Goal: Task Accomplishment & Management: Manage account settings

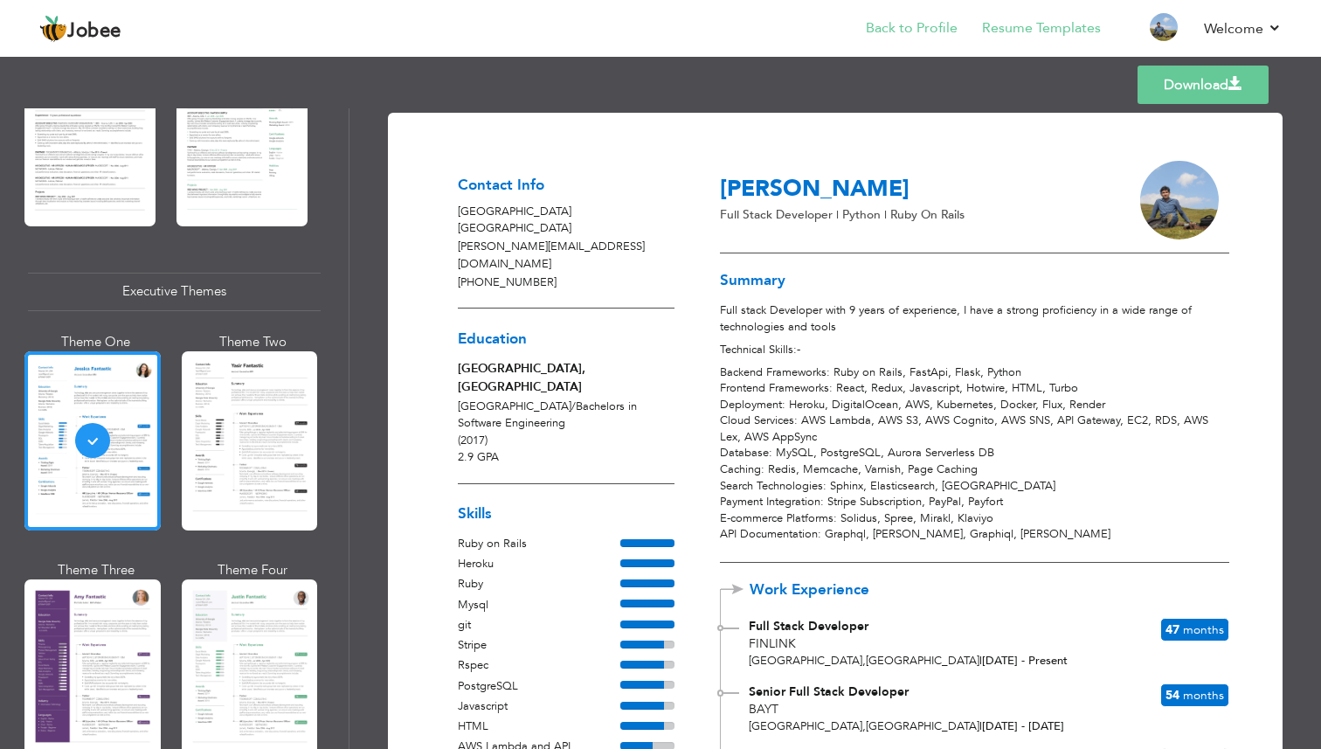
click at [926, 17] on li "Back to Profile" at bounding box center [900, 29] width 116 height 47
click at [926, 24] on link "Back to Profile" at bounding box center [912, 28] width 92 height 20
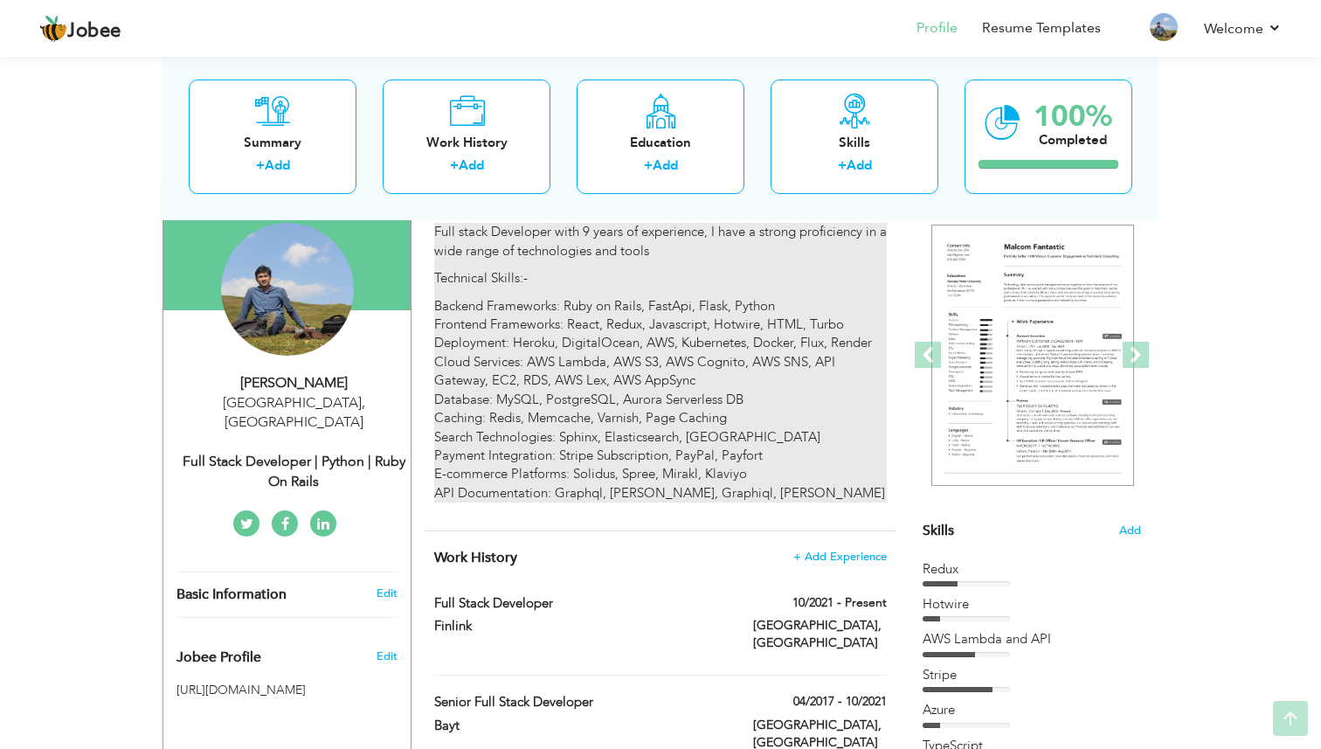
scroll to position [155, 0]
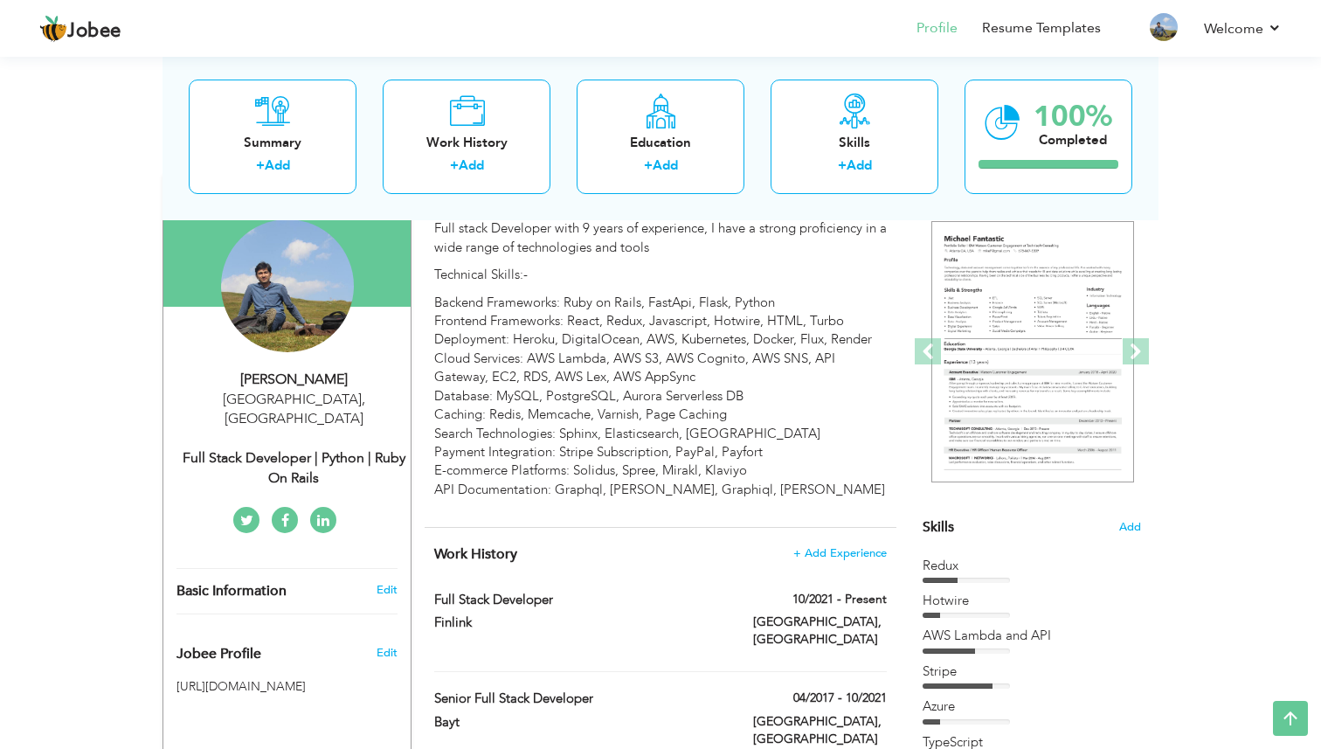
click at [297, 448] on div "Full Stack Developer | Python | Ruby on Rails" at bounding box center [294, 468] width 234 height 40
type input "[PERSON_NAME]"
type input "[PHONE_NUMBER]"
select select "number:79"
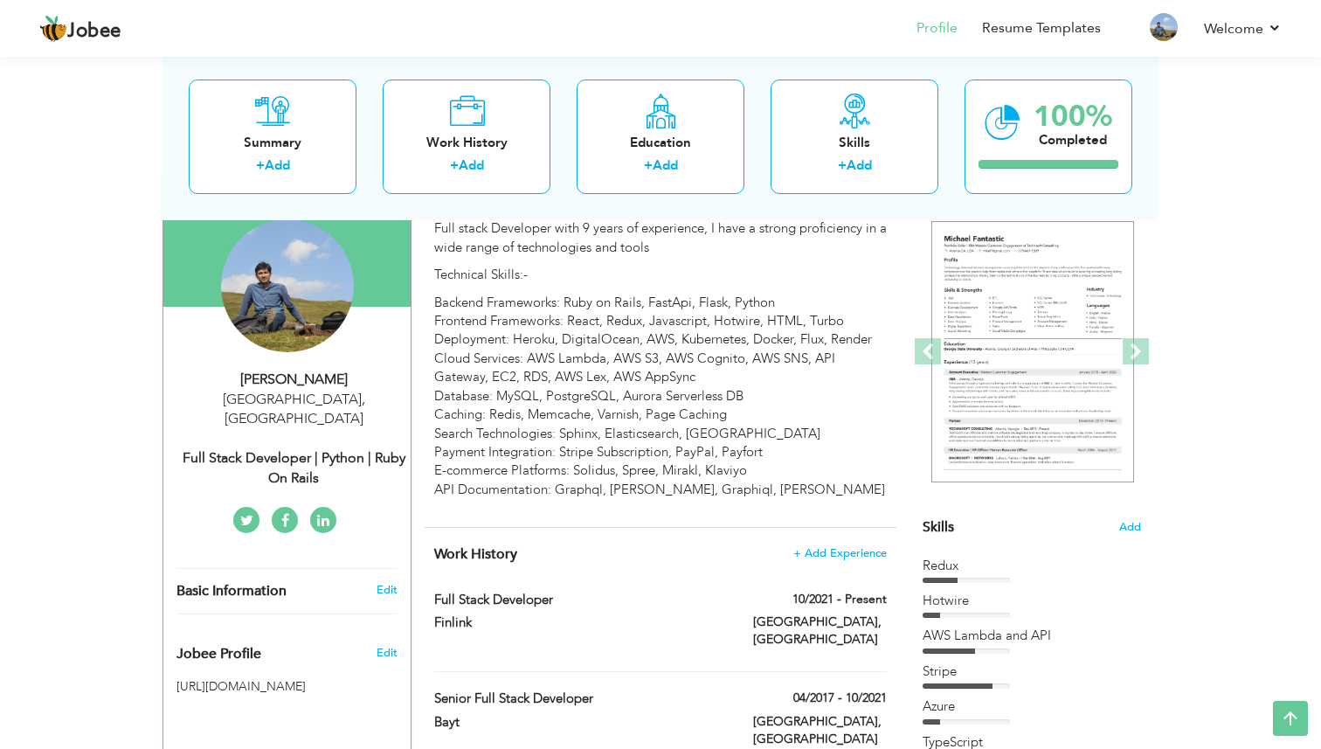
type input "[GEOGRAPHIC_DATA]"
select select "number:11"
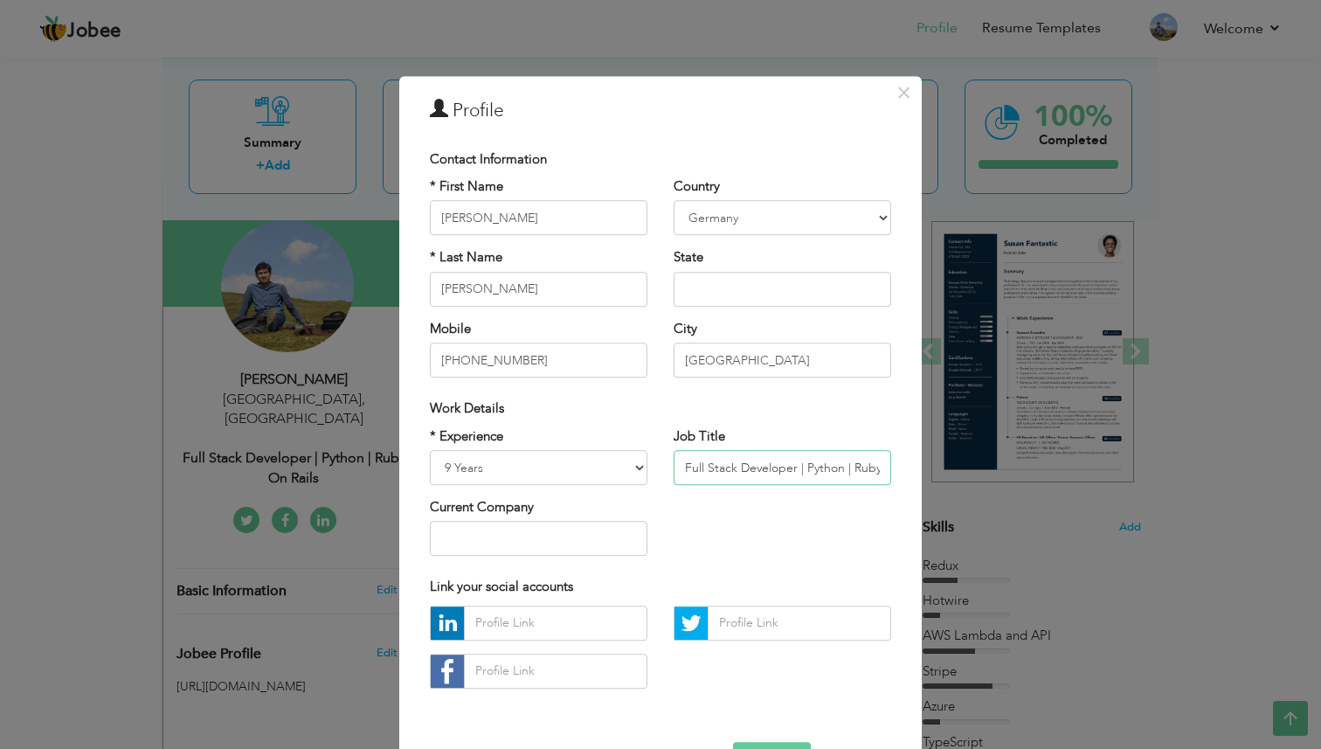
click at [828, 463] on input "Full Stack Developer | Python | Ruby on Rails" at bounding box center [783, 467] width 218 height 35
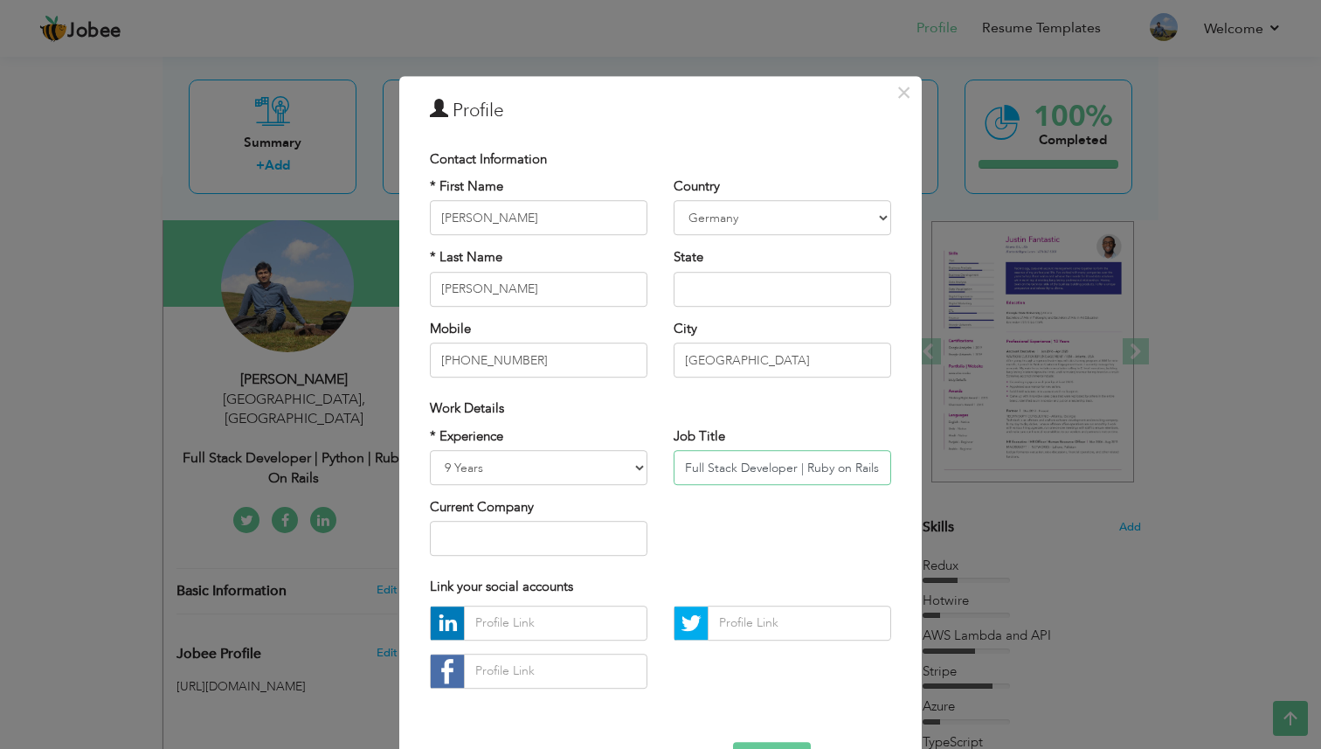
click at [849, 470] on input "Full Stack Developer | Ruby on Rails" at bounding box center [783, 467] width 218 height 35
paste input "| Python"
click at [836, 467] on input "Full Stack Developer | Ruby on Rails| Python" at bounding box center [783, 467] width 218 height 35
click at [859, 467] on input "Full Stack Developer | Ruby on Rails | Python" at bounding box center [783, 467] width 218 height 35
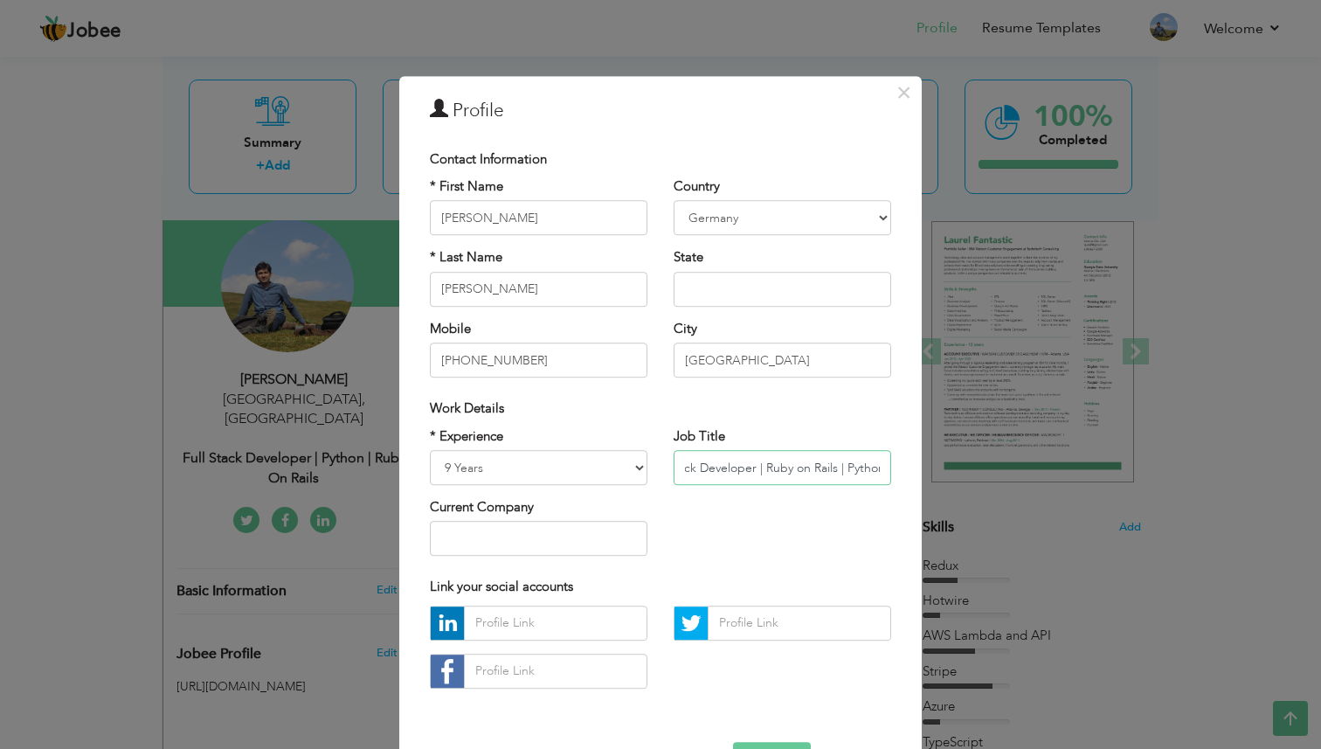
click at [859, 467] on input "Full Stack Developer | Ruby on Rails | Python" at bounding box center [783, 467] width 218 height 35
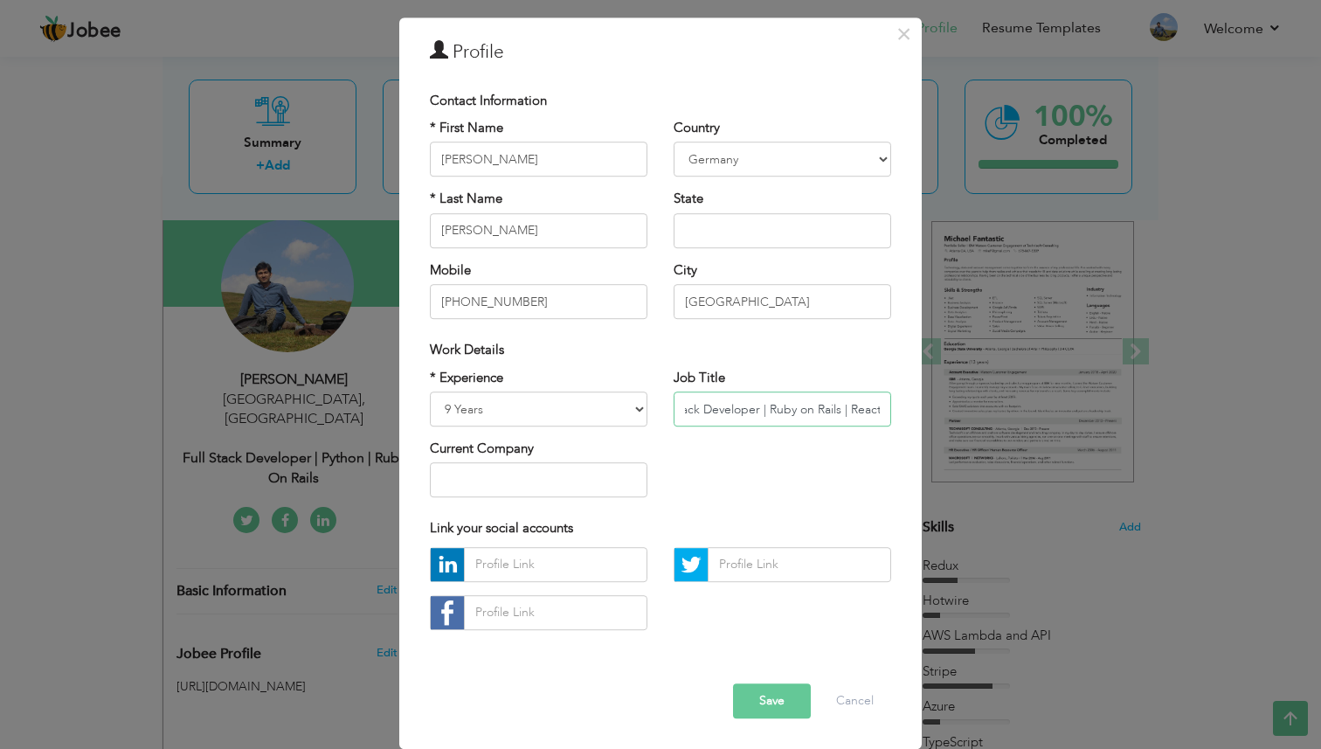
type input "Full Stack Developer | Ruby on Rails | React"
click at [786, 699] on button "Save" at bounding box center [772, 700] width 78 height 35
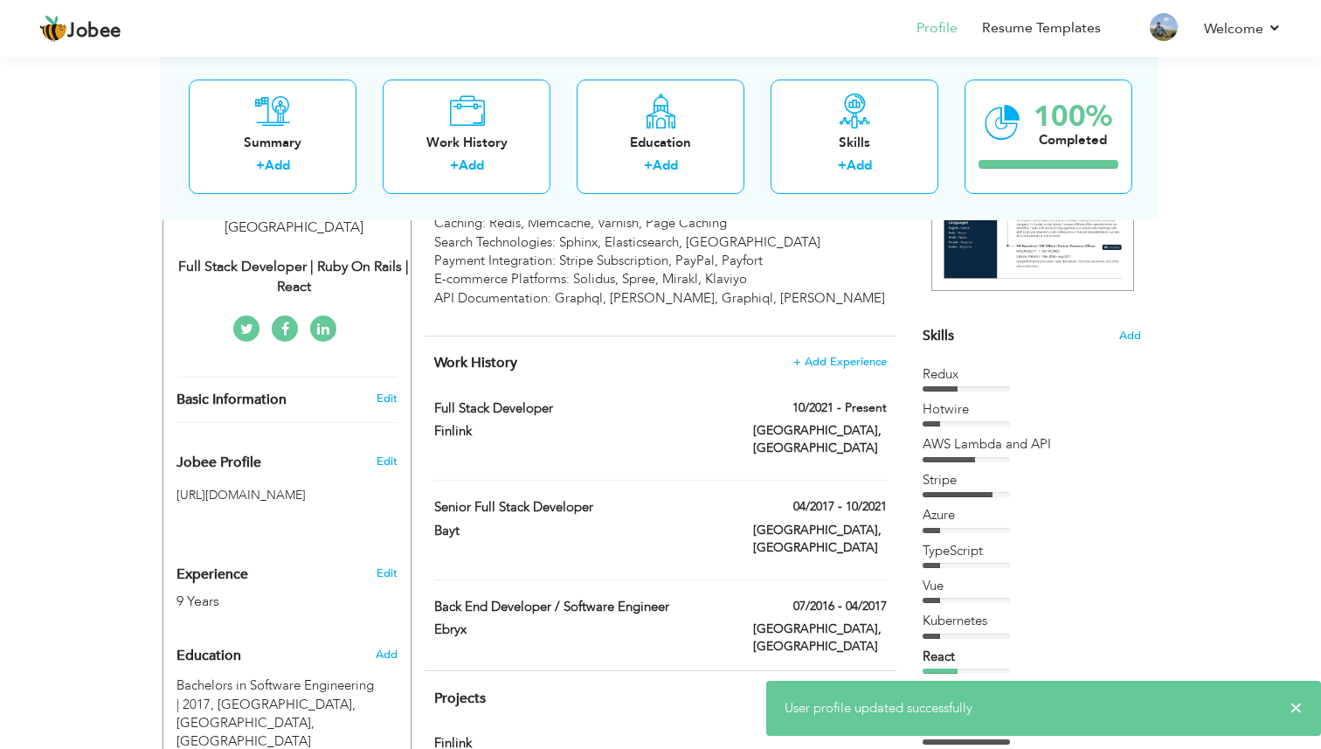
scroll to position [357, 0]
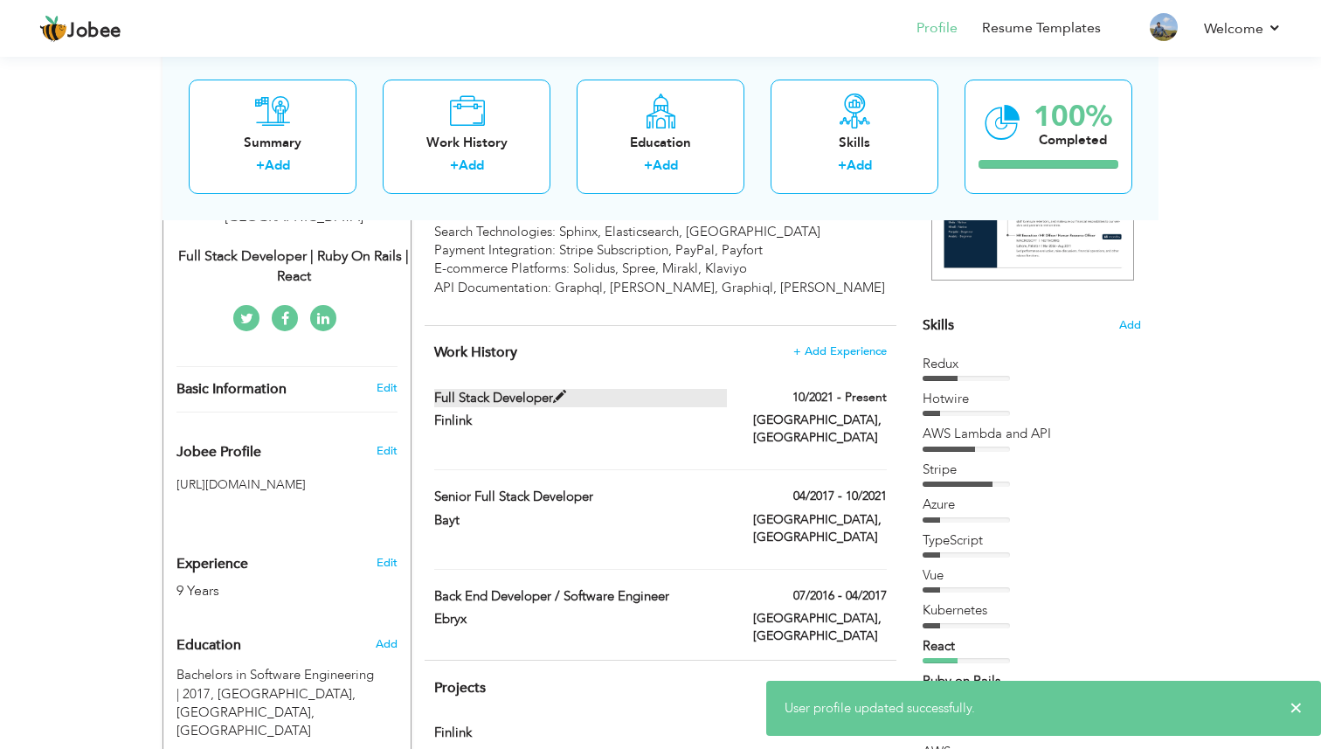
click at [458, 393] on label "Full Stack Developer" at bounding box center [581, 398] width 294 height 18
type input "Full Stack Developer"
type input "Finlink"
type input "10/2021"
type input "[GEOGRAPHIC_DATA]"
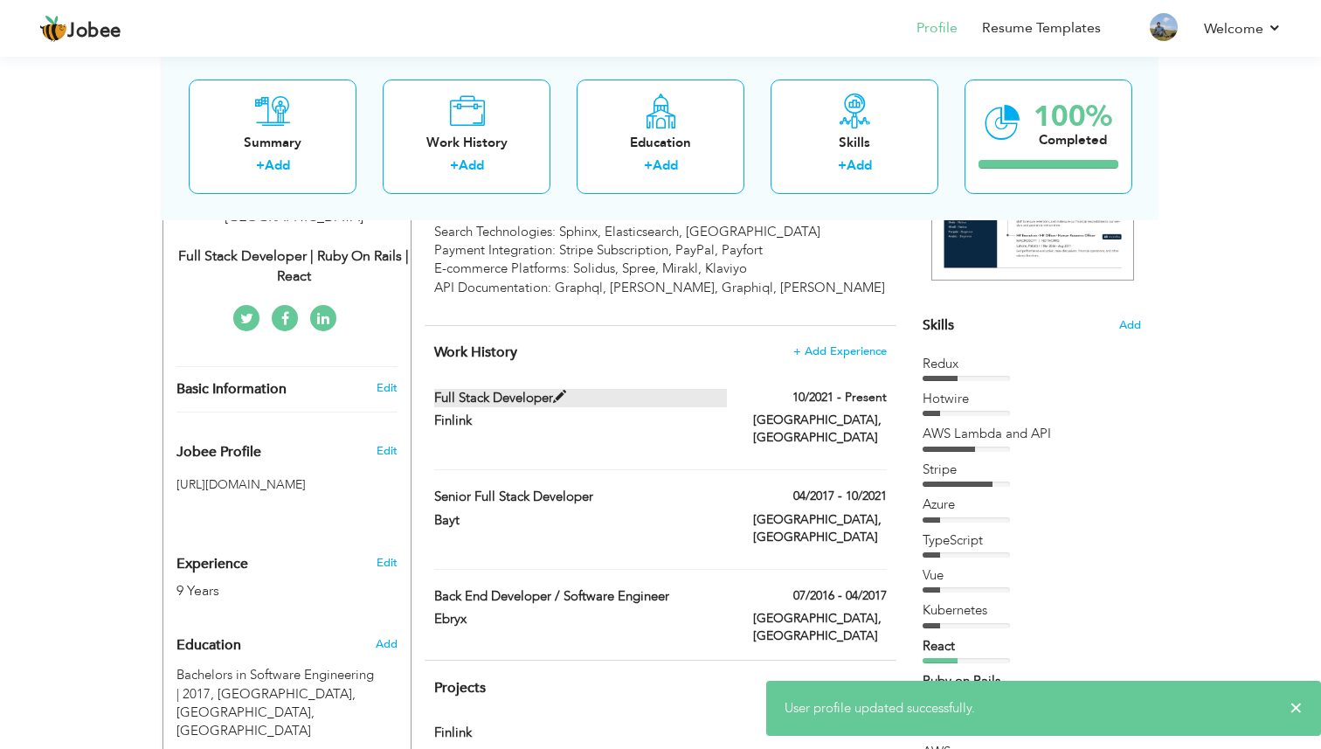
type input "Lahore"
checkbox input "true"
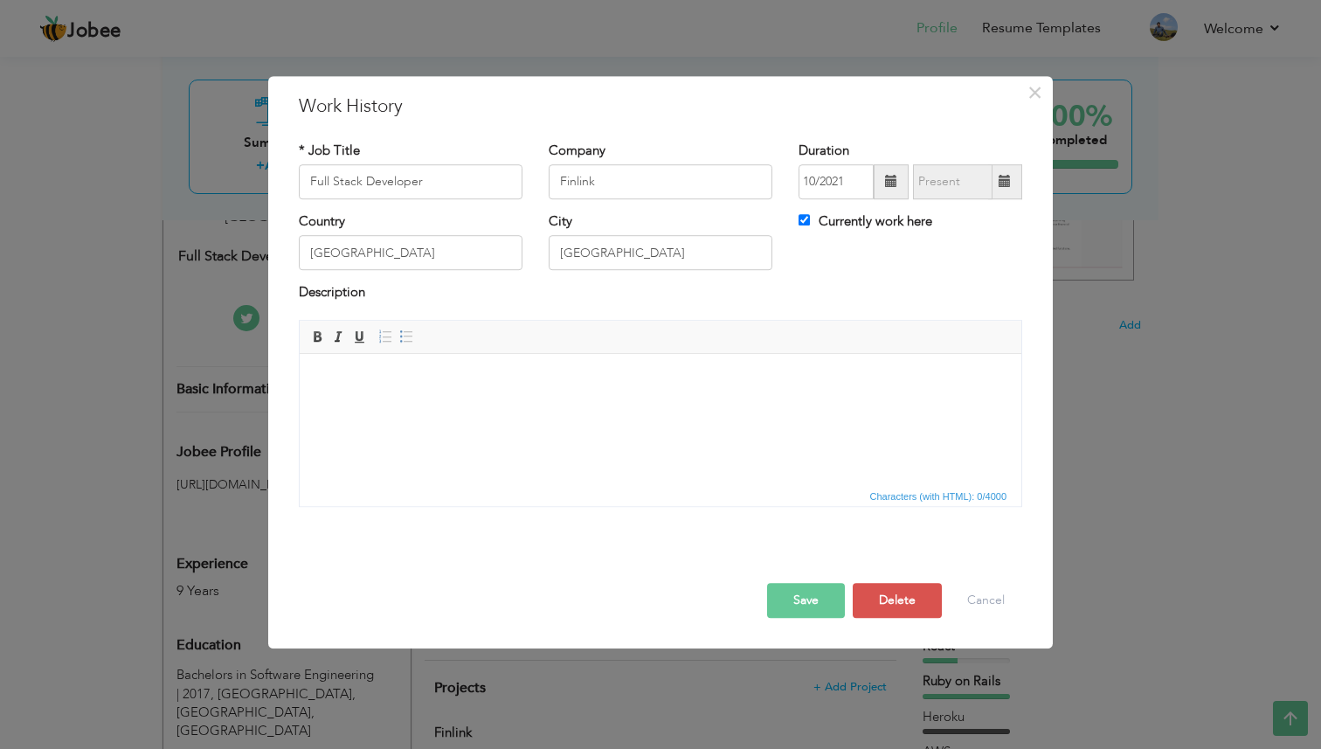
click at [1134, 590] on div "× Work History * Job Title Full Stack Developer Company Finlink Duration" at bounding box center [660, 374] width 1321 height 749
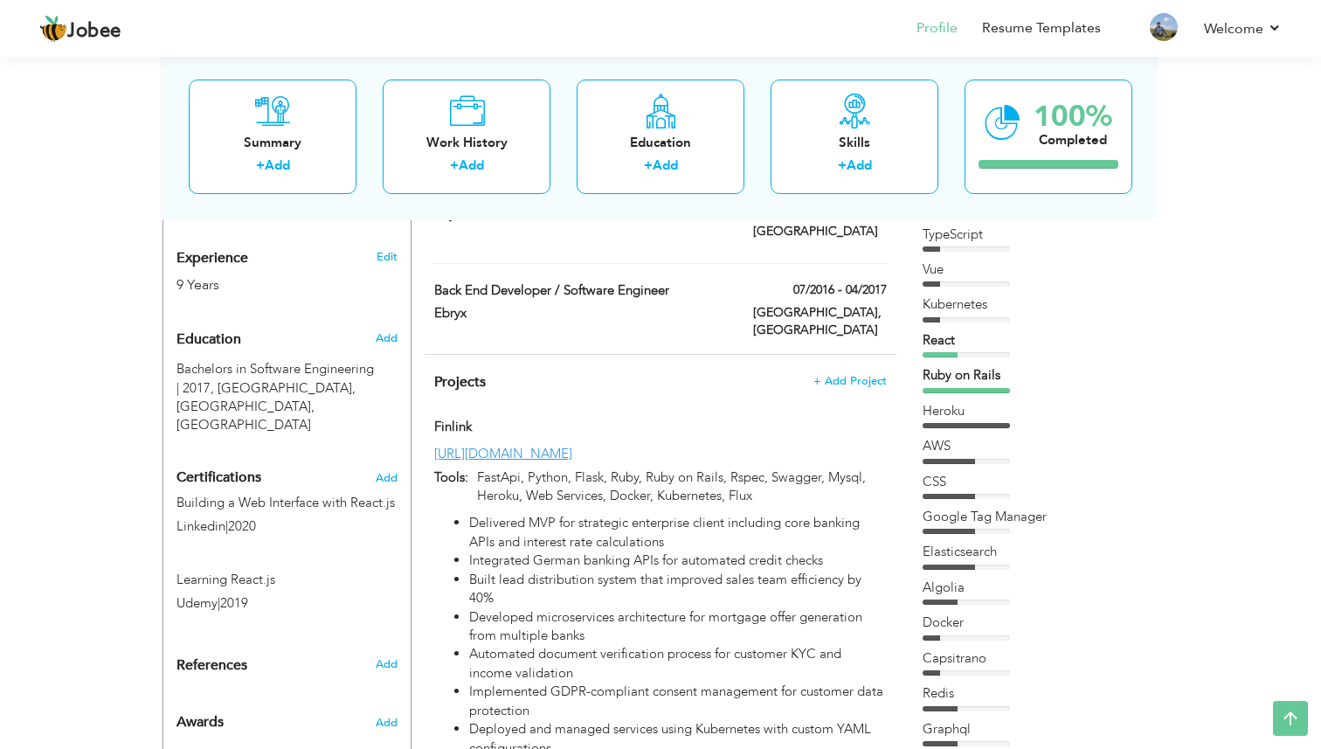
scroll to position [666, 0]
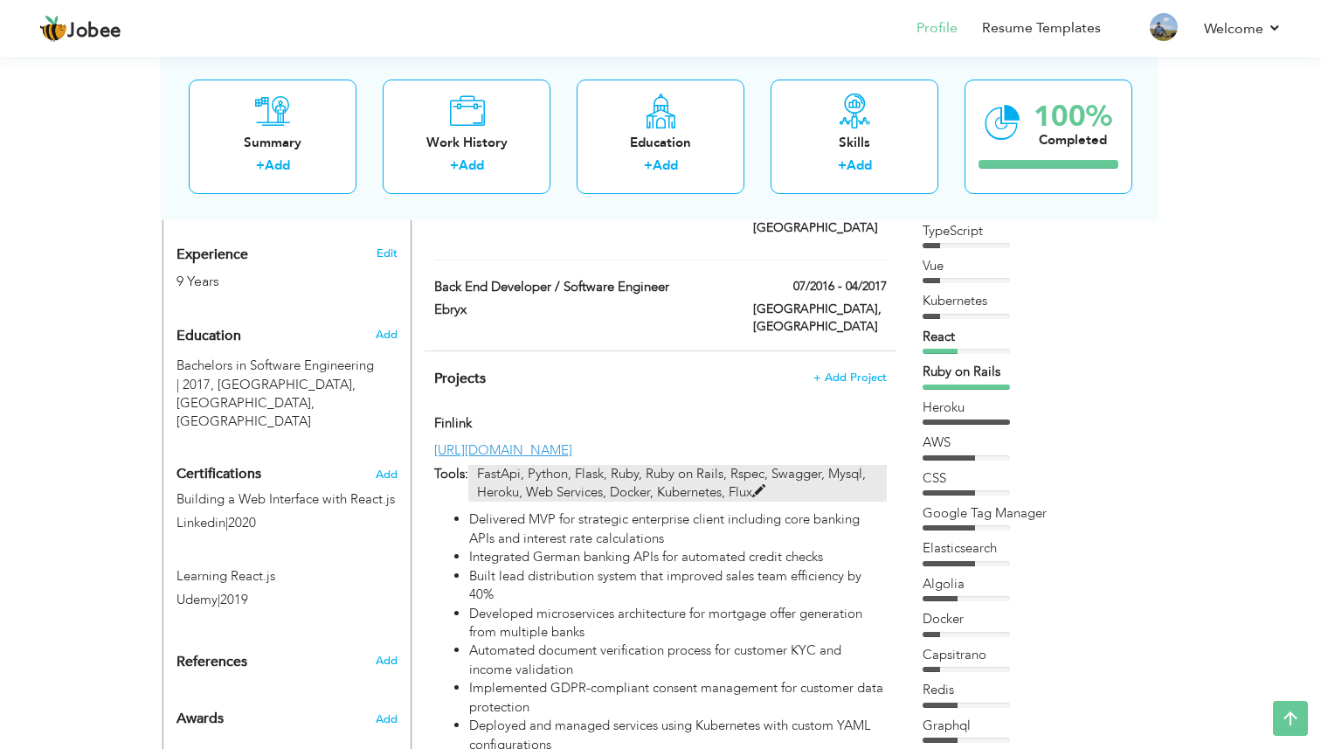
click at [555, 465] on p "FastApi, Python, Flask, Ruby, Ruby on Rails, Rspec, Swagger, Mysql, Heroku, Web…" at bounding box center [677, 484] width 419 height 38
type input "Finlink"
type input "[URL][DOMAIN_NAME]"
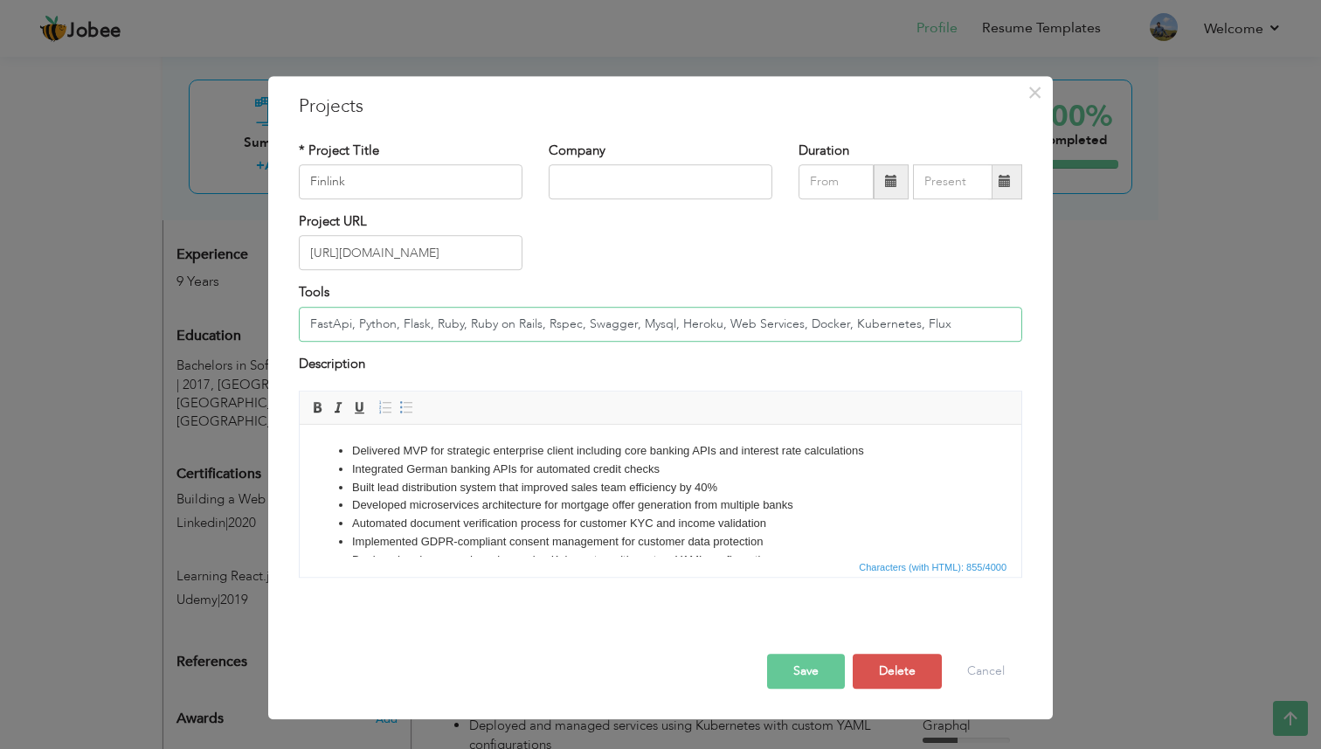
drag, startPoint x: 311, startPoint y: 323, endPoint x: 435, endPoint y: 328, distance: 124.2
click at [435, 328] on input "FastApi, Python, Flask, Ruby, Ruby on Rails, Rspec, Swagger, Mysql, Heroku, Web…" at bounding box center [661, 324] width 724 height 35
click at [422, 323] on input "Ruby, Ruby on Rails, Rspec, Swagger, Mysql, Heroku, Web Services, Docker, Kuber…" at bounding box center [661, 324] width 724 height 35
type input "Ruby, Ruby on Rails, React, Redux, Typescript, Rspec, Swagger, Mysql, Heroku, W…"
click at [801, 669] on button "Save" at bounding box center [806, 671] width 78 height 35
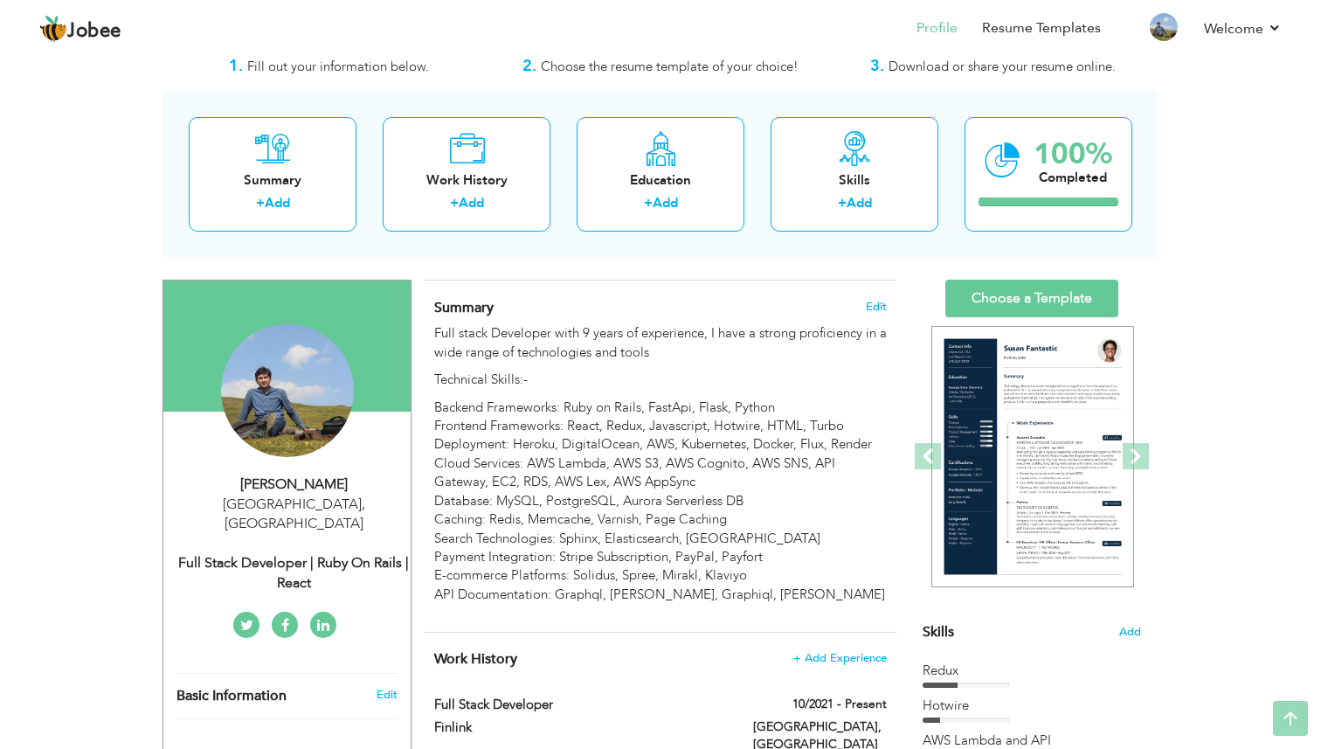
scroll to position [0, 0]
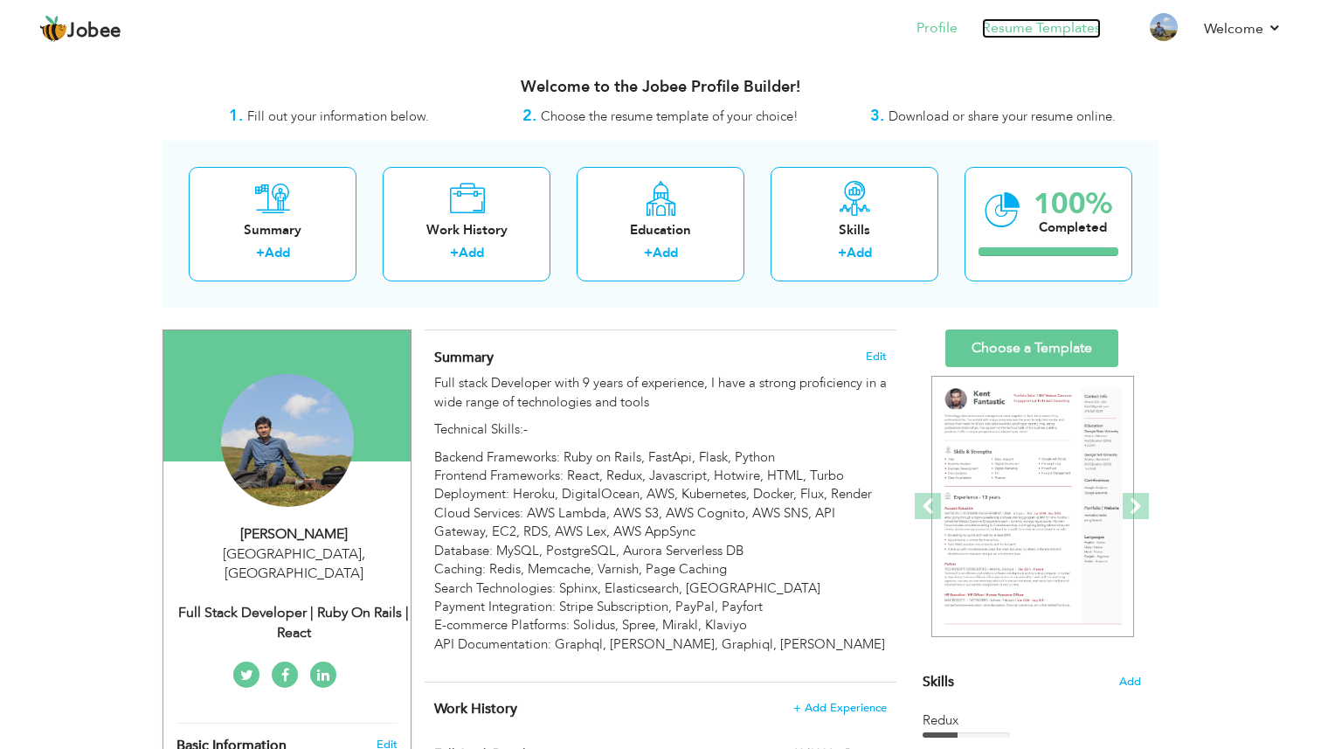
click at [1014, 32] on link "Resume Templates" at bounding box center [1041, 28] width 119 height 20
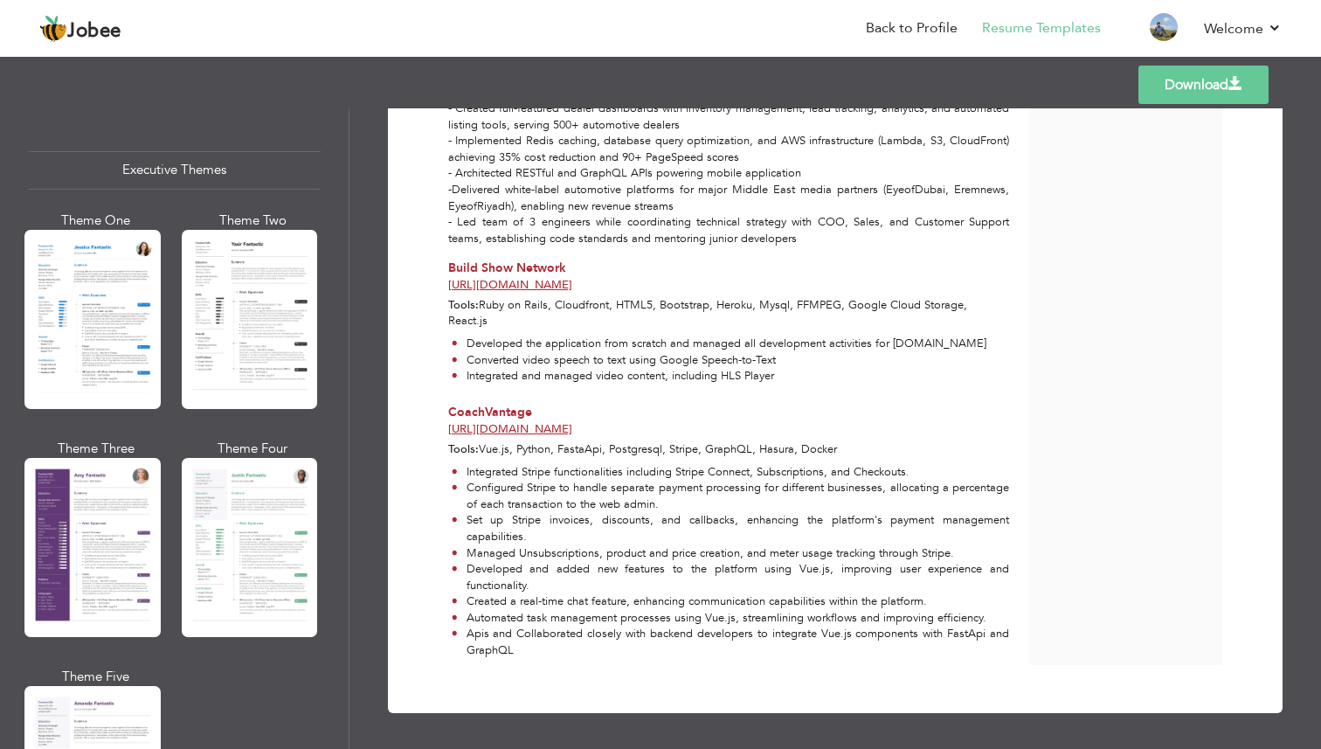
scroll to position [1306, 0]
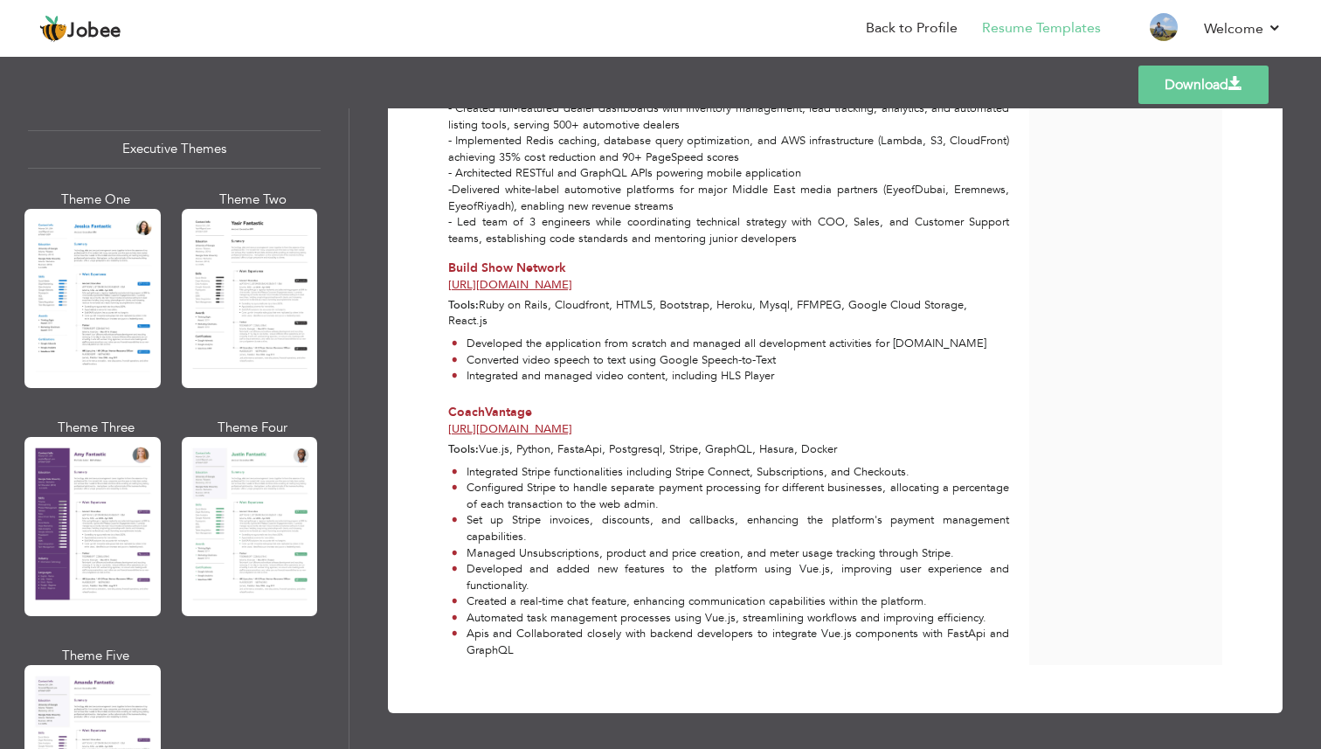
click at [93, 503] on div at bounding box center [92, 526] width 136 height 179
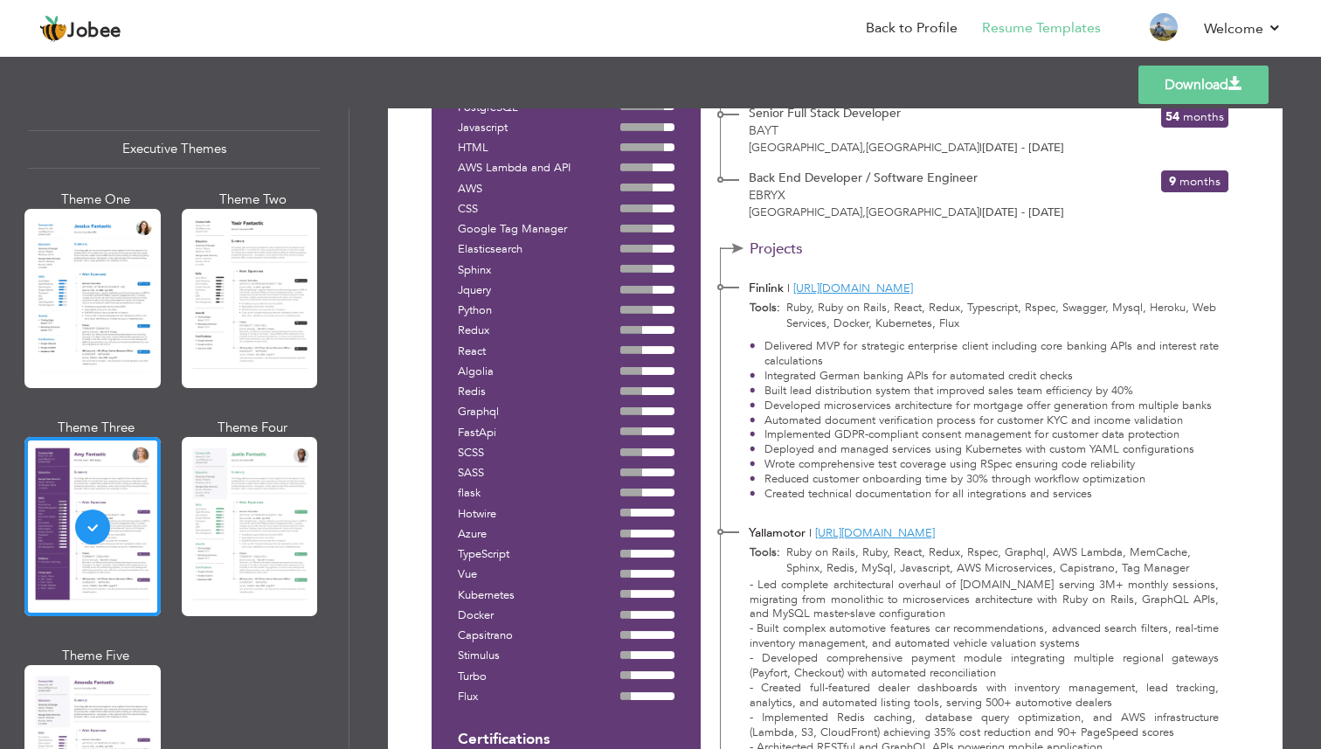
scroll to position [0, 0]
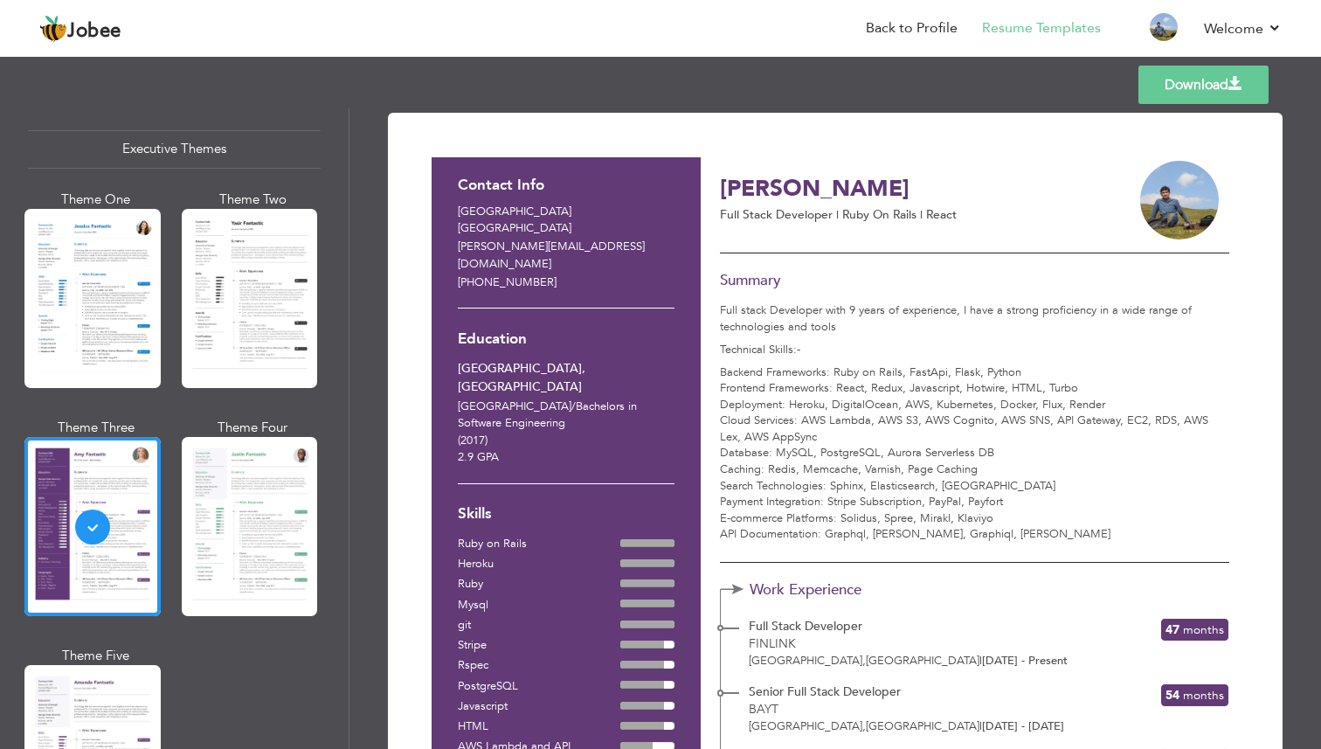
click at [1172, 86] on link "Download" at bounding box center [1204, 85] width 130 height 38
click at [919, 30] on link "Back to Profile" at bounding box center [912, 28] width 92 height 20
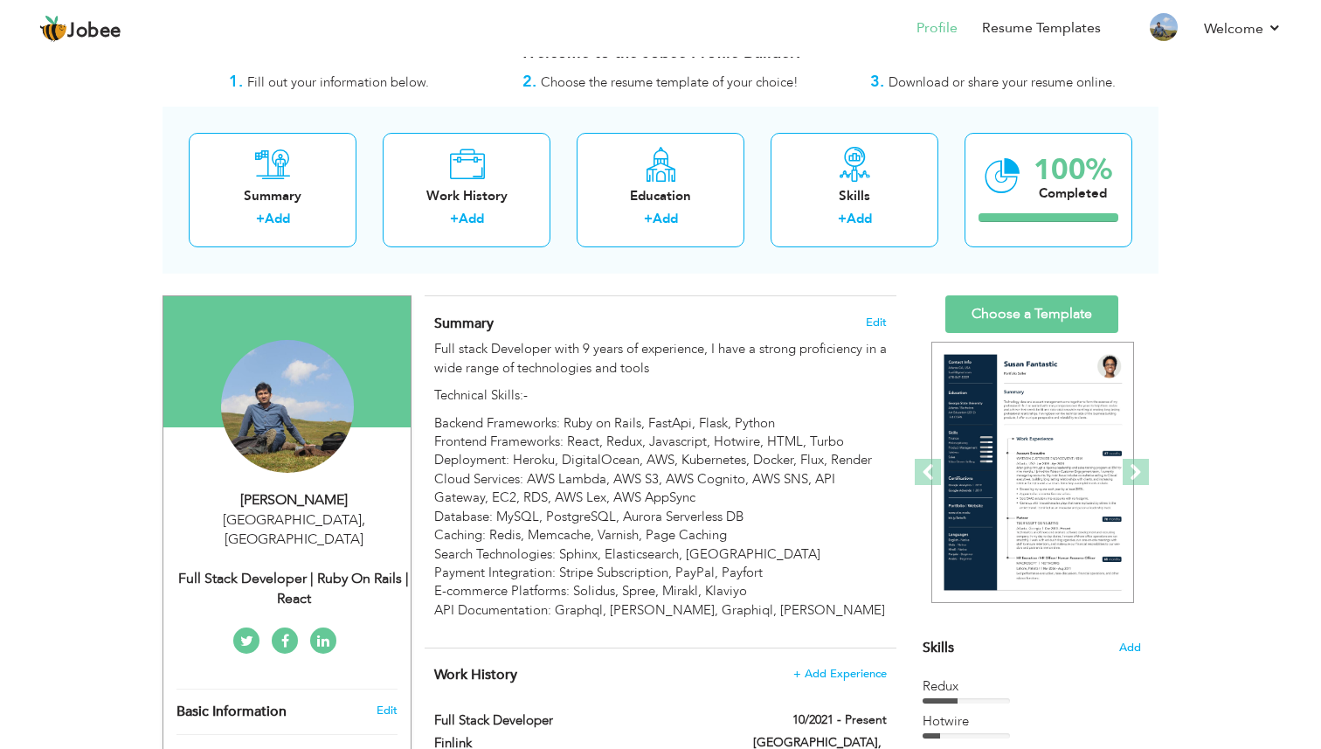
scroll to position [38, 0]
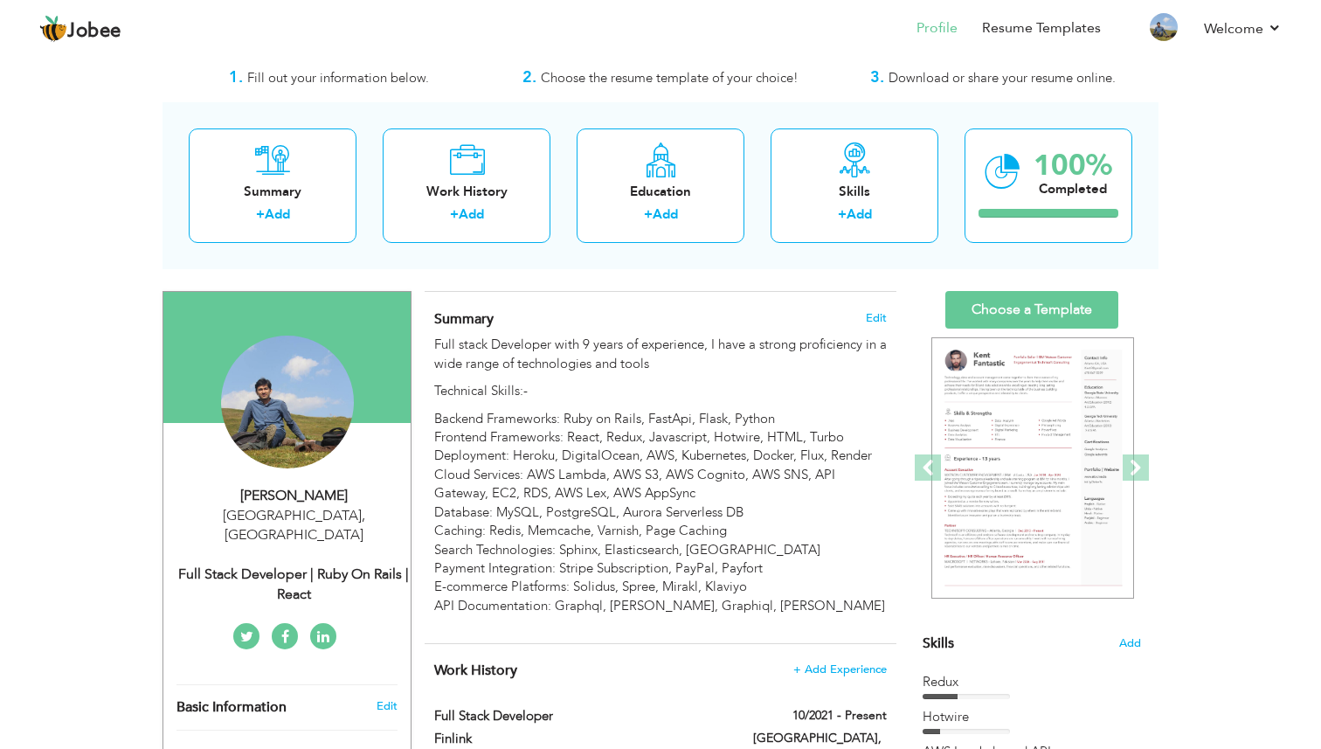
click at [300, 565] on div "Full Stack Developer | Ruby on Rails | React" at bounding box center [294, 585] width 234 height 40
type input "[PERSON_NAME]"
type input "[PHONE_NUMBER]"
select select "number:79"
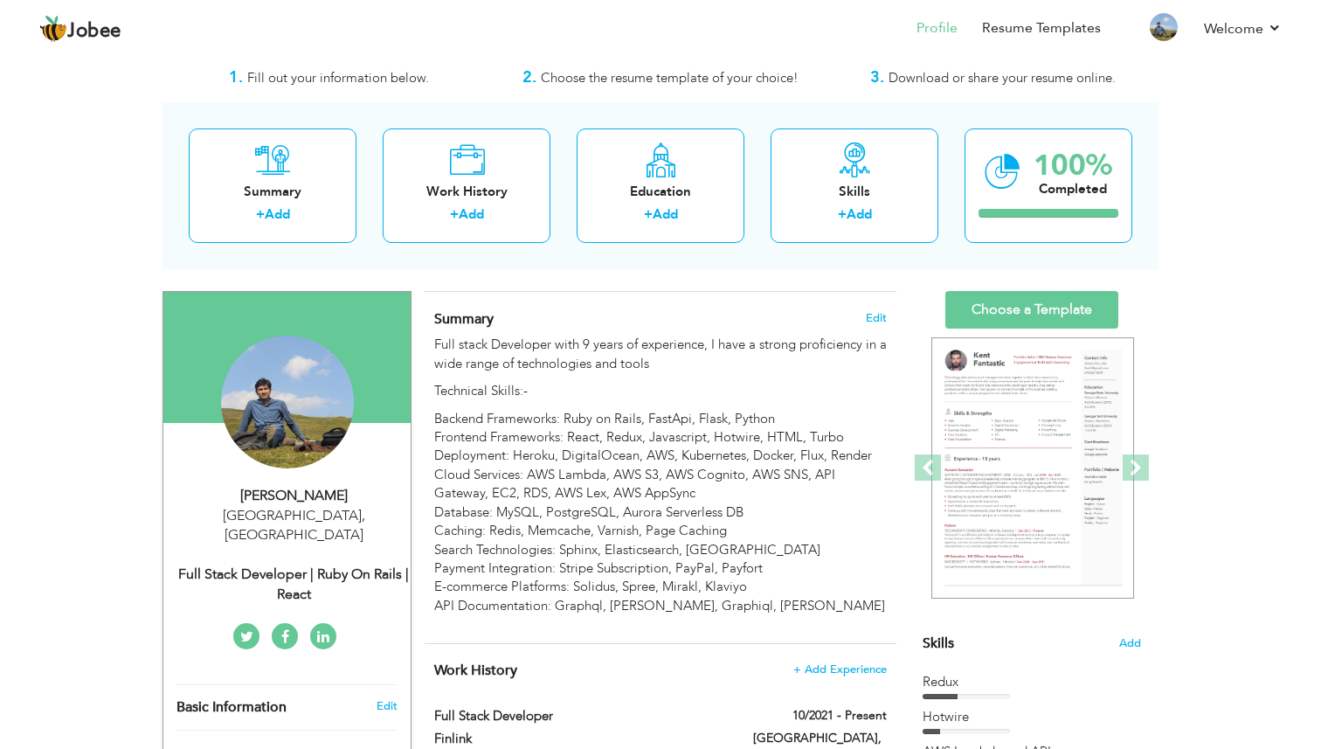
type input "[GEOGRAPHIC_DATA]"
select select "number:11"
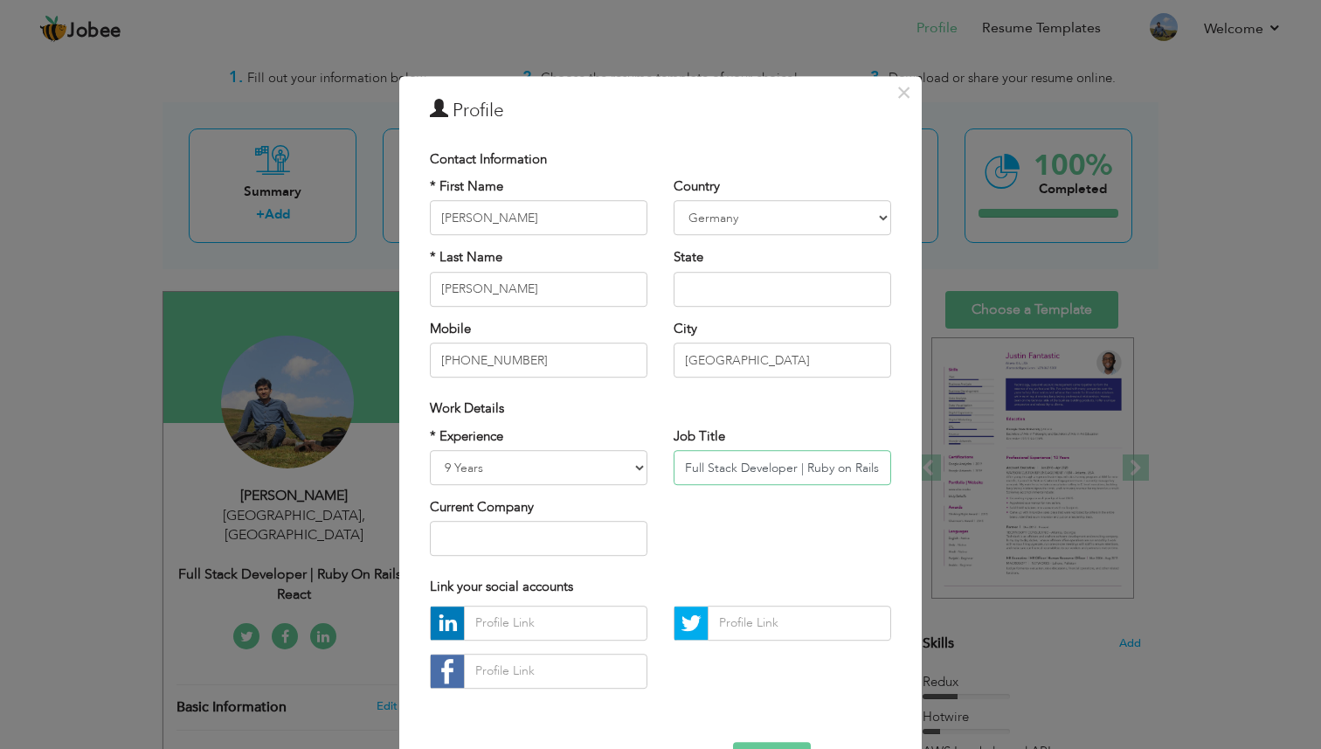
click at [690, 465] on input "Full Stack Developer | Ruby on Rails | React" at bounding box center [783, 467] width 218 height 35
drag, startPoint x: 687, startPoint y: 466, endPoint x: 807, endPoint y: 471, distance: 119.8
click at [807, 471] on input "Full Stack Developer | Ruby on Rails | React" at bounding box center [783, 467] width 218 height 35
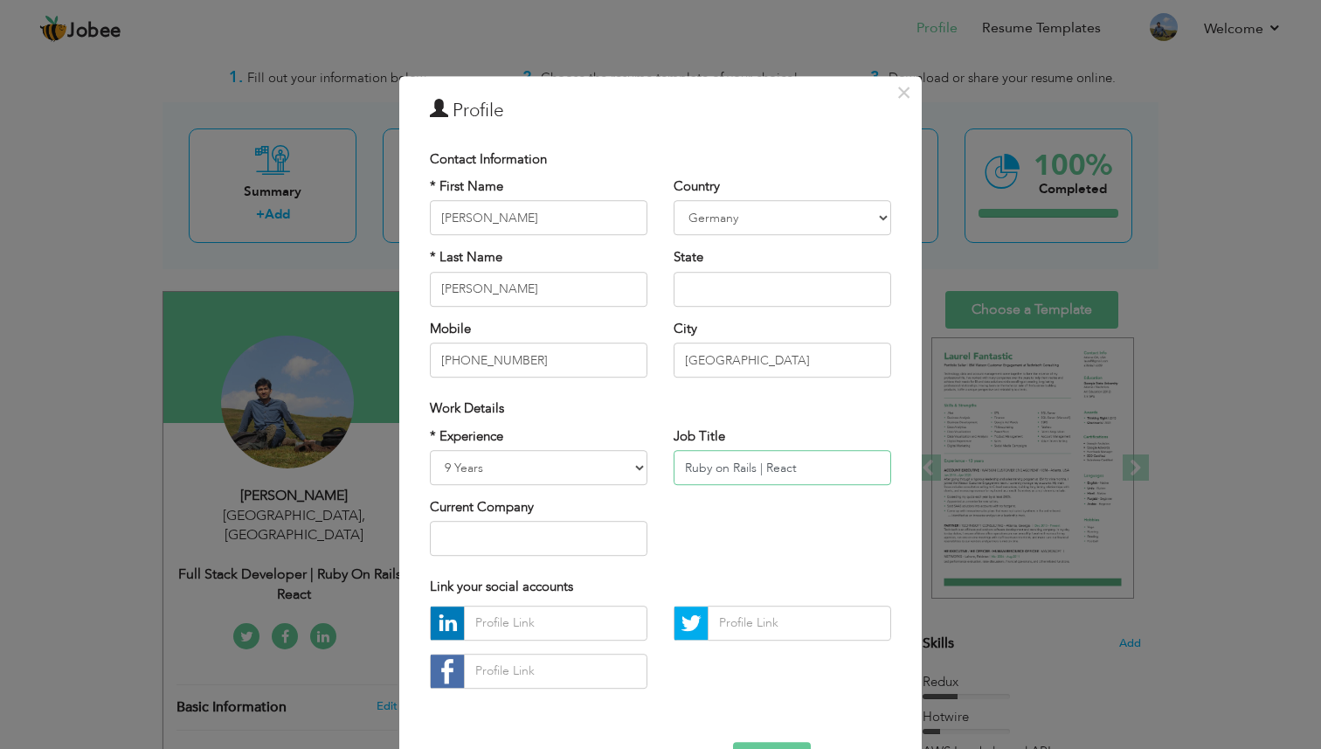
drag, startPoint x: 760, startPoint y: 465, endPoint x: 804, endPoint y: 465, distance: 43.7
click at [804, 465] on input "Ruby on Rails | React" at bounding box center [783, 467] width 218 height 35
click at [686, 464] on input "Ruby on Rails Developer" at bounding box center [783, 467] width 218 height 35
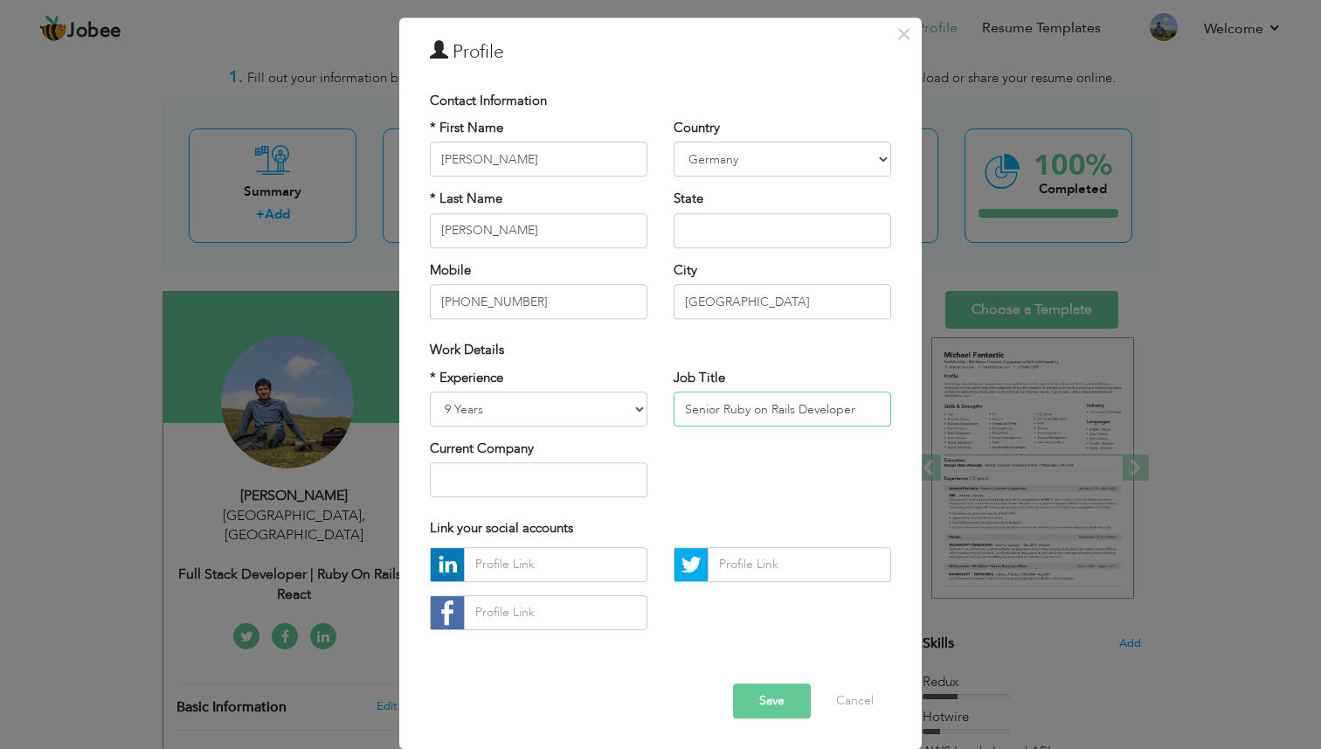
type input "Senior Ruby on Rails Developer"
click at [765, 696] on button "Save" at bounding box center [772, 700] width 78 height 35
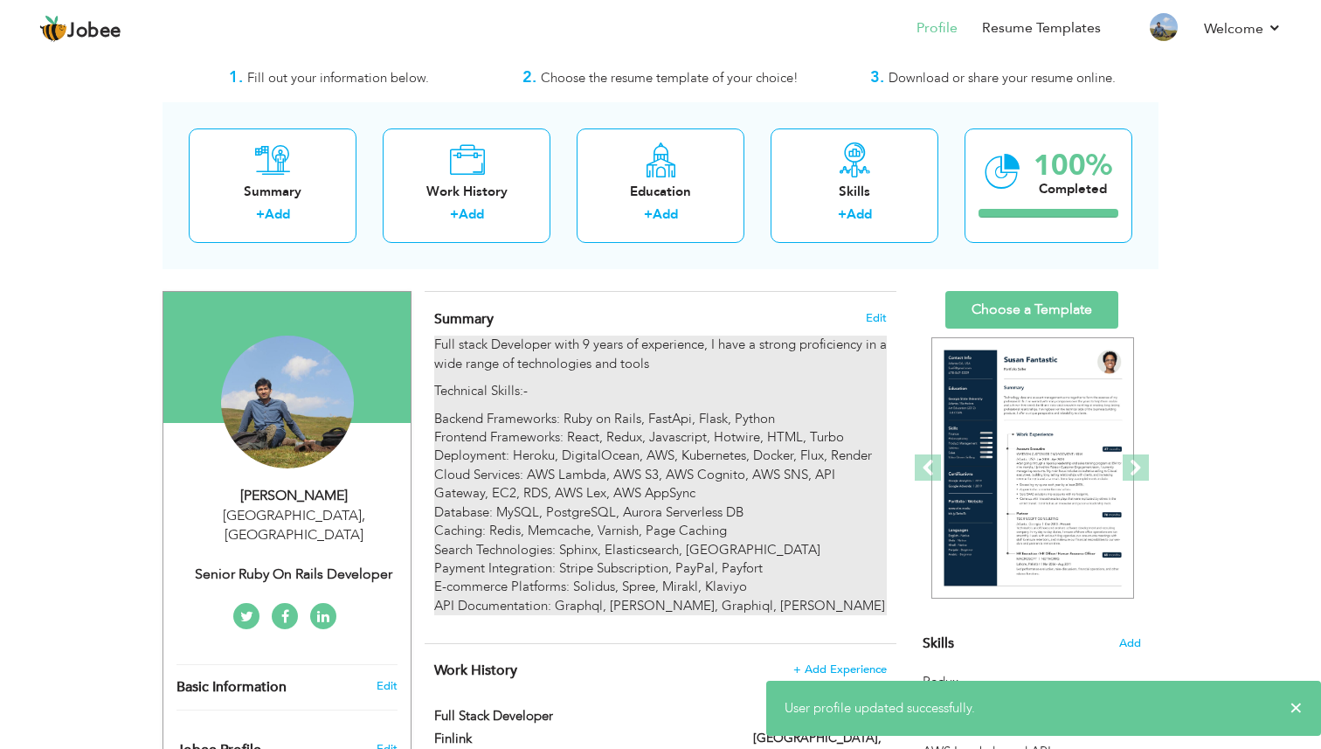
click at [640, 417] on p "Backend Frameworks: Ruby on Rails, FastApi, Flask, Python Frontend Frameworks: …" at bounding box center [660, 513] width 453 height 206
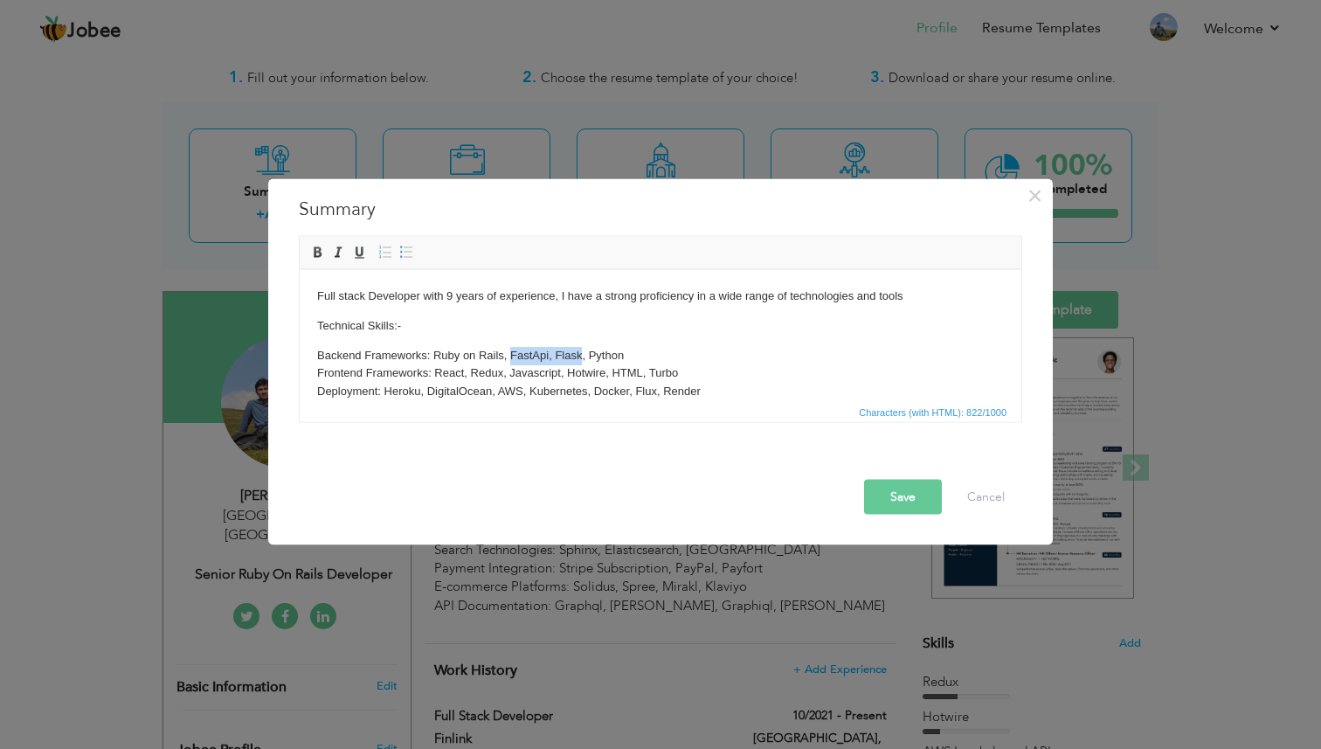
drag, startPoint x: 512, startPoint y: 353, endPoint x: 580, endPoint y: 355, distance: 68.2
click at [580, 355] on p "Backend Frameworks: Ruby on Rails, FastApi, Flask, Python Frontend Frameworks: …" at bounding box center [660, 437] width 687 height 182
click at [604, 354] on p "Backend Frameworks: Ruby on Rails, Ruby, FastApi, Flask, Python Frontend Framew…" at bounding box center [660, 437] width 687 height 182
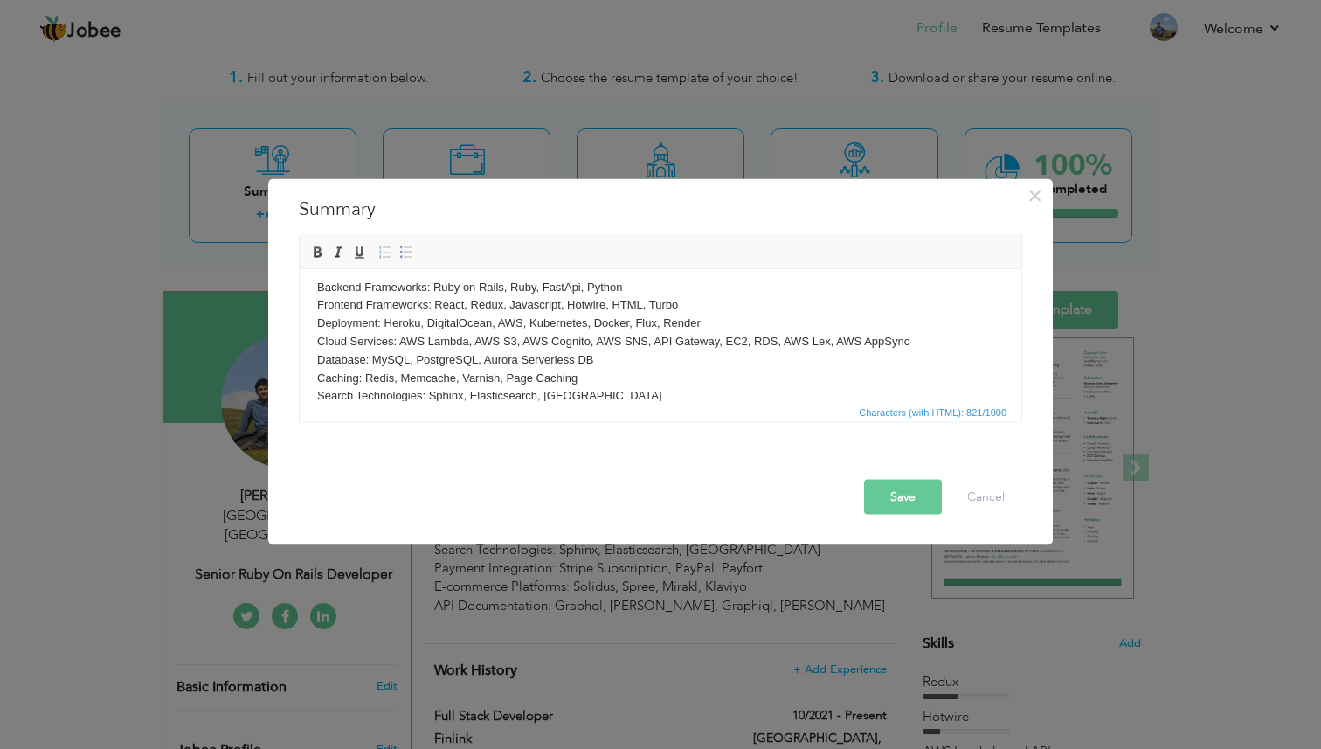
scroll to position [144, 0]
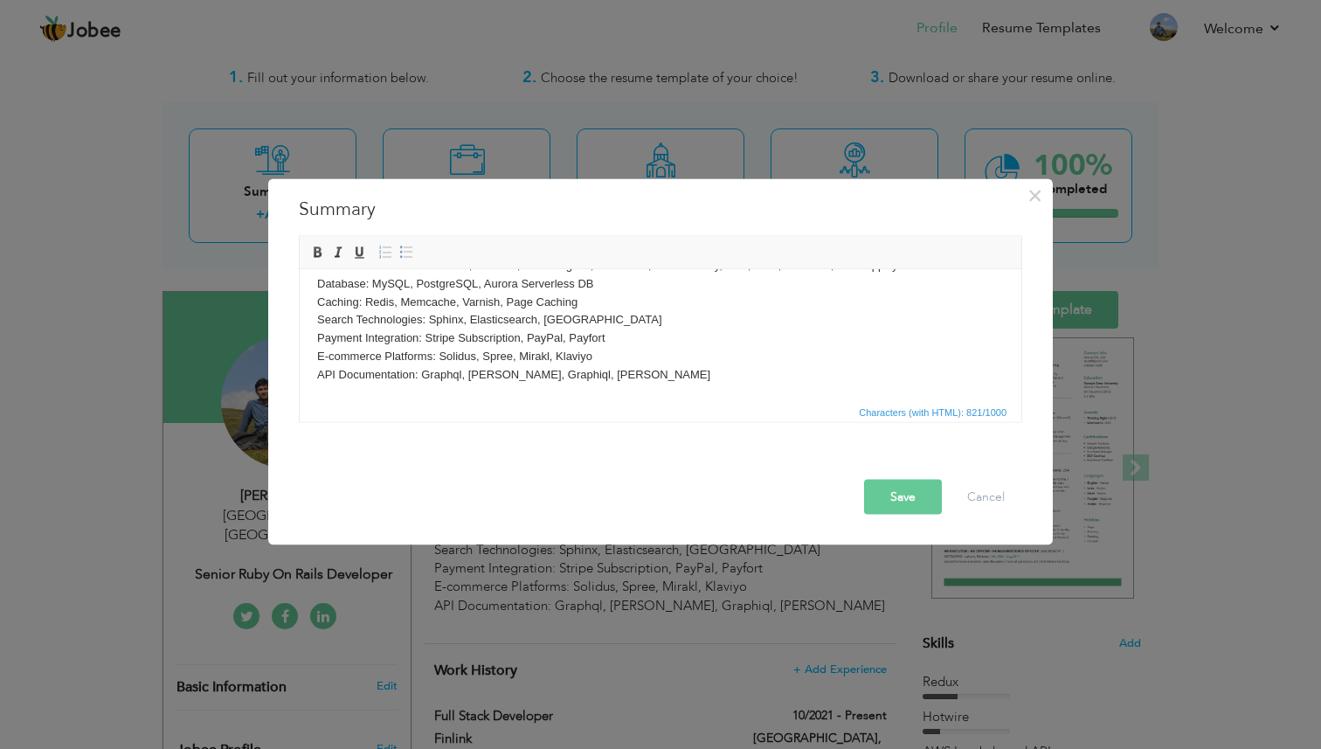
click at [899, 488] on button "Save" at bounding box center [903, 496] width 78 height 35
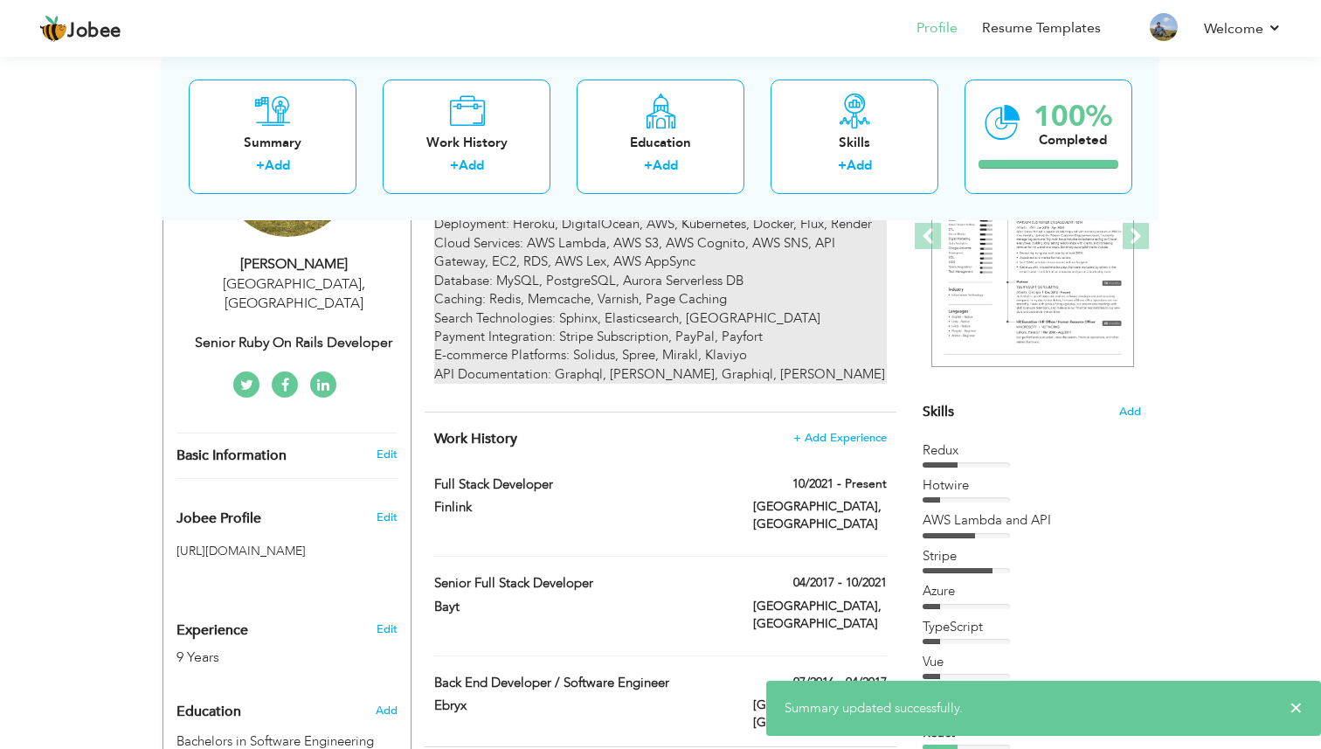
scroll to position [394, 0]
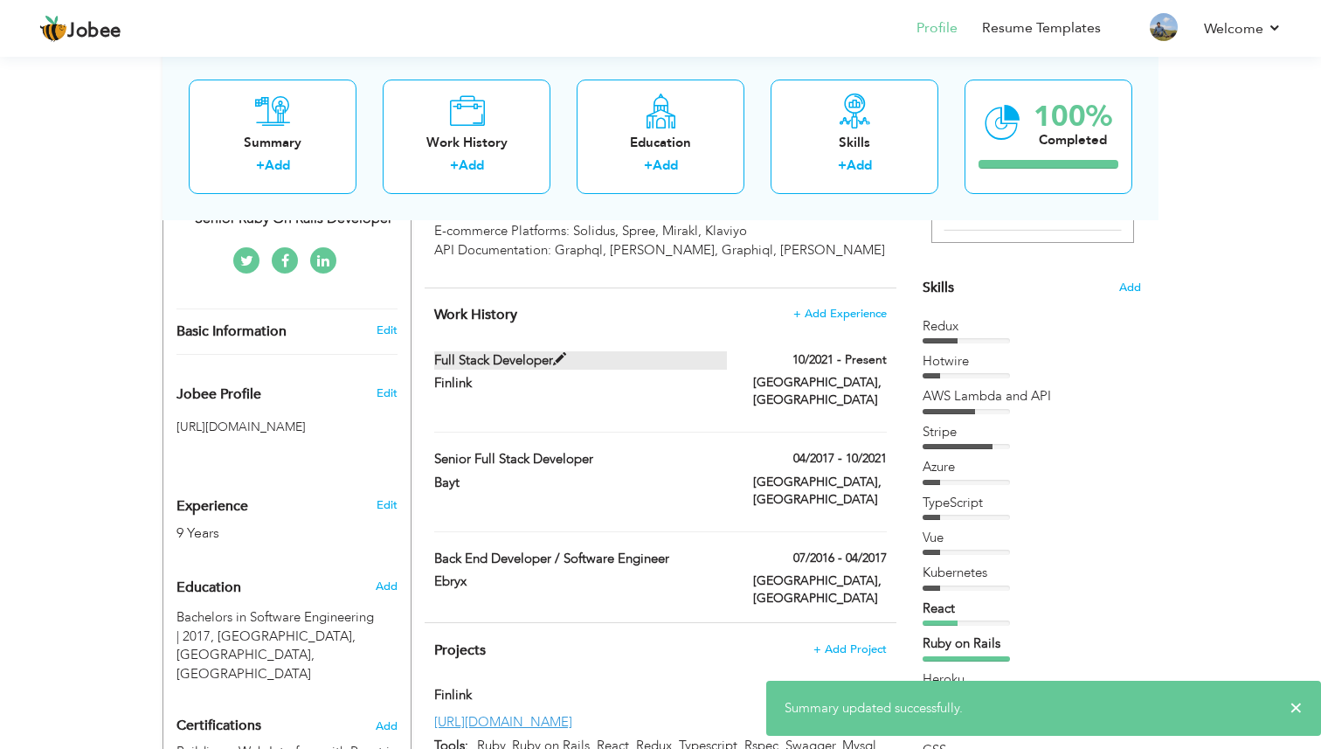
click at [486, 357] on label "Full Stack Developer" at bounding box center [581, 360] width 294 height 18
type input "Full Stack Developer"
type input "Finlink"
type input "10/2021"
type input "[GEOGRAPHIC_DATA]"
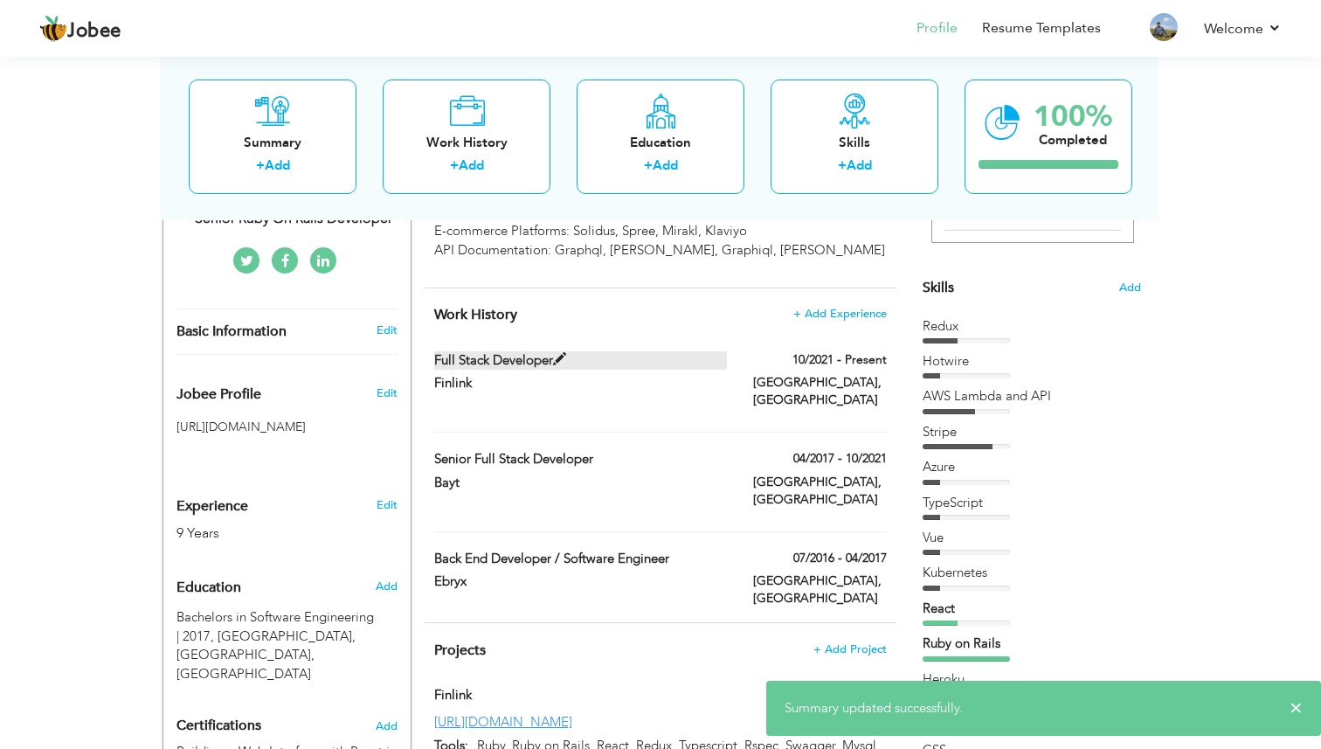
type input "Lahore"
checkbox input "true"
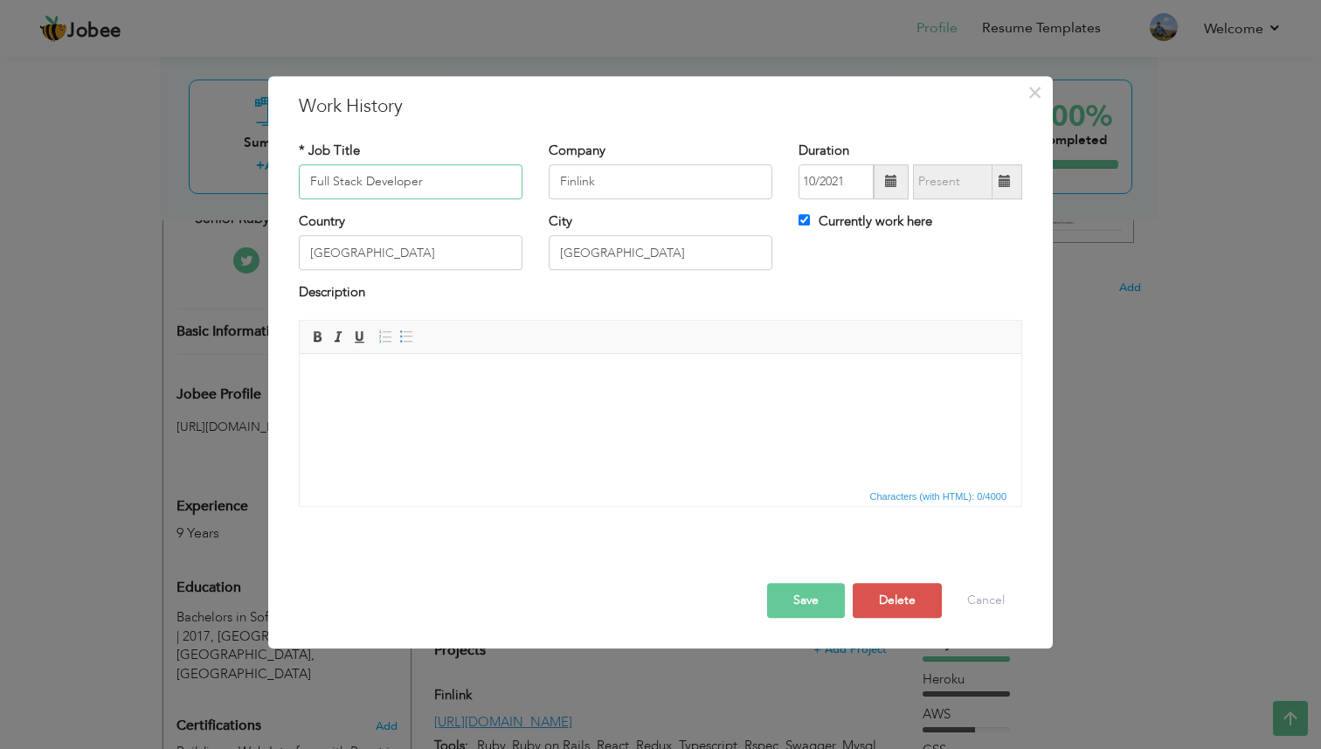
drag, startPoint x: 311, startPoint y: 179, endPoint x: 361, endPoint y: 182, distance: 49.9
click at [361, 182] on input "Full Stack Developer" at bounding box center [411, 181] width 224 height 35
type input "Ruby on Rails Developer"
click at [338, 252] on input "[GEOGRAPHIC_DATA]" at bounding box center [411, 253] width 224 height 35
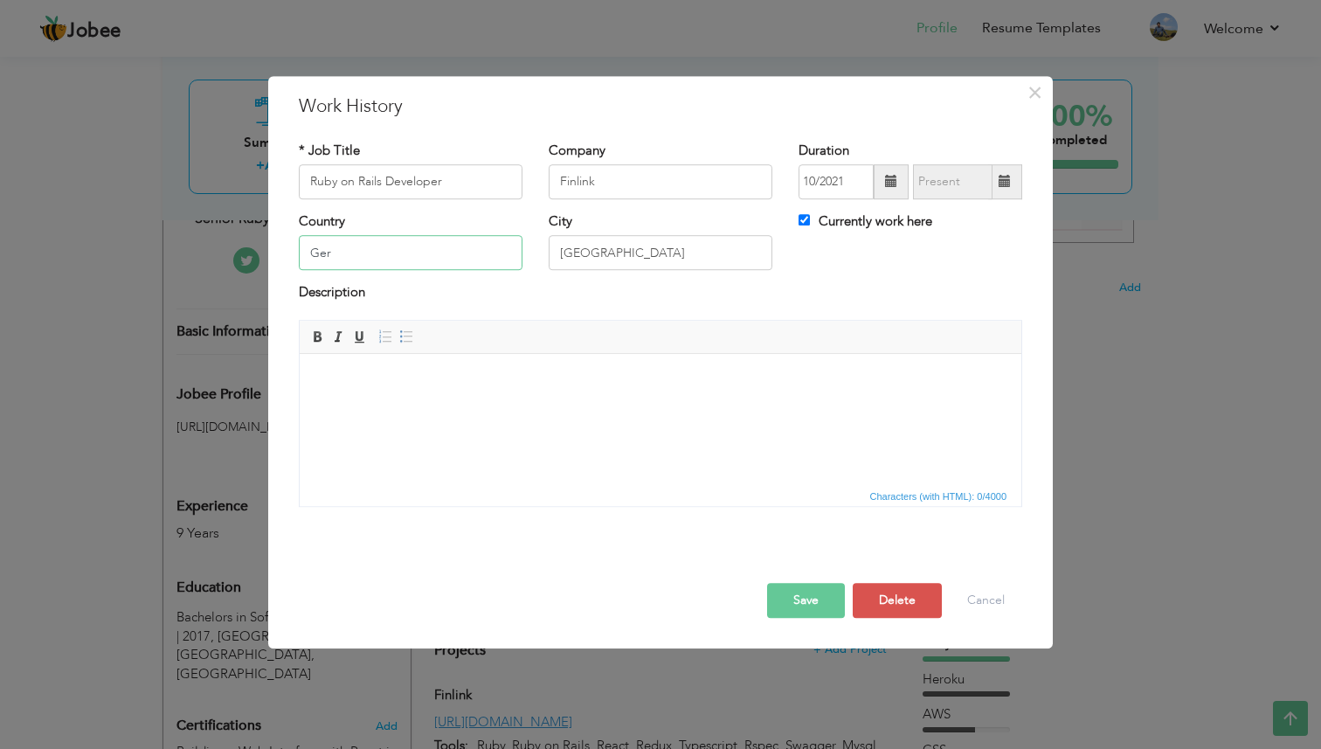
type input "[GEOGRAPHIC_DATA]"
click at [803, 595] on button "Save" at bounding box center [806, 600] width 78 height 35
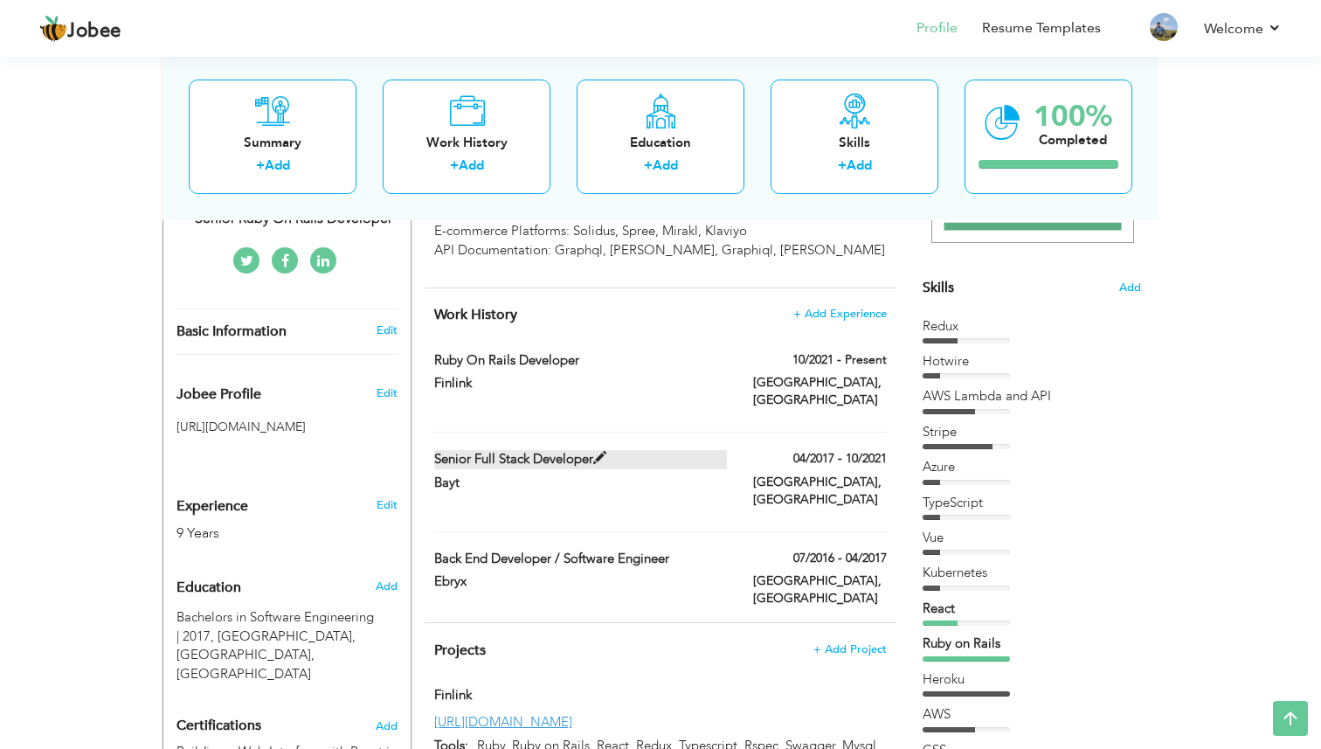
click at [553, 450] on label "Senior Full Stack Developer" at bounding box center [581, 459] width 294 height 18
type input "Senior Full Stack Developer"
type input "Bayt"
type input "04/2017"
type input "10/2021"
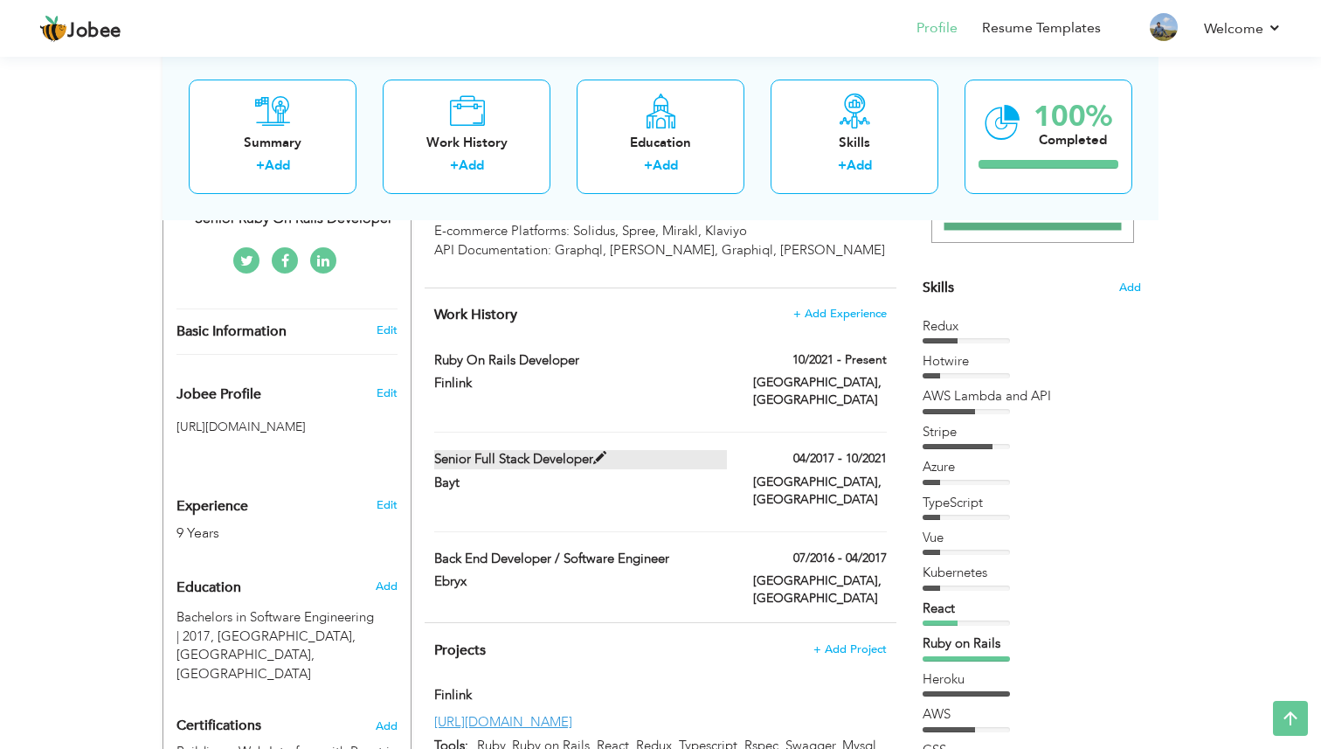
type input "[GEOGRAPHIC_DATA]"
checkbox input "false"
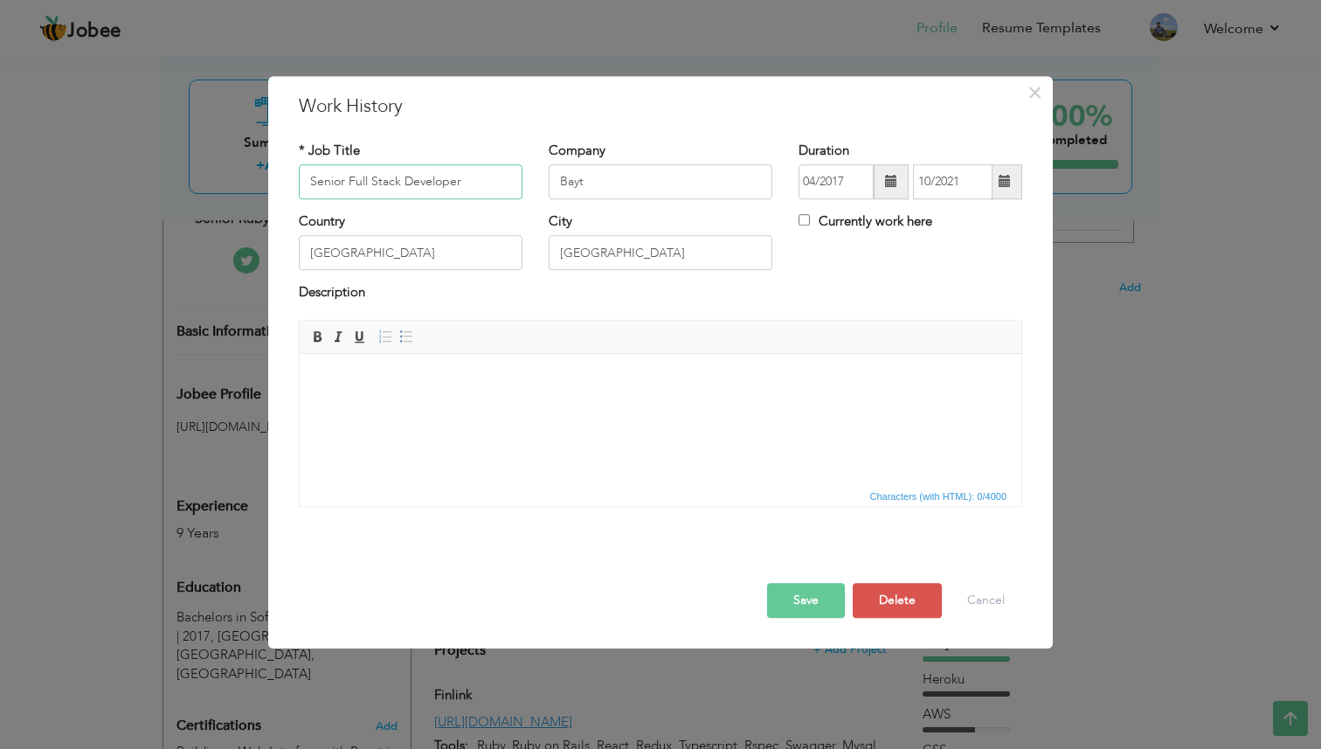
drag, startPoint x: 350, startPoint y: 180, endPoint x: 398, endPoint y: 183, distance: 48.1
click at [398, 183] on input "Senior Full Stack Developer" at bounding box center [411, 181] width 224 height 35
type input "Senior Ruby on Rails Developer"
click at [810, 599] on button "Save" at bounding box center [806, 600] width 78 height 35
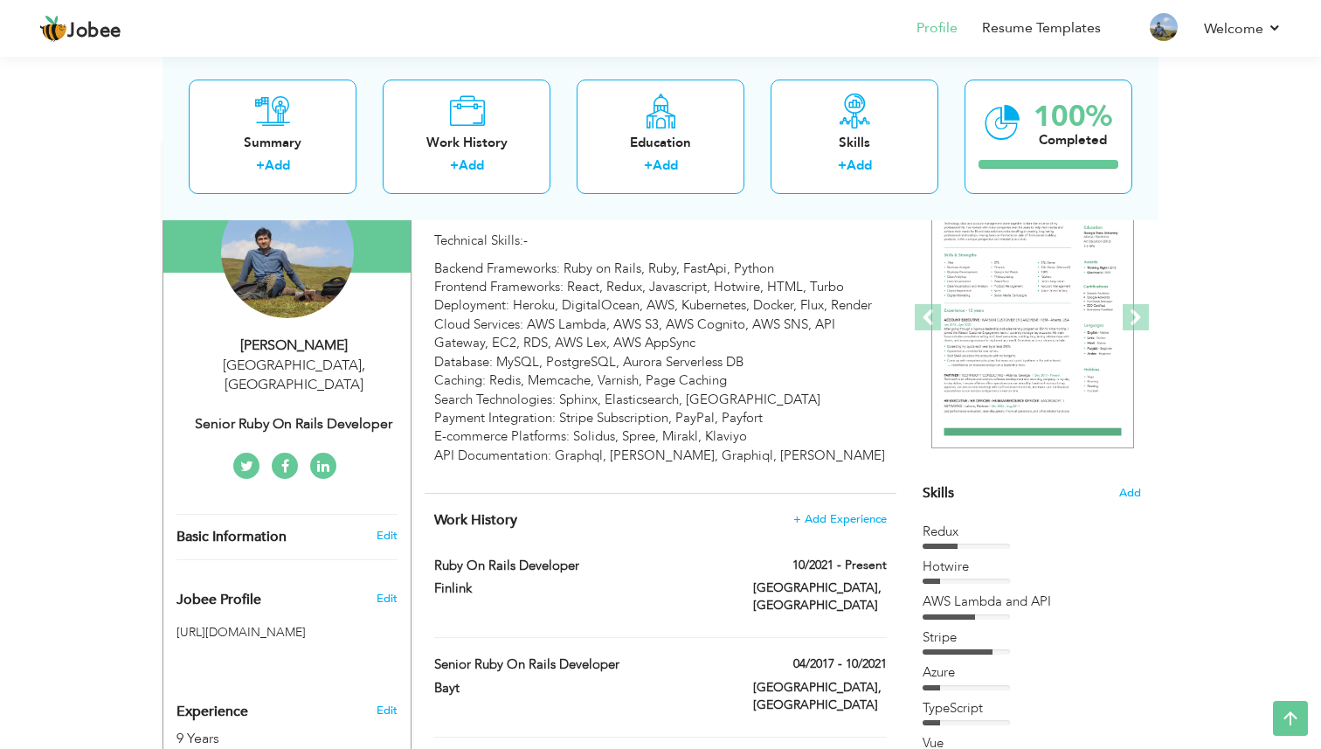
scroll to position [194, 0]
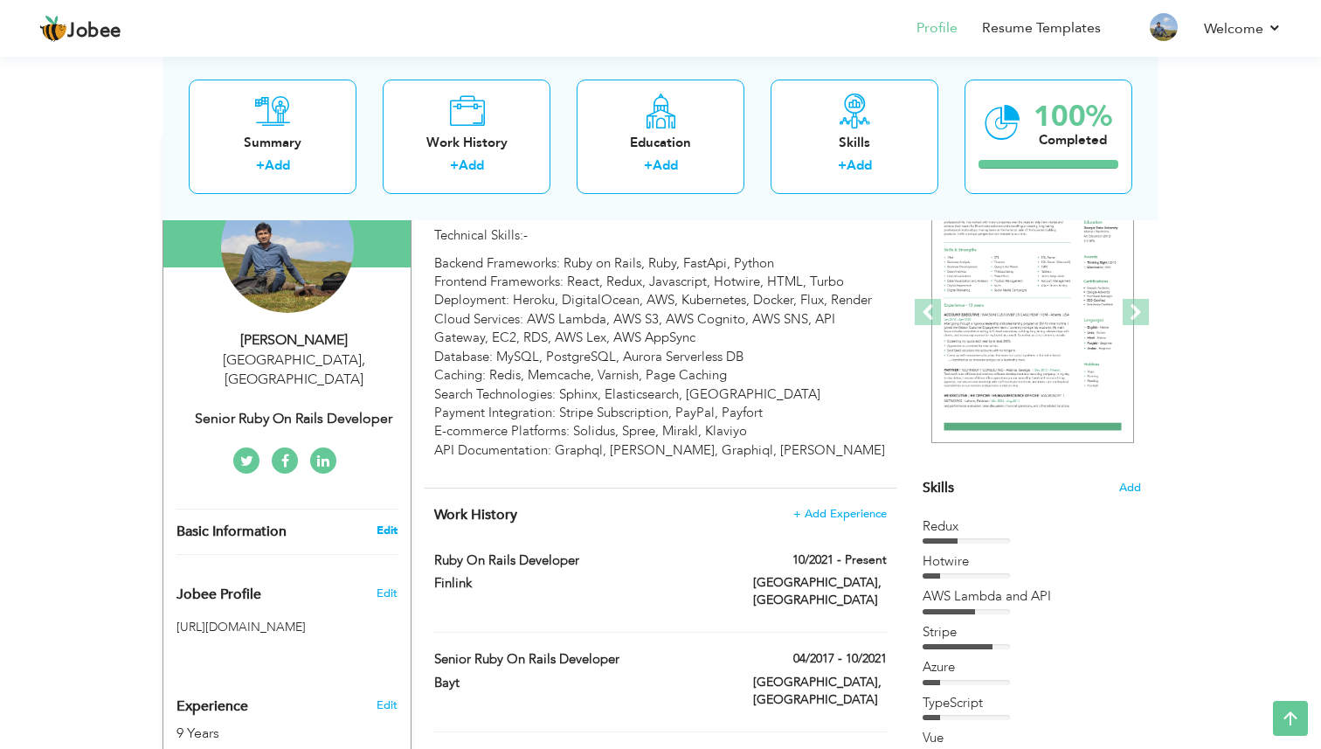
click at [383, 523] on link "Edit" at bounding box center [387, 531] width 21 height 16
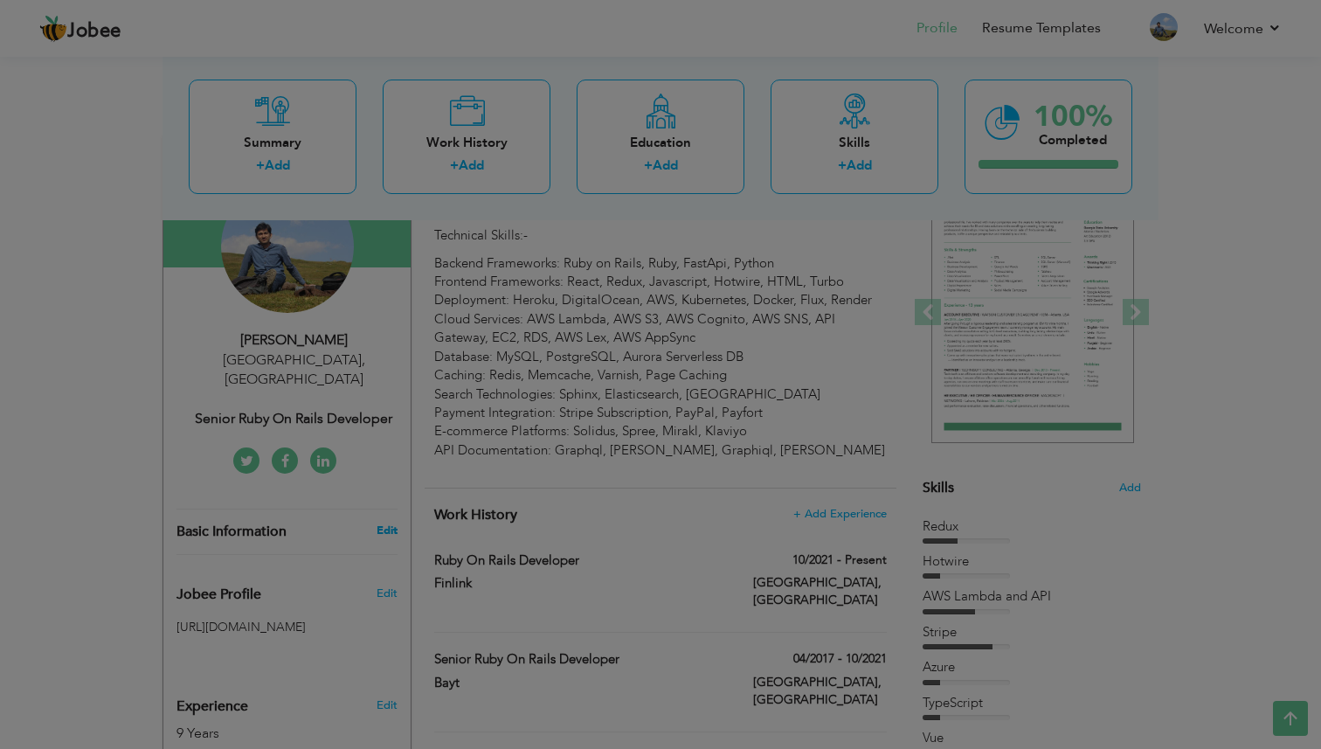
scroll to position [0, 0]
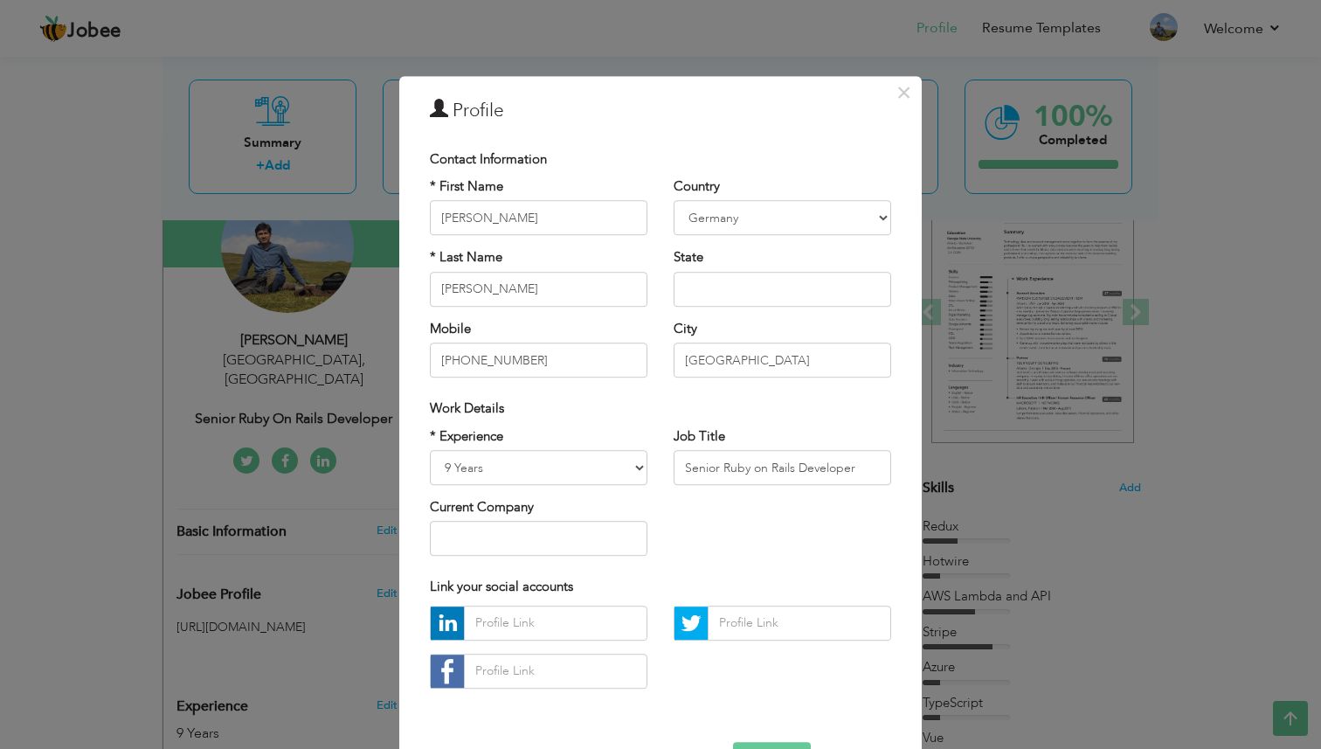
click at [1027, 536] on div "× Profile Contact Information * First Name Haseeb * Last Name Ahmad" at bounding box center [660, 374] width 1321 height 749
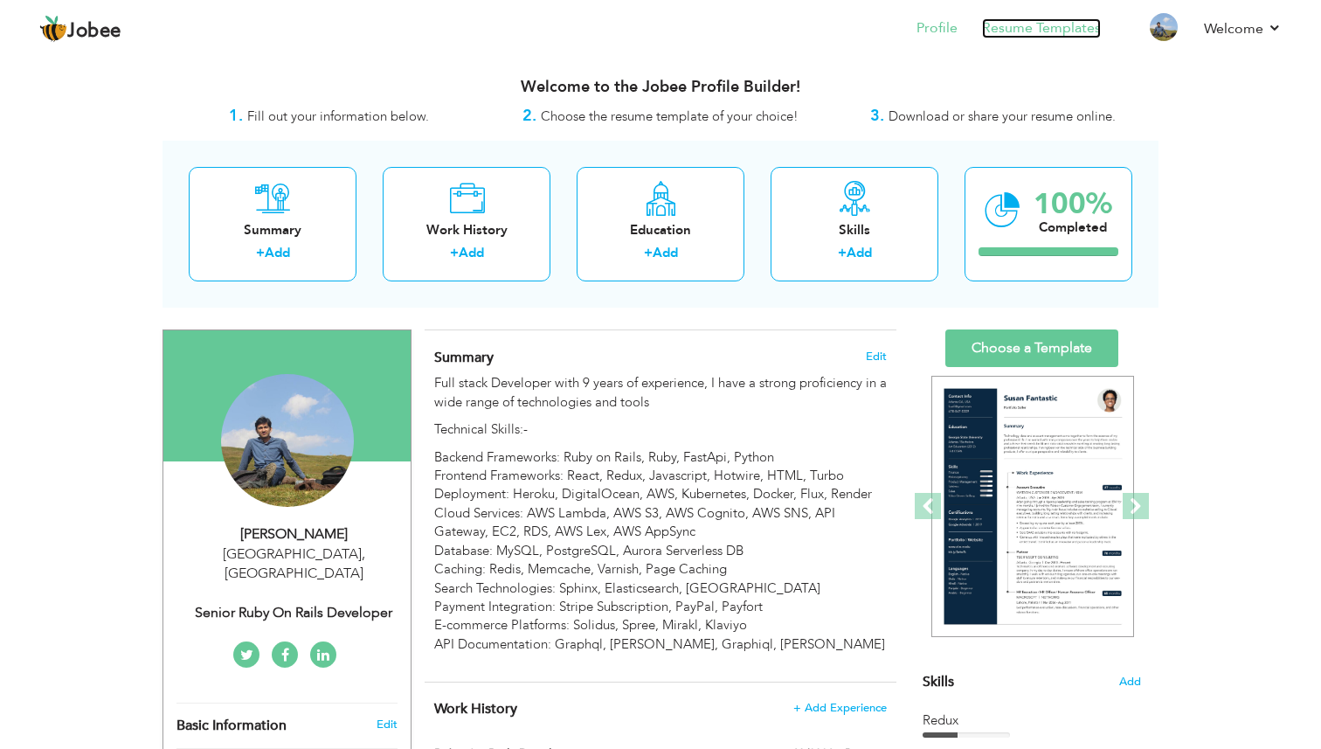
click at [1031, 27] on link "Resume Templates" at bounding box center [1041, 28] width 119 height 20
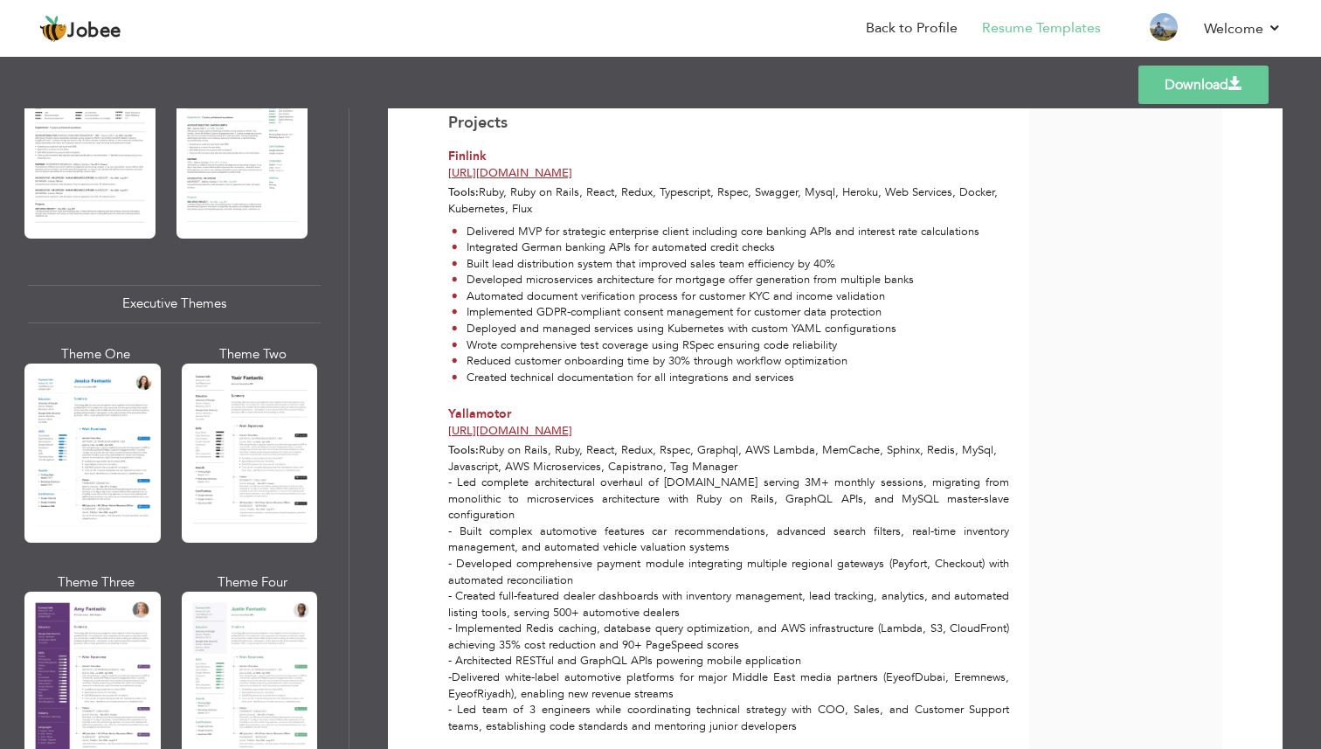
scroll to position [1156, 0]
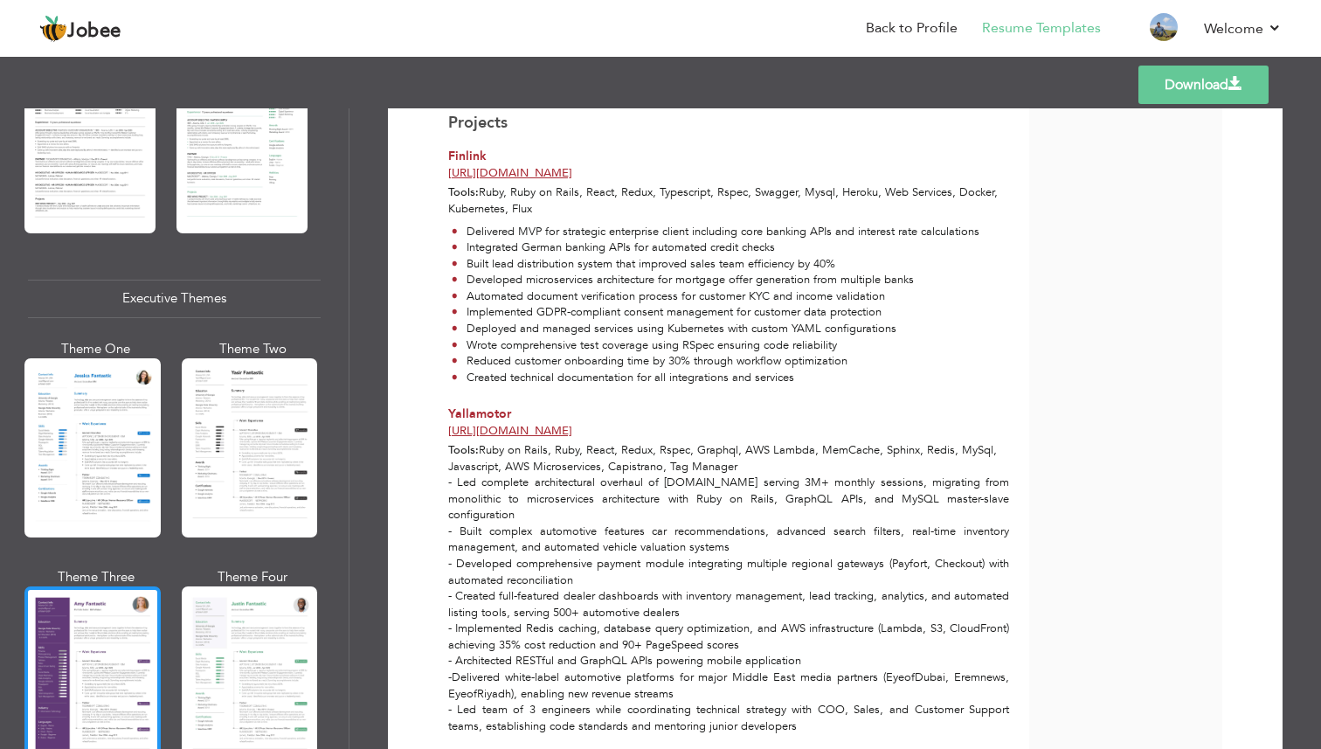
click at [96, 586] on div at bounding box center [92, 675] width 136 height 179
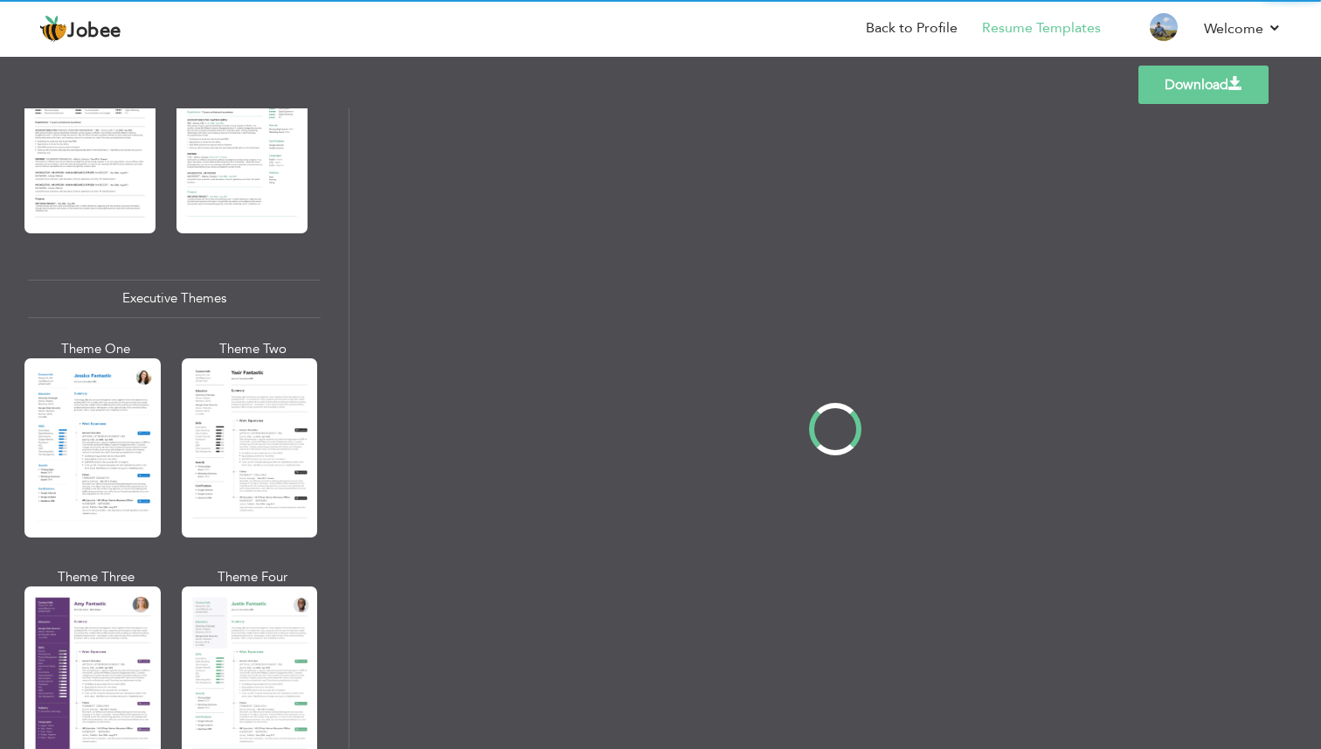
scroll to position [0, 0]
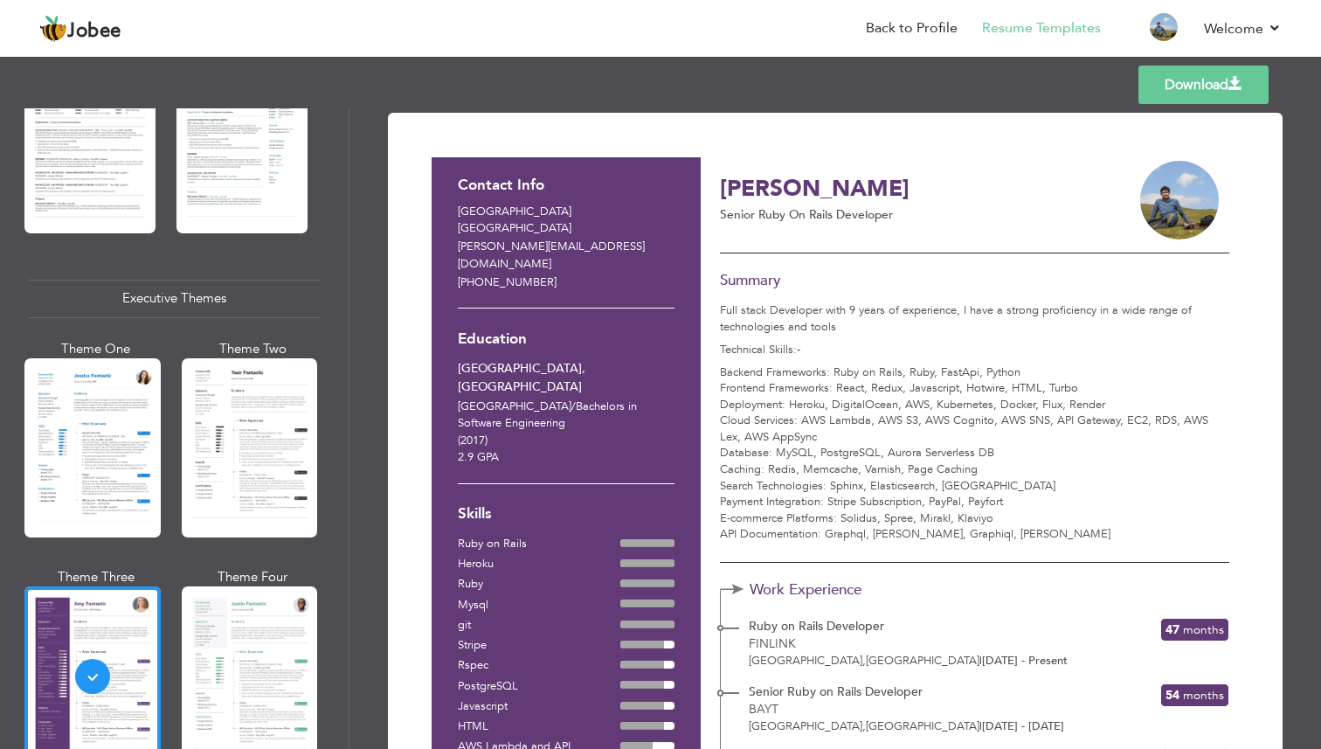
click at [1182, 92] on link "Download" at bounding box center [1204, 85] width 130 height 38
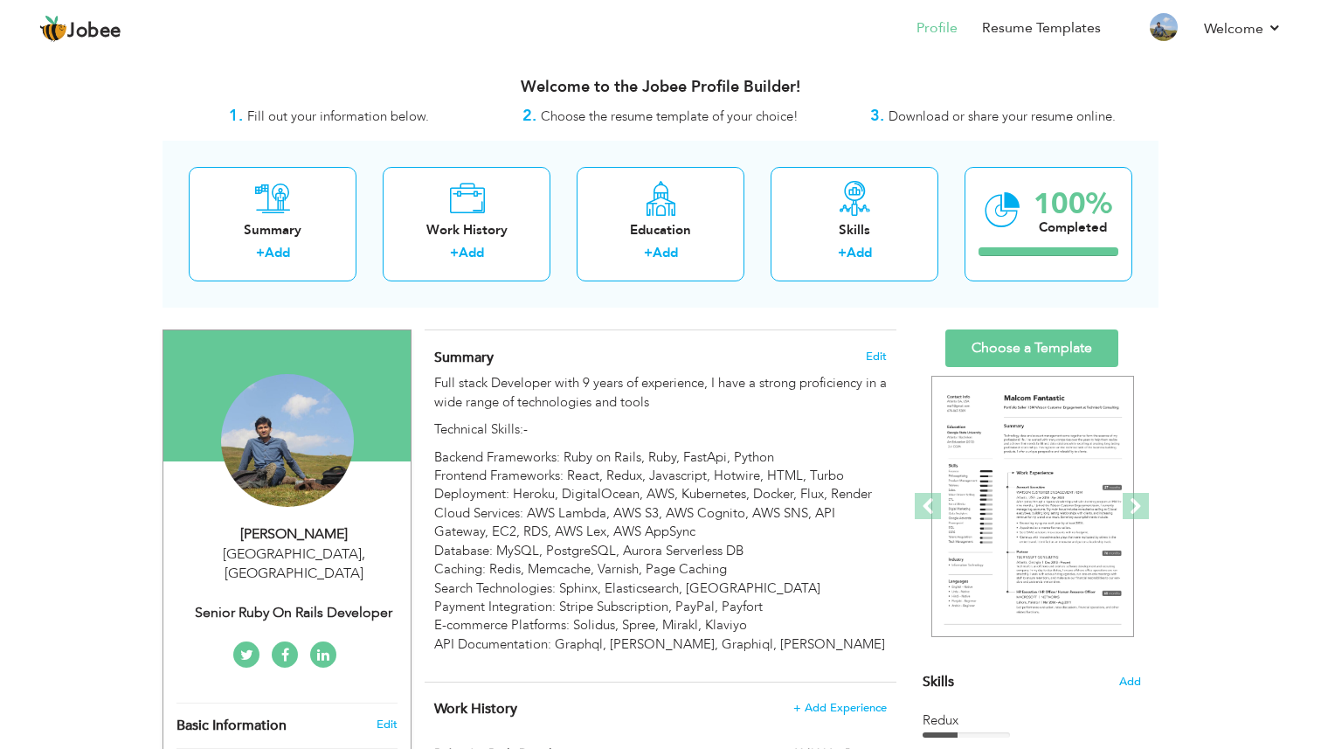
click at [328, 603] on div "Senior Ruby on Rails Developer" at bounding box center [294, 613] width 234 height 20
select select "number:79"
select select "number:11"
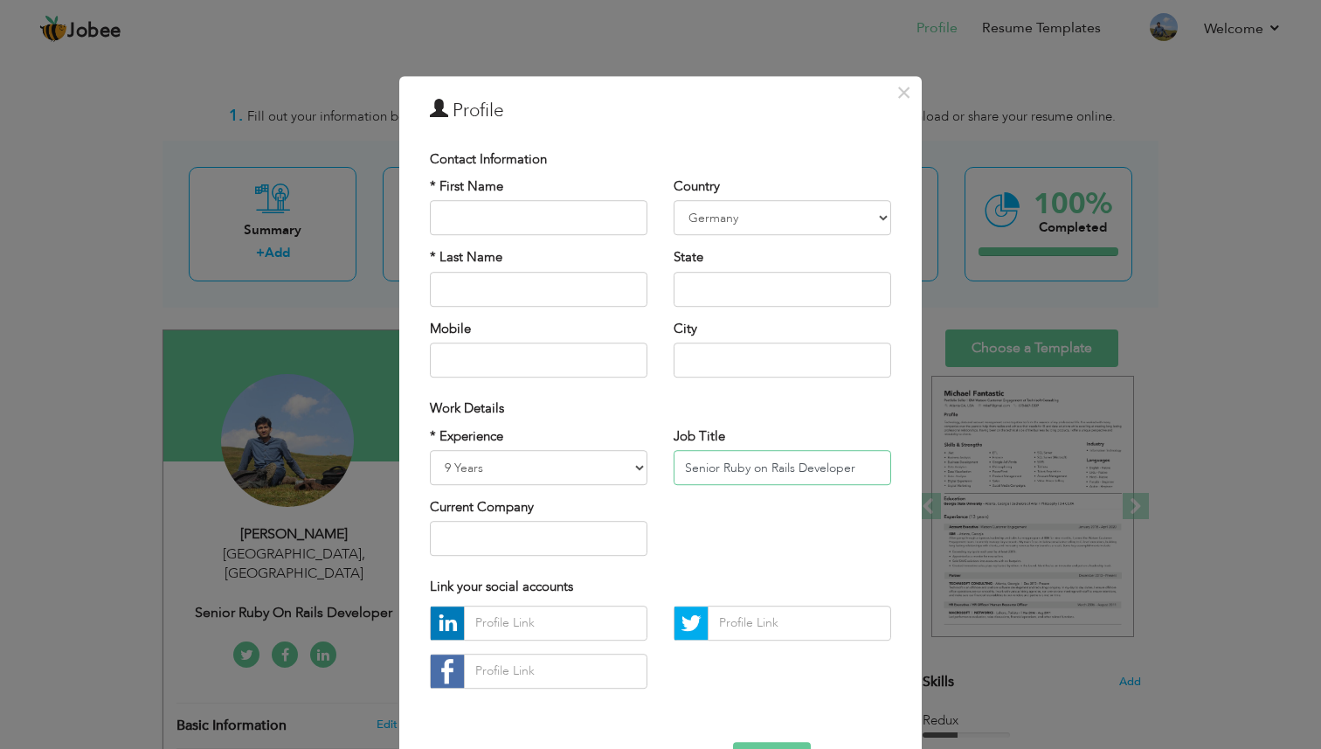
click at [730, 473] on input "Senior Ruby on Rails Developer" at bounding box center [783, 467] width 218 height 35
paste input "Full Stack Developer | Ruby On Rails | React"
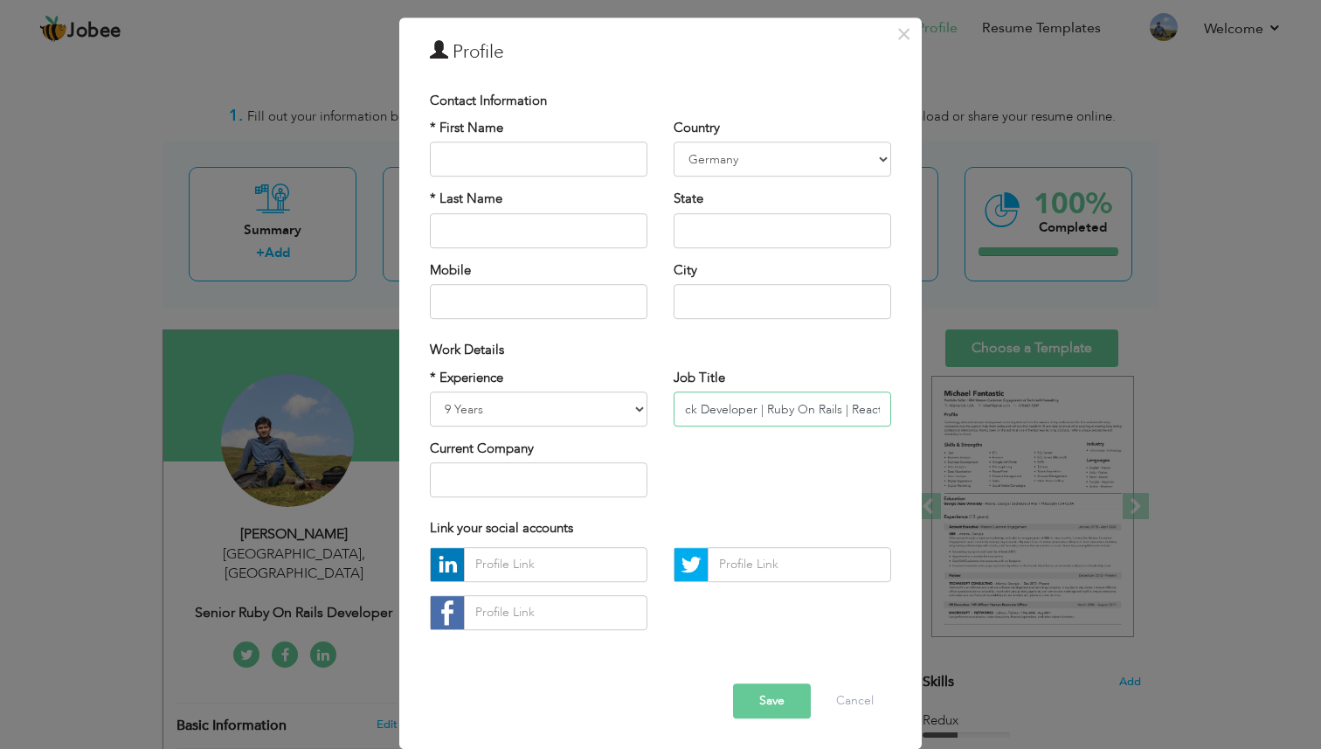
type input "Full Stack Developer | Ruby On Rails | React"
click at [780, 702] on button "Save" at bounding box center [772, 700] width 78 height 35
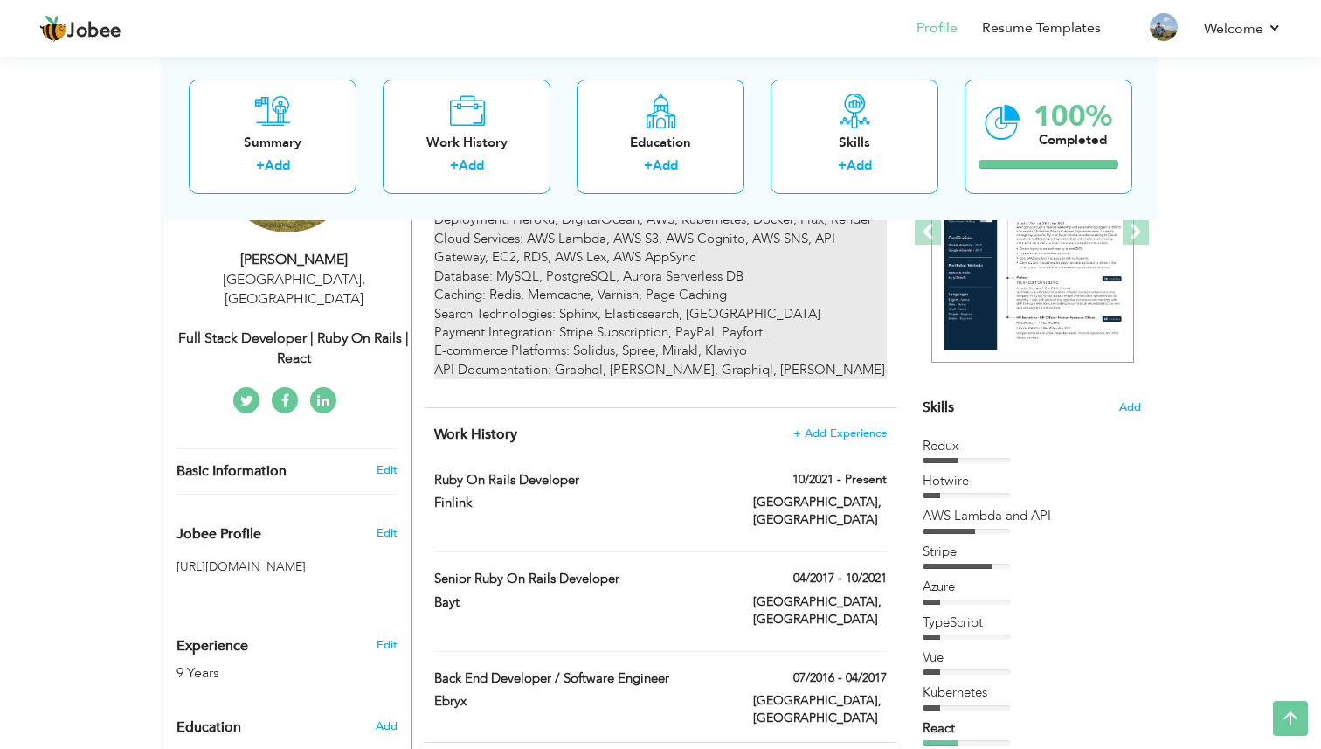
scroll to position [279, 0]
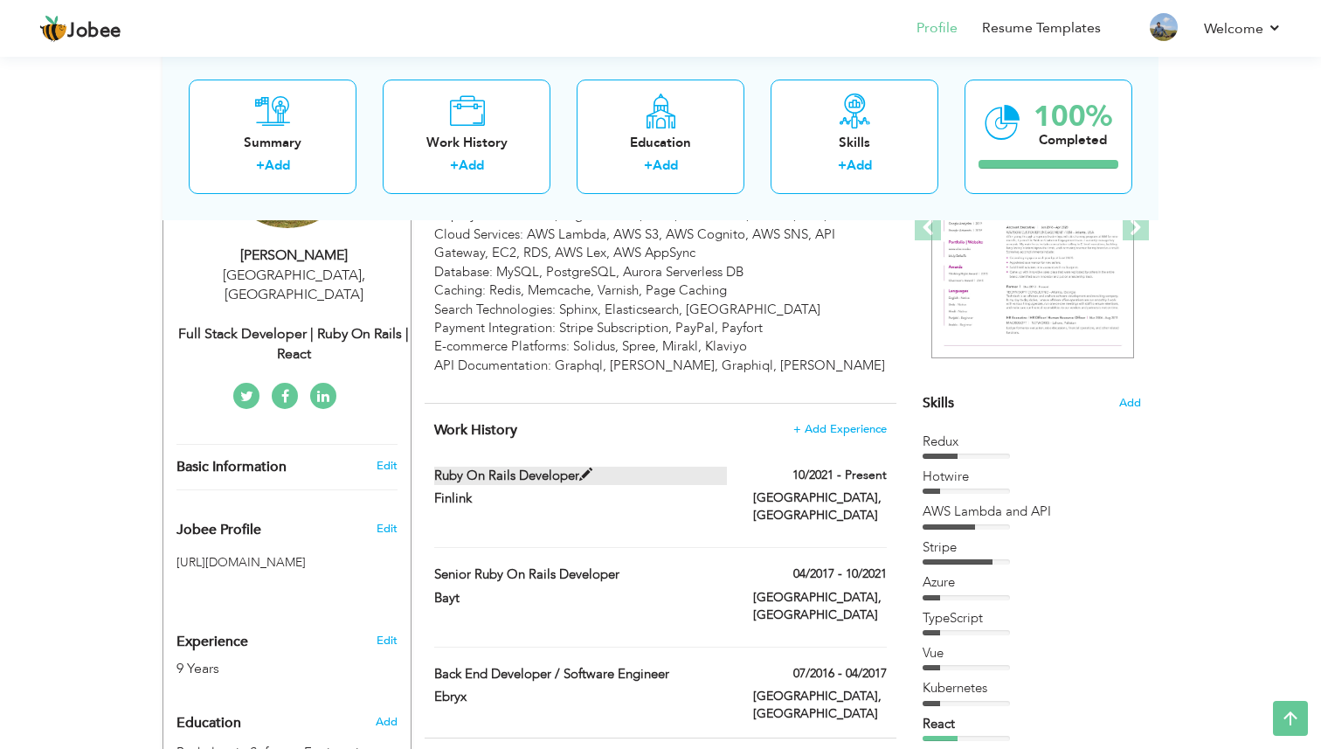
click at [522, 478] on label "Ruby on Rails Developer" at bounding box center [581, 476] width 294 height 18
type input "Ruby on Rails Developer"
type input "Finlink"
type input "10/2021"
type input "[GEOGRAPHIC_DATA]"
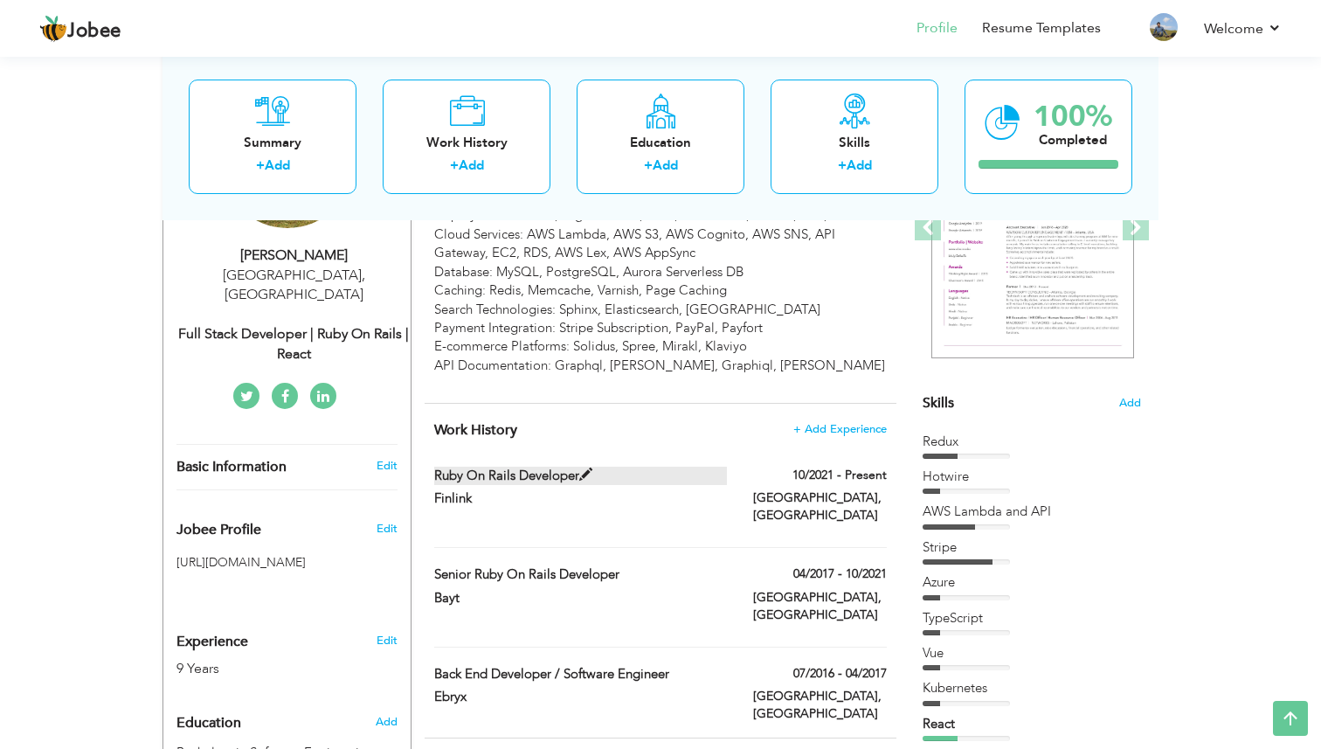
type input "[GEOGRAPHIC_DATA]"
checkbox input "true"
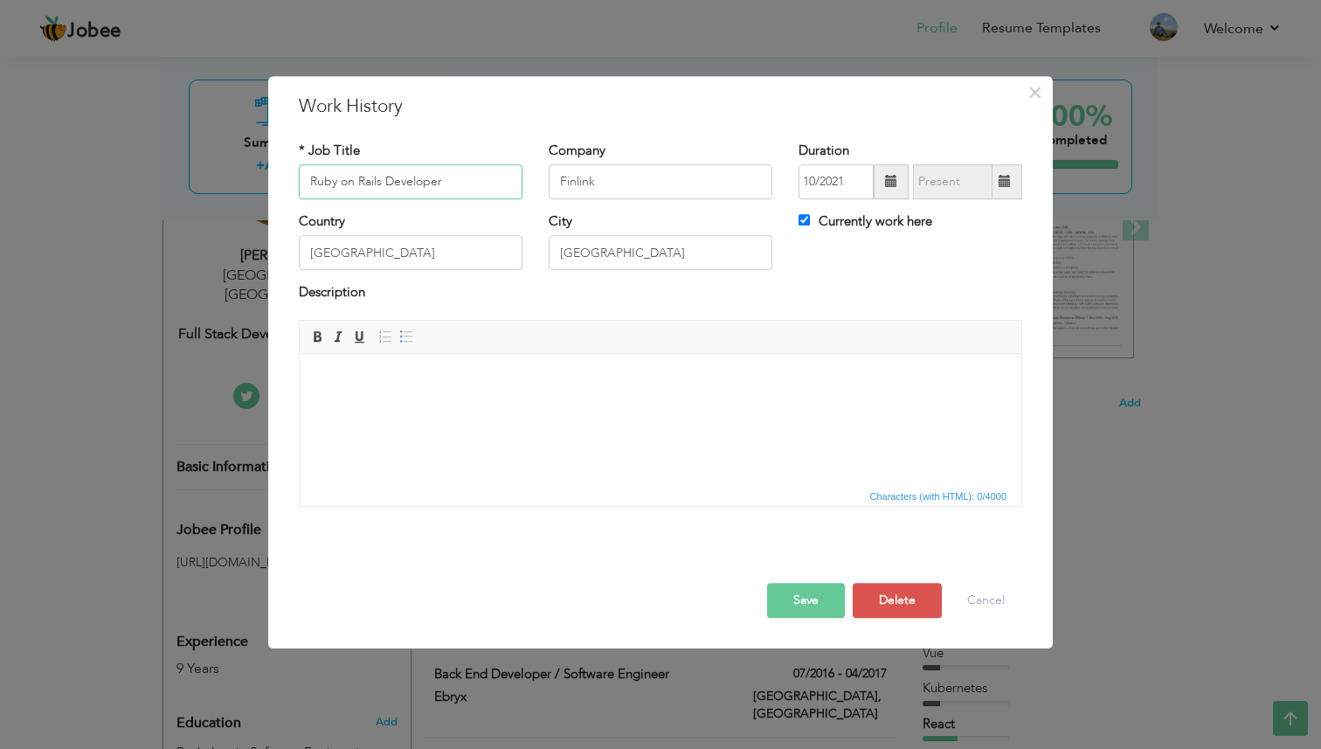
paste input "Full Stack"
click at [799, 607] on button "Save" at bounding box center [806, 600] width 78 height 35
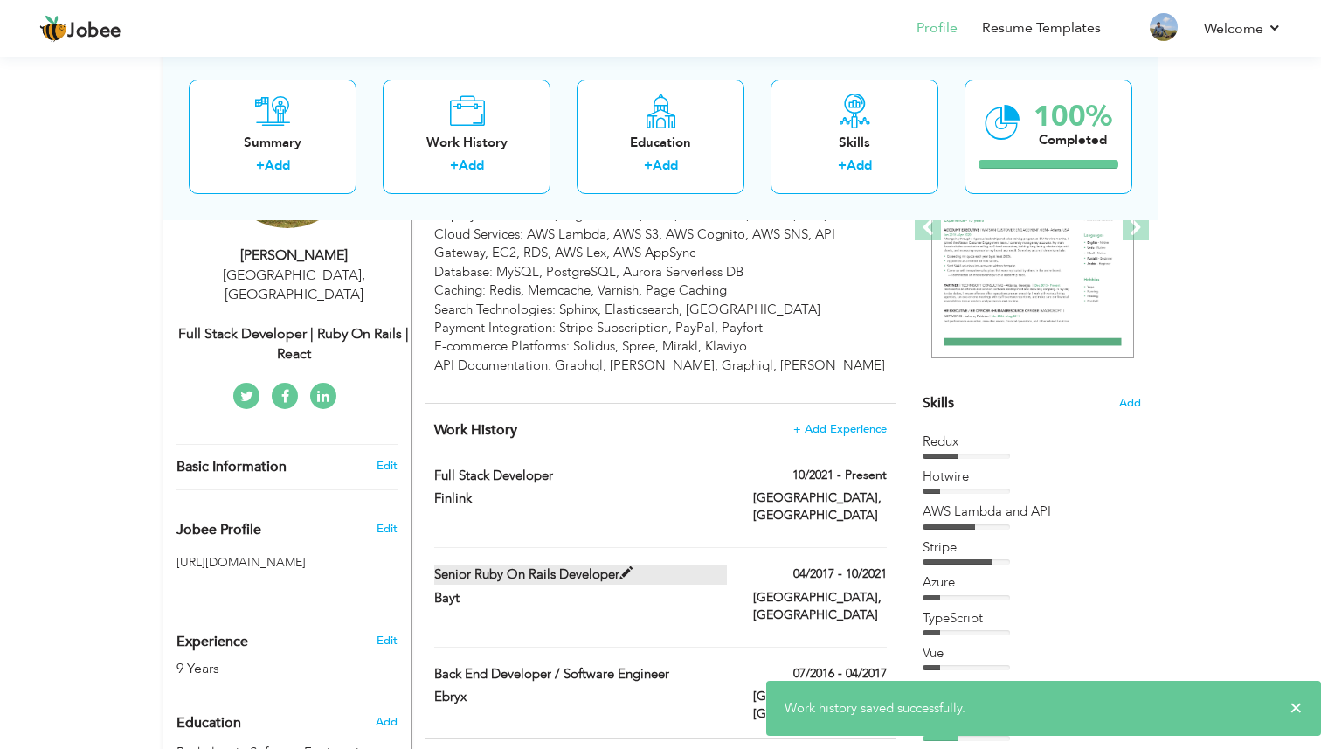
click at [578, 565] on label "Senior Ruby on Rails Developer" at bounding box center [581, 574] width 294 height 18
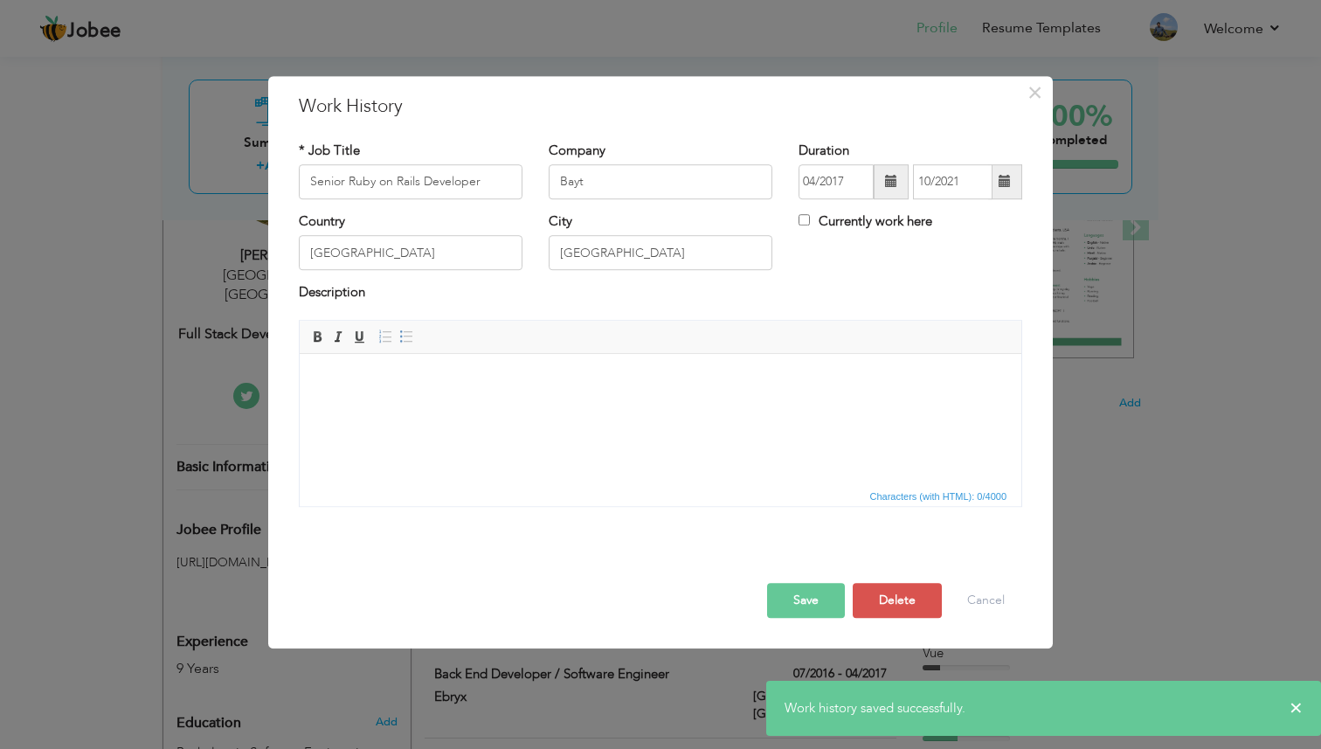
click at [170, 320] on div "× Work History * Job Title Senior Ruby on Rails Developer Company Bayt" at bounding box center [660, 374] width 1321 height 749
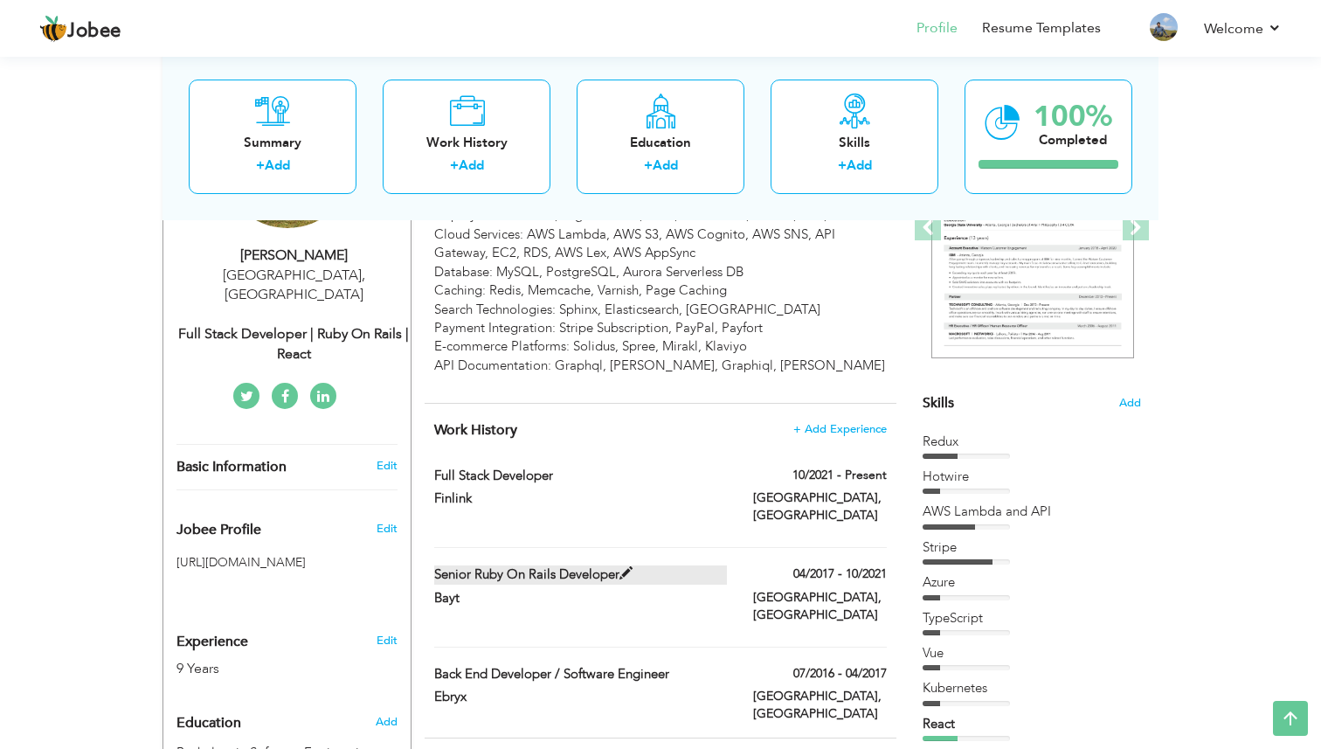
click at [548, 565] on label "Senior Ruby on Rails Developer" at bounding box center [581, 574] width 294 height 18
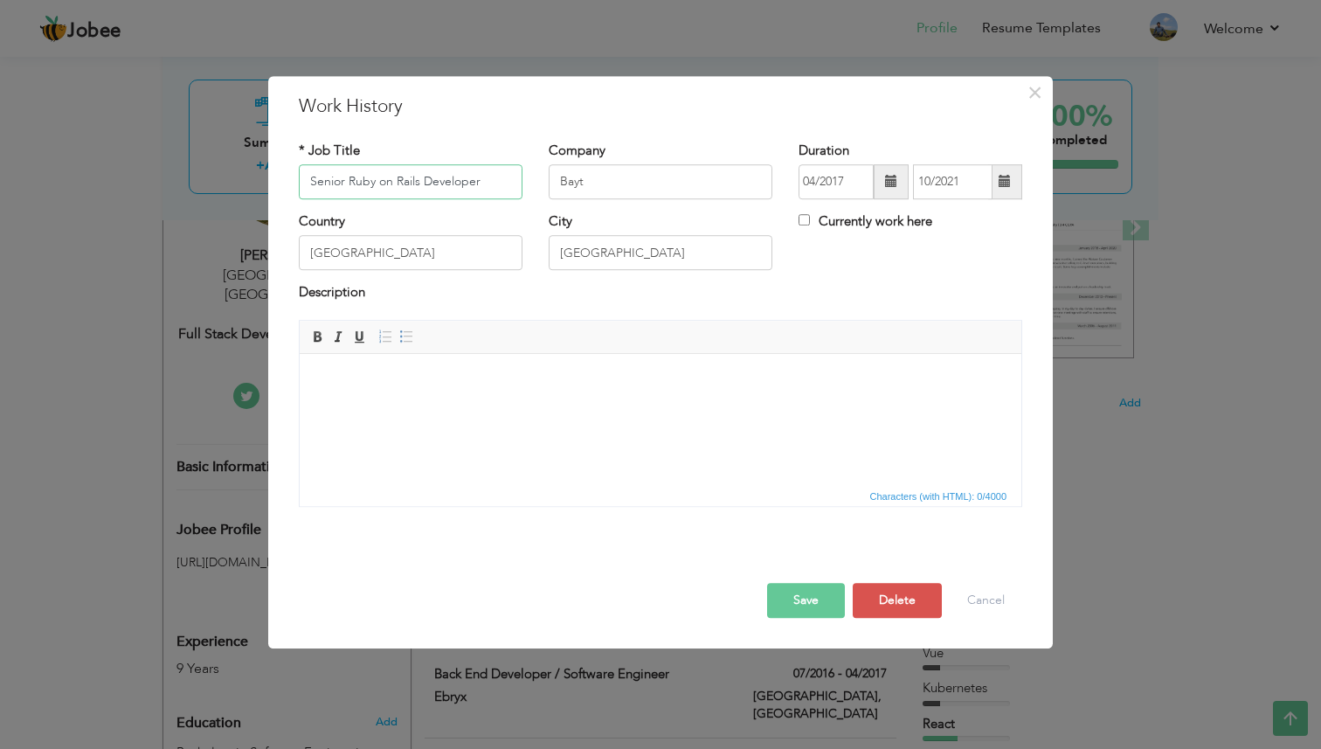
paste input "Full Stack Develope"
type input "Senior Full Stack Developer"
click at [808, 596] on button "Save" at bounding box center [806, 600] width 78 height 35
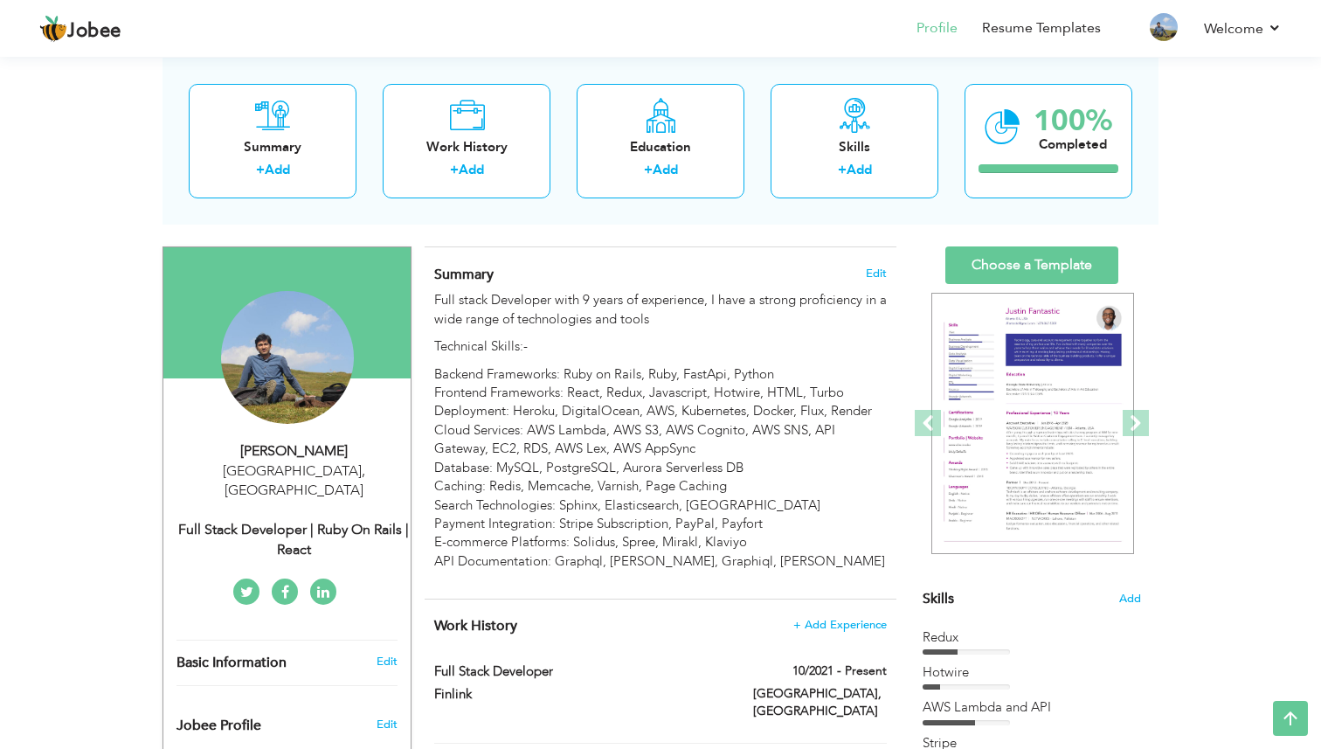
scroll to position [0, 0]
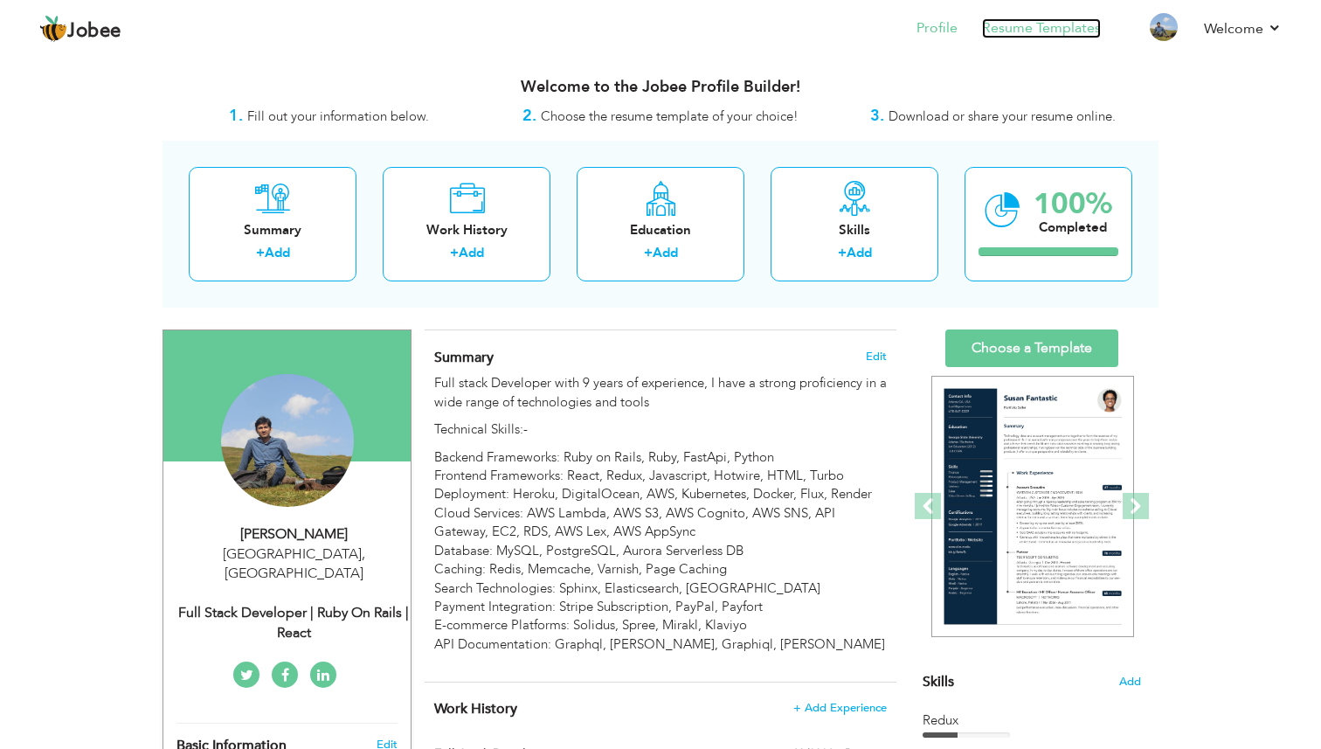
click at [1032, 35] on link "Resume Templates" at bounding box center [1041, 28] width 119 height 20
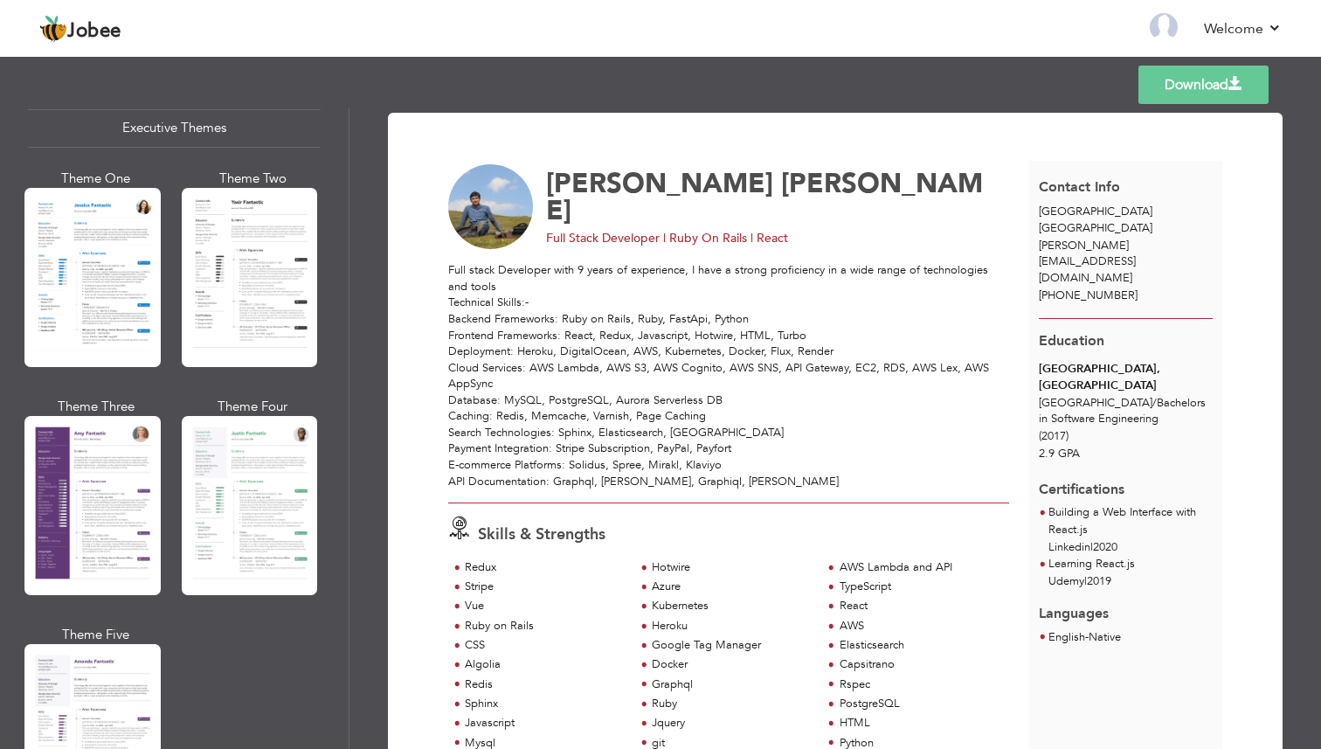
scroll to position [1359, 0]
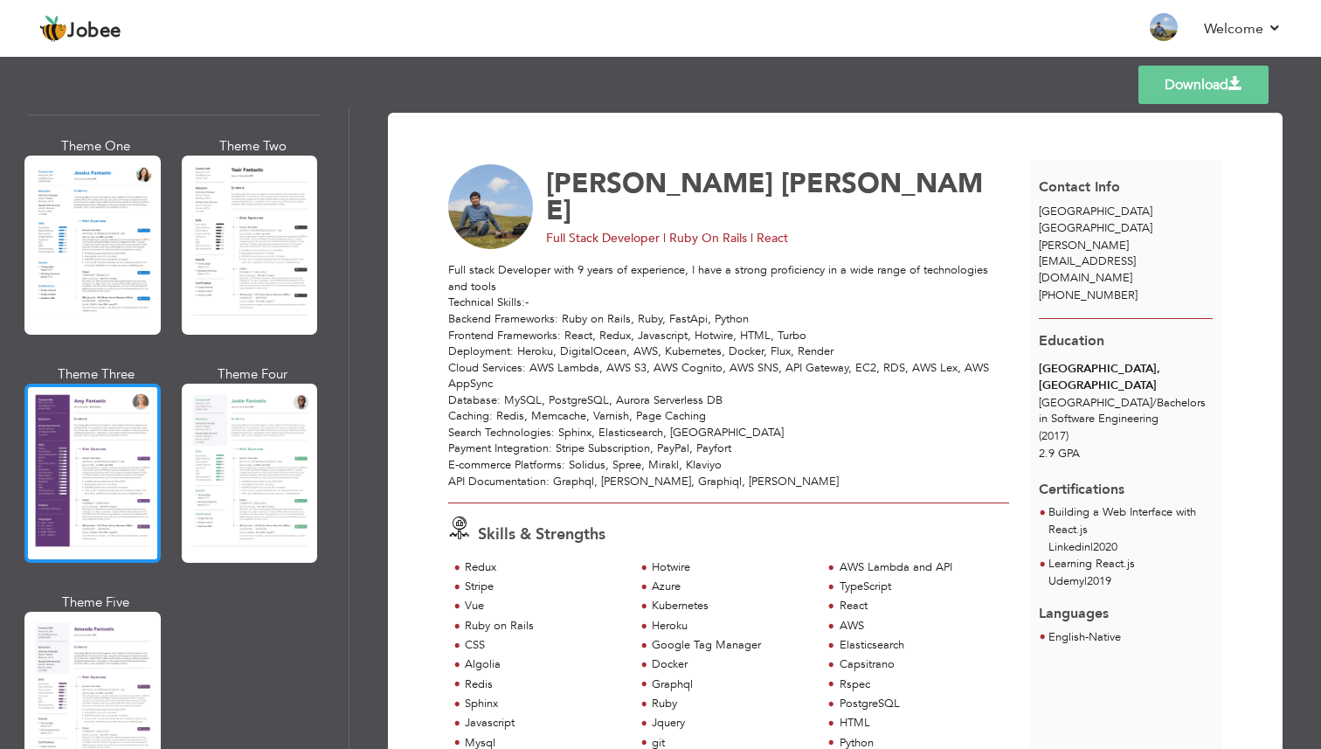
click at [100, 460] on div at bounding box center [92, 473] width 136 height 179
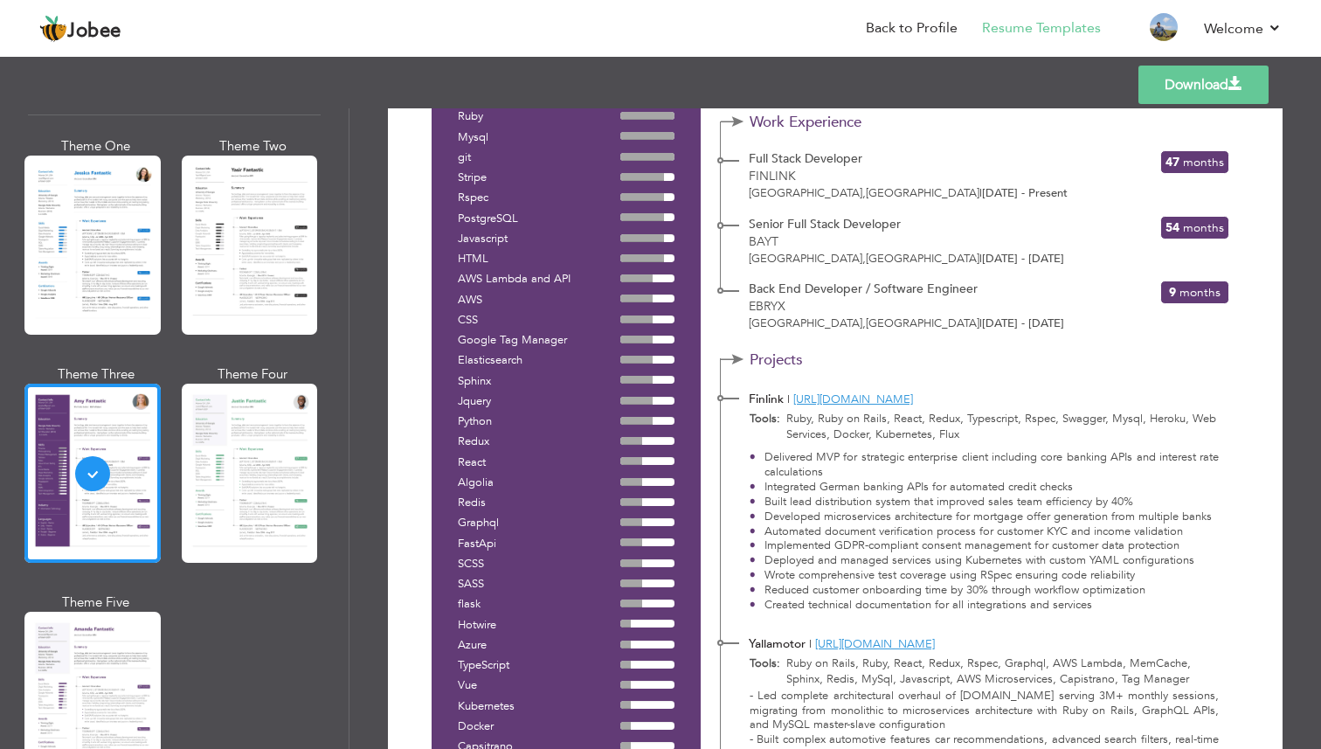
scroll to position [0, 0]
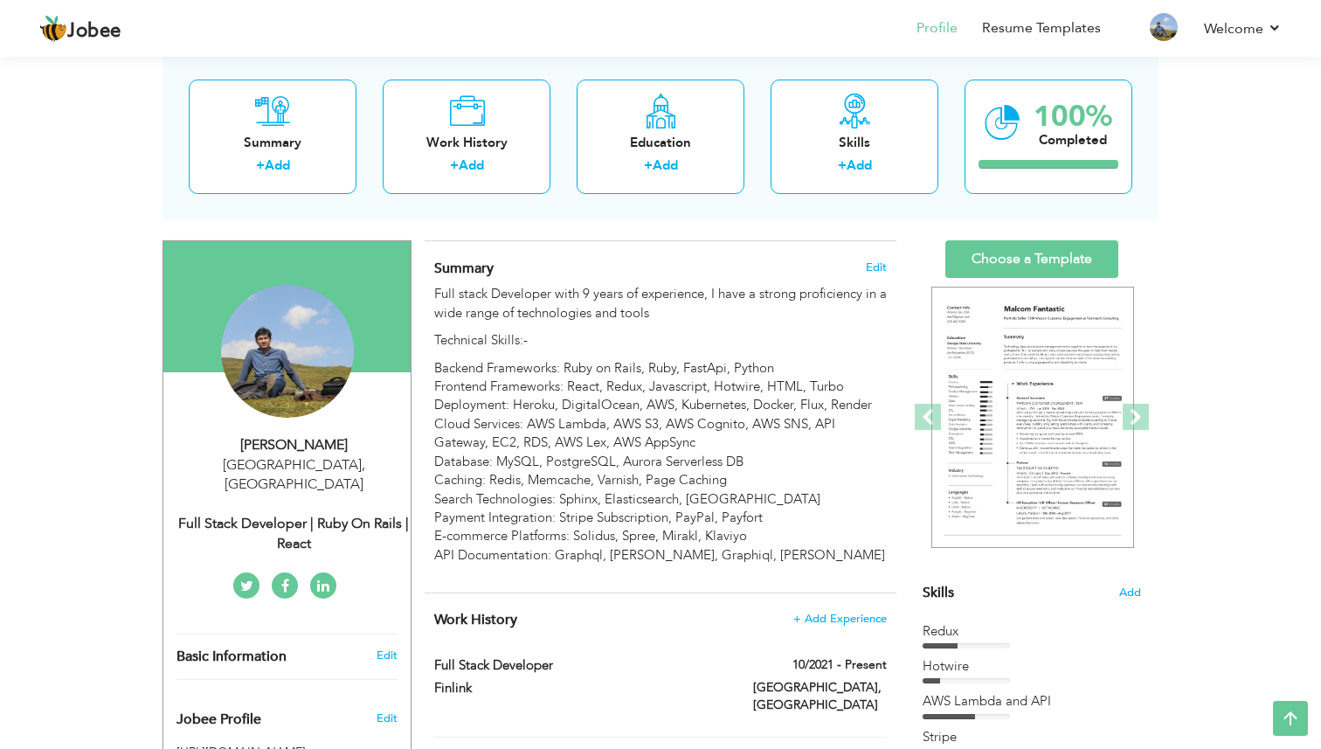
scroll to position [77, 0]
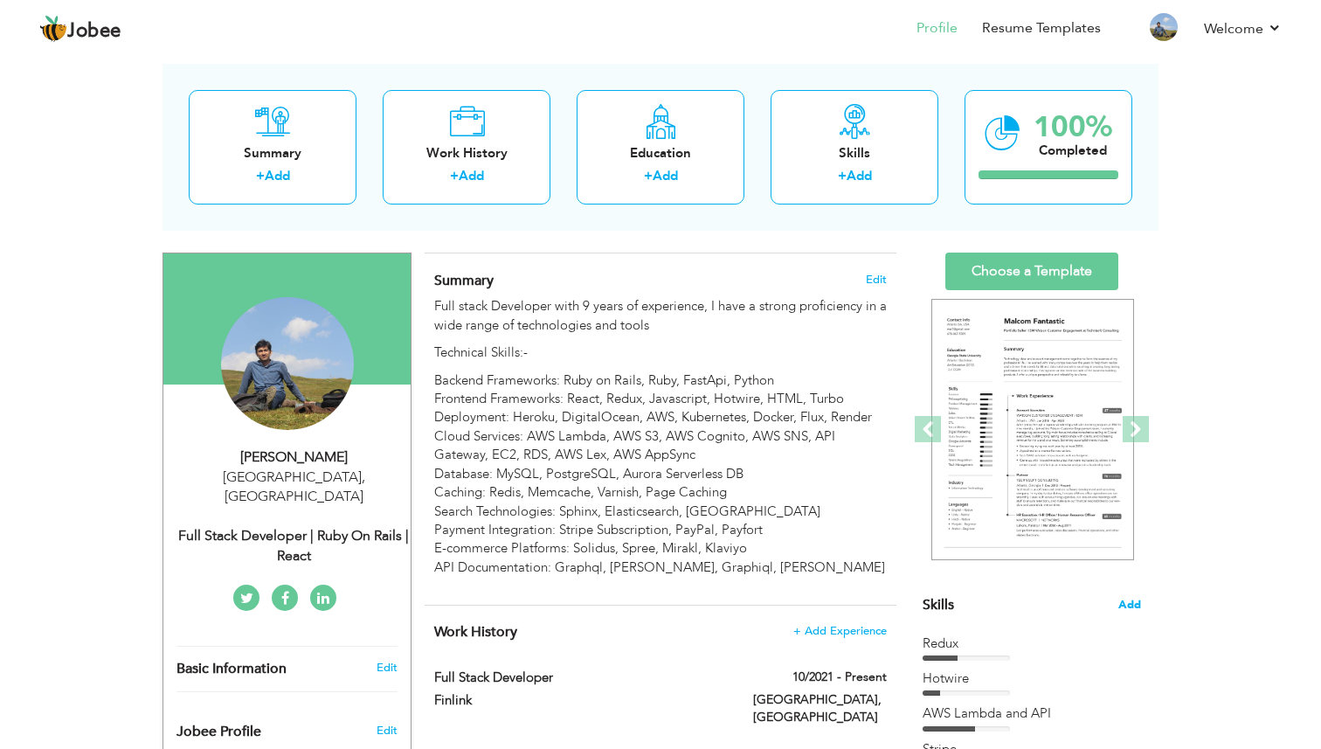
click at [1132, 597] on span "Add" at bounding box center [1130, 605] width 23 height 17
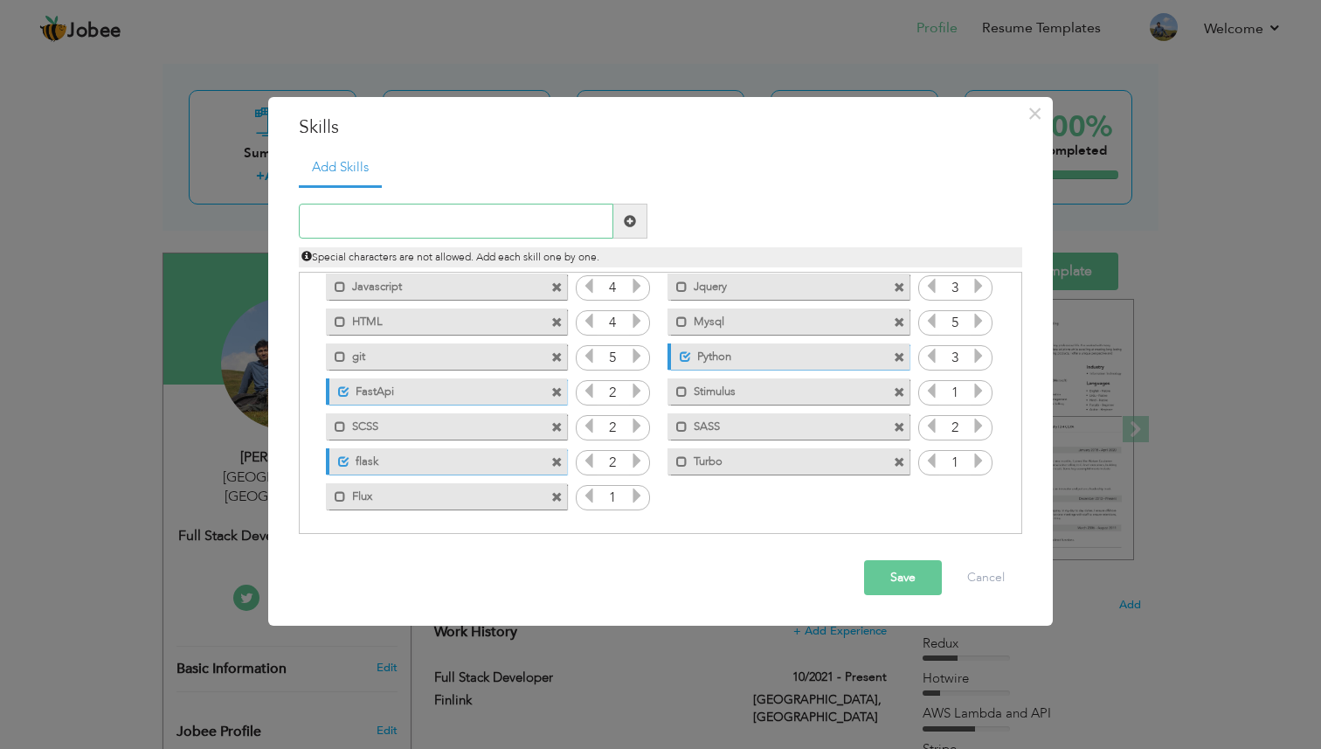
scroll to position [459, 0]
click at [555, 425] on span at bounding box center [556, 425] width 11 height 11
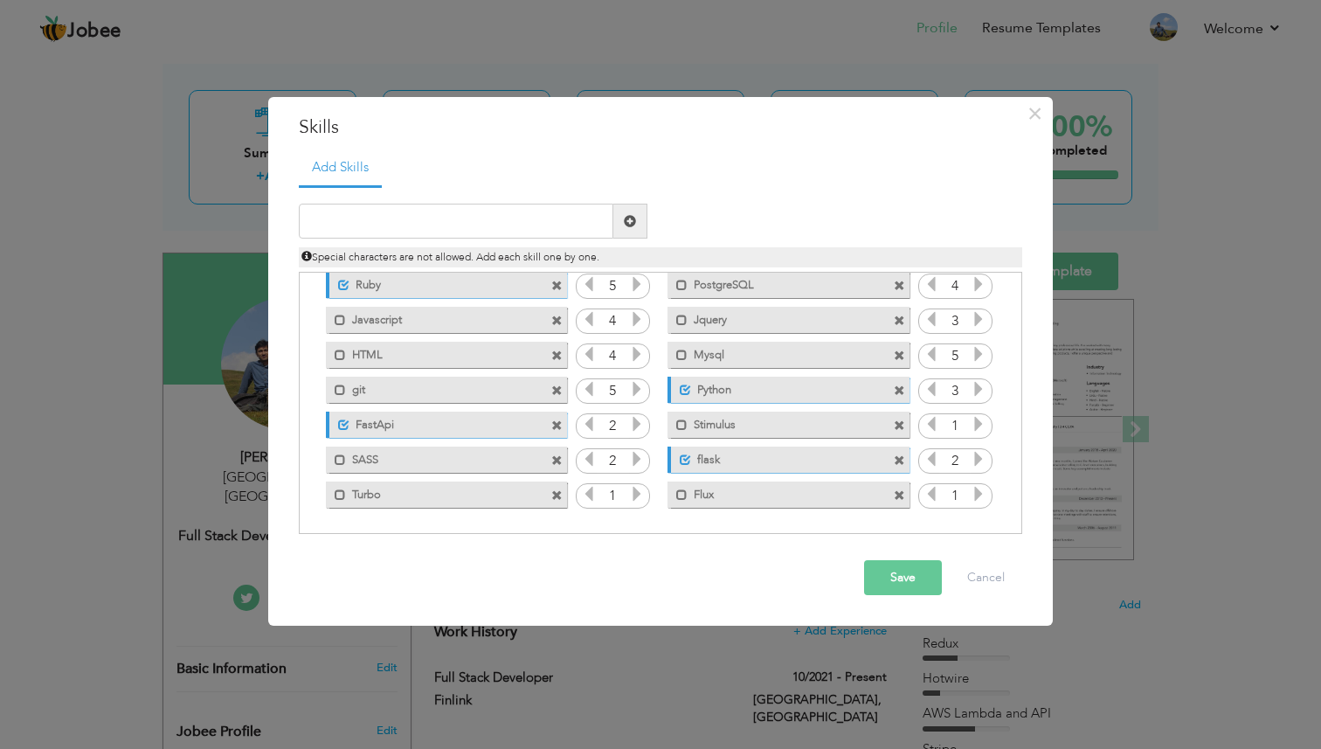
scroll to position [424, 0]
click at [558, 456] on span at bounding box center [556, 460] width 11 height 11
click at [513, 222] on input "text" at bounding box center [456, 221] width 315 height 35
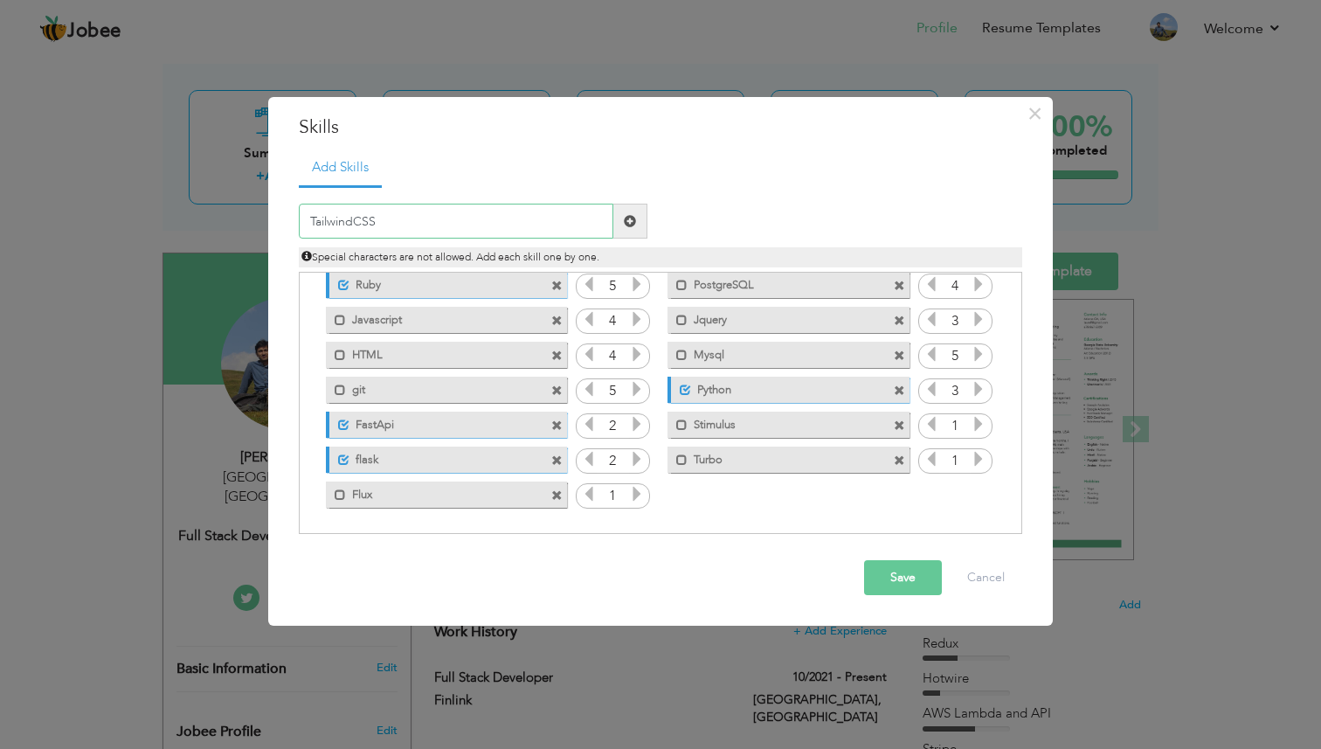
type input "TailwindCSS"
click at [631, 222] on span at bounding box center [630, 221] width 12 height 12
click at [978, 494] on icon at bounding box center [979, 494] width 16 height 16
click at [908, 573] on button "Save" at bounding box center [903, 577] width 78 height 35
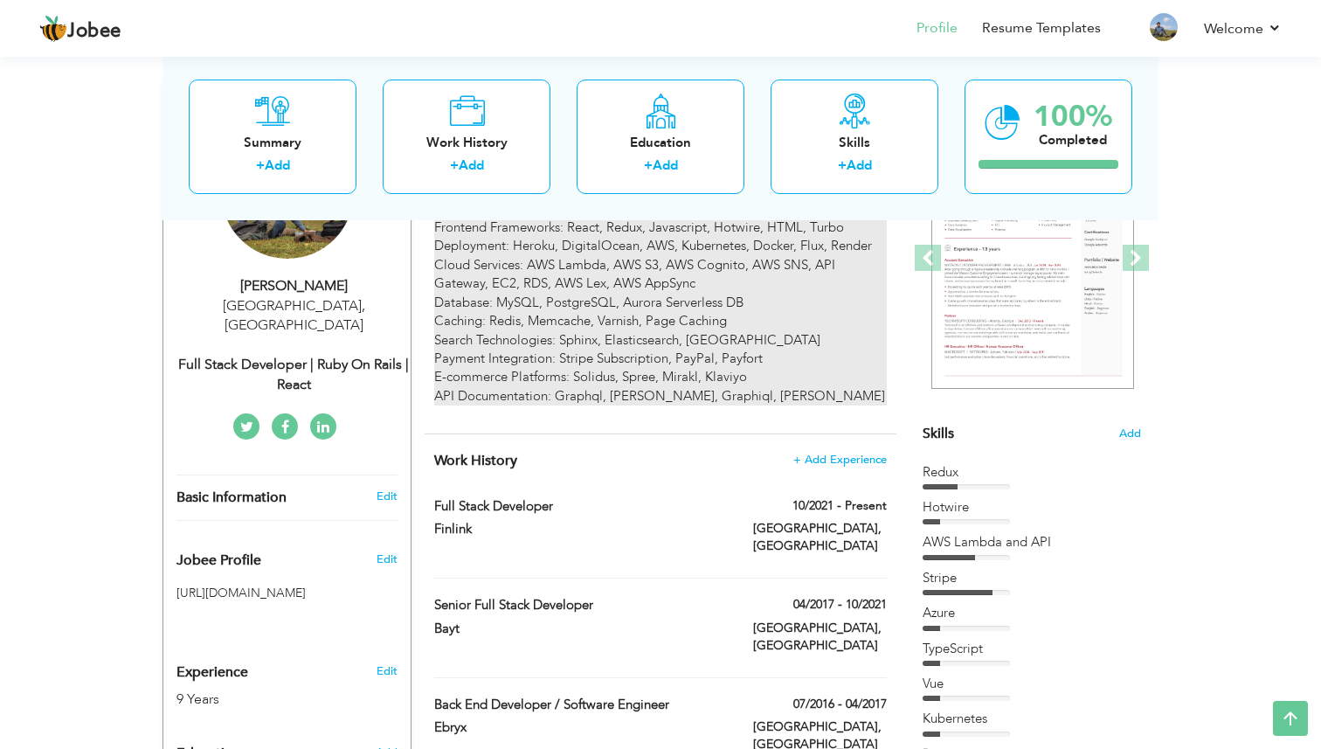
scroll to position [0, 0]
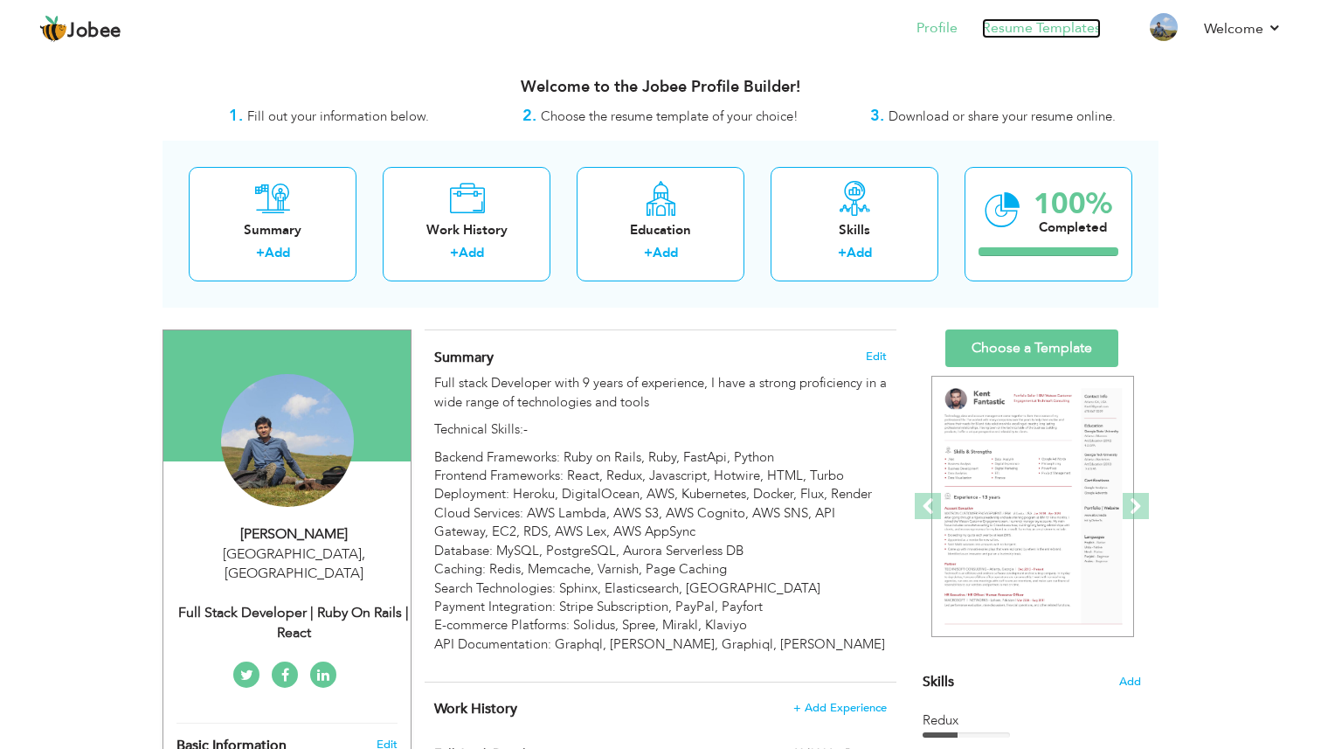
click at [1061, 23] on link "Resume Templates" at bounding box center [1041, 28] width 119 height 20
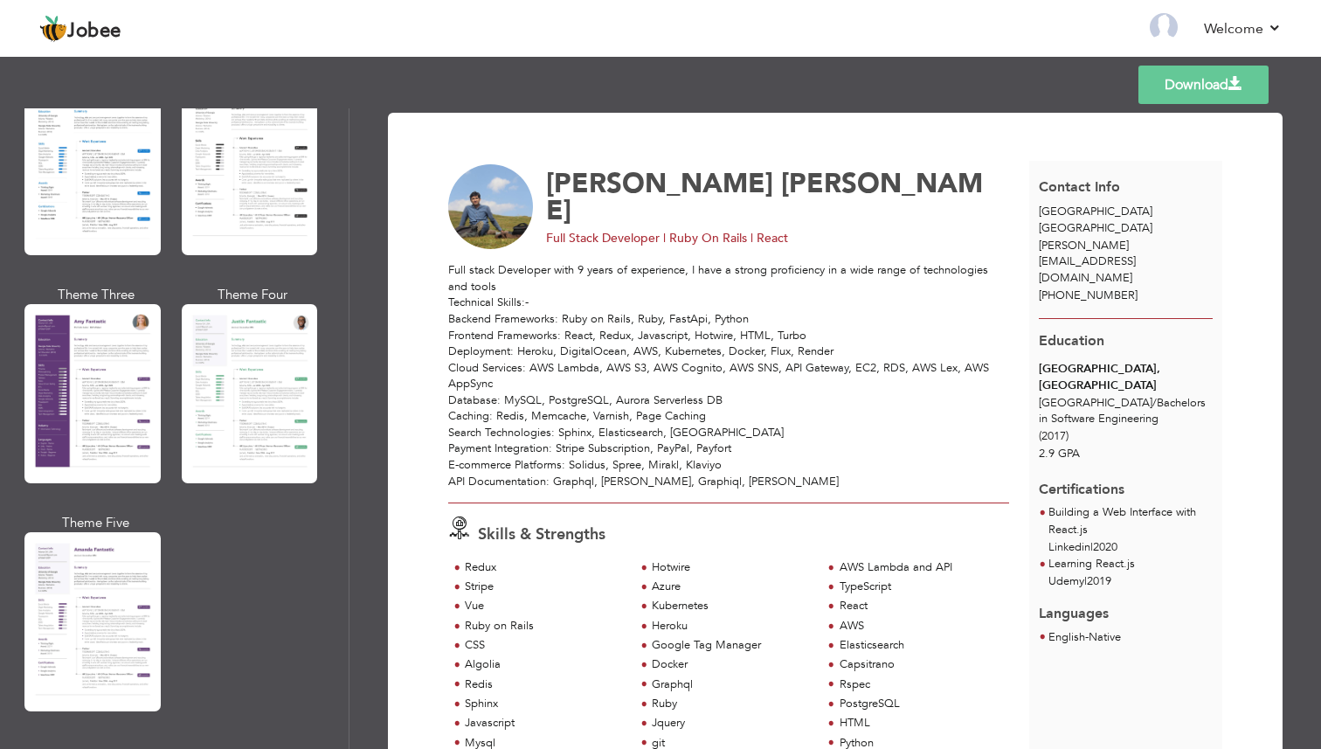
scroll to position [1457, 0]
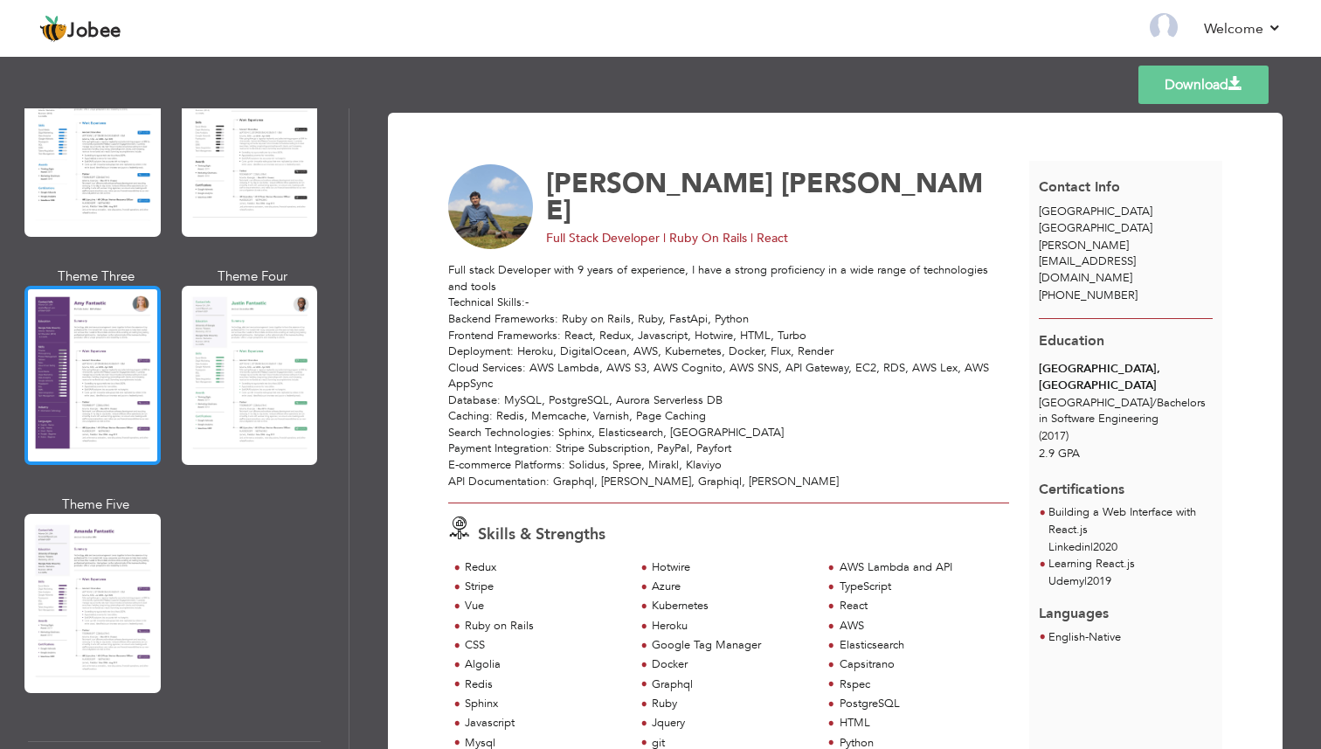
click at [102, 363] on div at bounding box center [92, 375] width 136 height 179
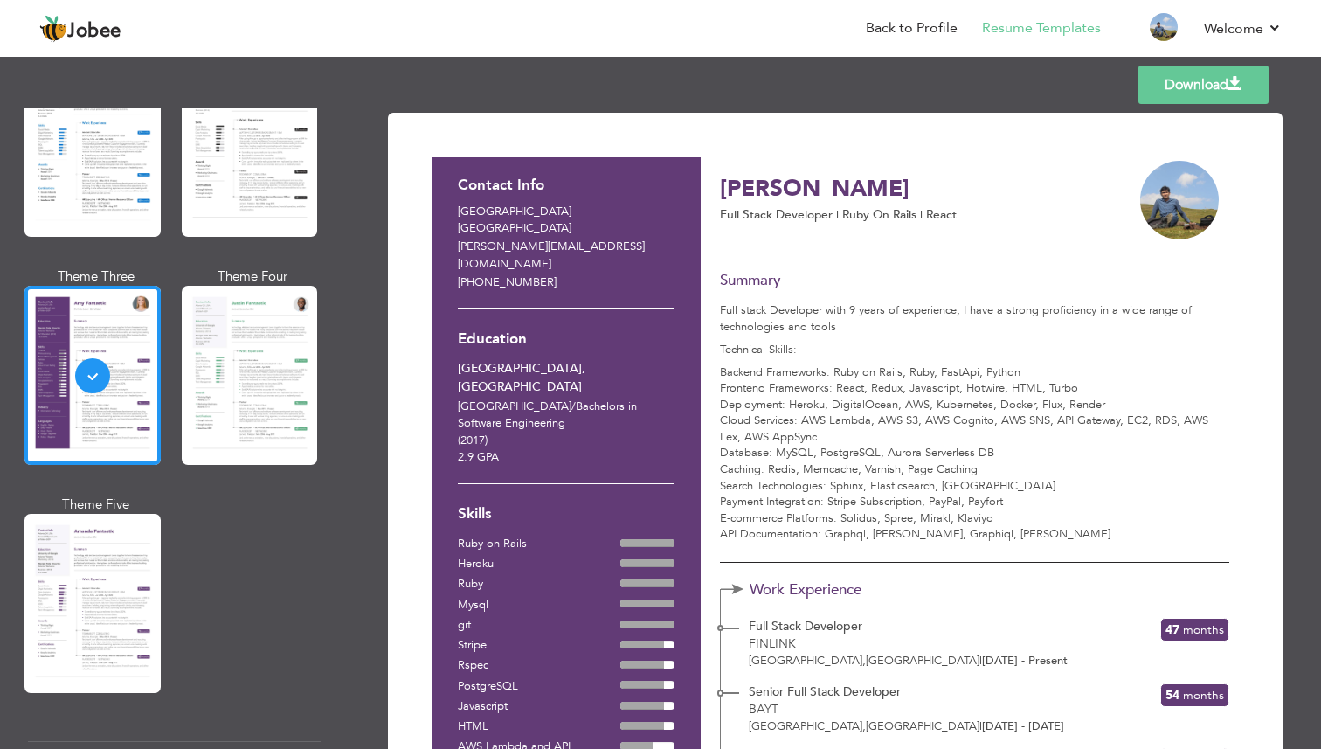
click at [1195, 87] on link "Download" at bounding box center [1204, 85] width 130 height 38
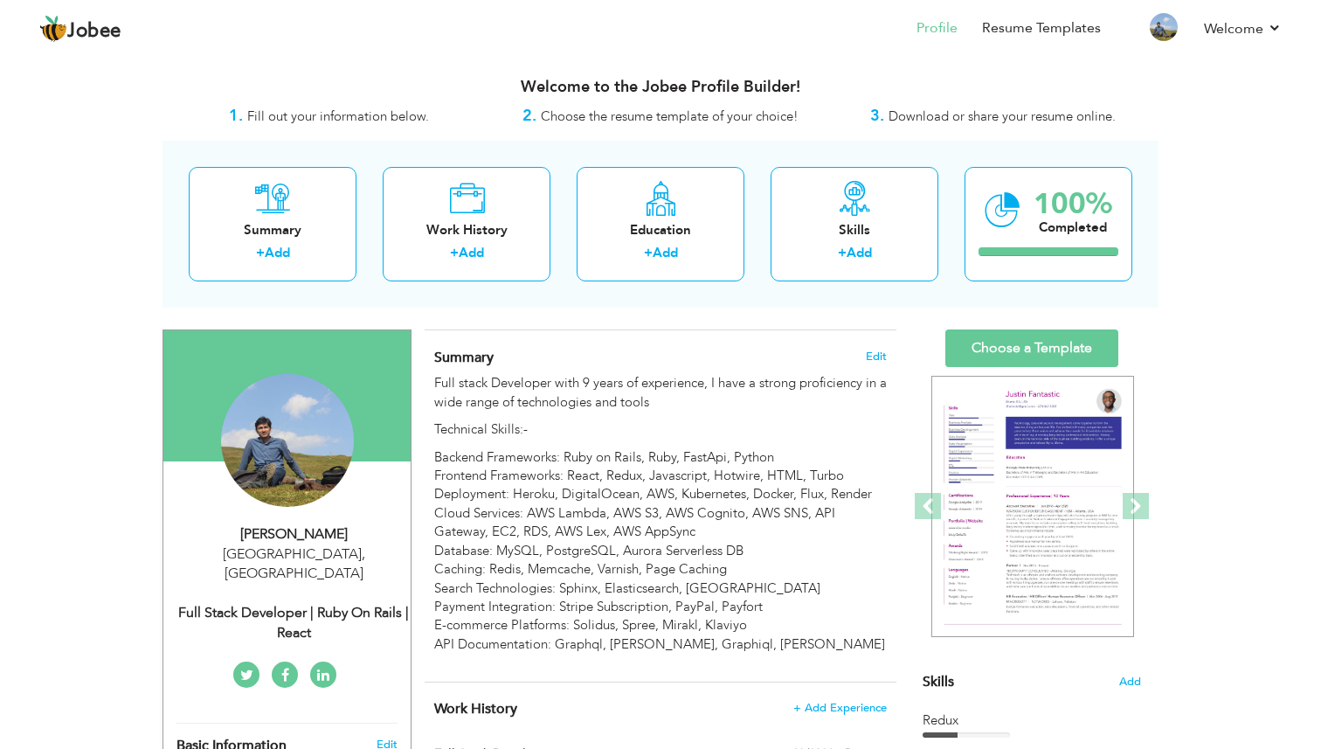
click at [318, 603] on div "Full Stack Developer | Ruby On Rails | React" at bounding box center [294, 623] width 234 height 40
select select "number:79"
select select "number:11"
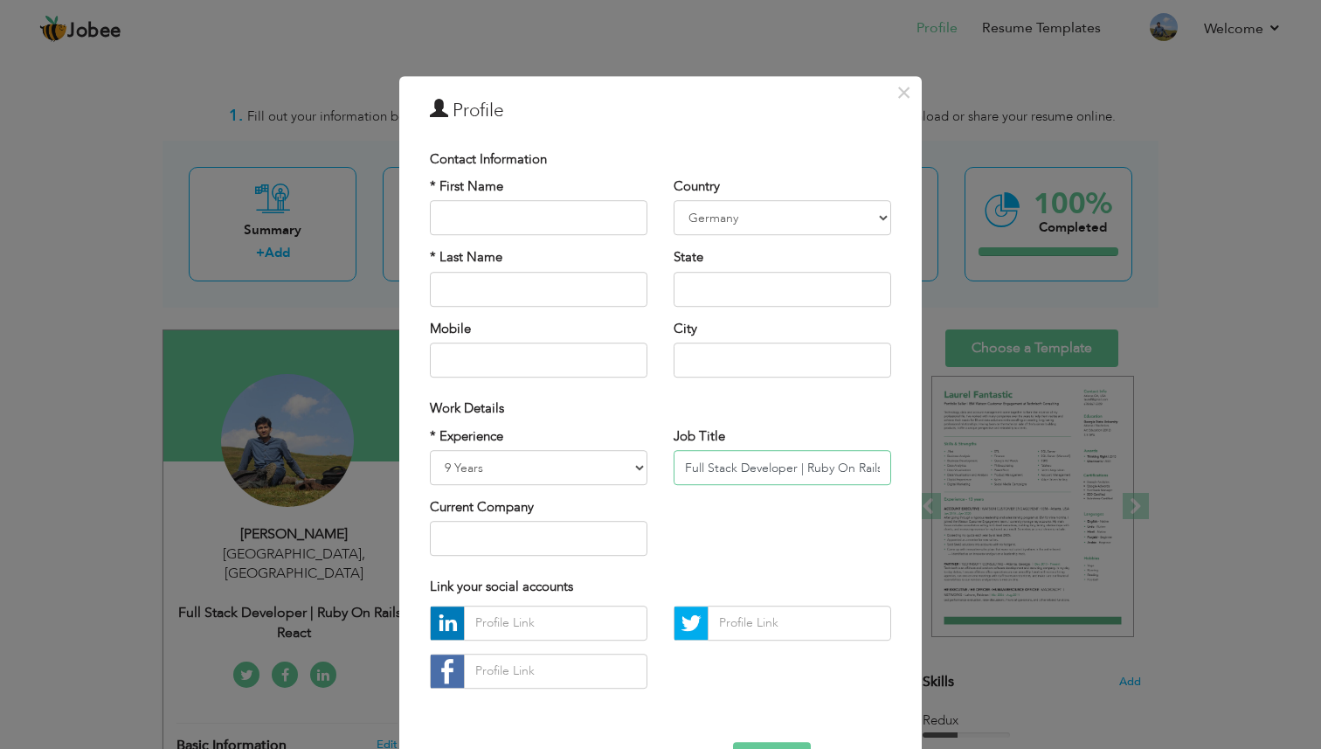
click at [753, 468] on input "Full Stack Developer | Ruby On Rails | React" at bounding box center [783, 467] width 218 height 35
paste input "Python | Ruby On Rails"
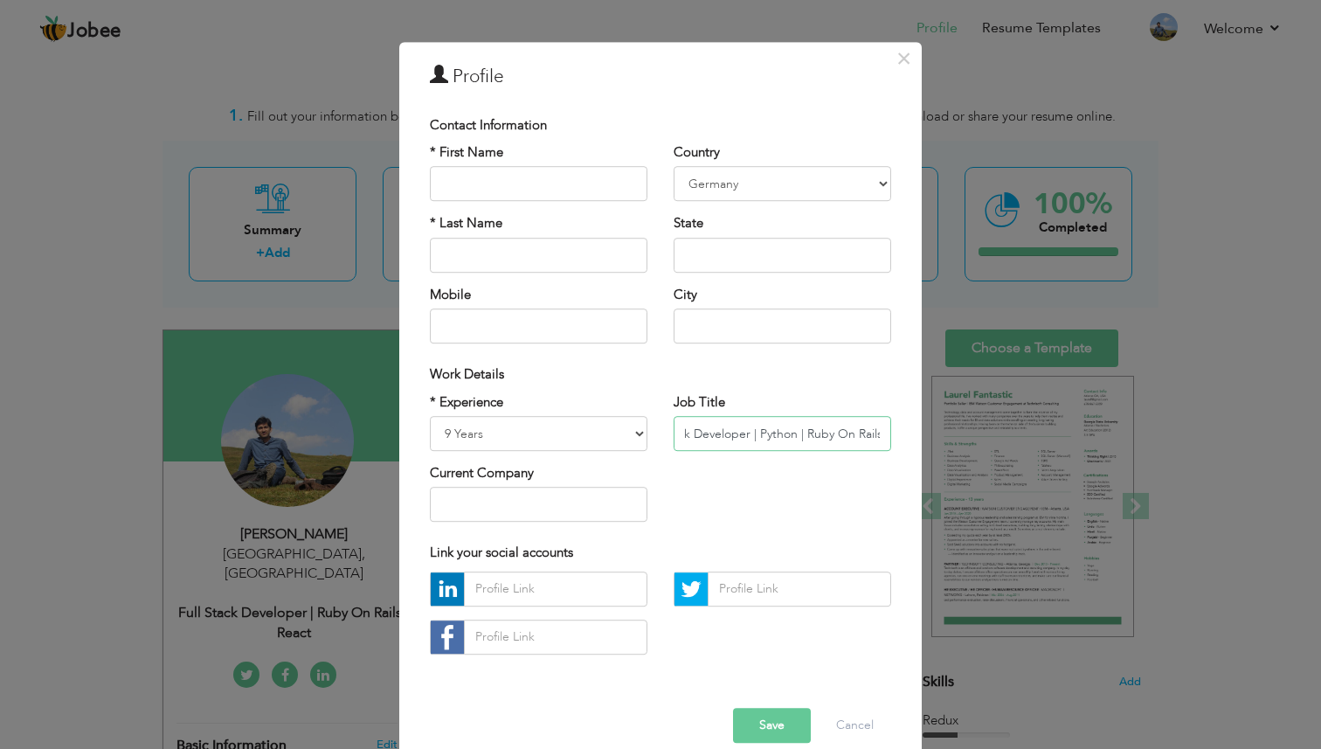
scroll to position [59, 0]
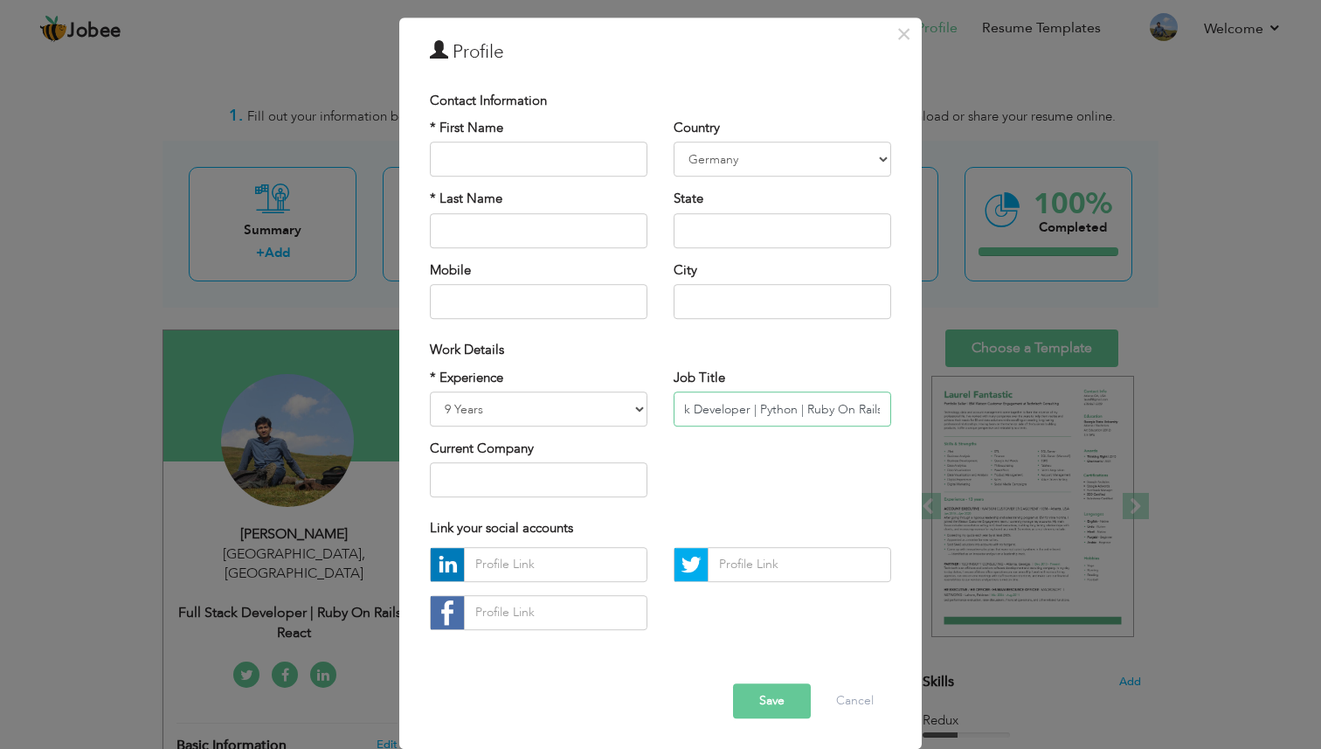
type input "Full Stack Developer | Python | Ruby On Rails"
click at [795, 698] on button "Save" at bounding box center [772, 700] width 78 height 35
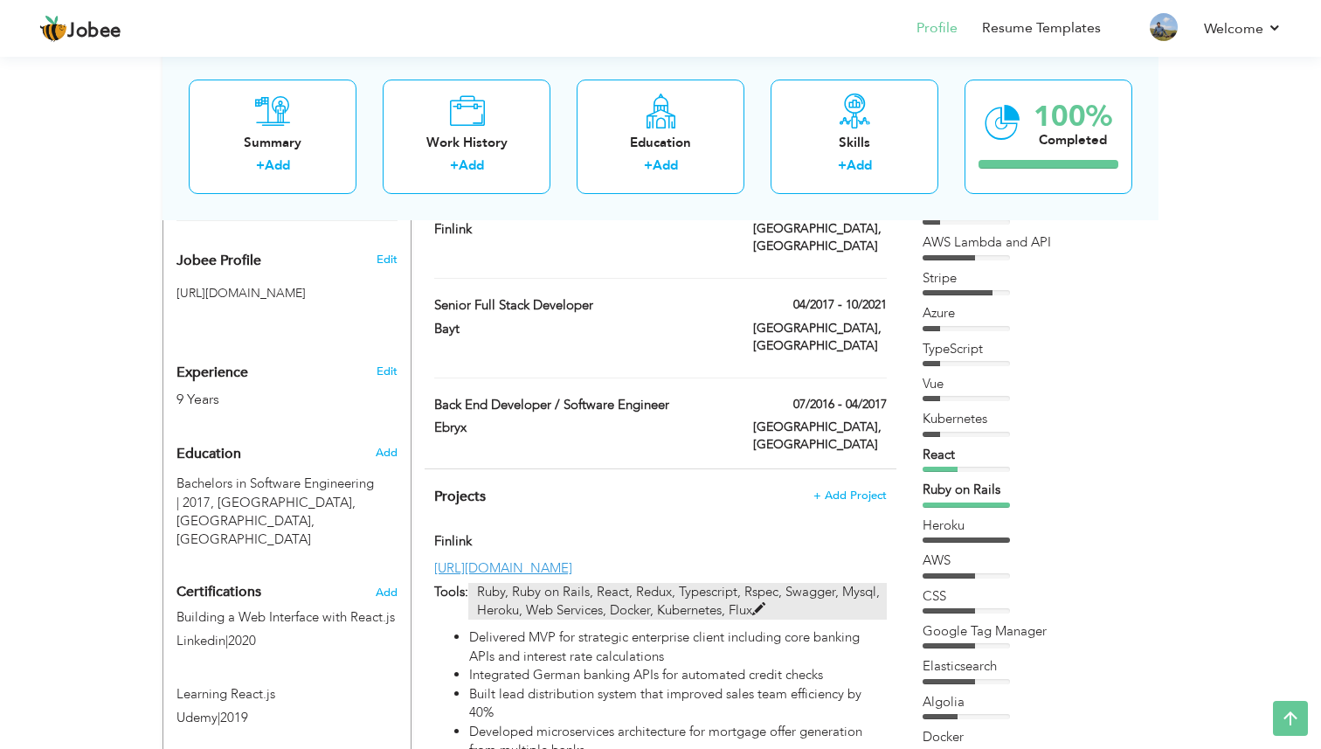
scroll to position [541, 0]
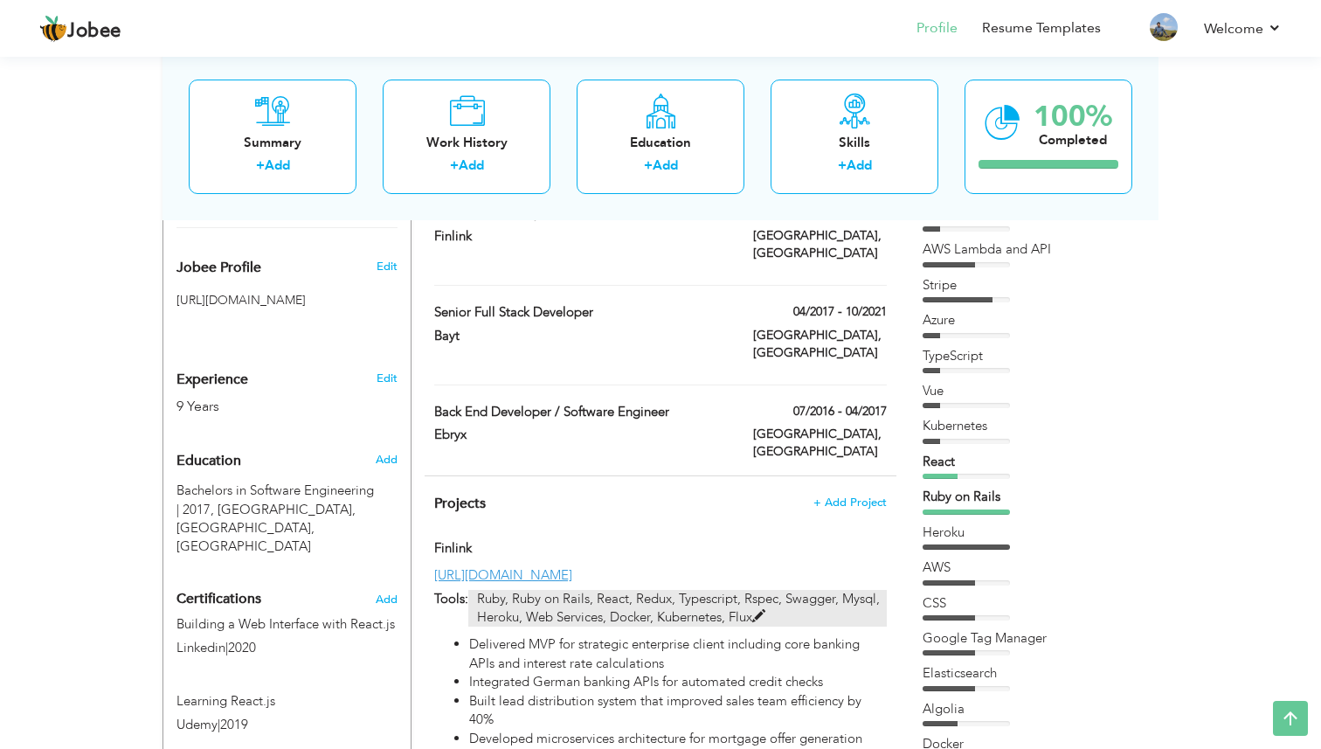
click at [657, 590] on p "Ruby, Ruby on Rails, React, Redux, Typescript, Rspec, Swagger, Mysql, Heroku, W…" at bounding box center [677, 609] width 419 height 38
type input "Finlink"
type input "[URL][DOMAIN_NAME]"
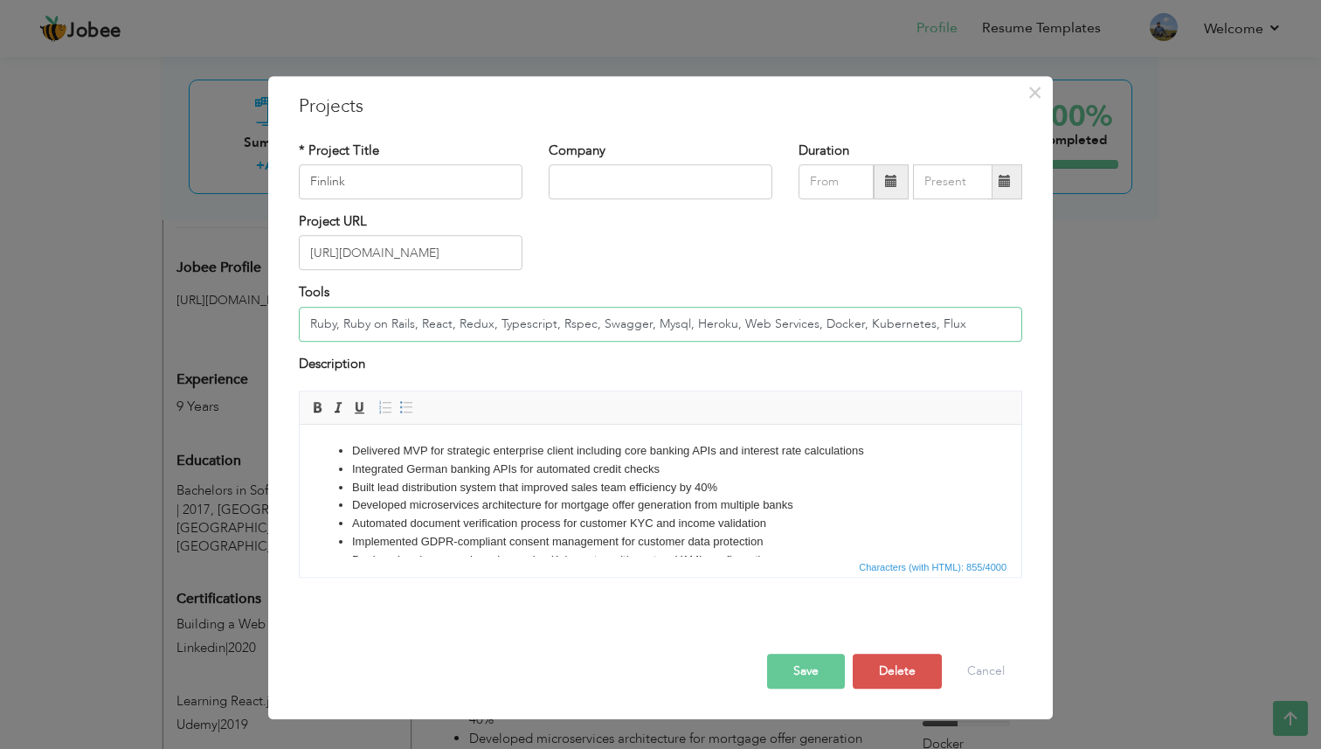
drag, startPoint x: 314, startPoint y: 319, endPoint x: 482, endPoint y: 315, distance: 167.8
click at [482, 315] on input "Ruby, Ruby on Rails, React, Redux, Typescript, Rspec, Swagger, Mysql, Heroku, W…" at bounding box center [661, 324] width 724 height 35
drag, startPoint x: 554, startPoint y: 322, endPoint x: 404, endPoint y: 311, distance: 150.7
click at [404, 311] on input "Ruby, Ruby on Rails, React, Redux, Typescript, Rspec, Swagger, Mysql, Heroku, W…" at bounding box center [661, 324] width 724 height 35
click at [533, 316] on input "Ruby, Ruby on Rails, React, Redux, Typescript, Rspec, Swagger, Mysql, Heroku, W…" at bounding box center [661, 324] width 724 height 35
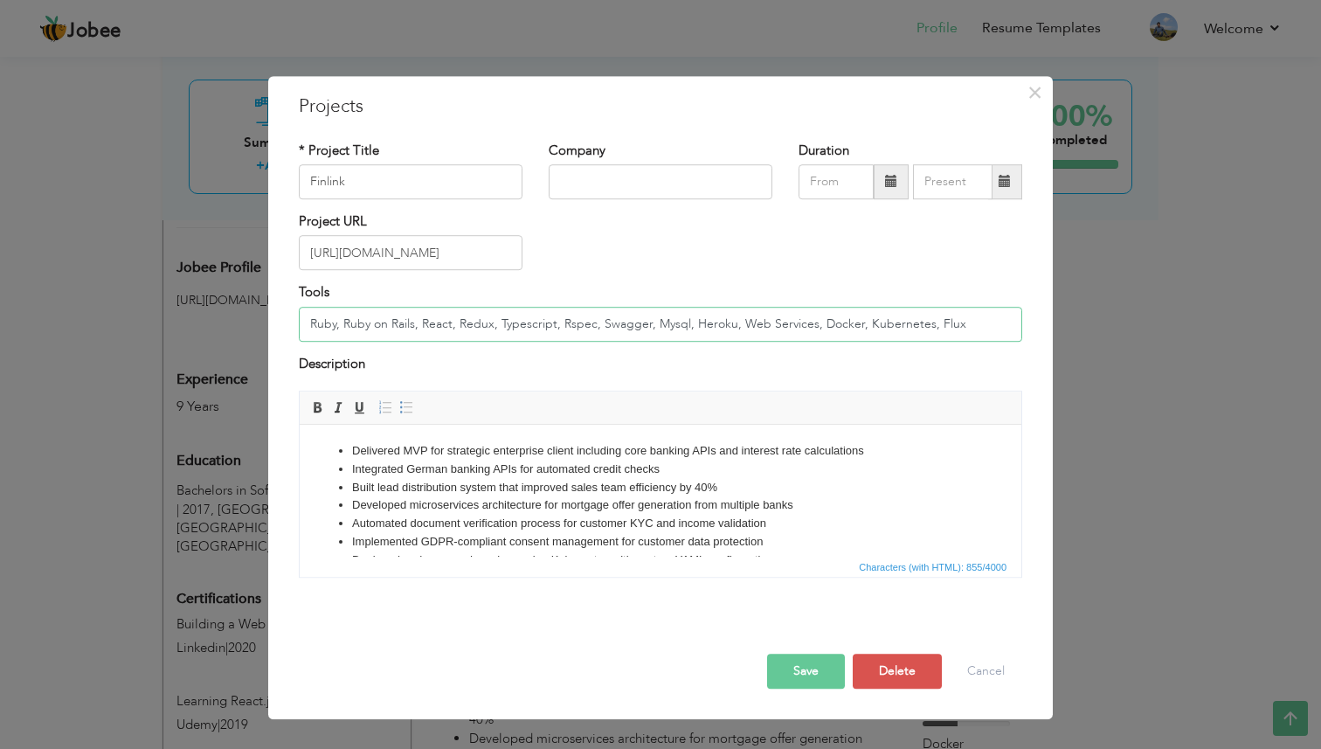
drag, startPoint x: 414, startPoint y: 323, endPoint x: 301, endPoint y: 316, distance: 112.9
click at [302, 316] on input "Ruby, Ruby on Rails, React, Redux, Typescript, Rspec, Swagger, Mysql, Heroku, W…" at bounding box center [661, 324] width 724 height 35
paste input "FastApi, Python, Flask, Ruby, Ruby on Rails, Rspec"
drag, startPoint x: 551, startPoint y: 323, endPoint x: 586, endPoint y: 322, distance: 35.0
click at [586, 322] on input "FastApi, Python, Flask, Ruby, Ruby on Rails, Rspec, React, Redux, Typescript, R…" at bounding box center [661, 324] width 724 height 35
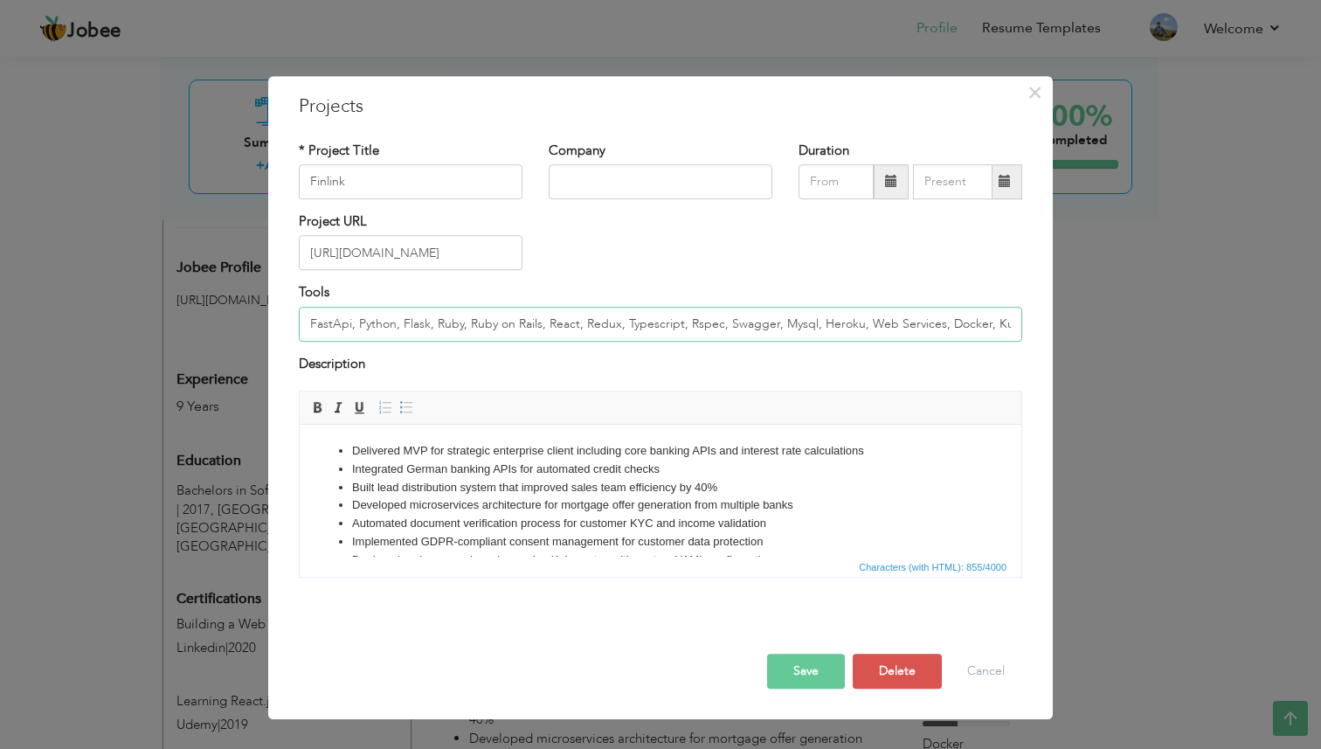
click at [702, 323] on input "FastApi, Python, Flask, Ruby, Ruby on Rails, React, Redux, Typescript, Rspec, S…" at bounding box center [661, 324] width 724 height 35
type input "FastApi, Python, Flask, Ruby, Ruby on Rails, React, Redux, Typescript, Swagger,…"
click at [809, 665] on button "Save" at bounding box center [806, 671] width 78 height 35
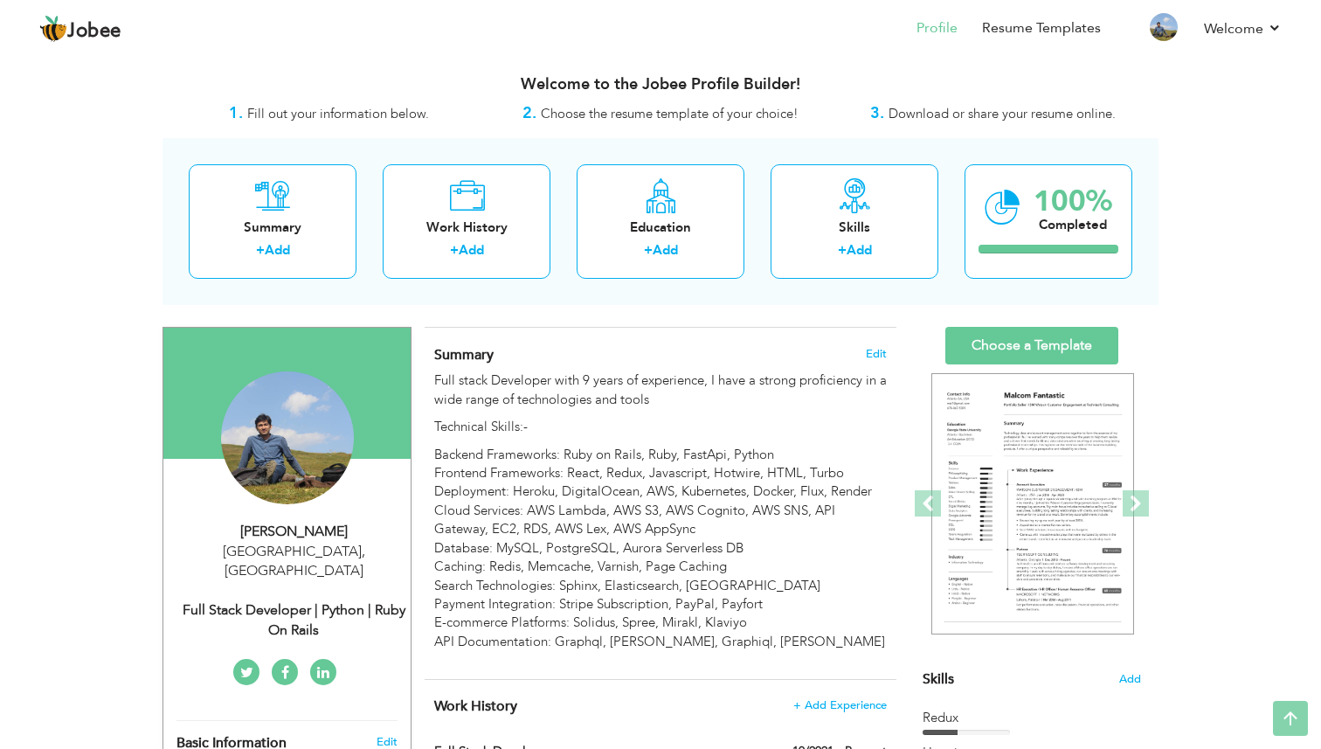
scroll to position [0, 0]
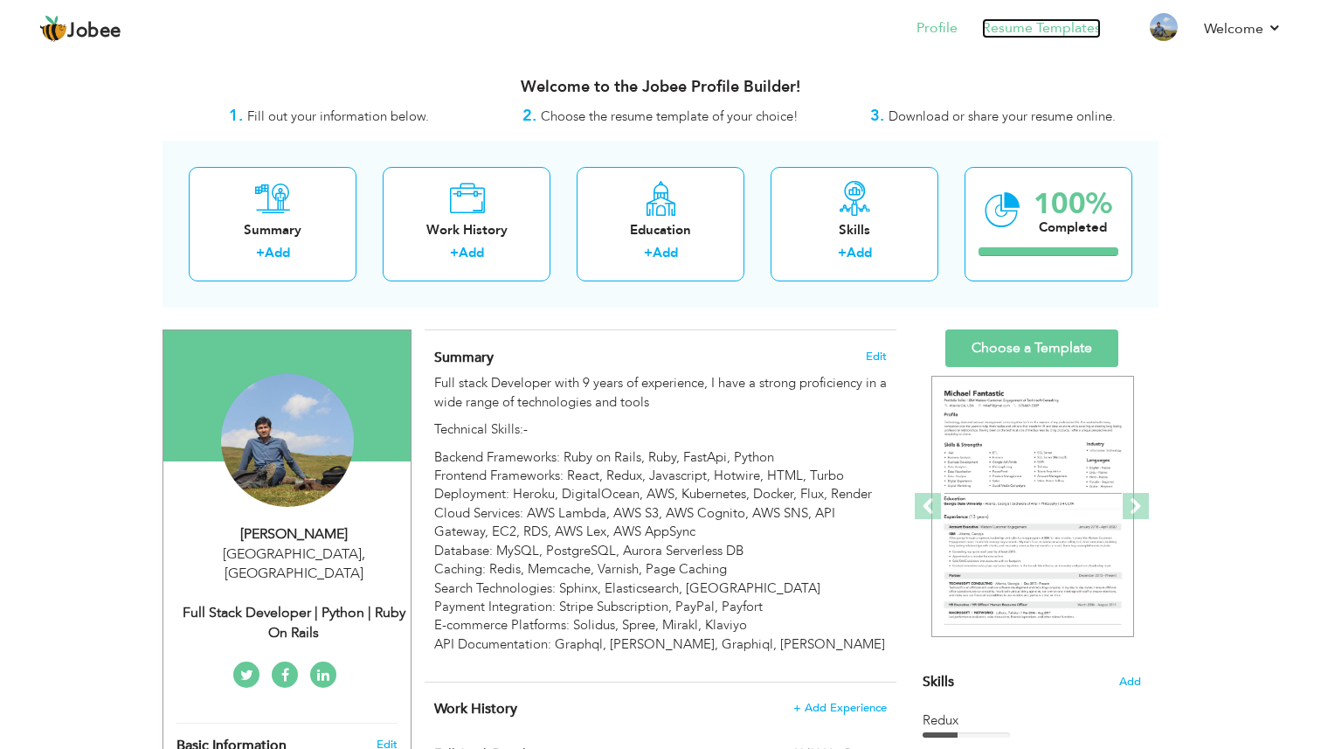
click at [1049, 26] on link "Resume Templates" at bounding box center [1041, 28] width 119 height 20
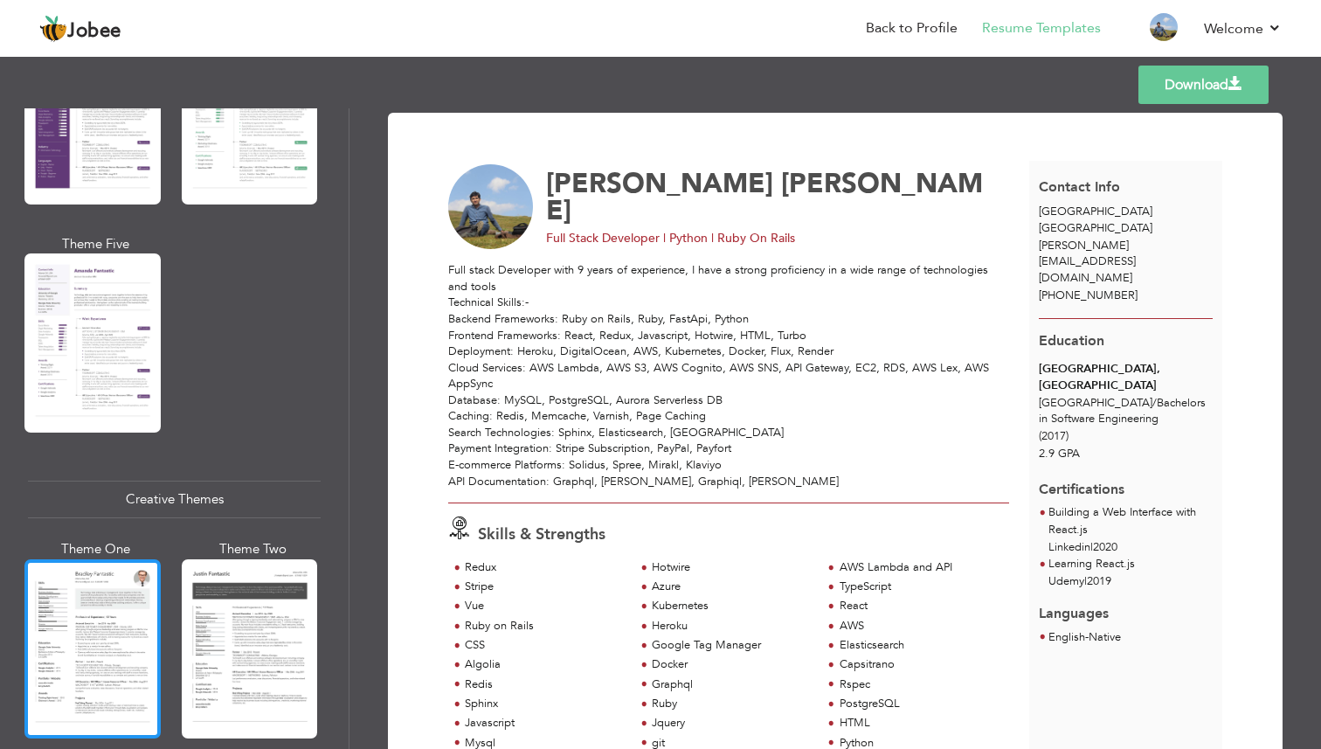
scroll to position [1652, 0]
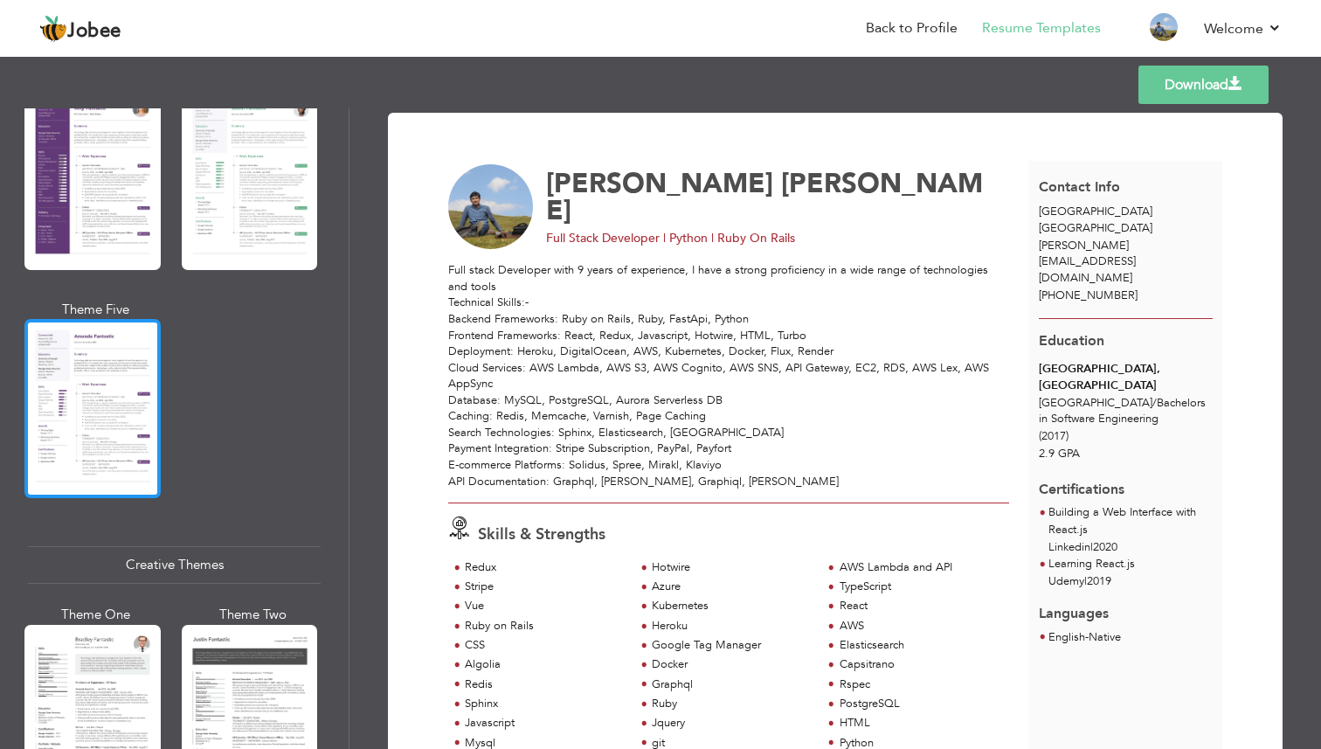
click at [97, 357] on div at bounding box center [92, 408] width 136 height 179
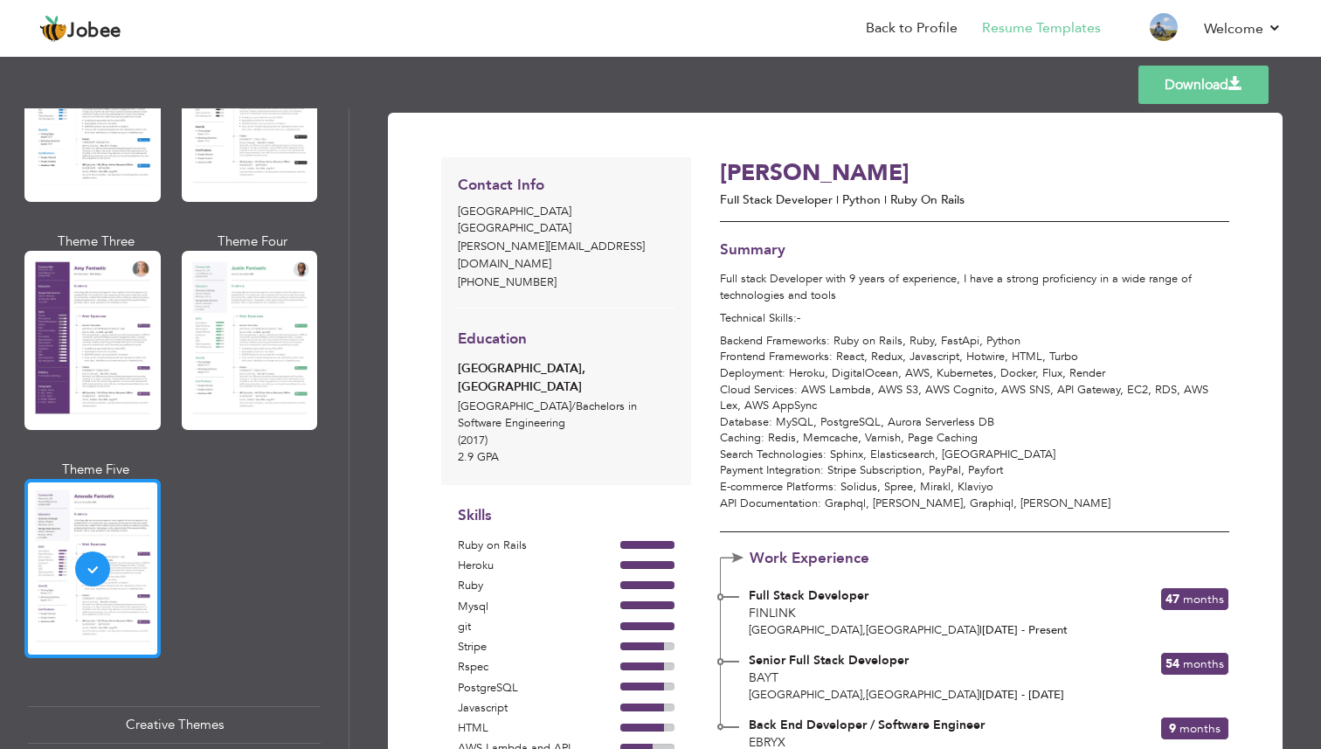
scroll to position [1463, 0]
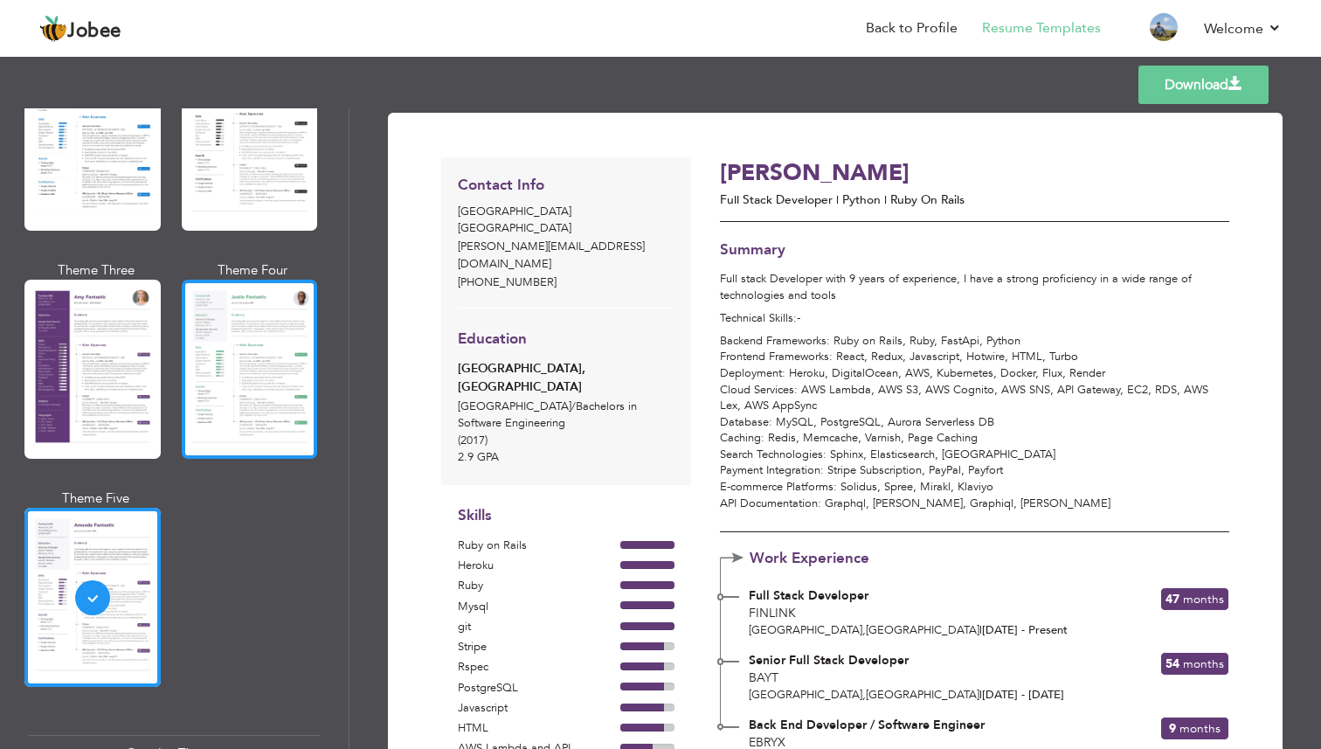
click at [274, 336] on div at bounding box center [250, 369] width 136 height 179
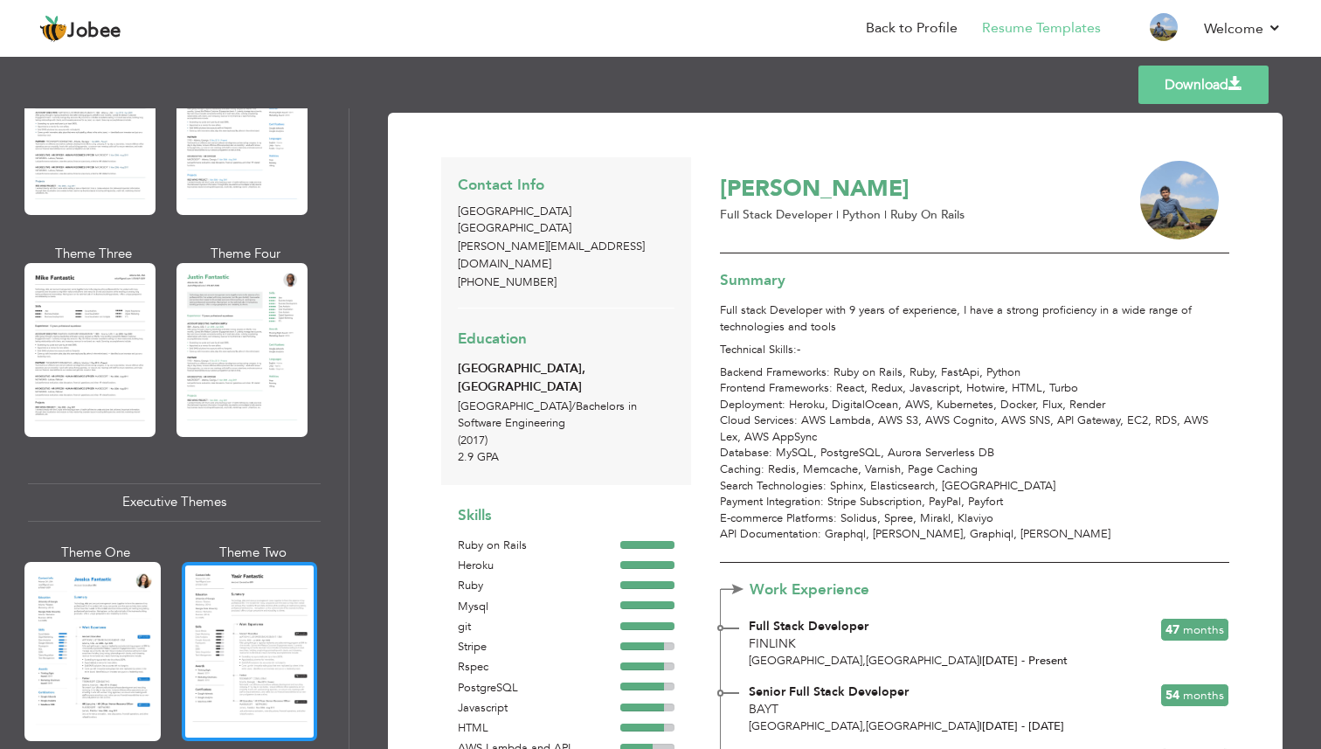
scroll to position [946, 0]
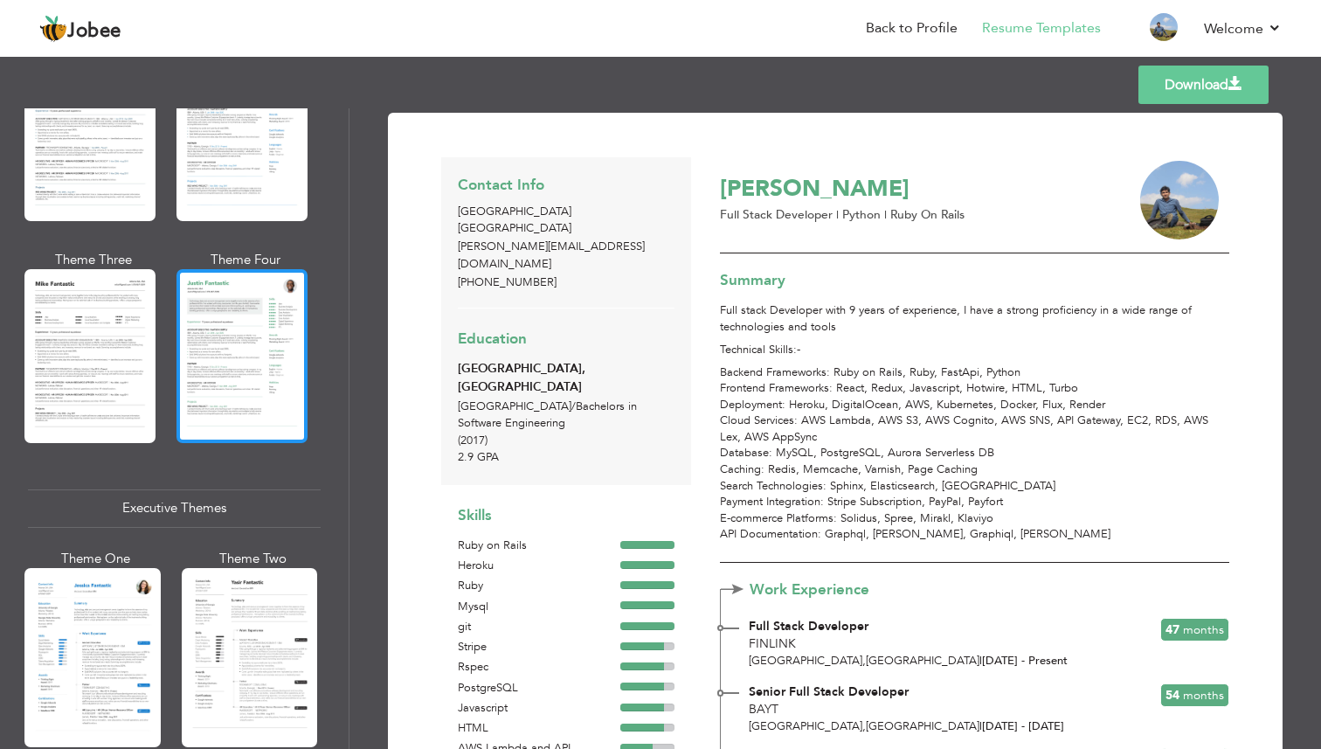
click at [231, 324] on div at bounding box center [242, 355] width 131 height 173
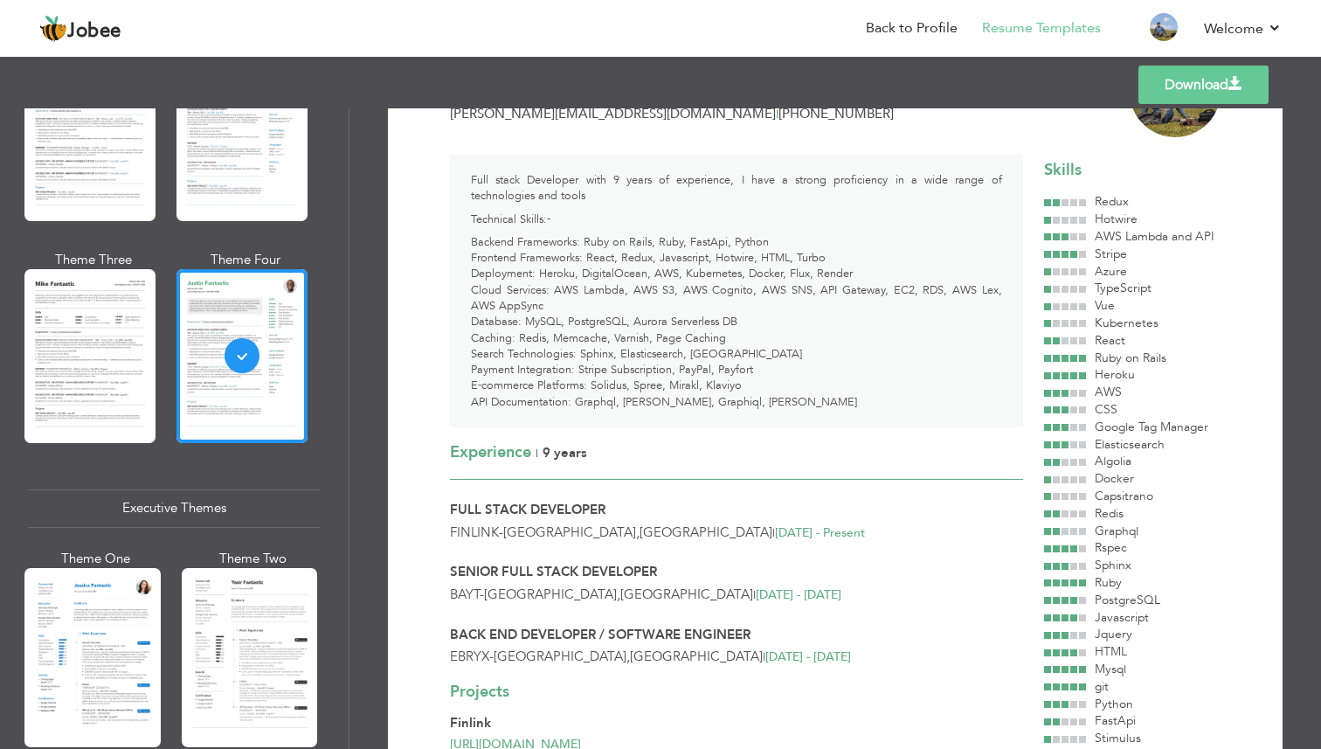
scroll to position [0, 0]
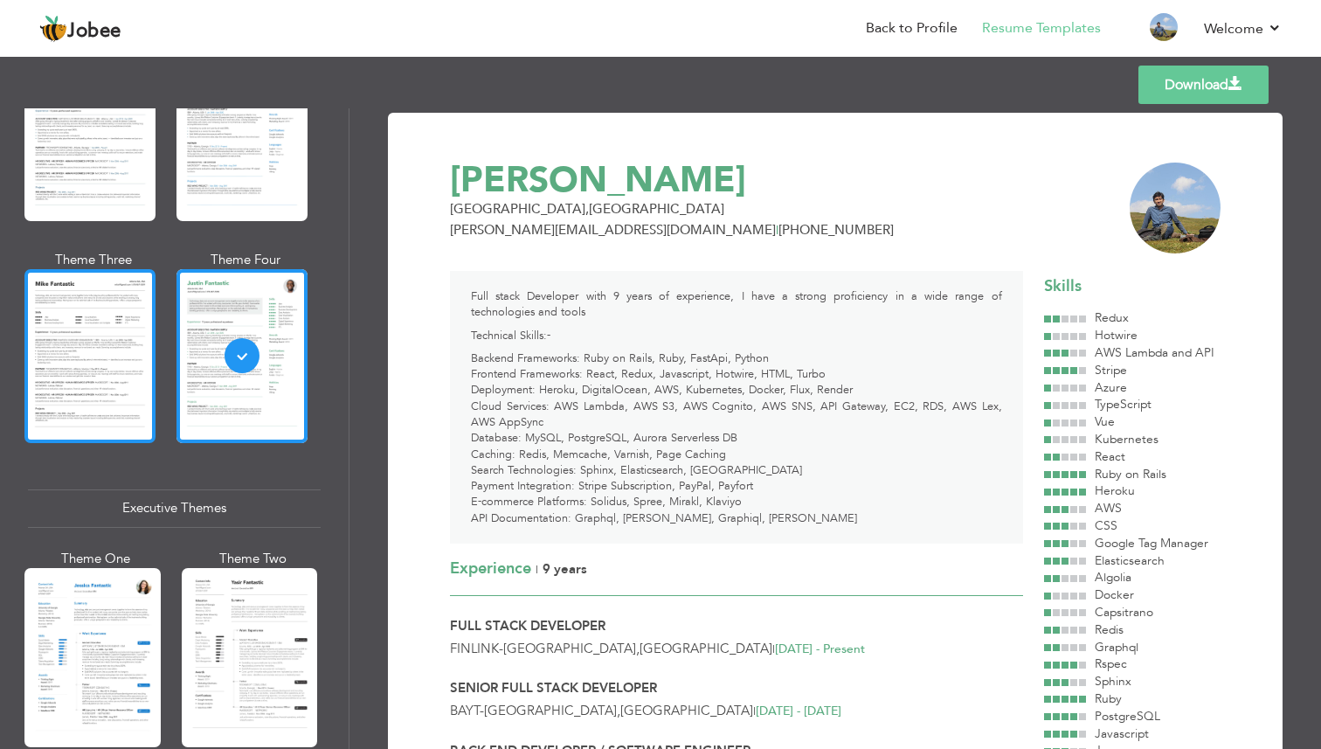
click at [122, 323] on div at bounding box center [89, 355] width 131 height 173
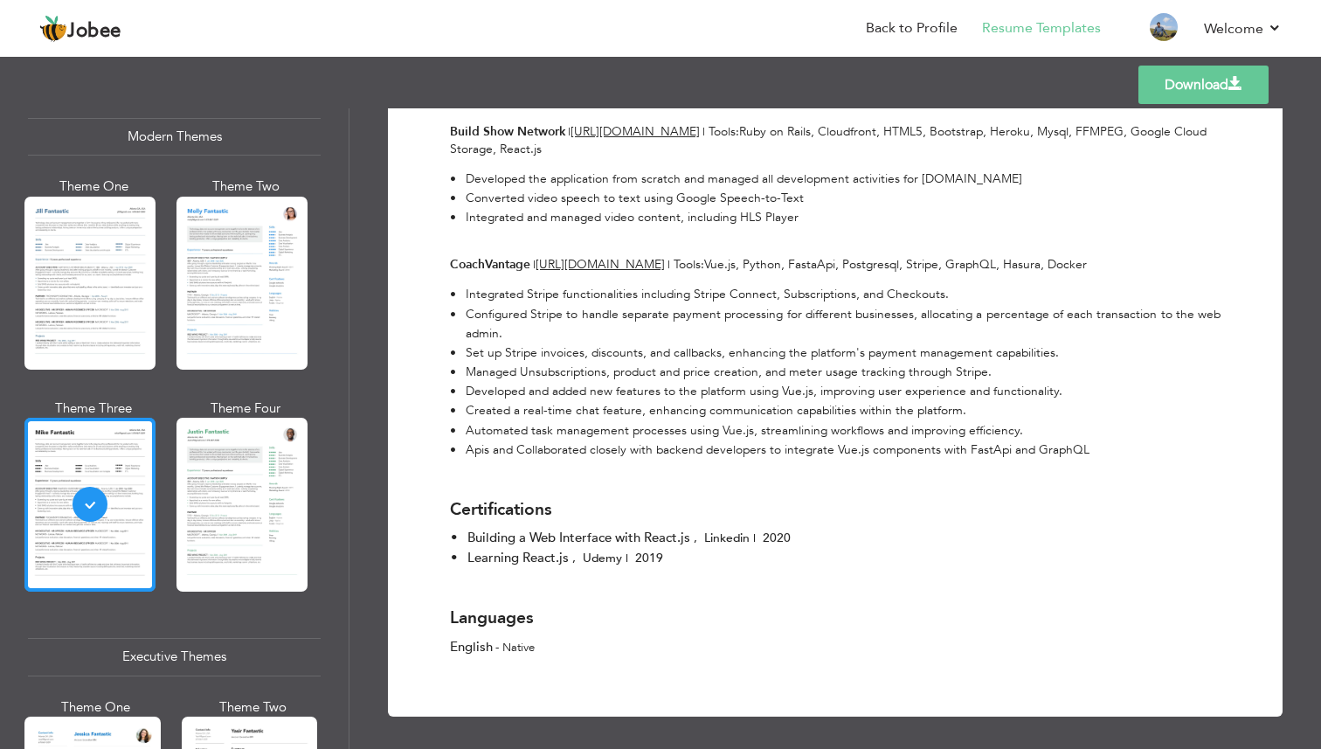
scroll to position [731, 0]
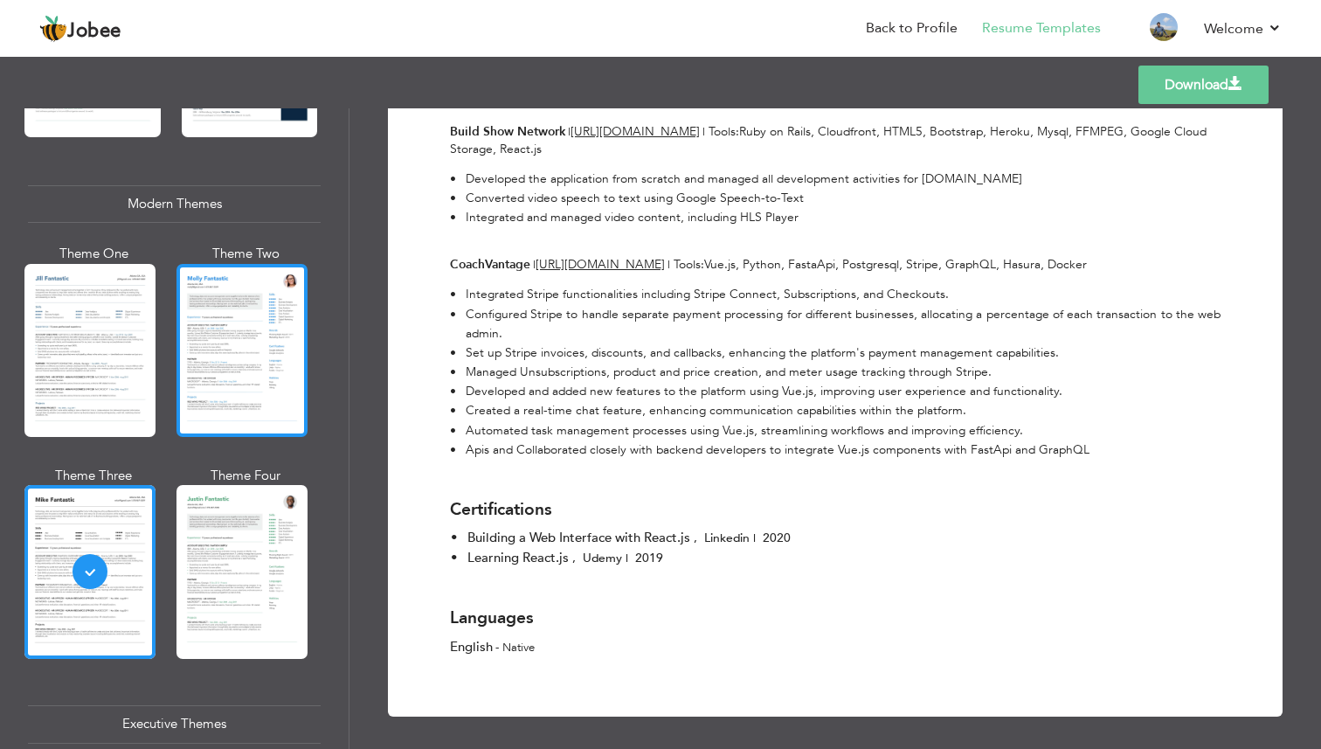
click at [241, 335] on div at bounding box center [242, 350] width 131 height 173
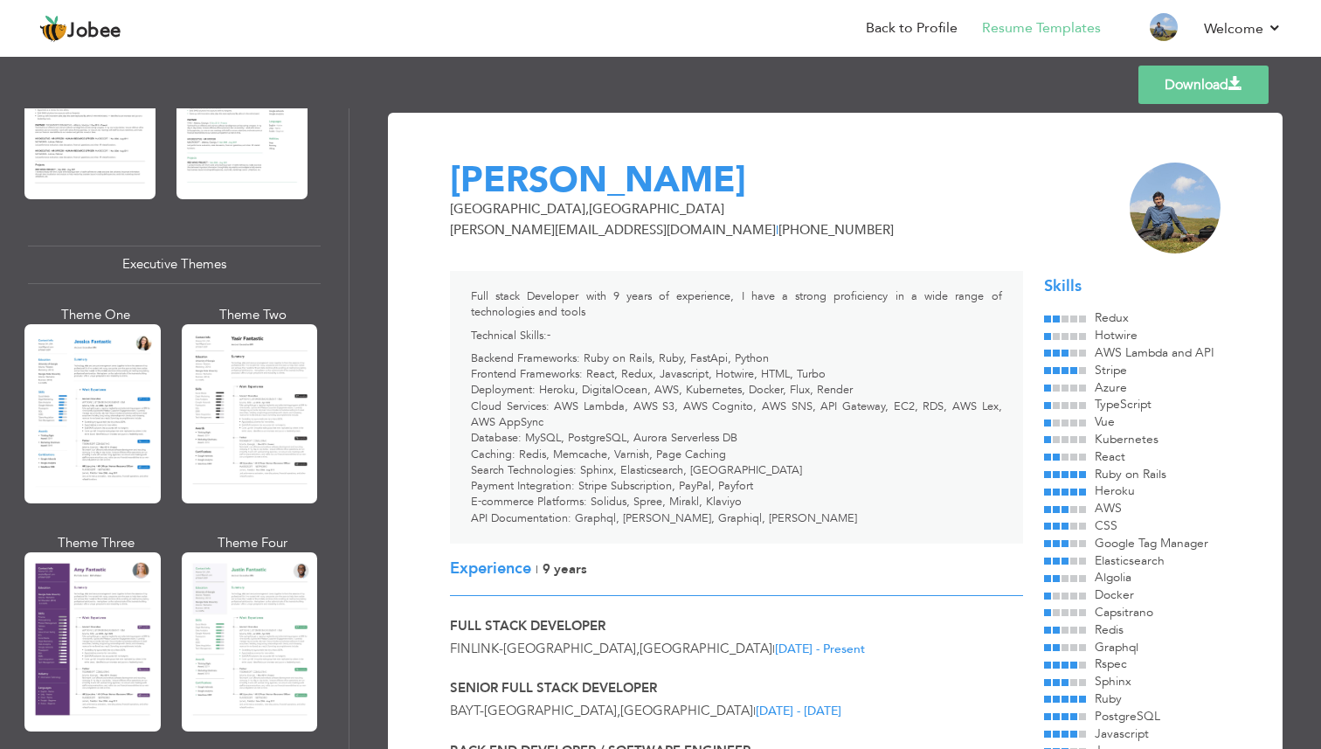
scroll to position [1245, 0]
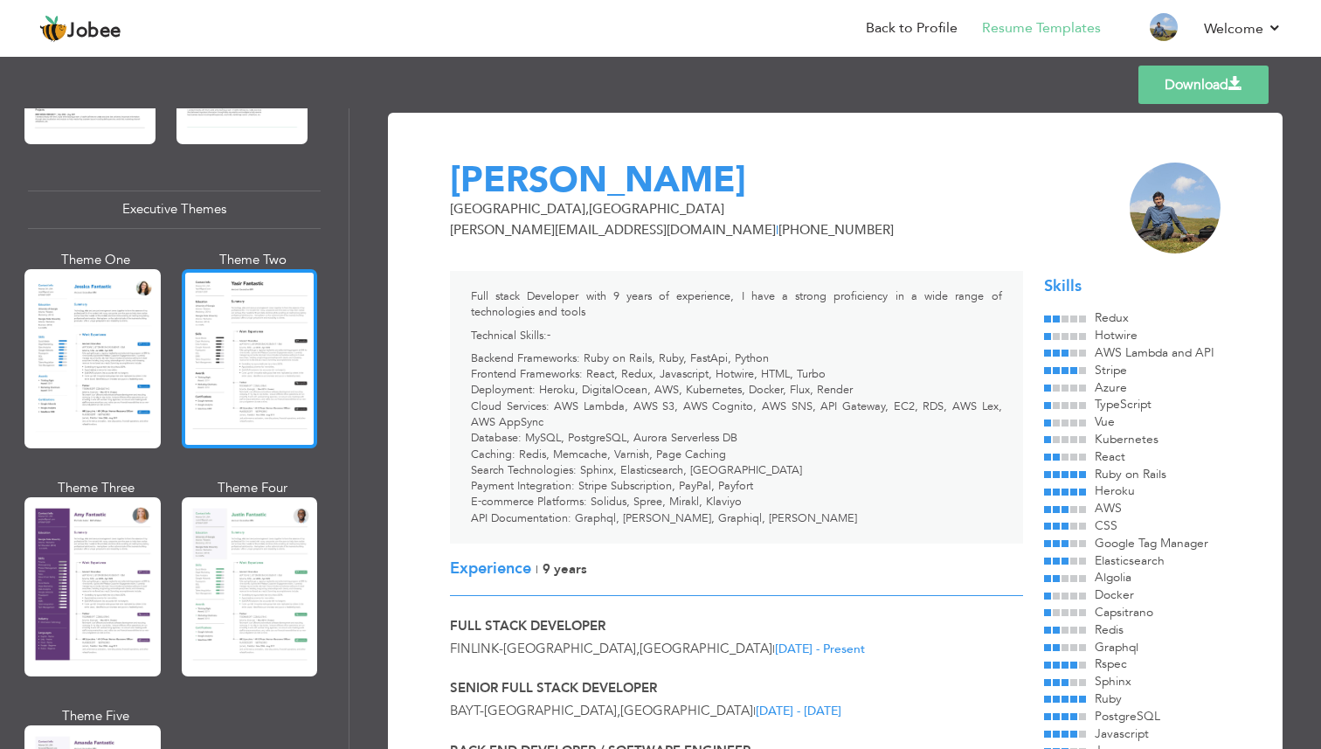
click at [226, 387] on div at bounding box center [250, 358] width 136 height 179
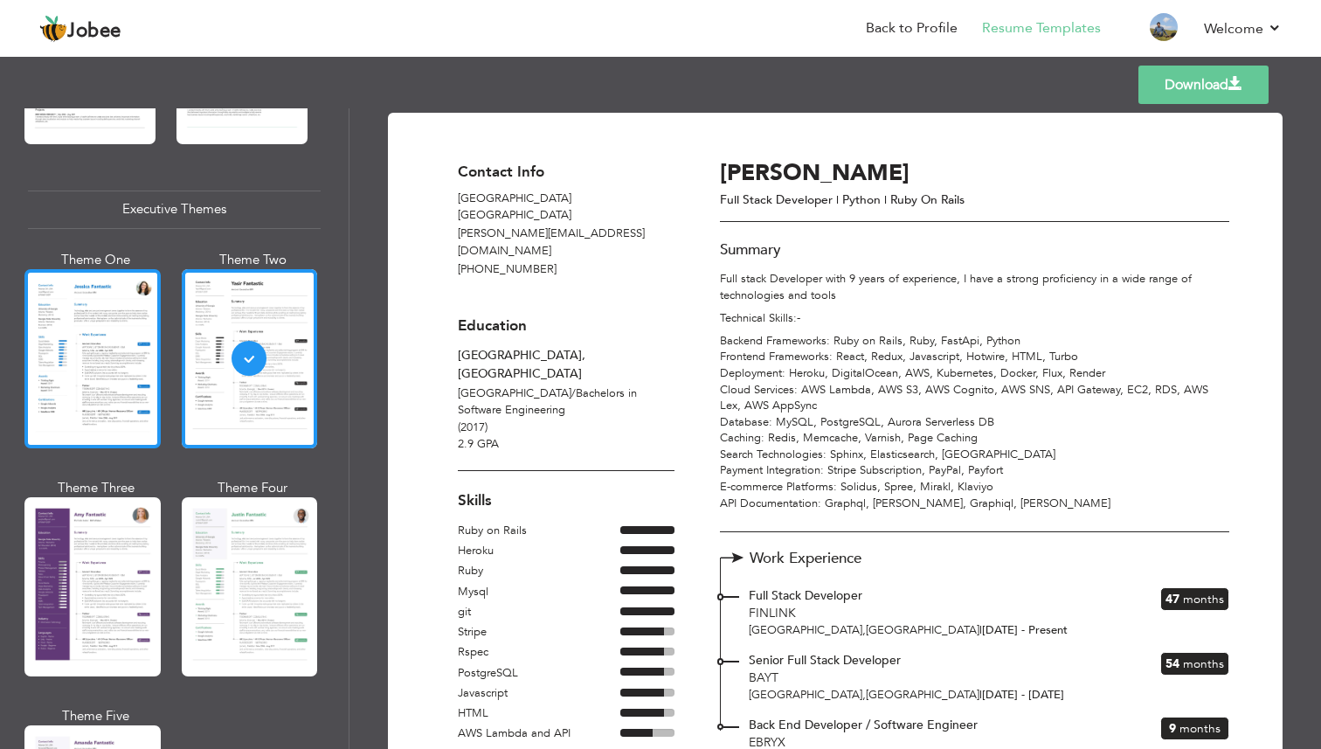
click at [85, 379] on div at bounding box center [92, 358] width 136 height 179
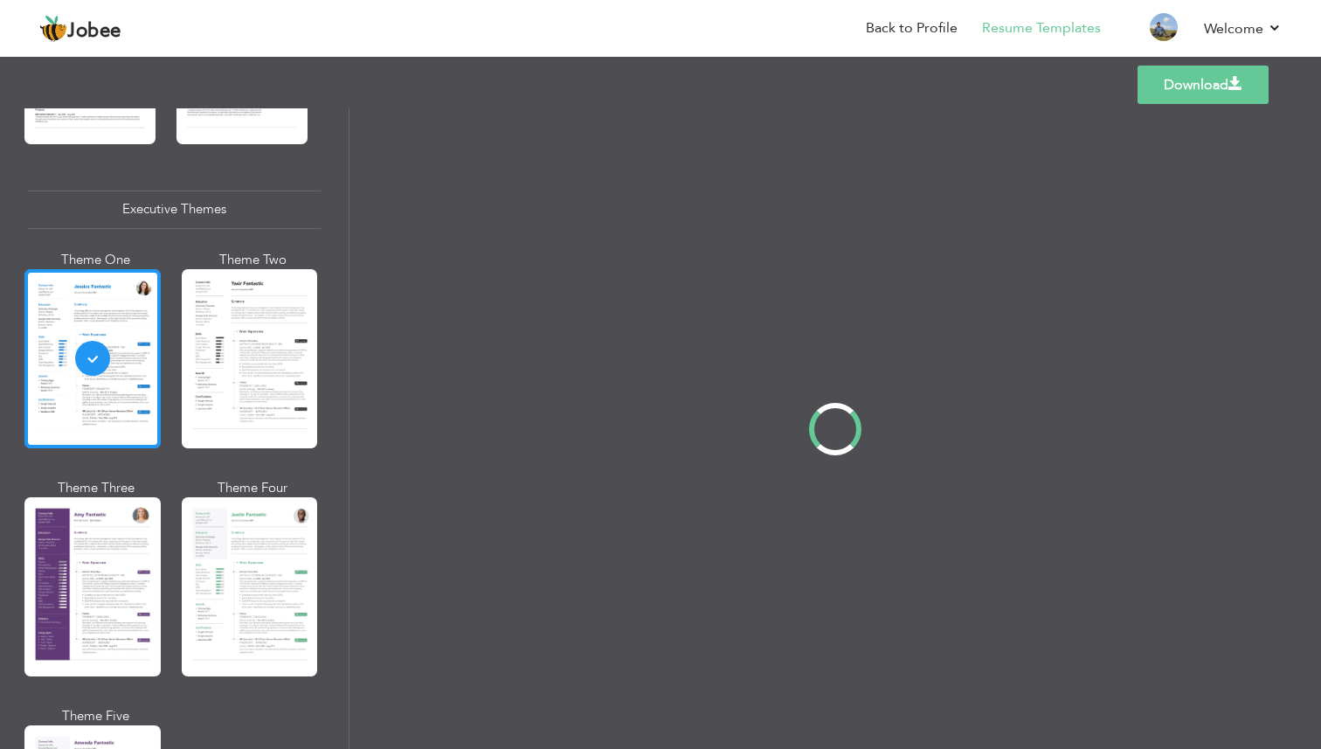
scroll to position [1244, 0]
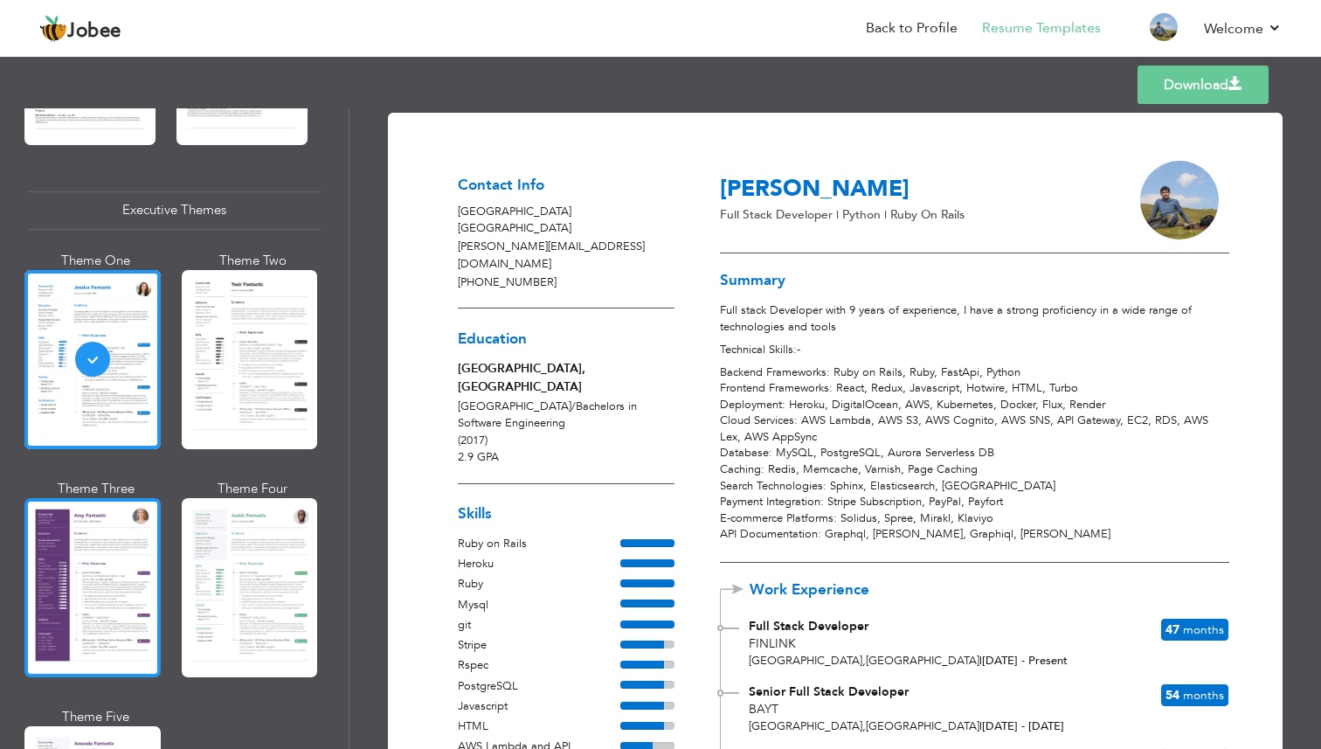
click at [66, 568] on div at bounding box center [92, 587] width 136 height 179
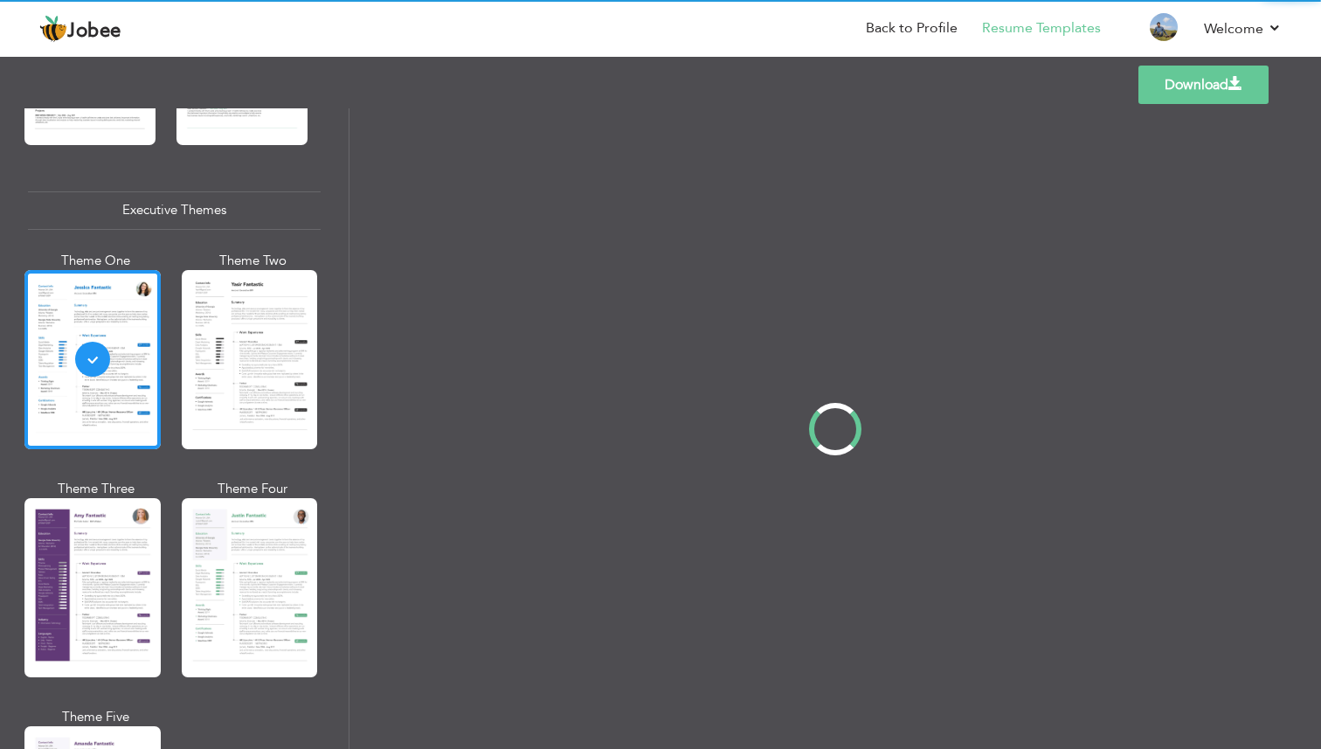
scroll to position [1245, 0]
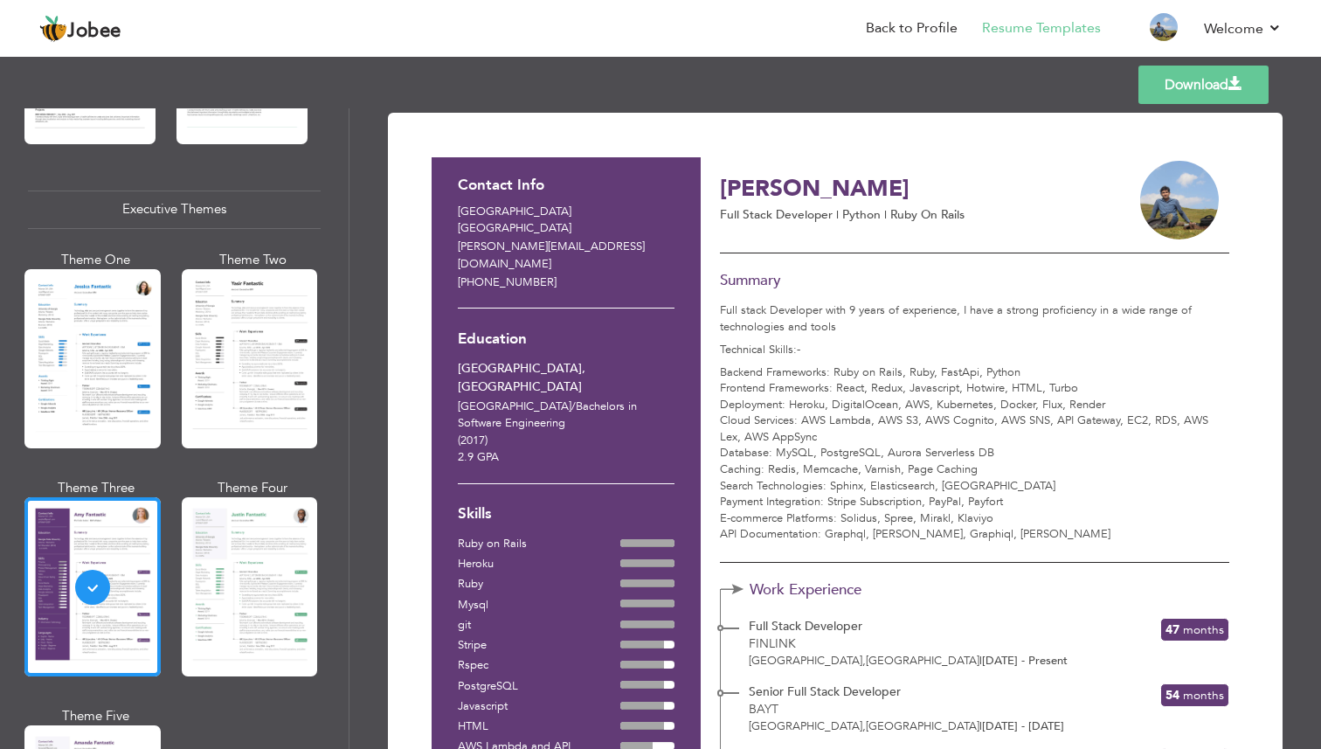
click at [225, 343] on div at bounding box center [250, 358] width 136 height 179
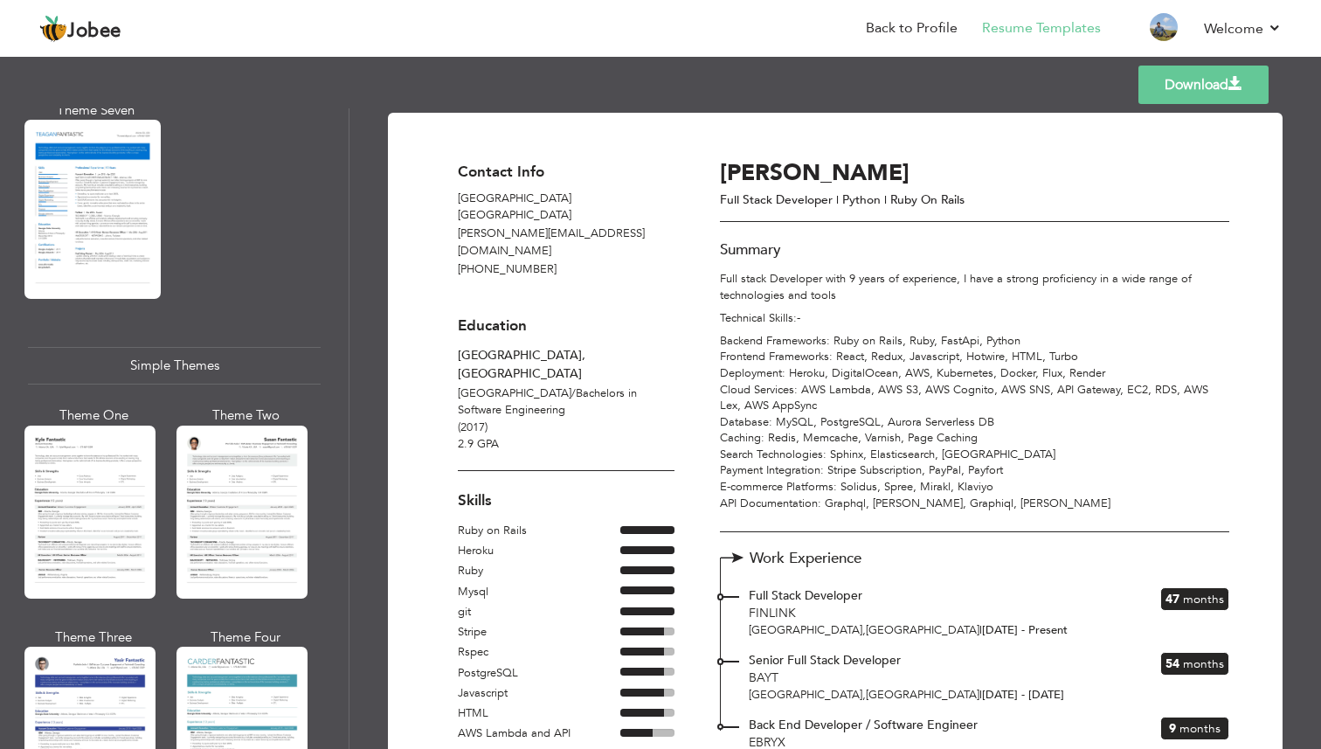
scroll to position [2922, 0]
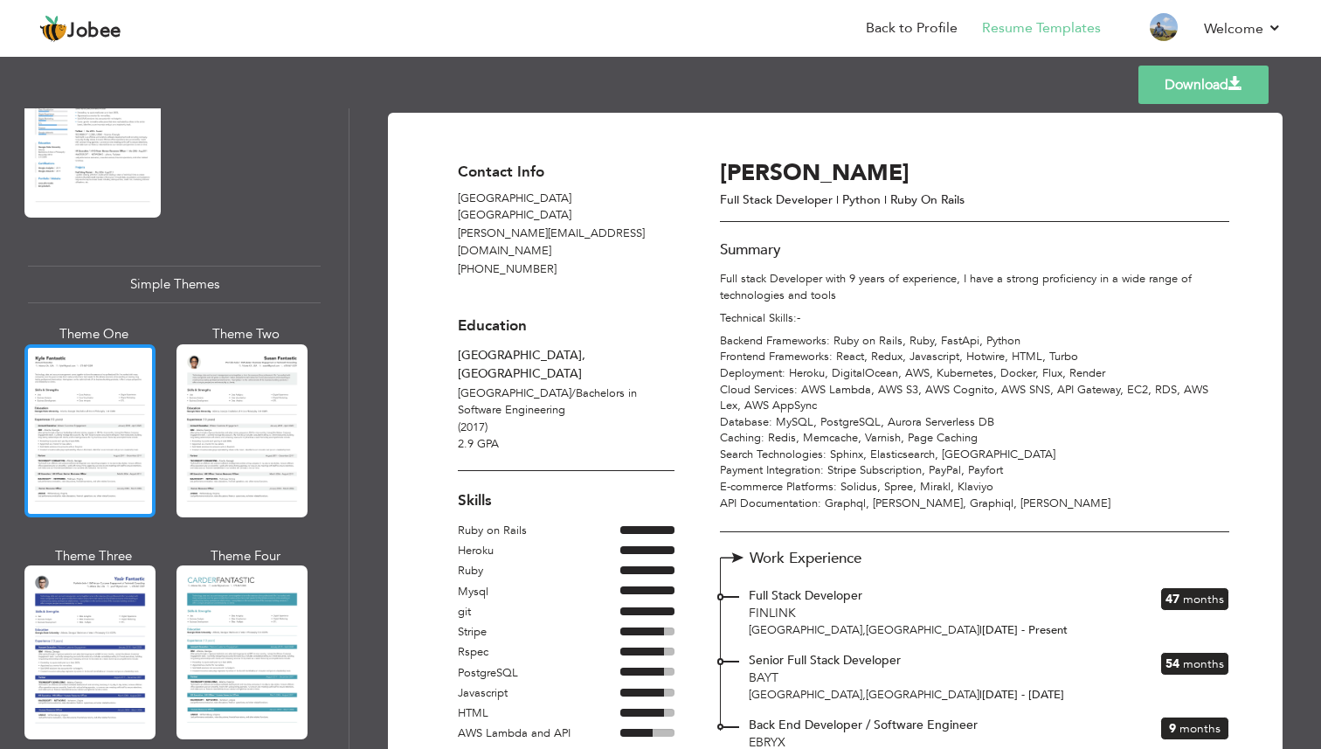
click at [87, 387] on div at bounding box center [89, 430] width 131 height 173
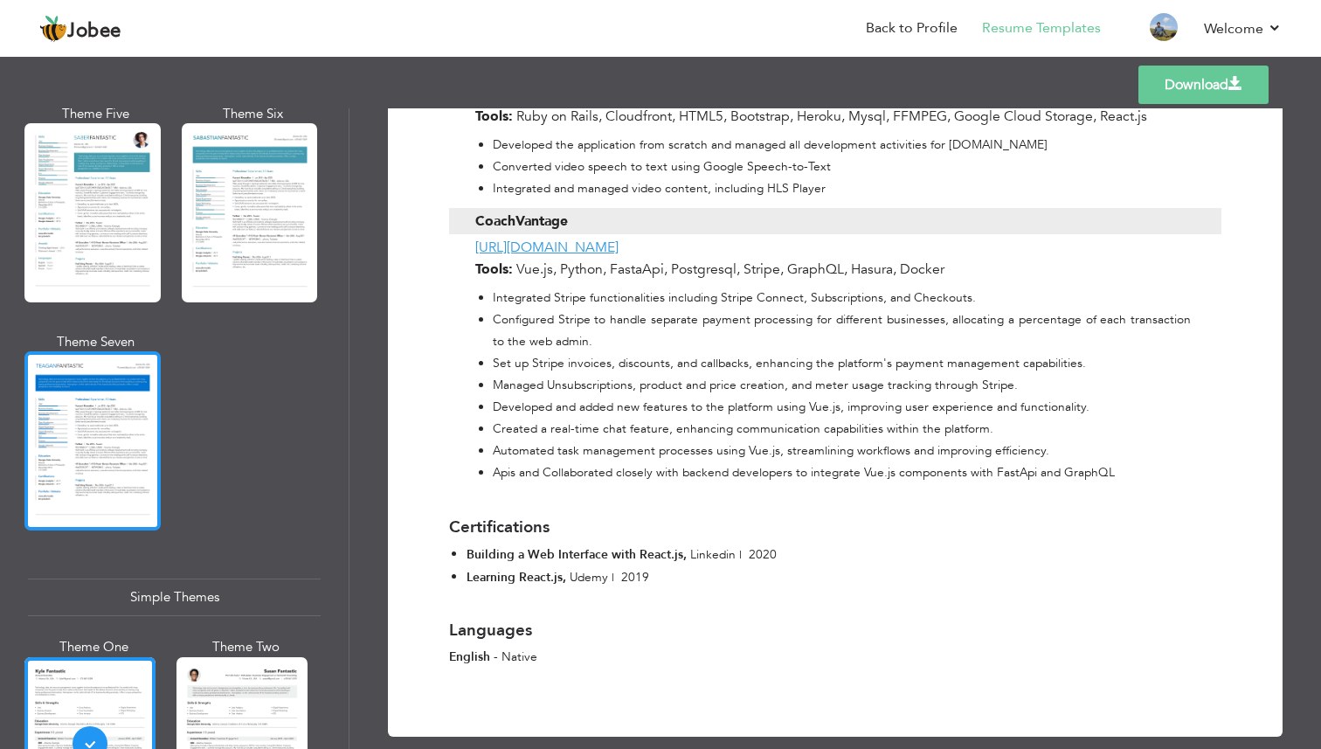
scroll to position [2582, 0]
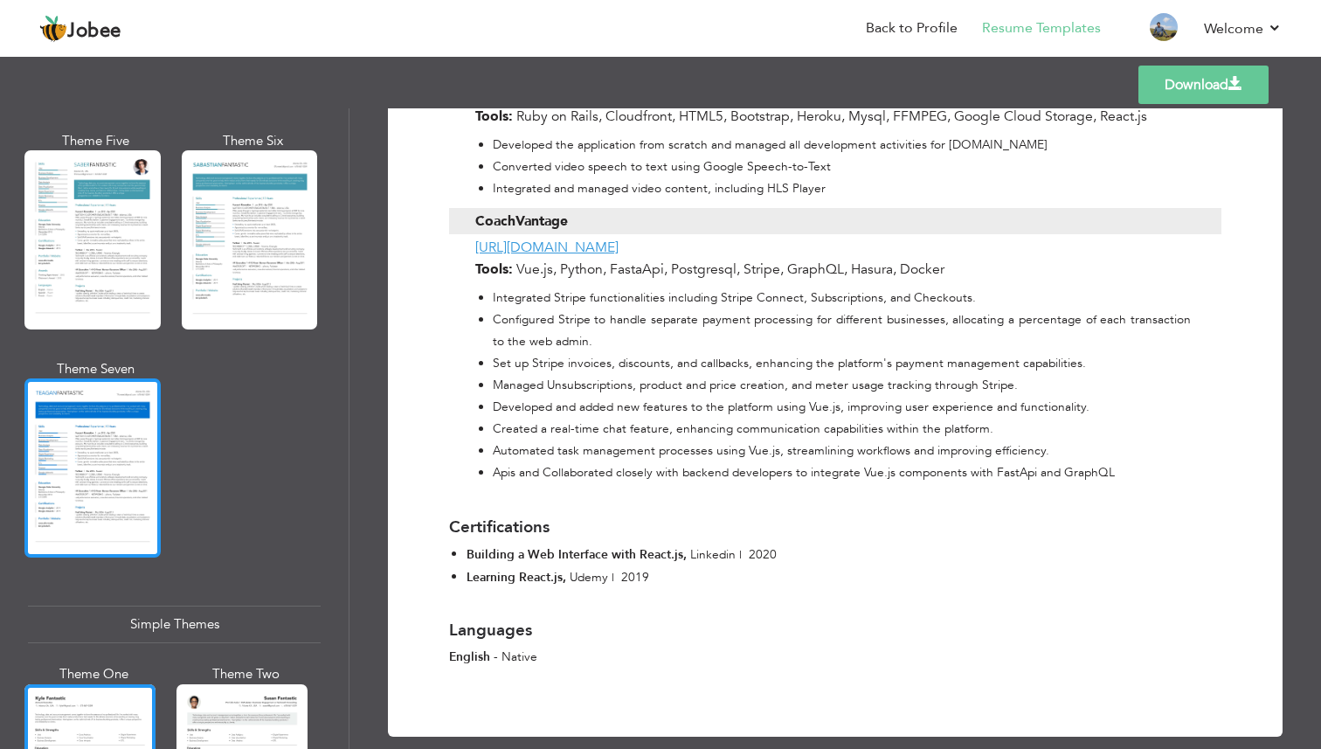
click at [89, 392] on div at bounding box center [92, 467] width 136 height 179
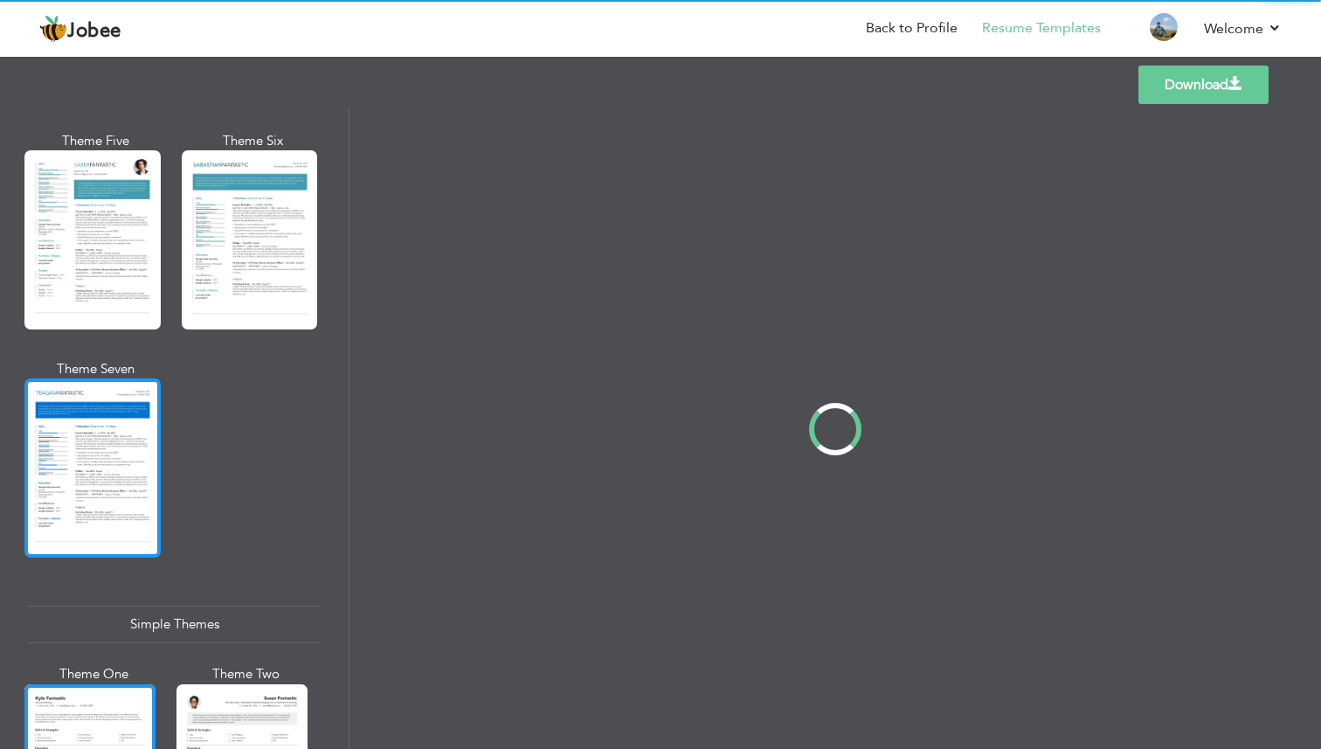
scroll to position [0, 0]
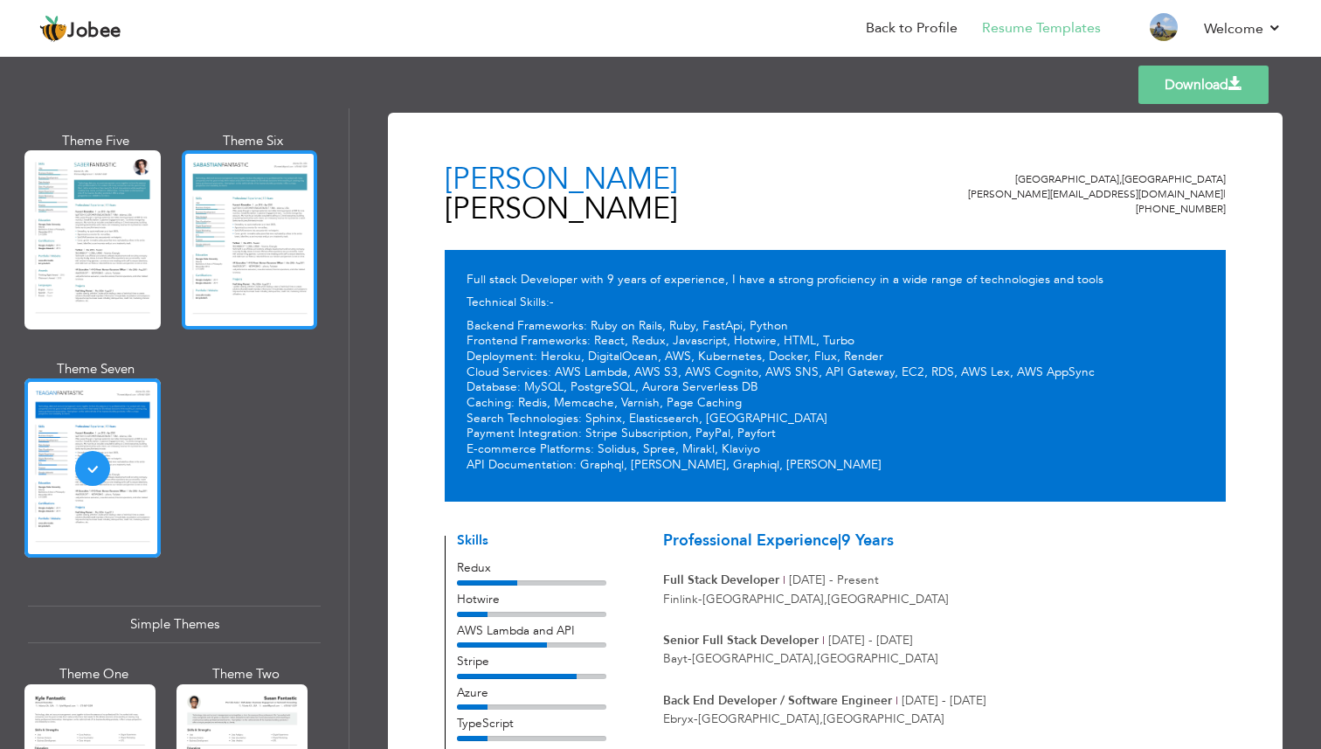
click at [220, 251] on div at bounding box center [250, 239] width 136 height 179
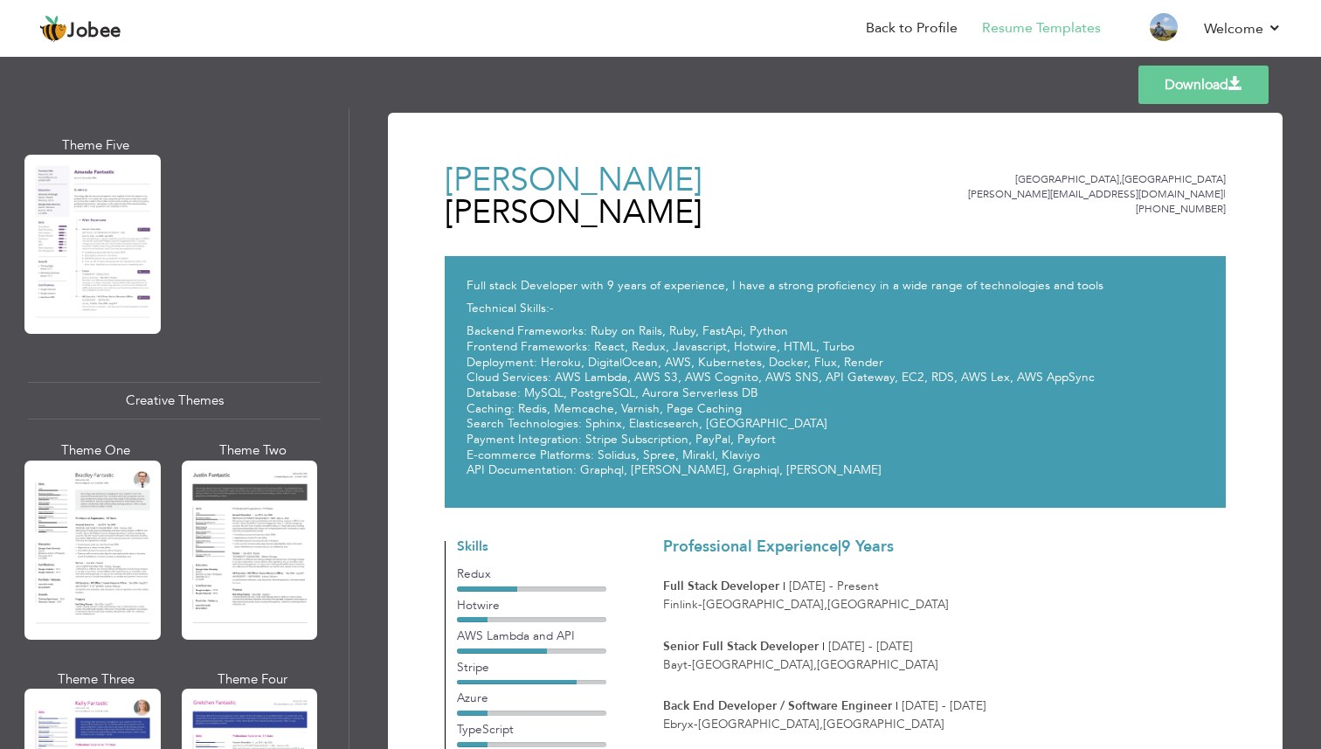
scroll to position [1811, 0]
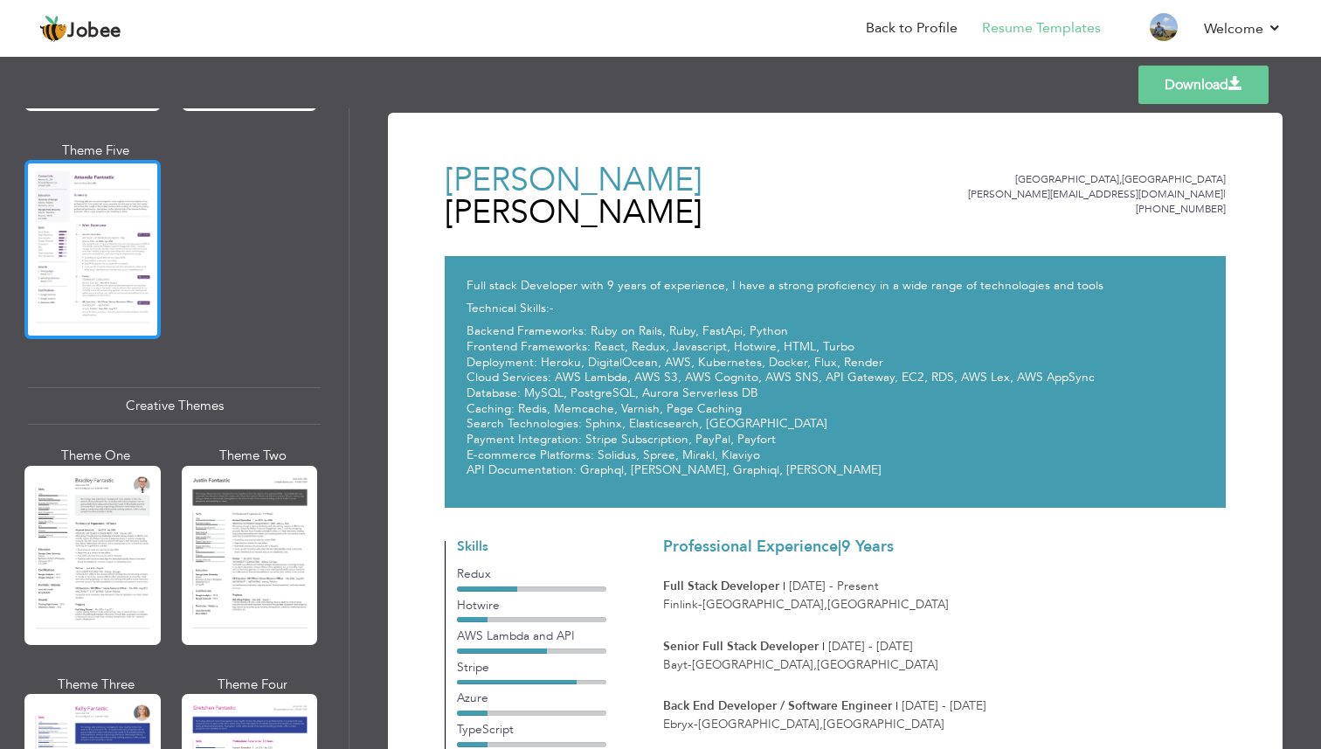
click at [80, 231] on div at bounding box center [92, 249] width 136 height 179
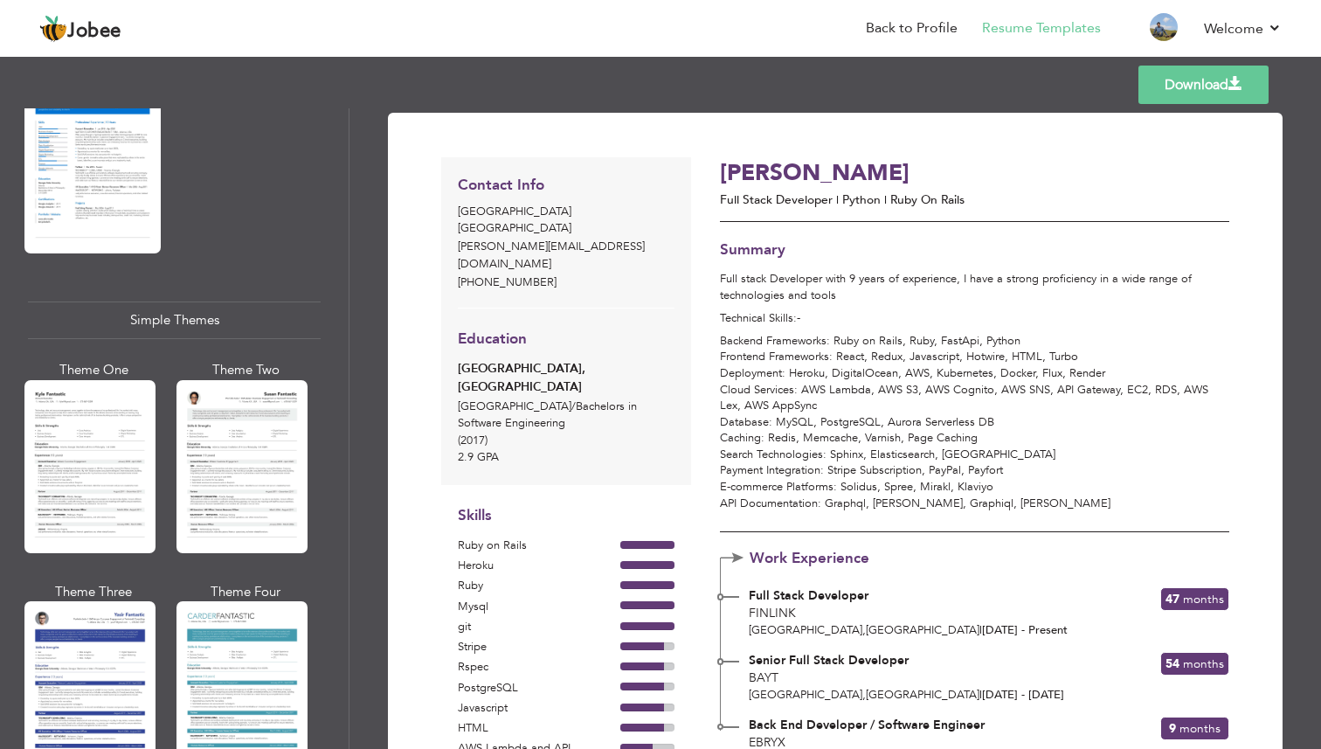
scroll to position [2922, 0]
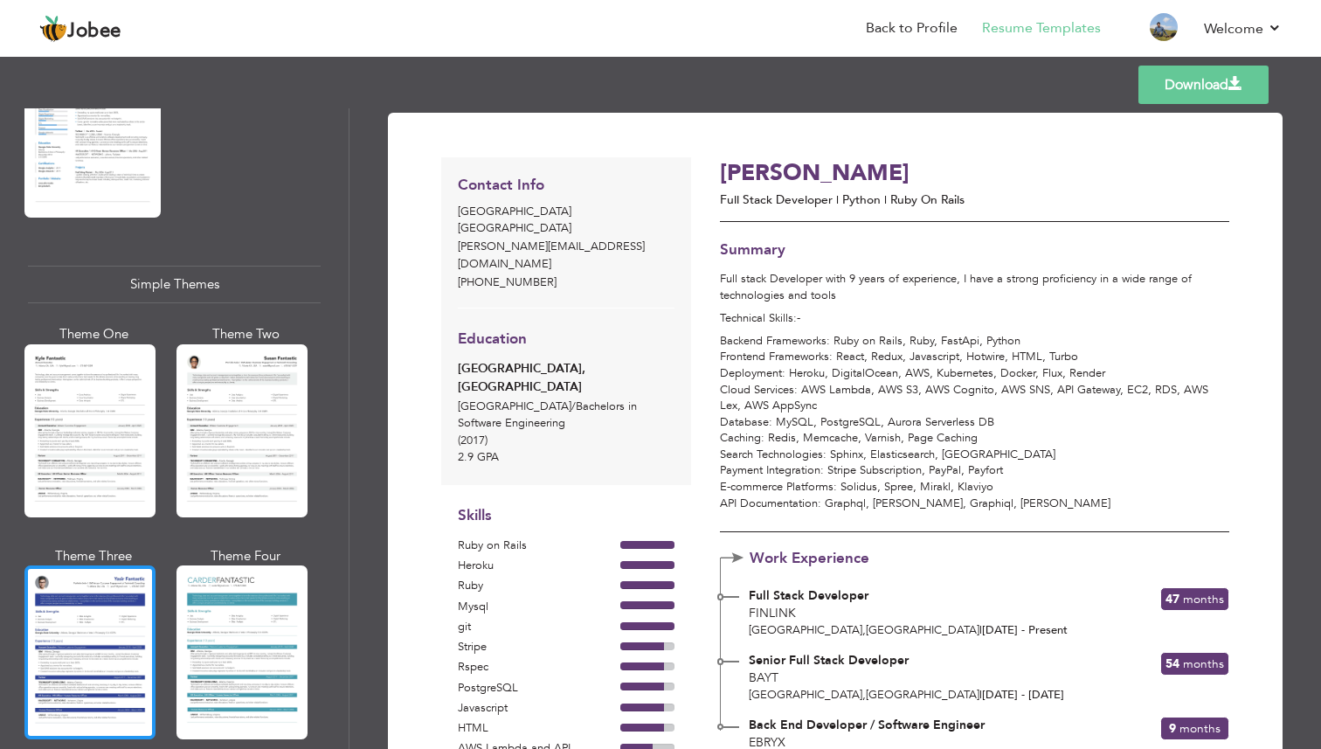
click at [85, 580] on div at bounding box center [89, 651] width 131 height 173
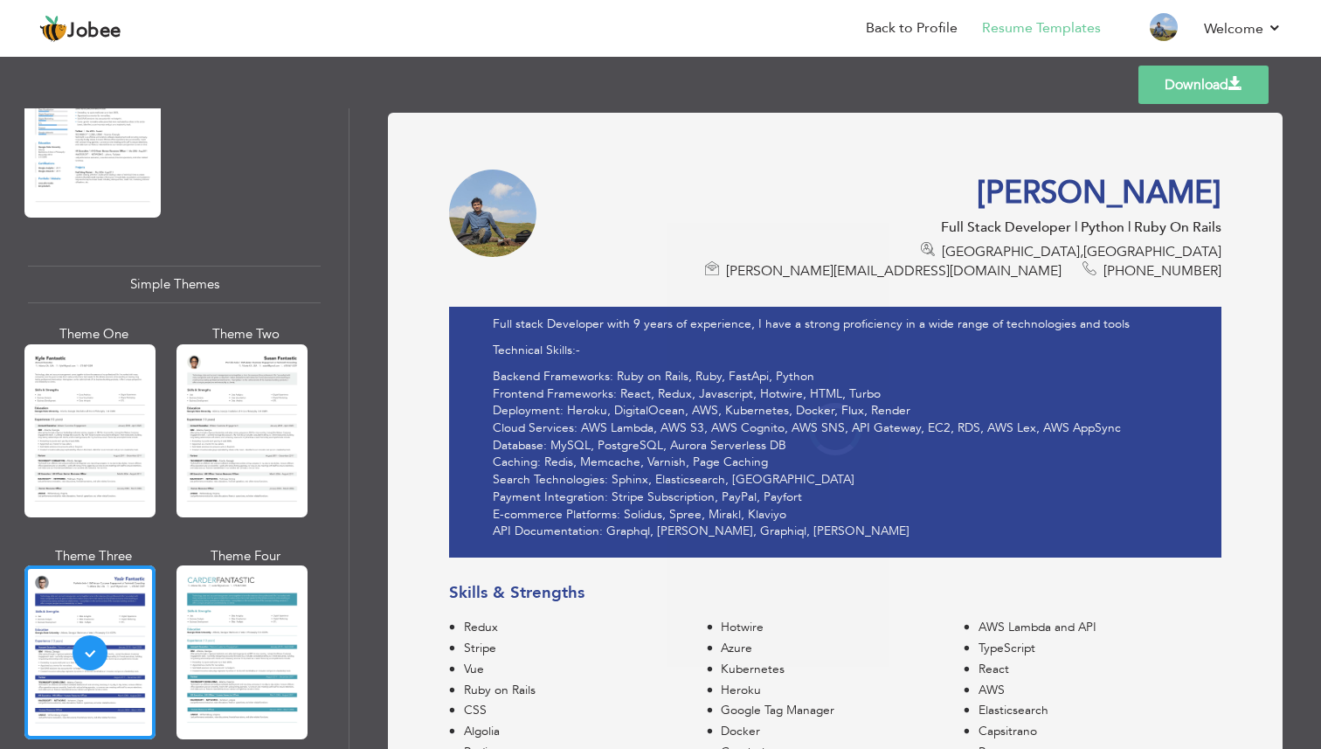
click at [89, 402] on div at bounding box center [89, 430] width 131 height 173
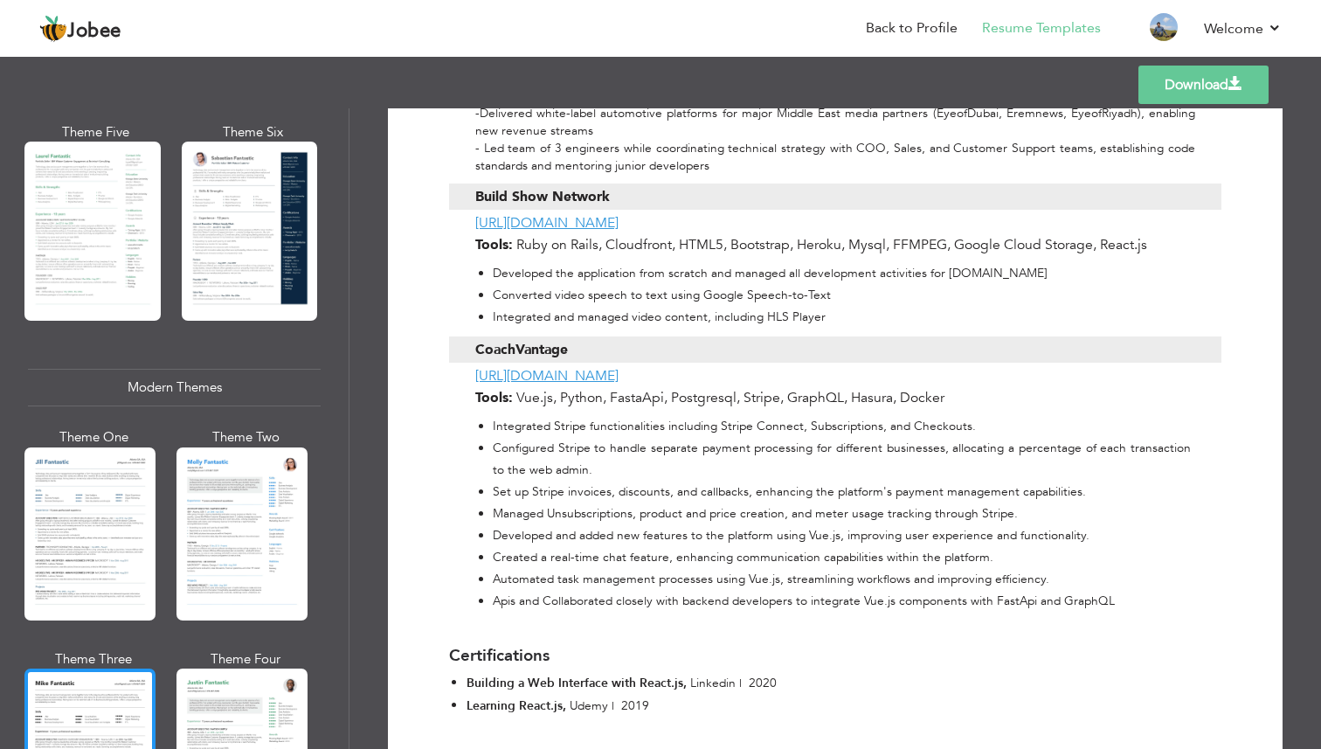
scroll to position [419, 0]
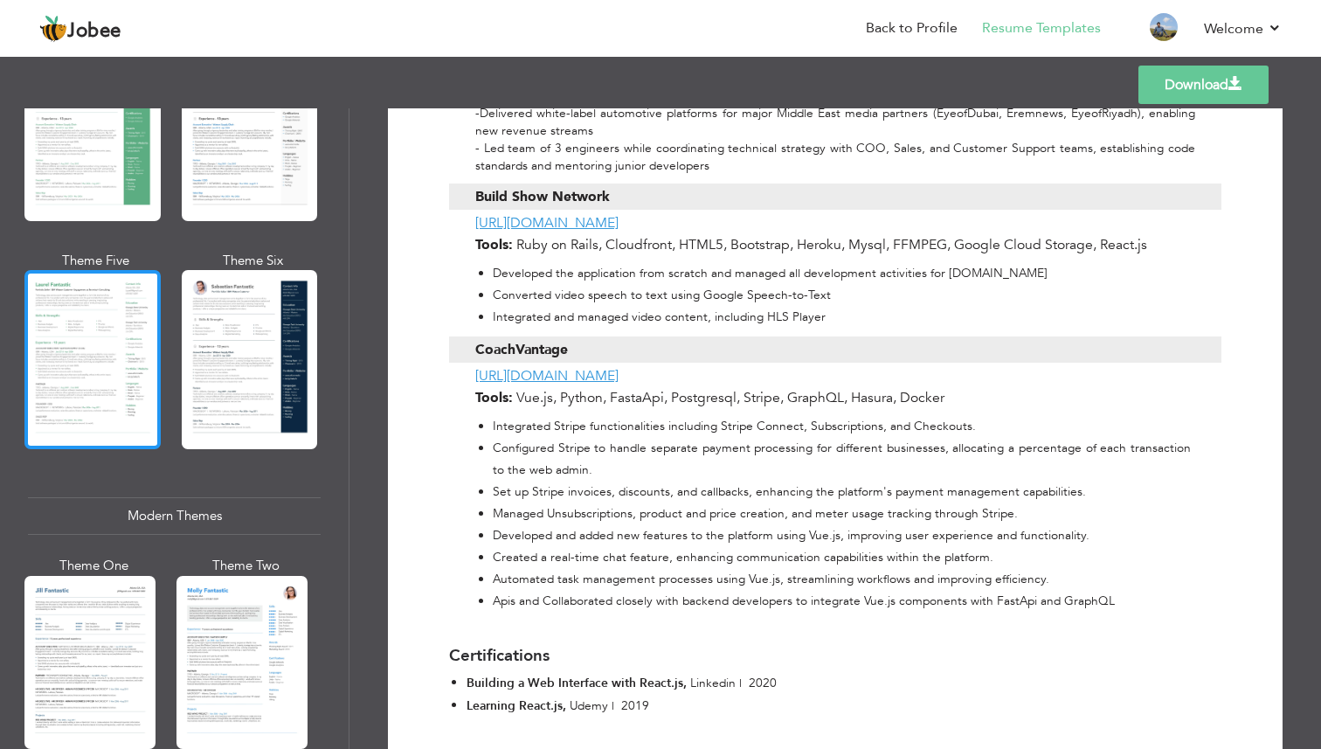
click at [84, 364] on div at bounding box center [92, 359] width 136 height 179
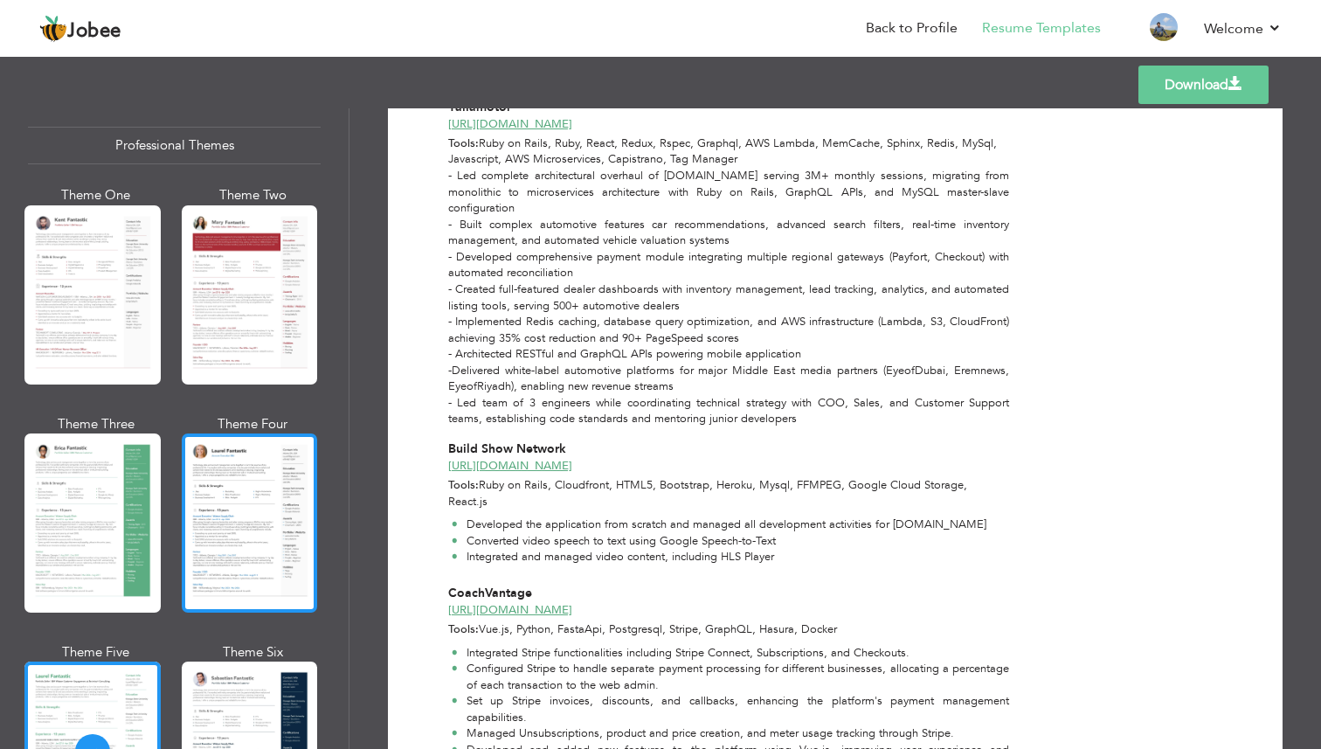
scroll to position [0, 0]
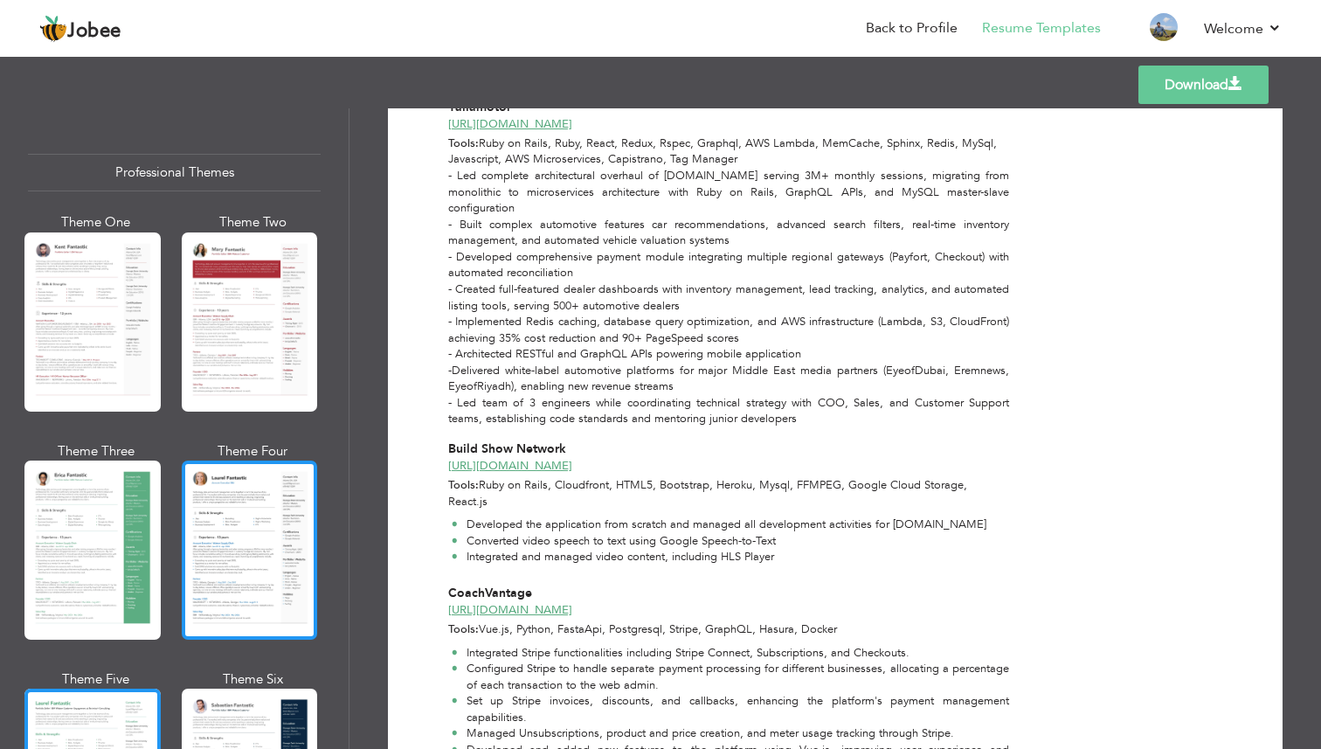
click at [231, 509] on div at bounding box center [250, 550] width 136 height 179
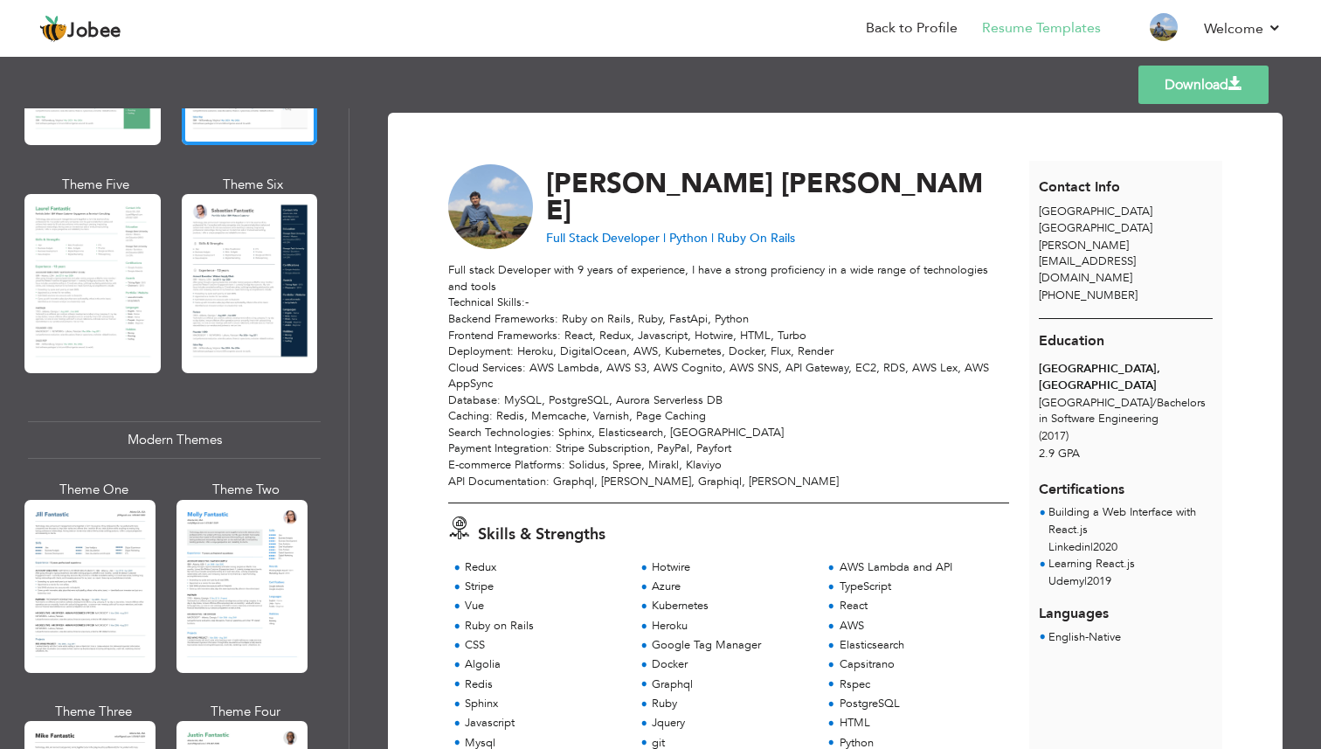
click at [1204, 77] on link "Download" at bounding box center [1204, 85] width 130 height 38
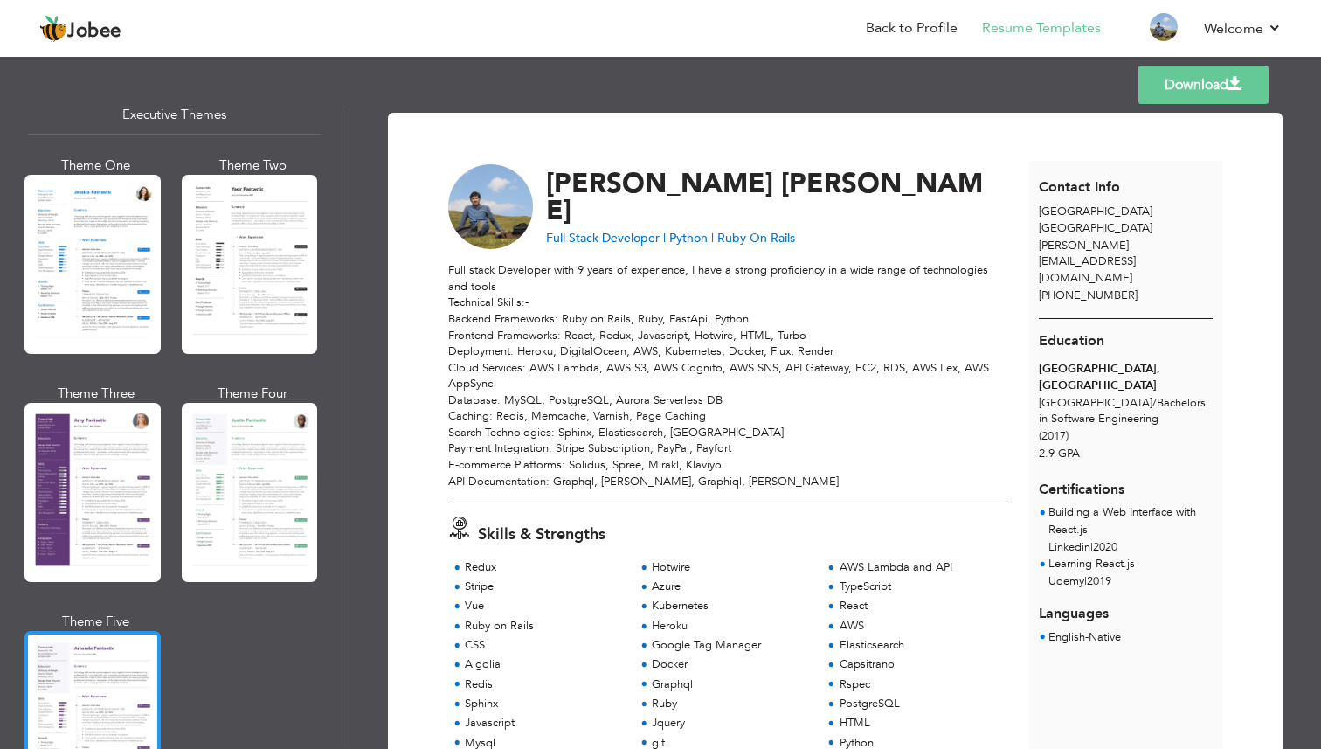
scroll to position [1317, 0]
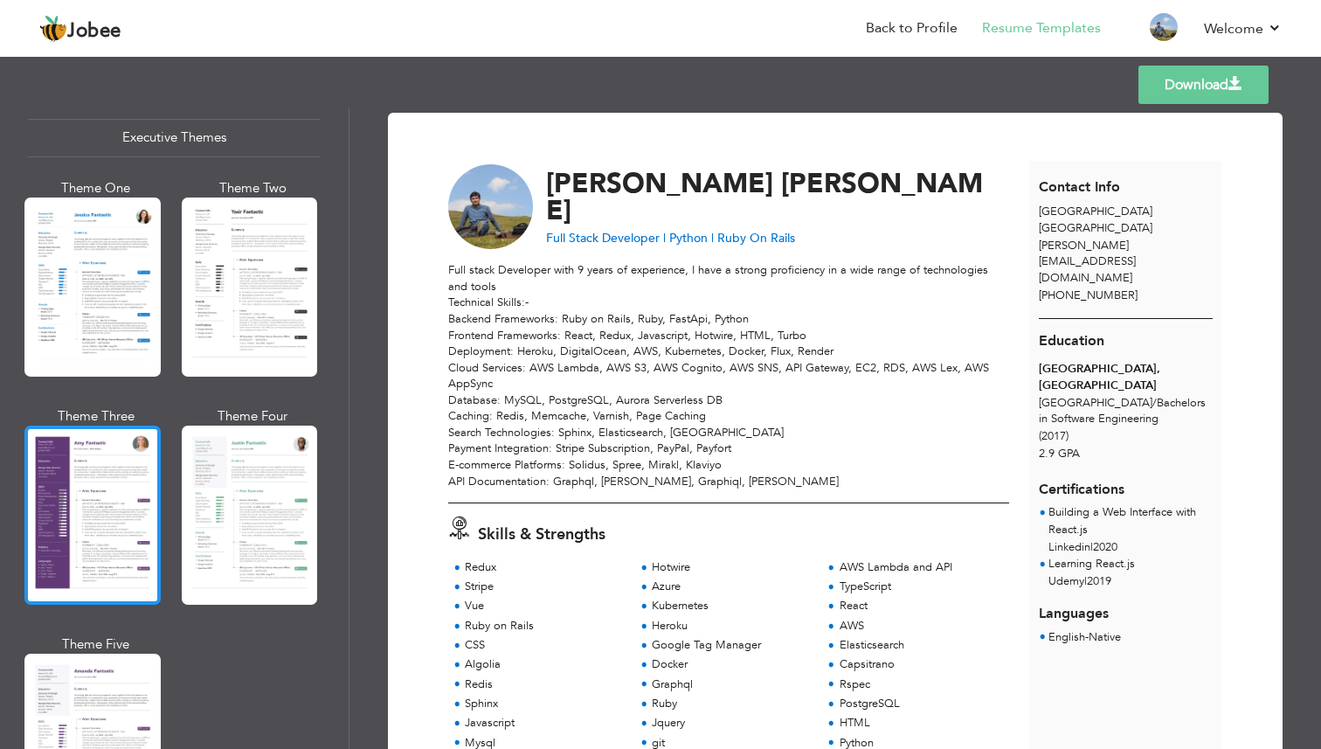
click at [90, 498] on div at bounding box center [92, 515] width 136 height 179
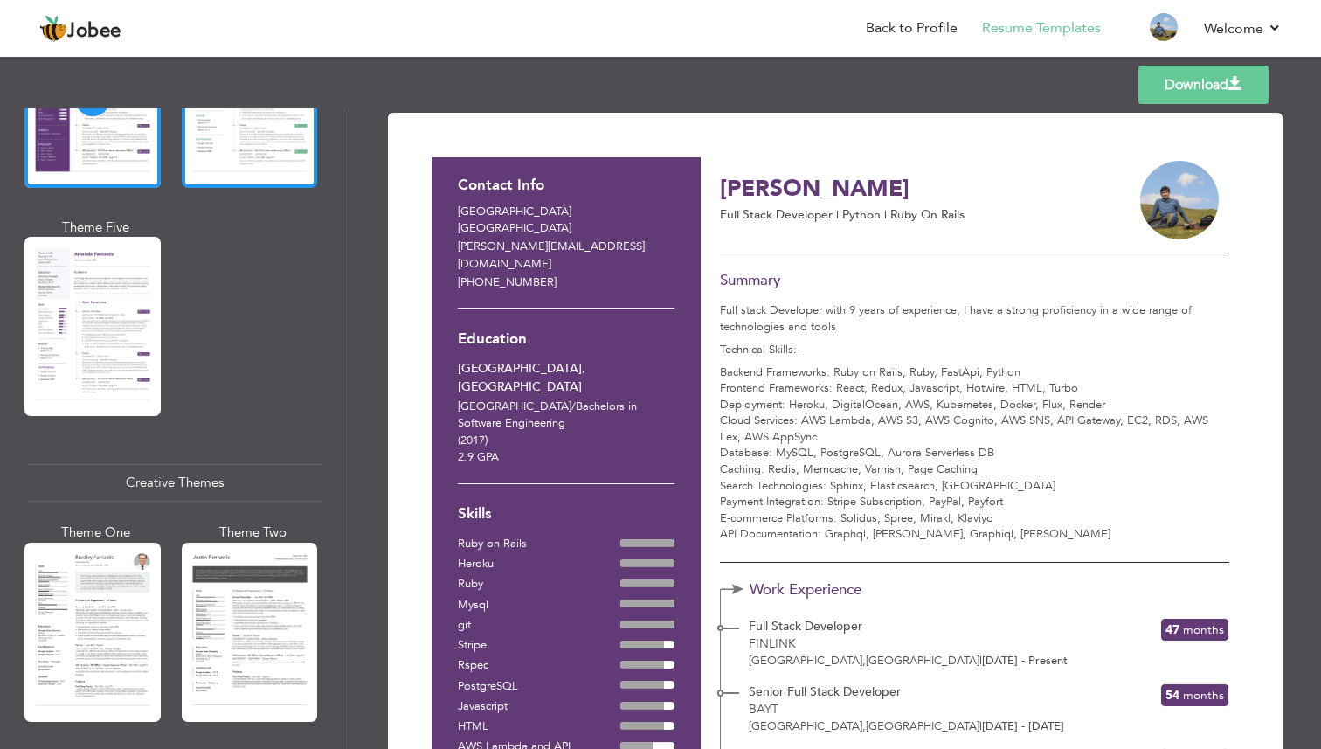
scroll to position [1736, 0]
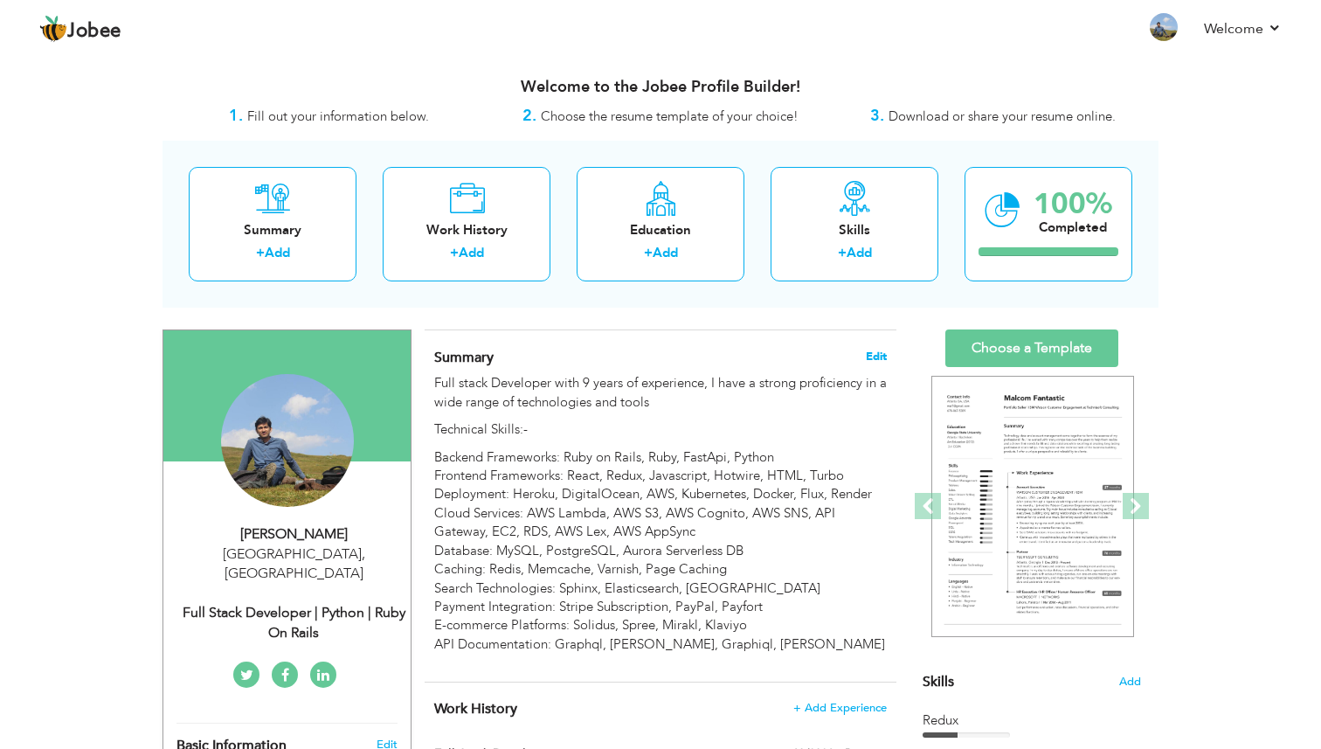
click at [874, 350] on span "Edit" at bounding box center [876, 356] width 21 height 12
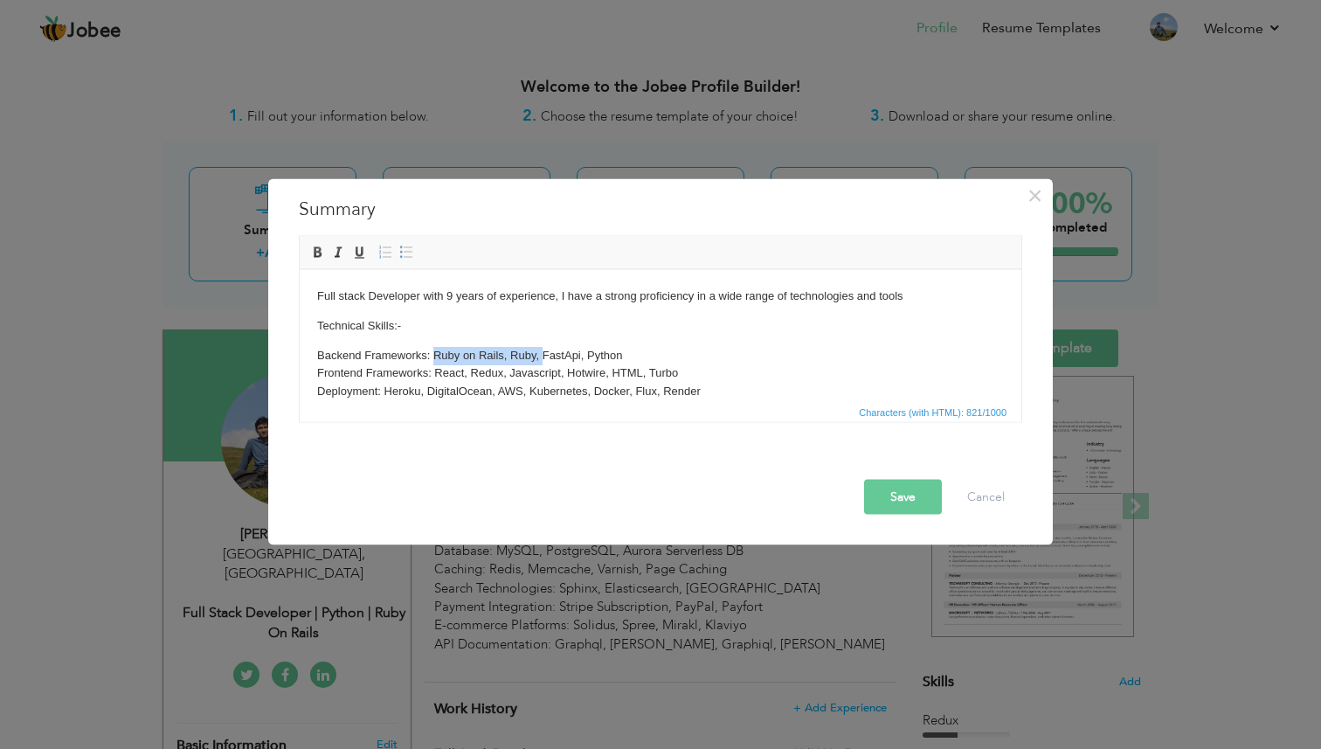
drag, startPoint x: 435, startPoint y: 356, endPoint x: 544, endPoint y: 357, distance: 109.3
click at [544, 357] on p "Backend Frameworks: Ruby on Rails, Ruby, FastApi, Python Frontend Frameworks: R…" at bounding box center [660, 437] width 687 height 182
copy p "Ruby on Rails, Ruby,"
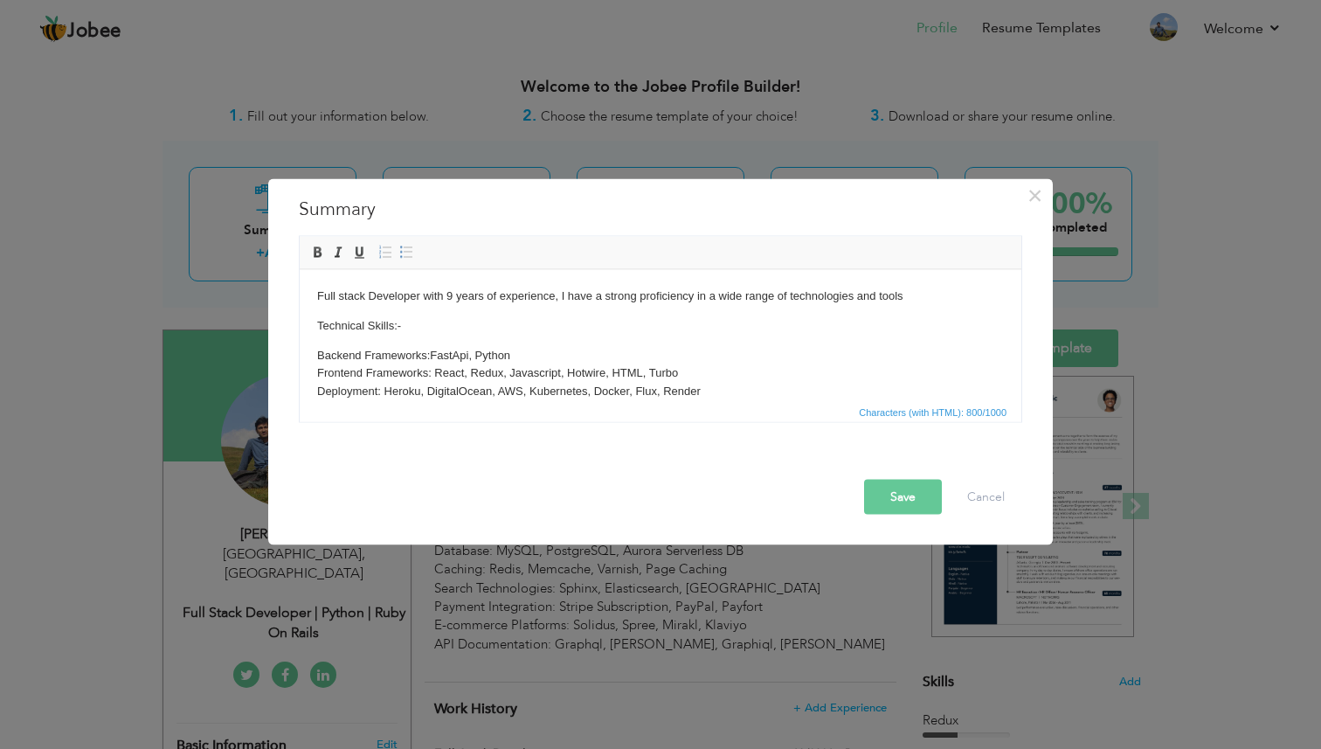
click at [476, 352] on p "Backend Frameworks: FastApi, Python Frontend Frameworks: React, Redux, Javascri…" at bounding box center [660, 437] width 687 height 182
click at [496, 352] on p "Backend Frameworks: Python Frontend Frameworks: React, Redux, Javascript, Hotwi…" at bounding box center [660, 437] width 687 height 182
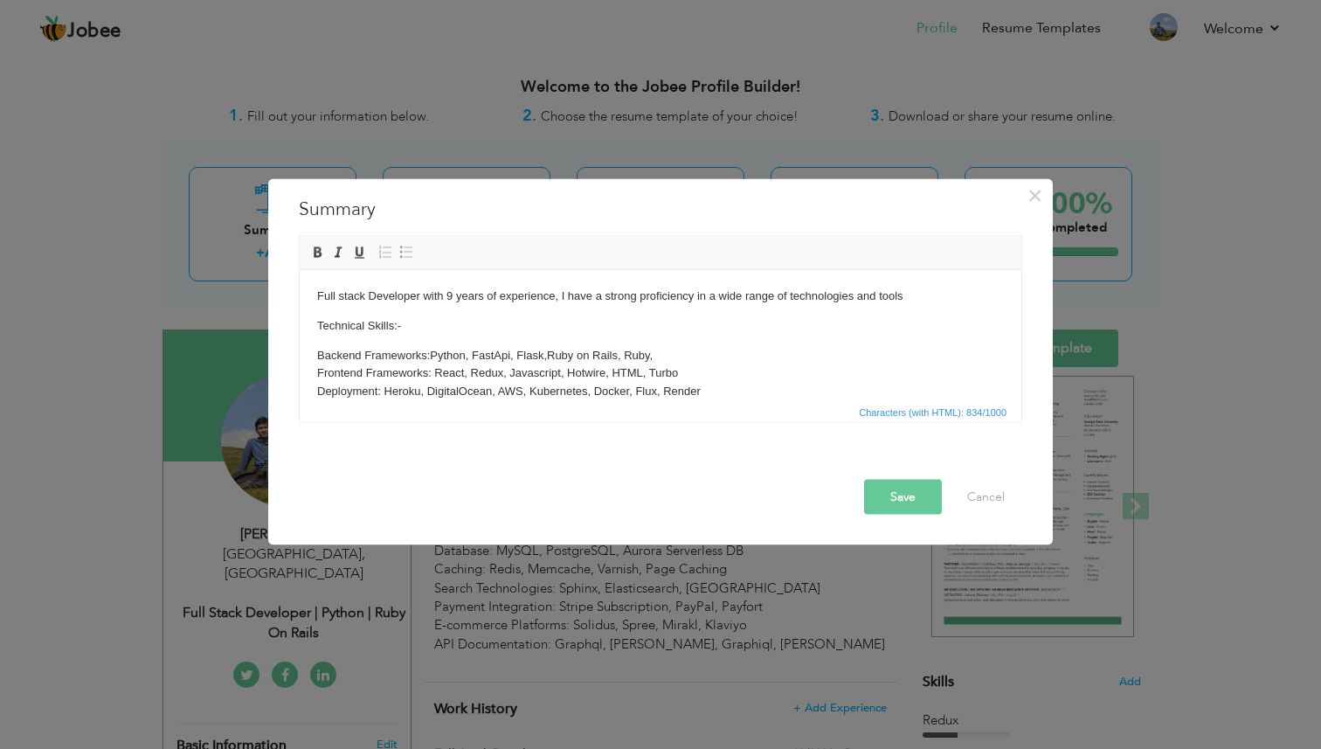
click at [906, 496] on button "Save" at bounding box center [903, 496] width 78 height 35
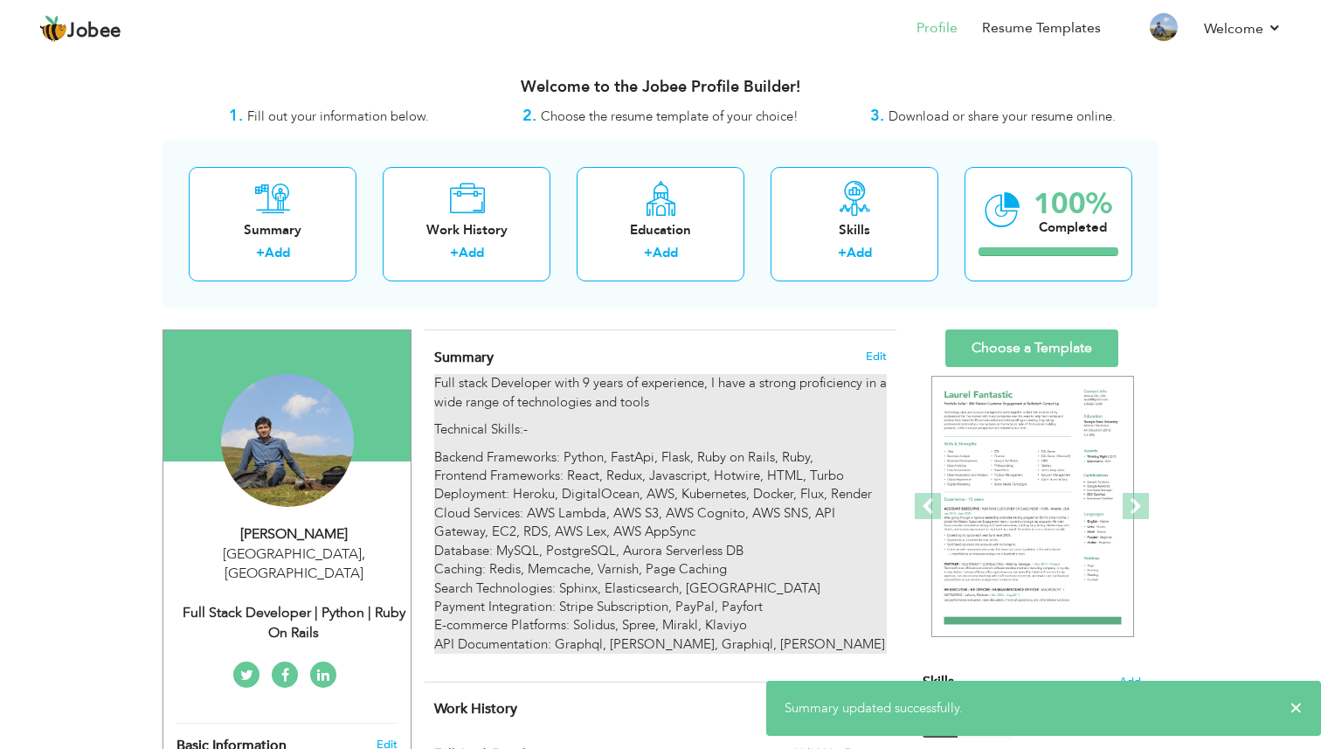
click at [804, 450] on p "Backend Frameworks: Python, FastApi, Flask, Ruby on Rails, Ruby, Frontend Frame…" at bounding box center [660, 551] width 453 height 206
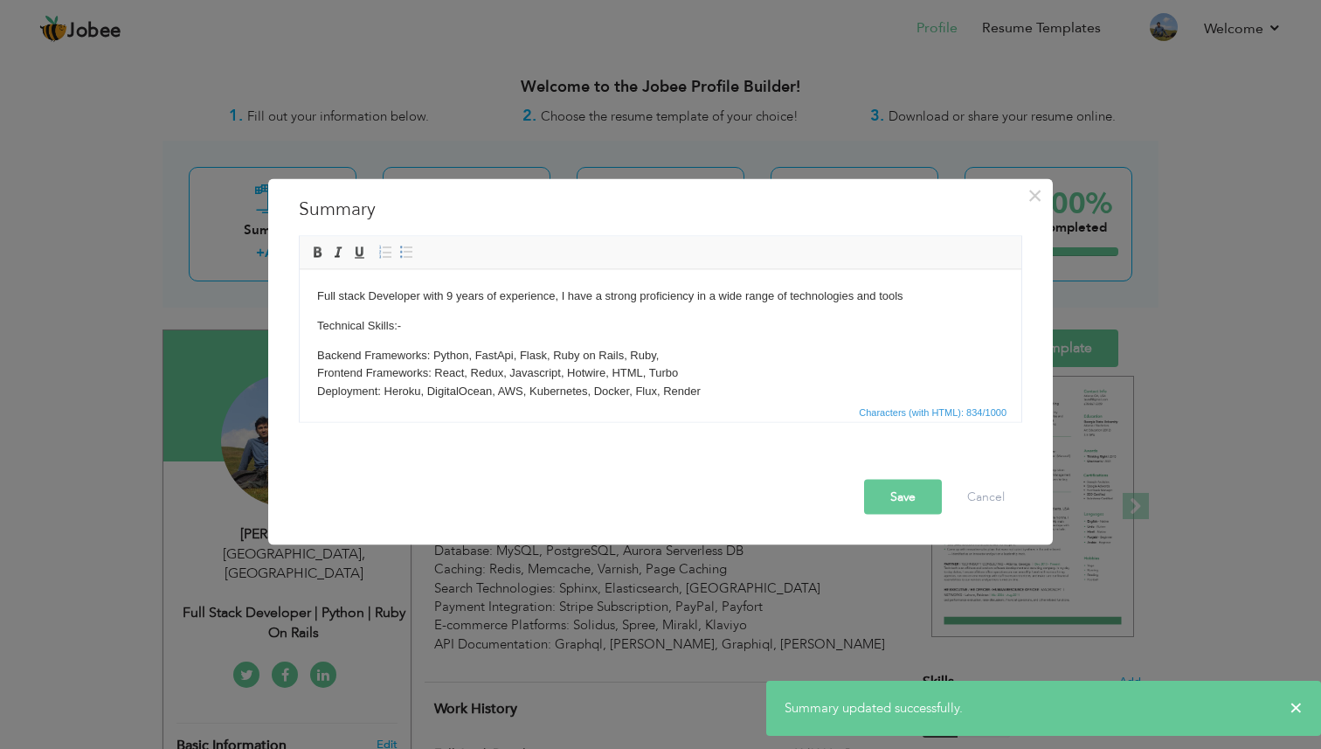
click at [681, 352] on p "Backend Frameworks: Python, FastApi, Flask, Ruby on Rails, Ruby, Frontend Frame…" at bounding box center [660, 437] width 687 height 182
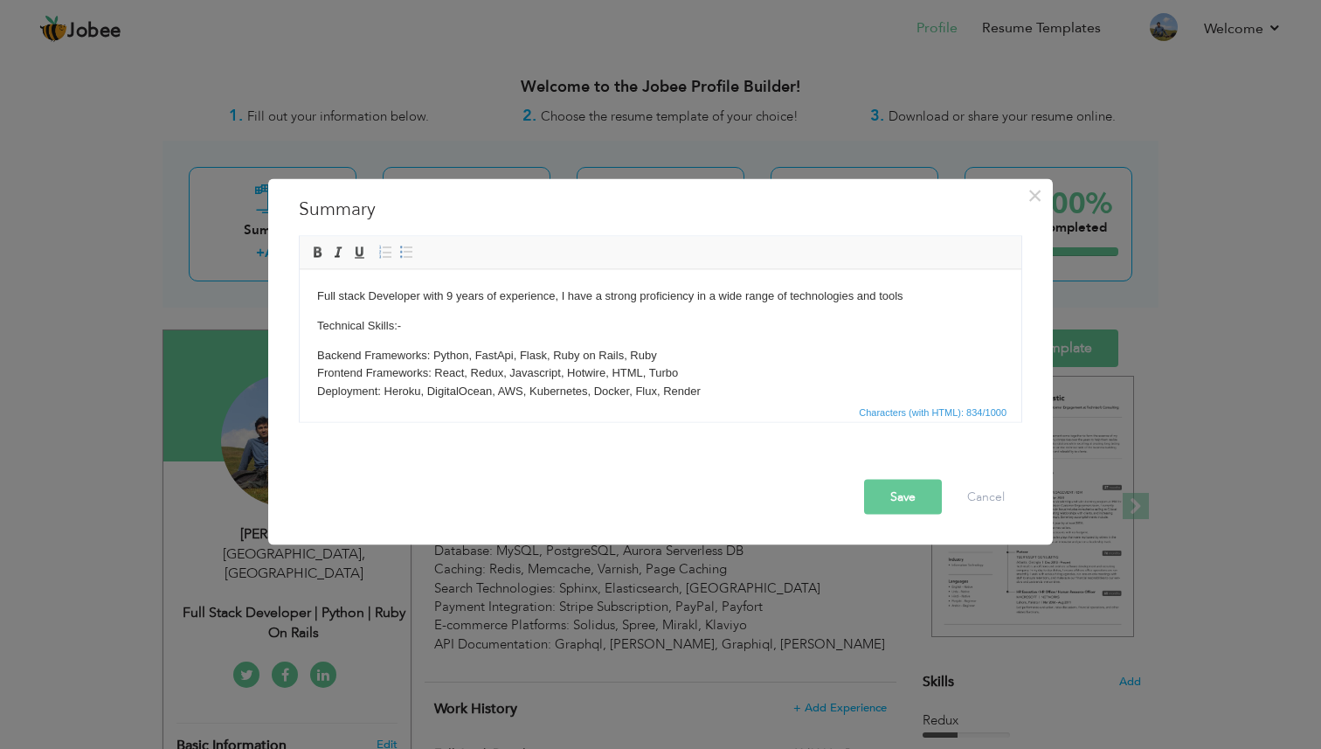
click at [884, 489] on button "Save" at bounding box center [903, 496] width 78 height 35
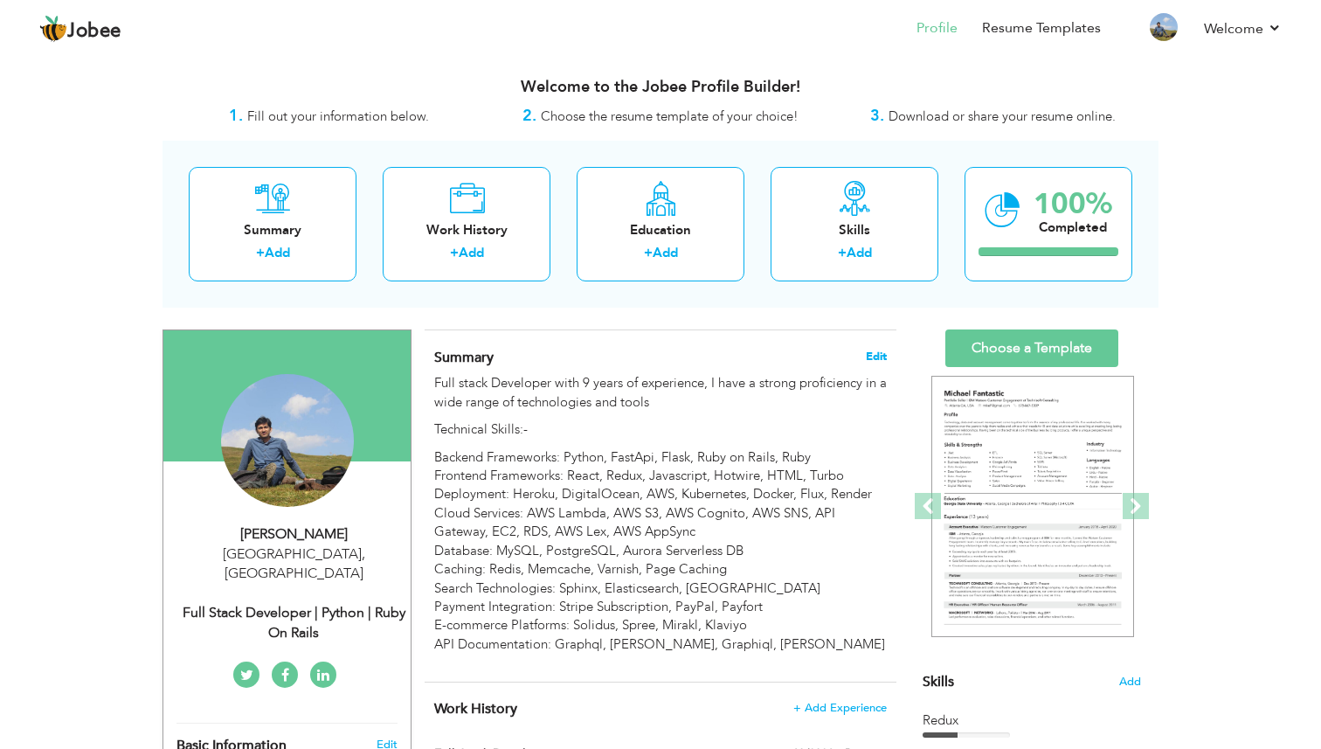
click at [879, 358] on span "Edit" at bounding box center [876, 356] width 21 height 12
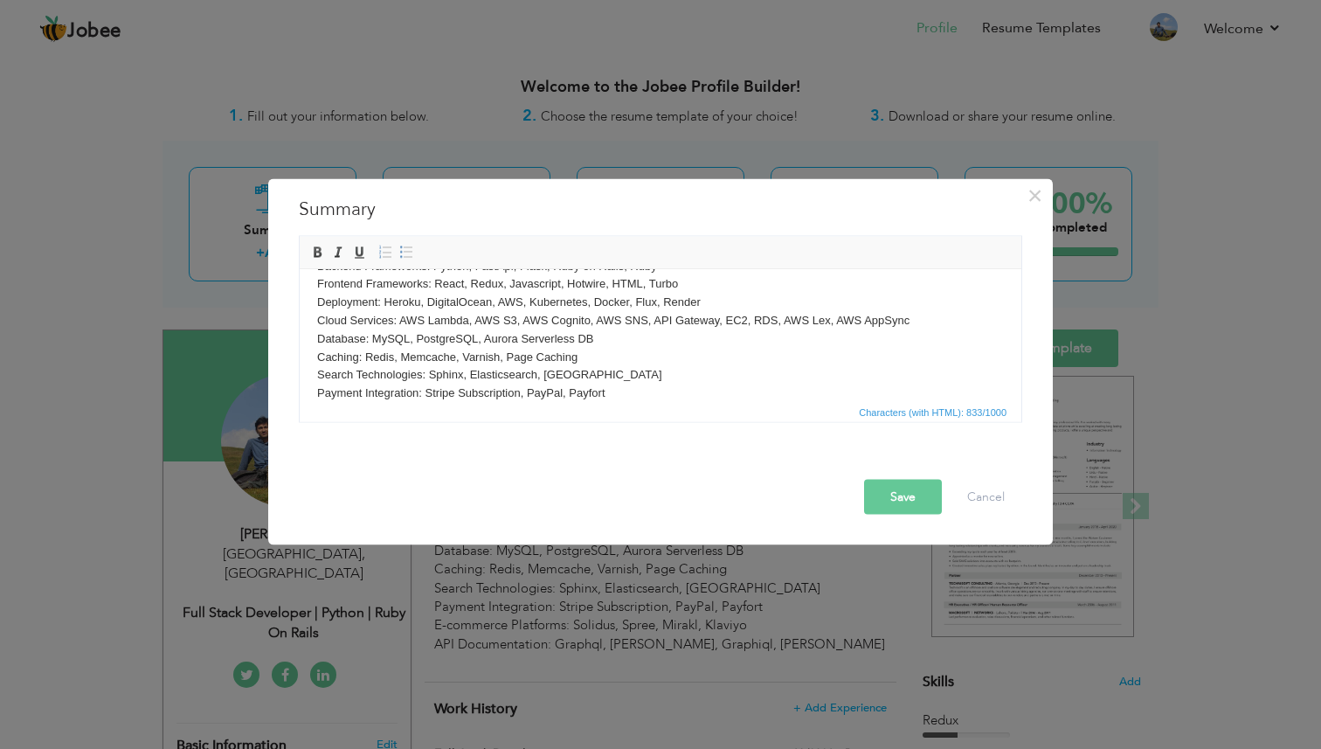
scroll to position [96, 0]
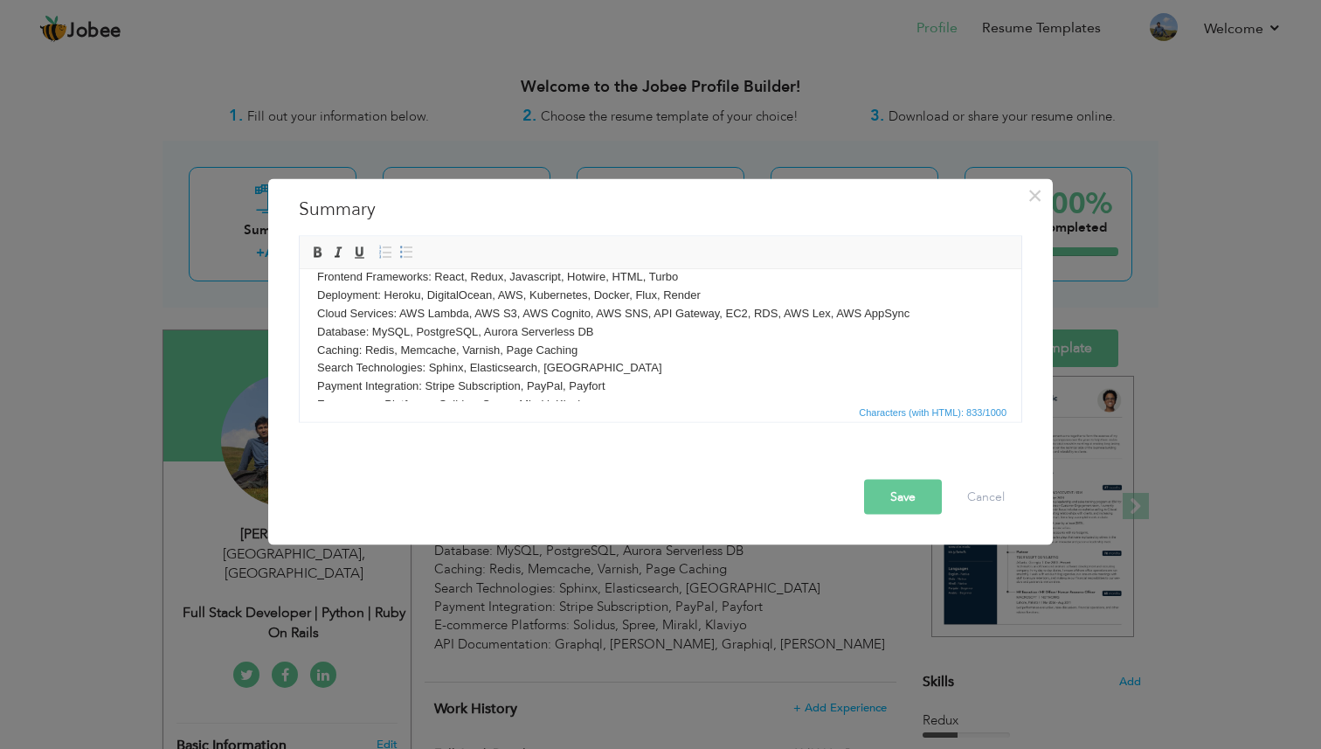
click at [659, 332] on p "Backend Frameworks: Python, FastApi, Flask, Ruby on Rails, Ruby Frontend Framew…" at bounding box center [660, 341] width 687 height 182
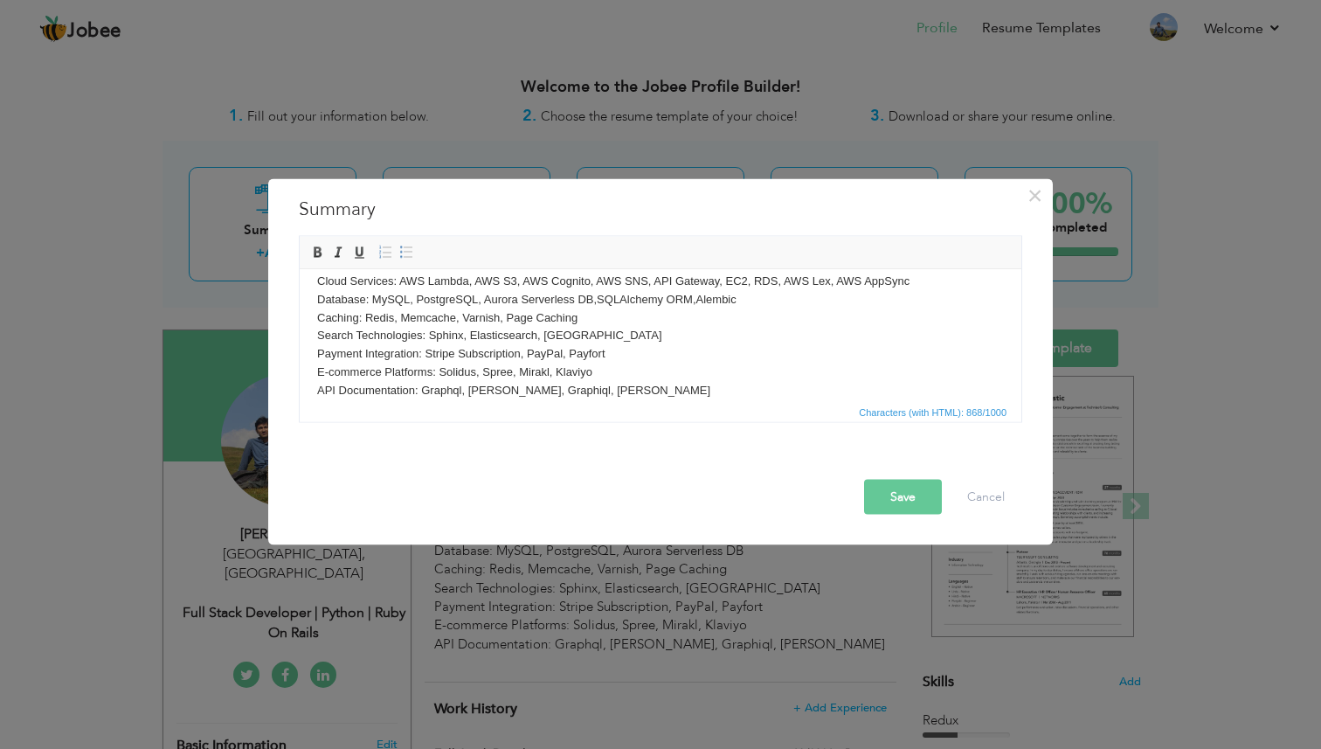
scroll to position [144, 0]
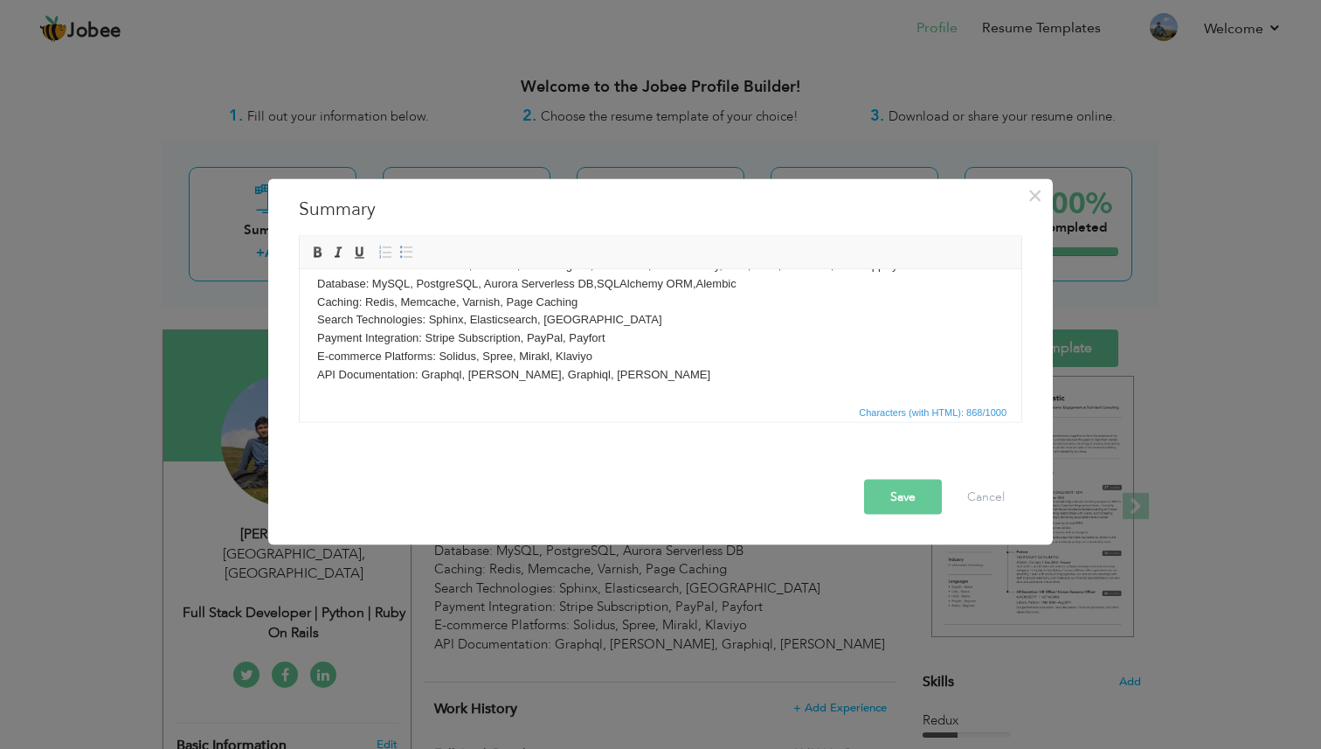
click at [648, 371] on p "Backend Frameworks: Python, FastApi, Flask, Ruby on Rails, Ruby Frontend Framew…" at bounding box center [660, 293] width 687 height 182
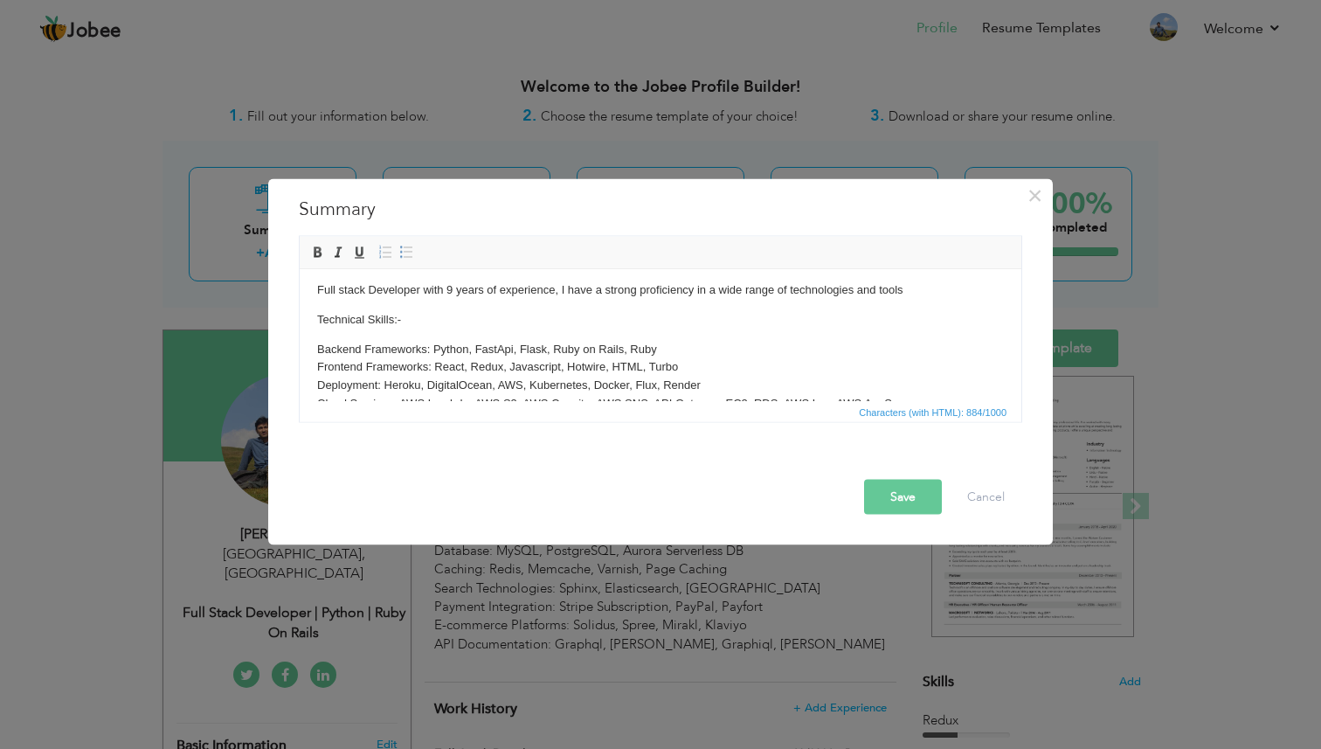
scroll to position [0, 0]
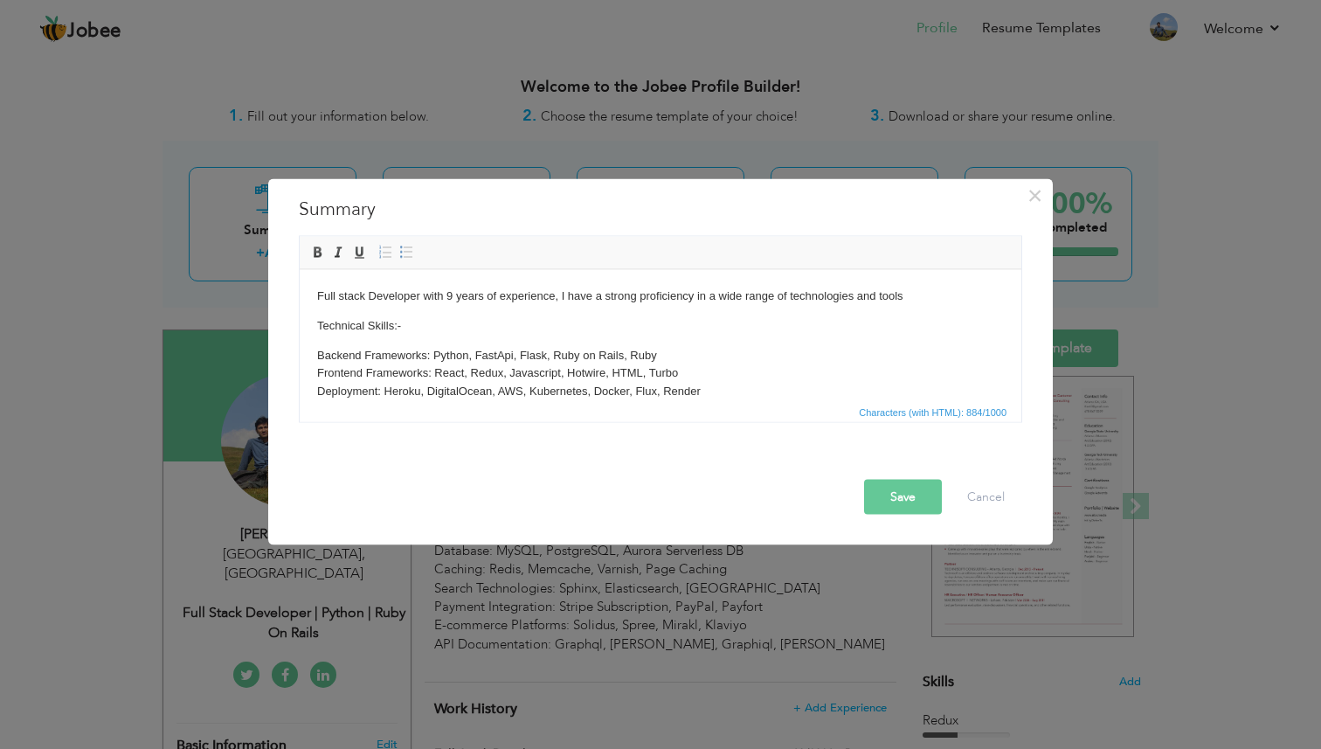
click at [639, 352] on p "Backend Frameworks: Python, FastApi, Flask, Ruby on Rails, Ruby Frontend Framew…" at bounding box center [660, 437] width 687 height 182
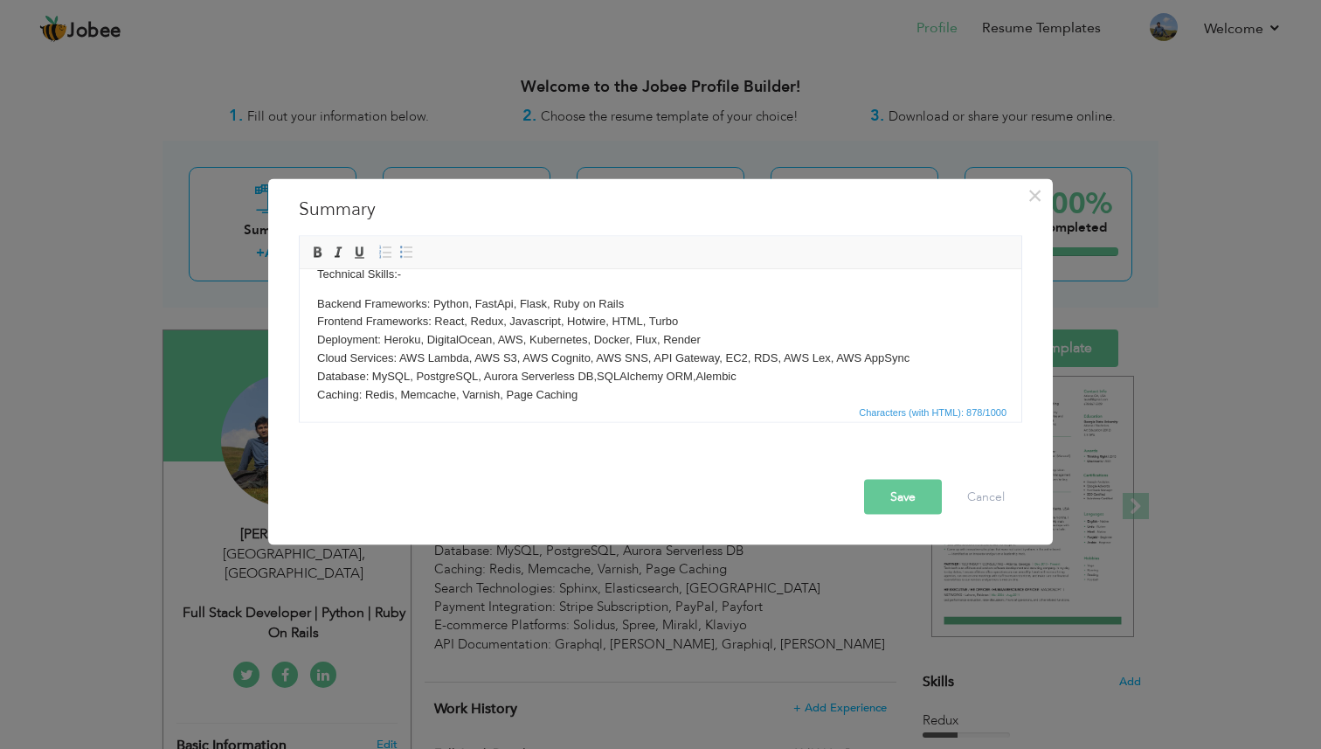
scroll to position [39, 0]
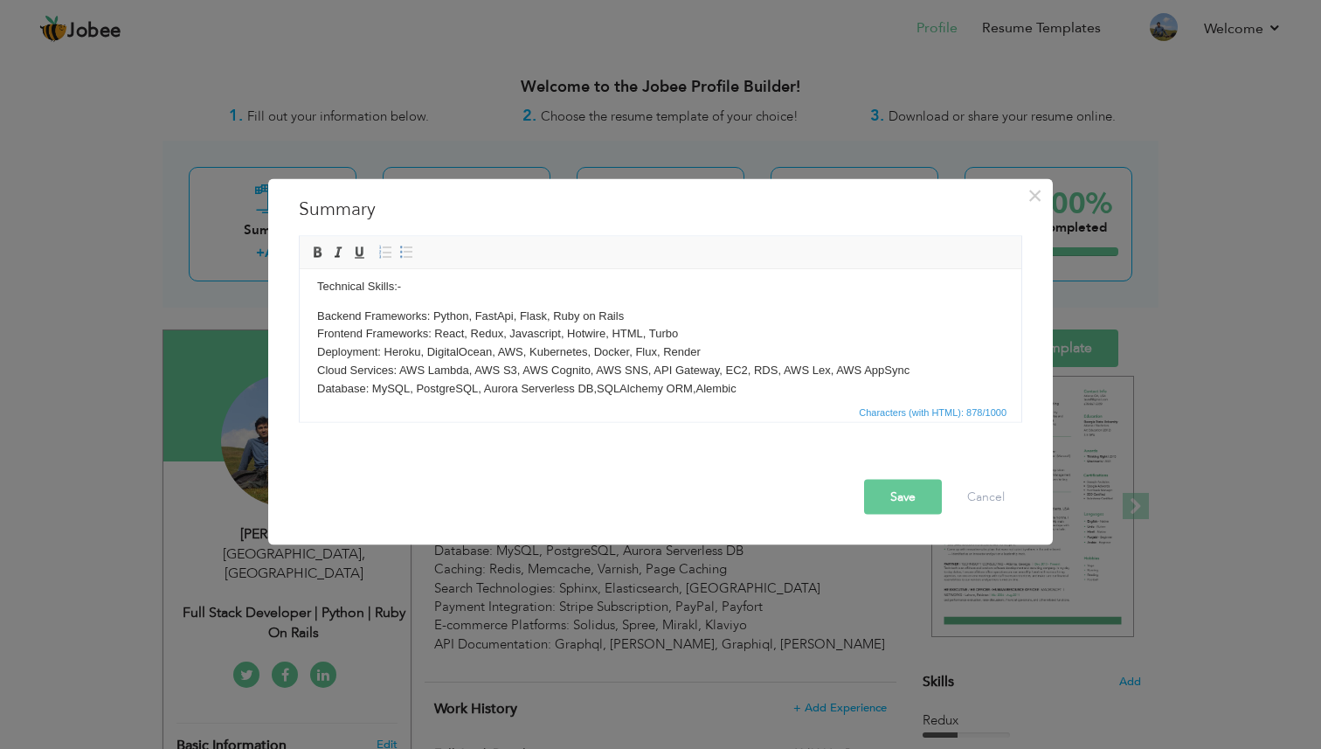
click at [908, 493] on button "Save" at bounding box center [903, 496] width 78 height 35
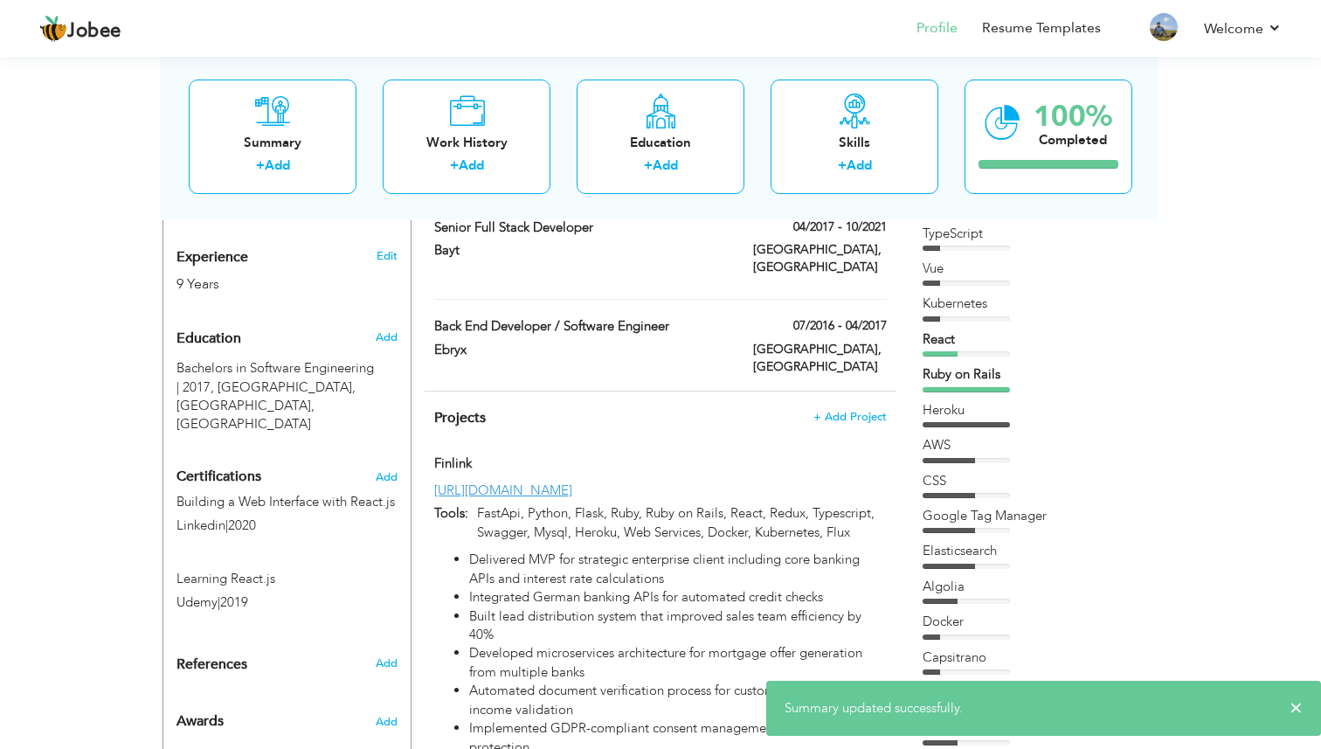
scroll to position [669, 0]
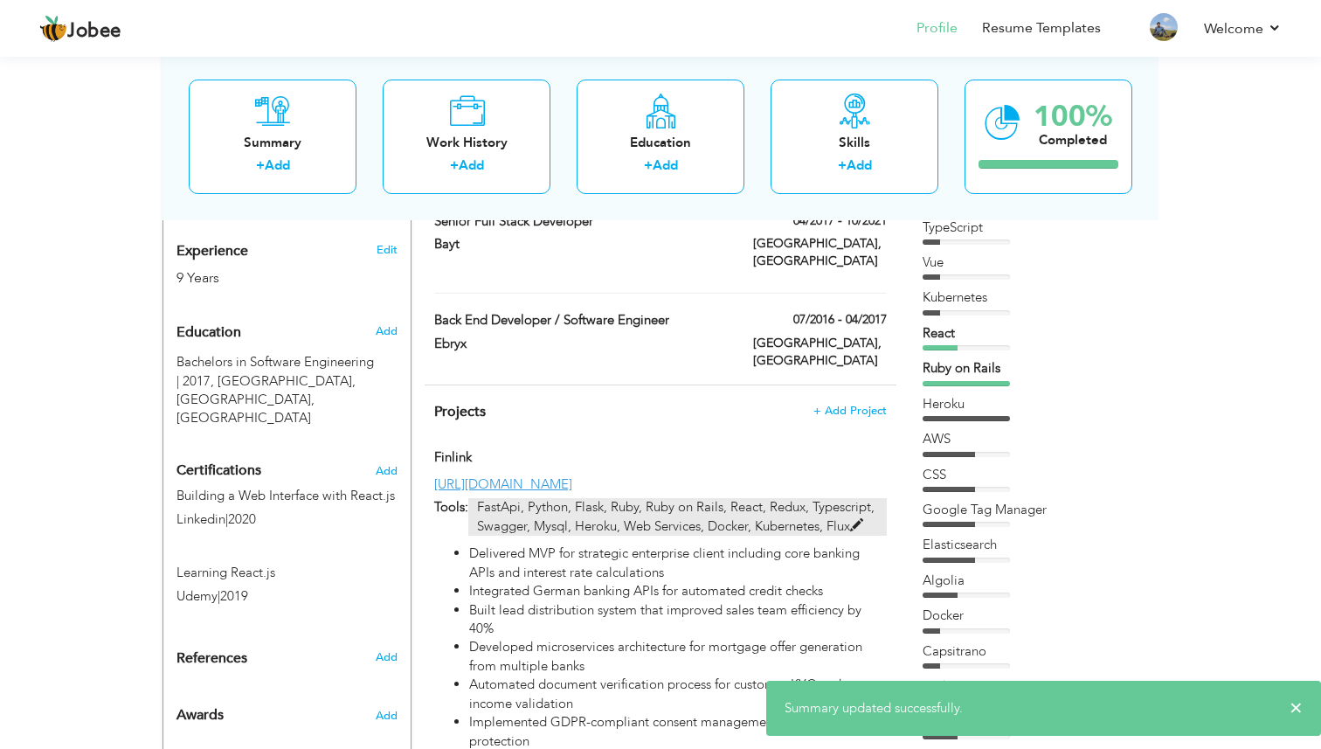
click at [713, 498] on p "FastApi, Python, Flask, Ruby, Ruby on Rails, React, Redux, Typescript, Swagger,…" at bounding box center [677, 517] width 419 height 38
type input "Finlink"
type input "[URL][DOMAIN_NAME]"
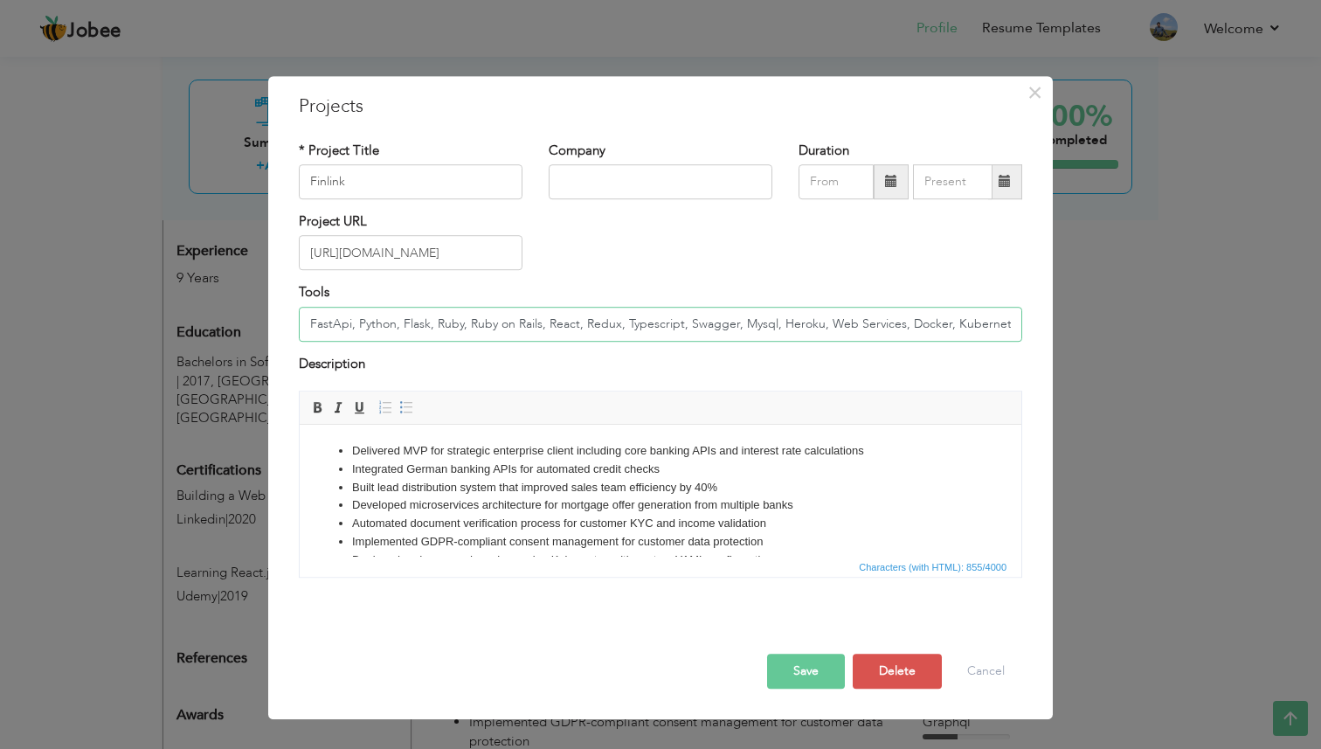
click at [596, 324] on input "FastApi, Python, Flask, Ruby, Ruby on Rails, React, Redux, Typescript, Swagger,…" at bounding box center [661, 324] width 724 height 35
drag, startPoint x: 439, startPoint y: 322, endPoint x: 542, endPoint y: 329, distance: 103.4
click at [542, 329] on input "FastApi, Python, Flask, Ruby, Ruby on Rails, React, Redux, Typescript, Swagger,…" at bounding box center [661, 324] width 724 height 35
type input "FastApi, Python, Flask, SqlAlchemy, Alembic, Ruby on Rails, React, Redux, Types…"
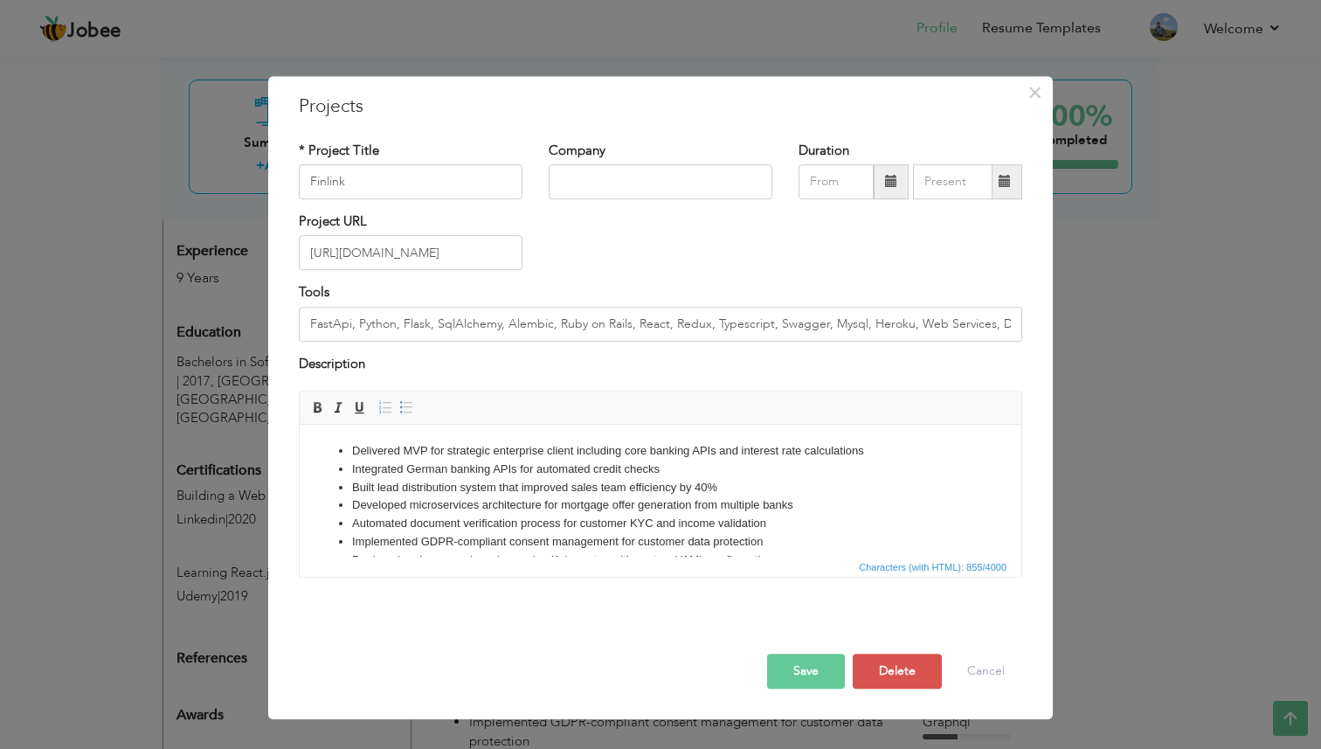
click at [820, 662] on button "Save" at bounding box center [806, 671] width 78 height 35
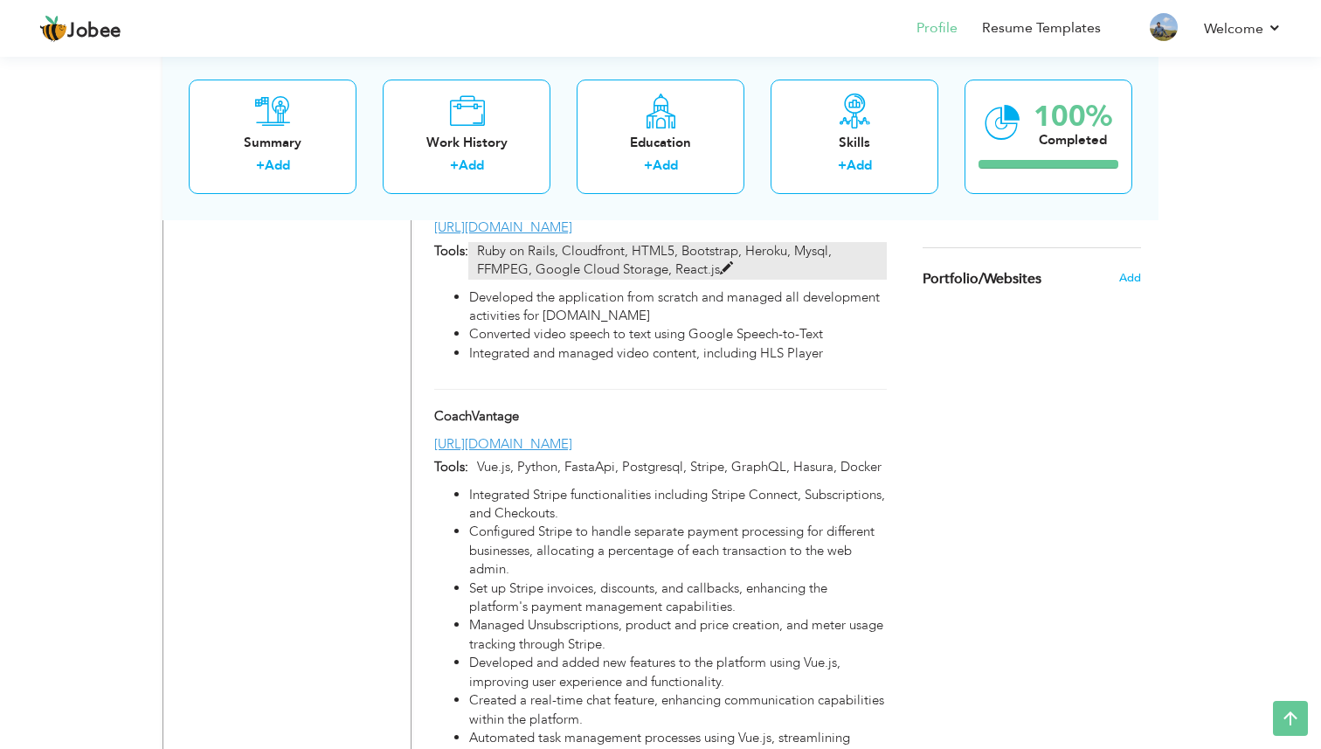
scroll to position [1976, 0]
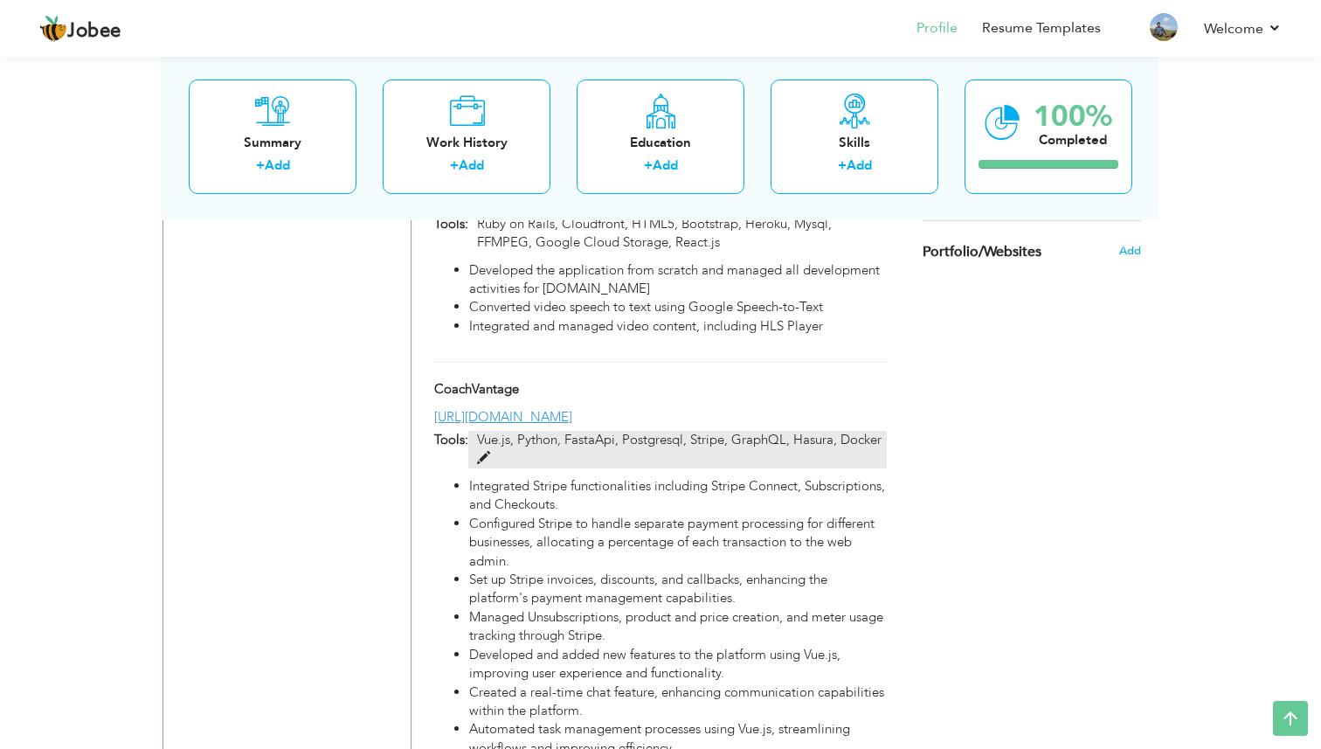
click at [696, 431] on p "Vue.js, Python, FastaApi, Postgresql, Stripe, GraphQL, Hasura, Docker" at bounding box center [677, 450] width 419 height 38
type input "CoachVantage"
type input "[URL][DOMAIN_NAME]"
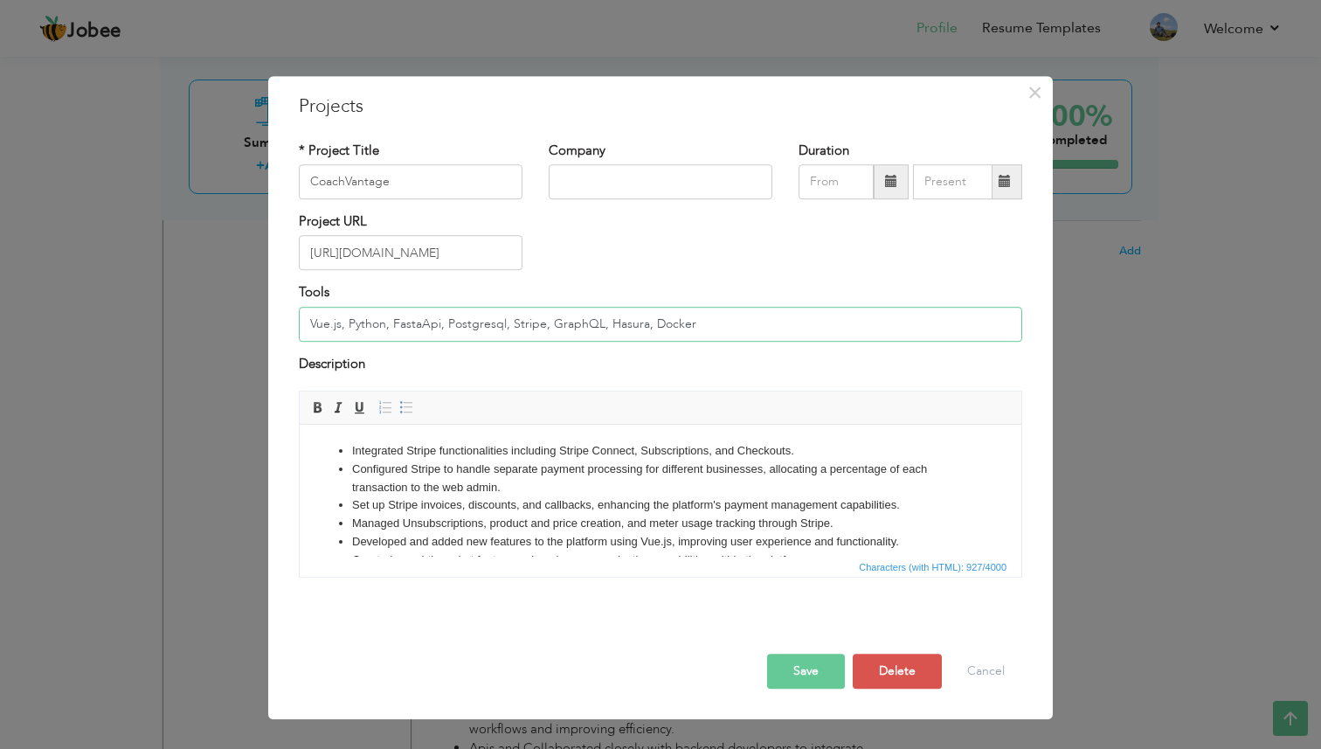
click at [445, 326] on input "Vue.js, Python, FastaApi, Postgresql, Stripe, GraphQL, Hasura, Docker" at bounding box center [661, 324] width 724 height 35
click at [411, 328] on input "Vue.js, Python, FastaApi, Postgresql, Stripe, GraphQL, Hasura, Docker" at bounding box center [661, 324] width 724 height 35
drag, startPoint x: 348, startPoint y: 326, endPoint x: 290, endPoint y: 321, distance: 57.9
click at [290, 321] on div "Tools Vue.js, Python, Flask, Postgresql, Stripe, GraphQL, Hasura, Docker" at bounding box center [661, 319] width 750 height 71
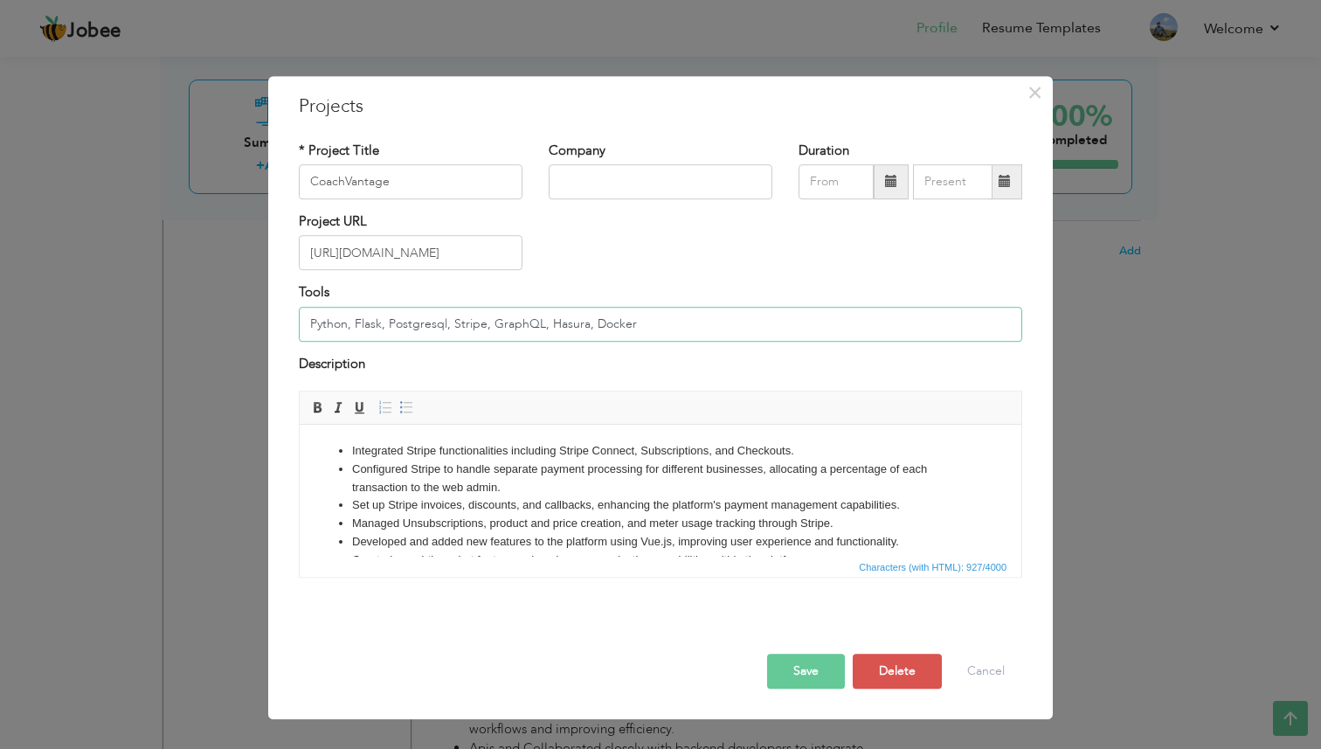
type input "Python, Flask, Postgresql, Stripe, GraphQL, Hasura, Docker"
click at [816, 680] on button "Save" at bounding box center [806, 671] width 78 height 35
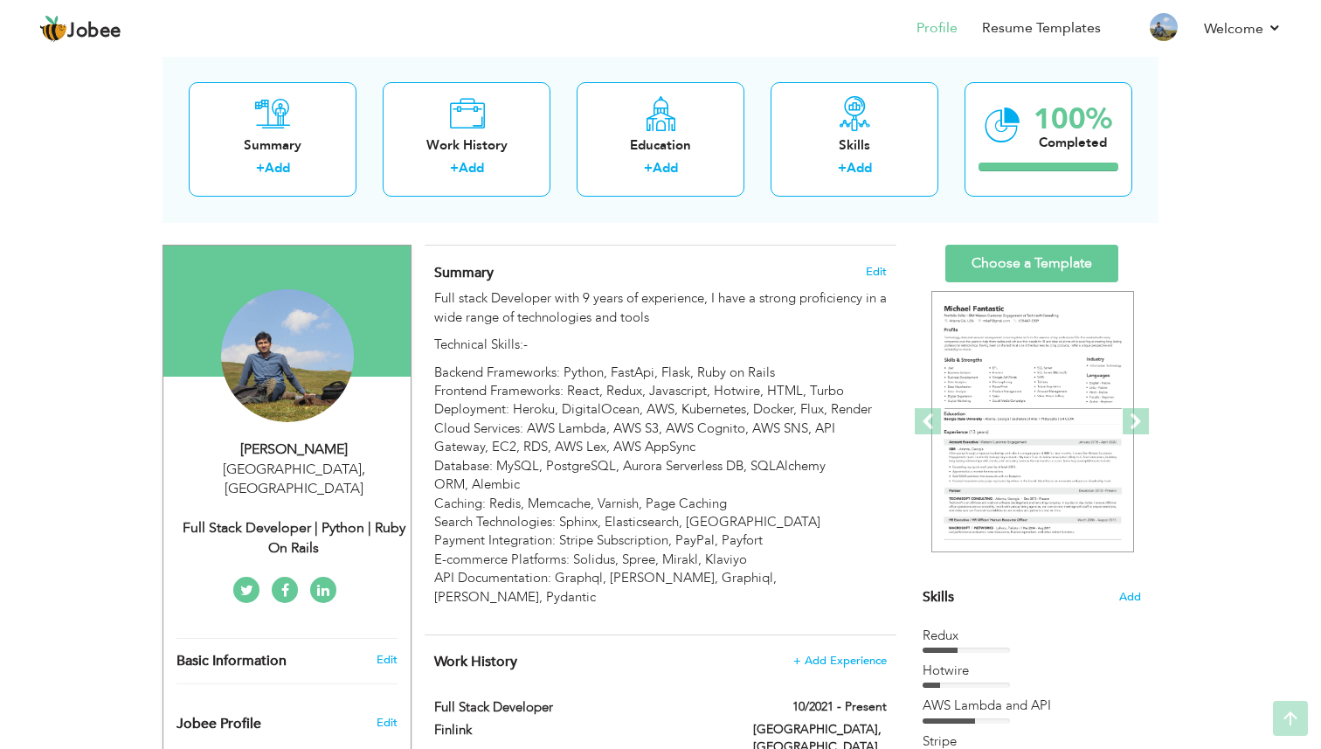
scroll to position [0, 0]
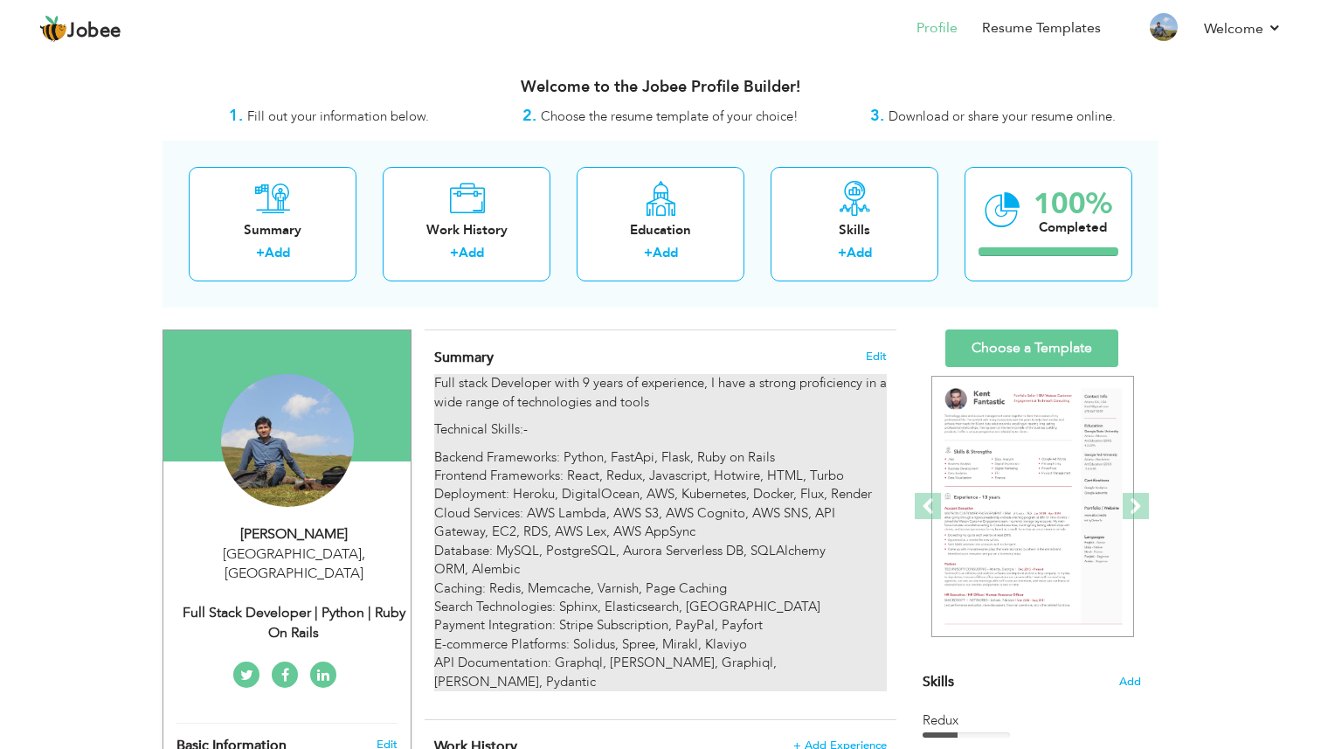
click at [724, 504] on p "Backend Frameworks: Python, FastApi, Flask, Ruby on Rails Frontend Frameworks: …" at bounding box center [660, 569] width 453 height 243
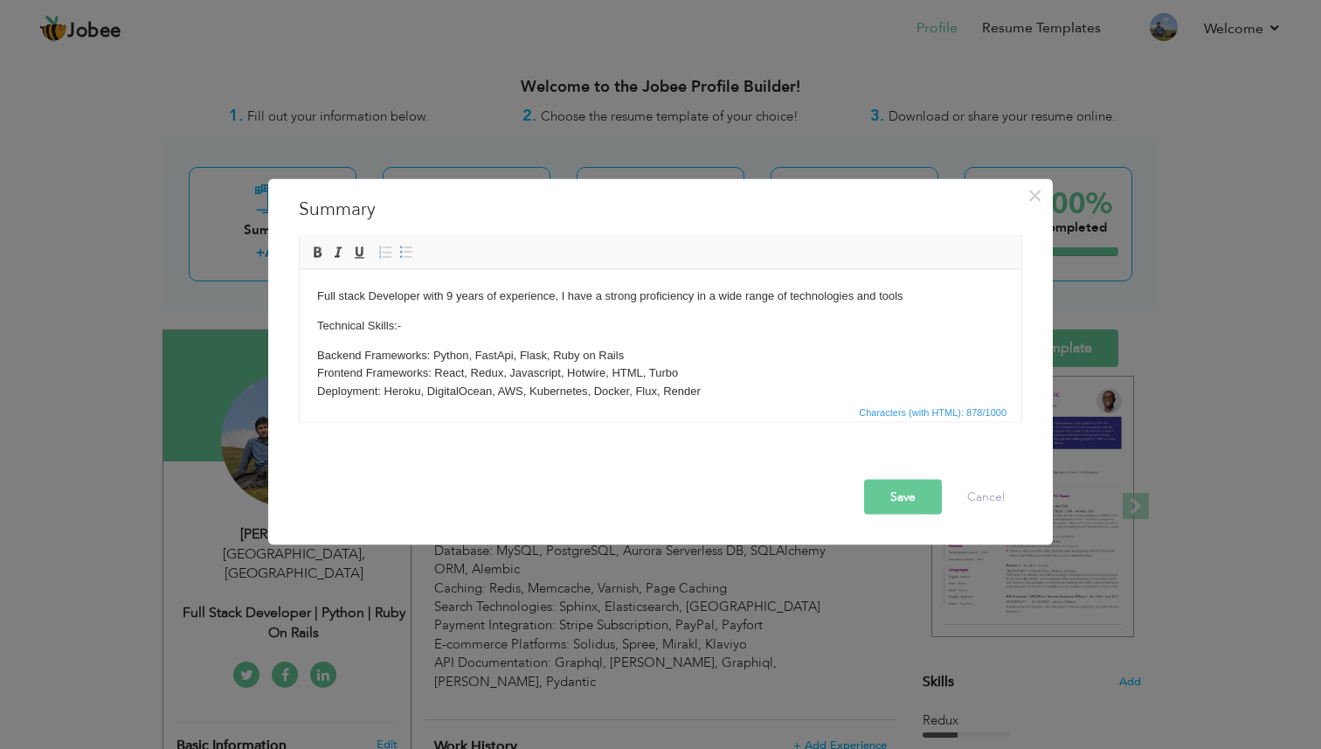
click at [710, 385] on p "Backend Frameworks: Python, FastApi, Flask, Ruby on Rails Frontend Frameworks: …" at bounding box center [660, 437] width 687 height 182
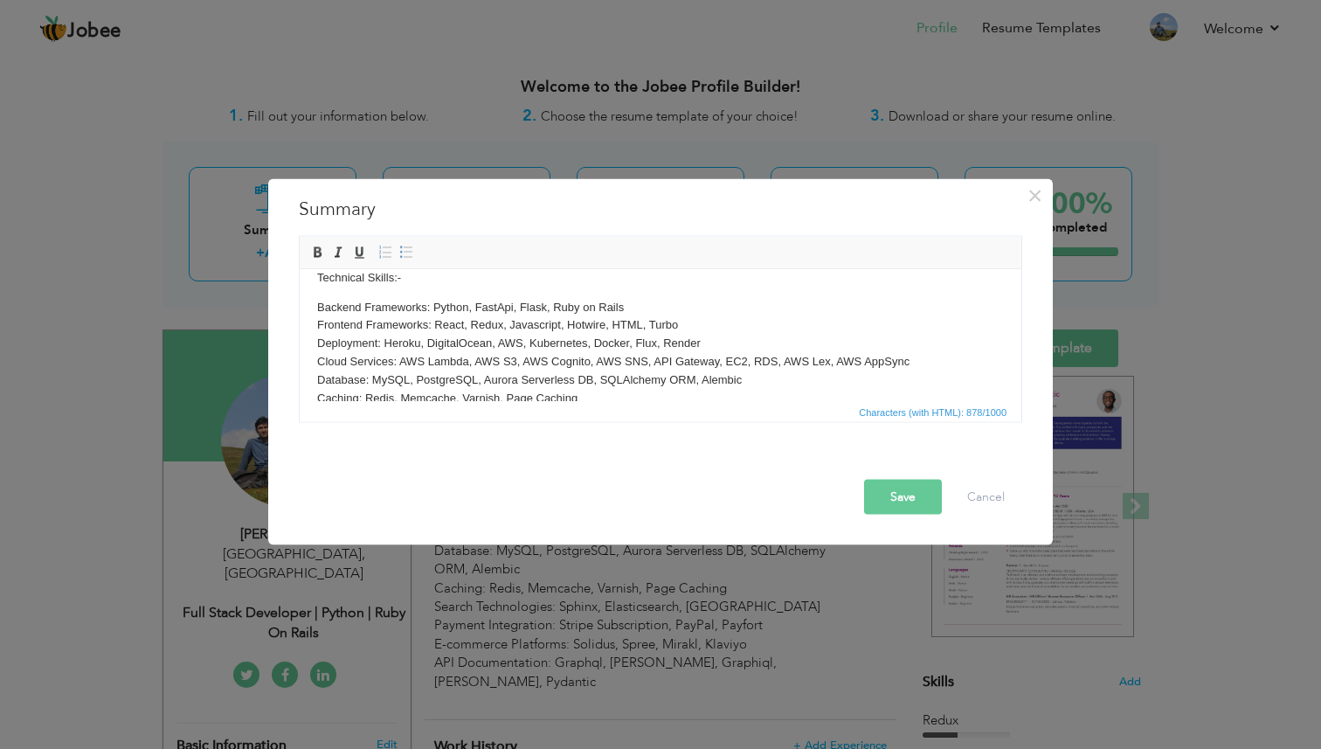
scroll to position [87, 0]
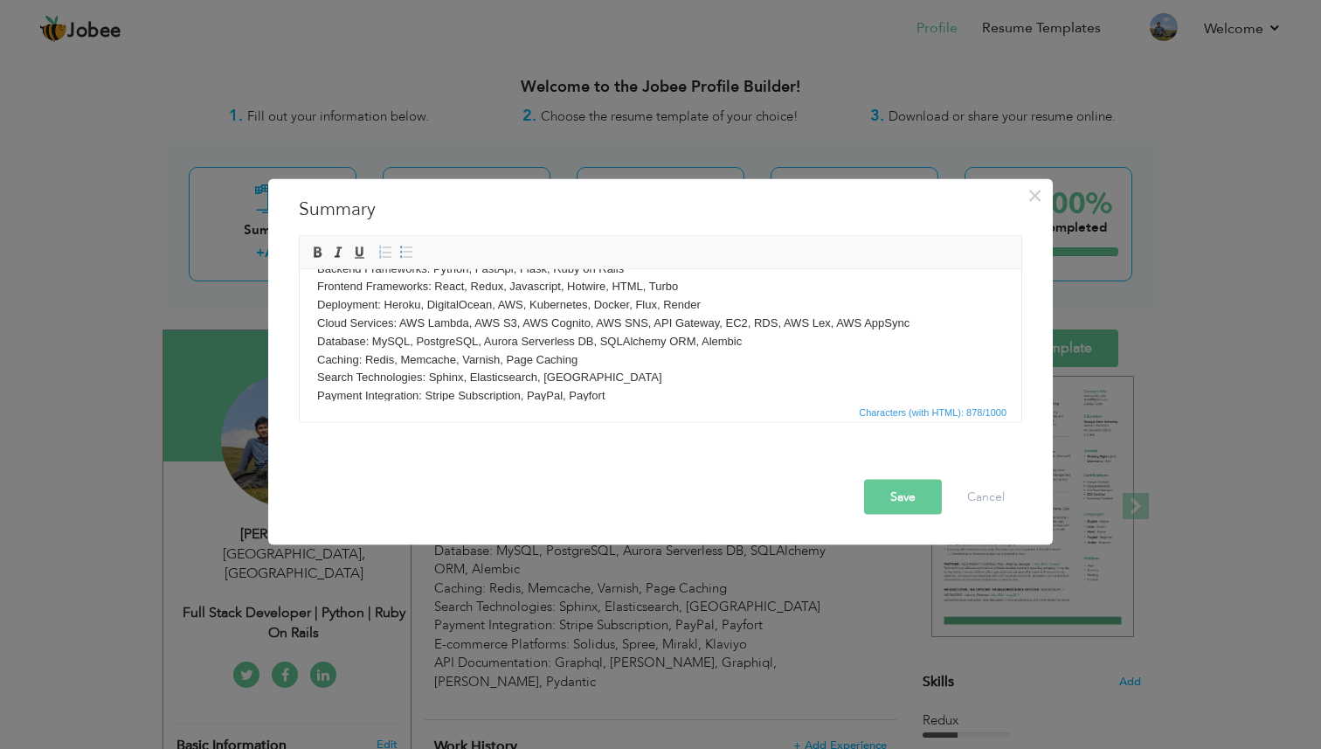
click at [645, 306] on p "Backend Frameworks: Python, FastApi, Flask, Ruby on Rails Frontend Frameworks: …" at bounding box center [660, 351] width 687 height 182
click at [884, 486] on button "Save" at bounding box center [903, 496] width 78 height 35
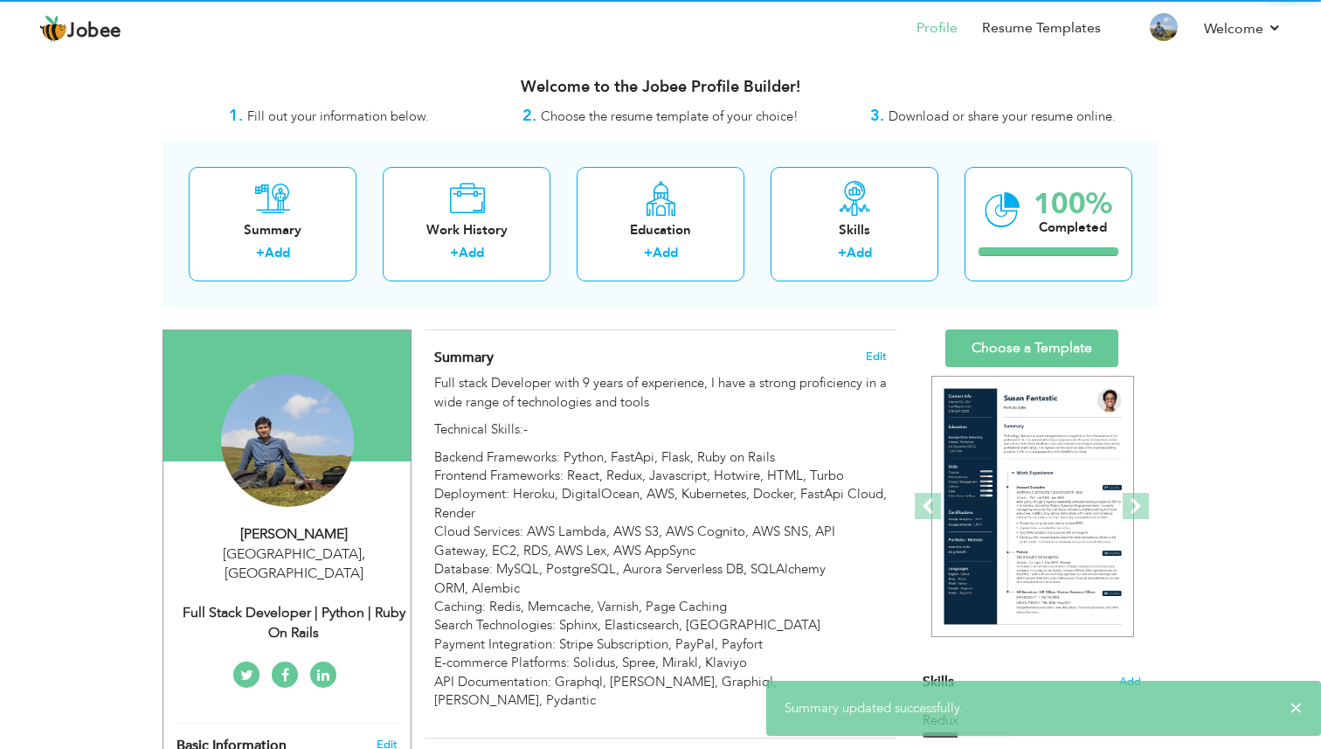
scroll to position [0, 0]
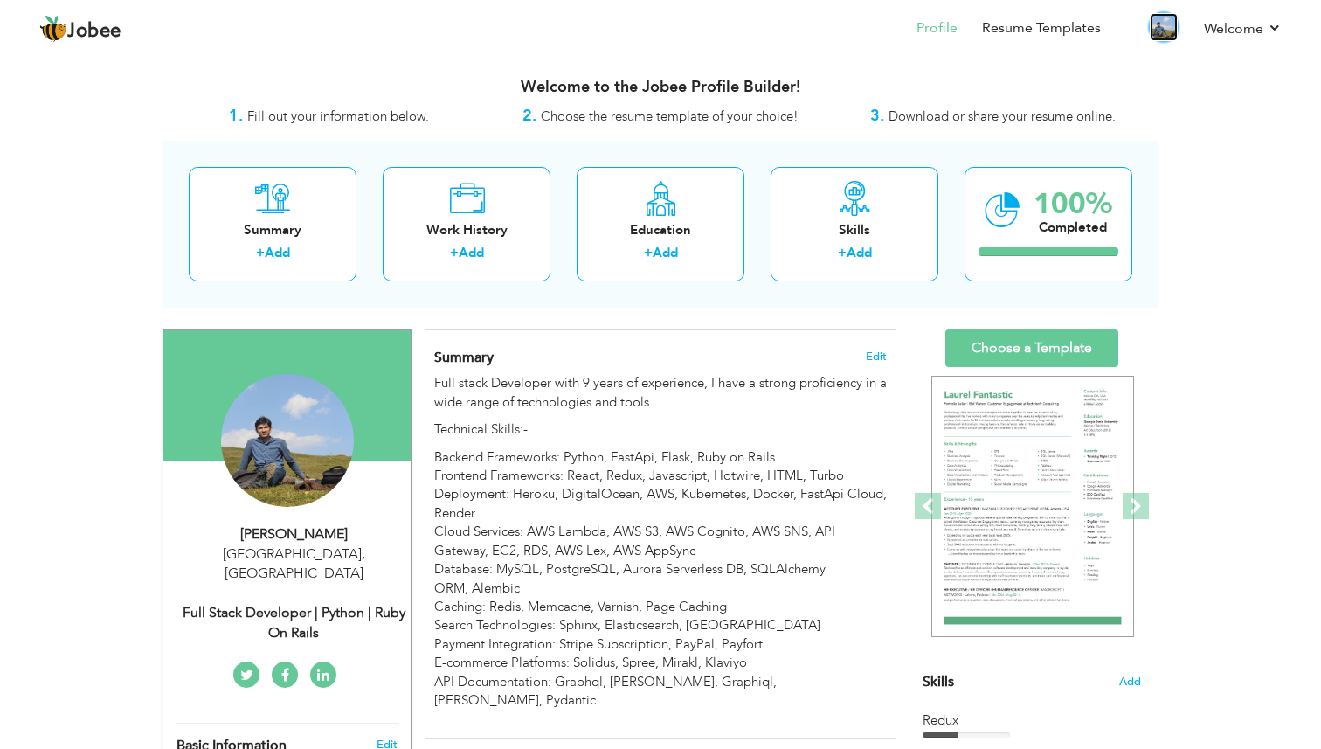
click at [1163, 28] on img at bounding box center [1164, 27] width 28 height 28
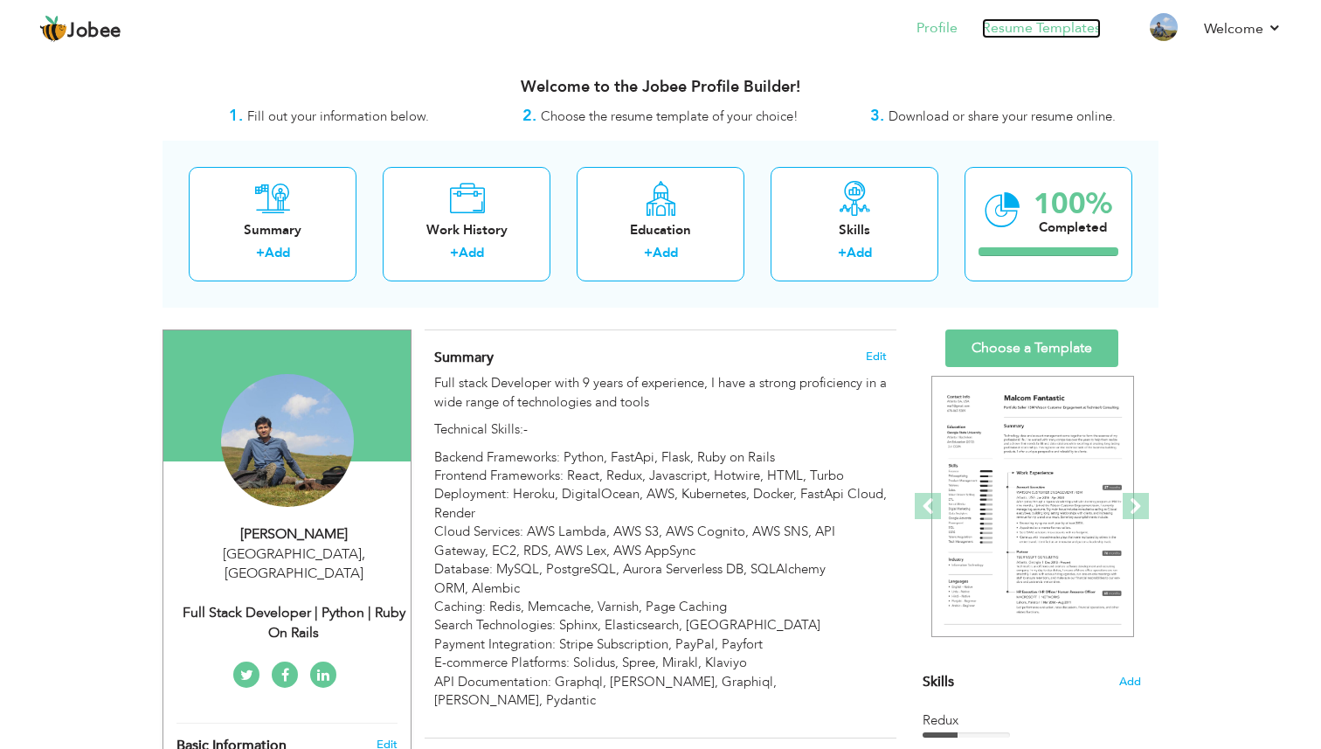
click at [1057, 34] on link "Resume Templates" at bounding box center [1041, 28] width 119 height 20
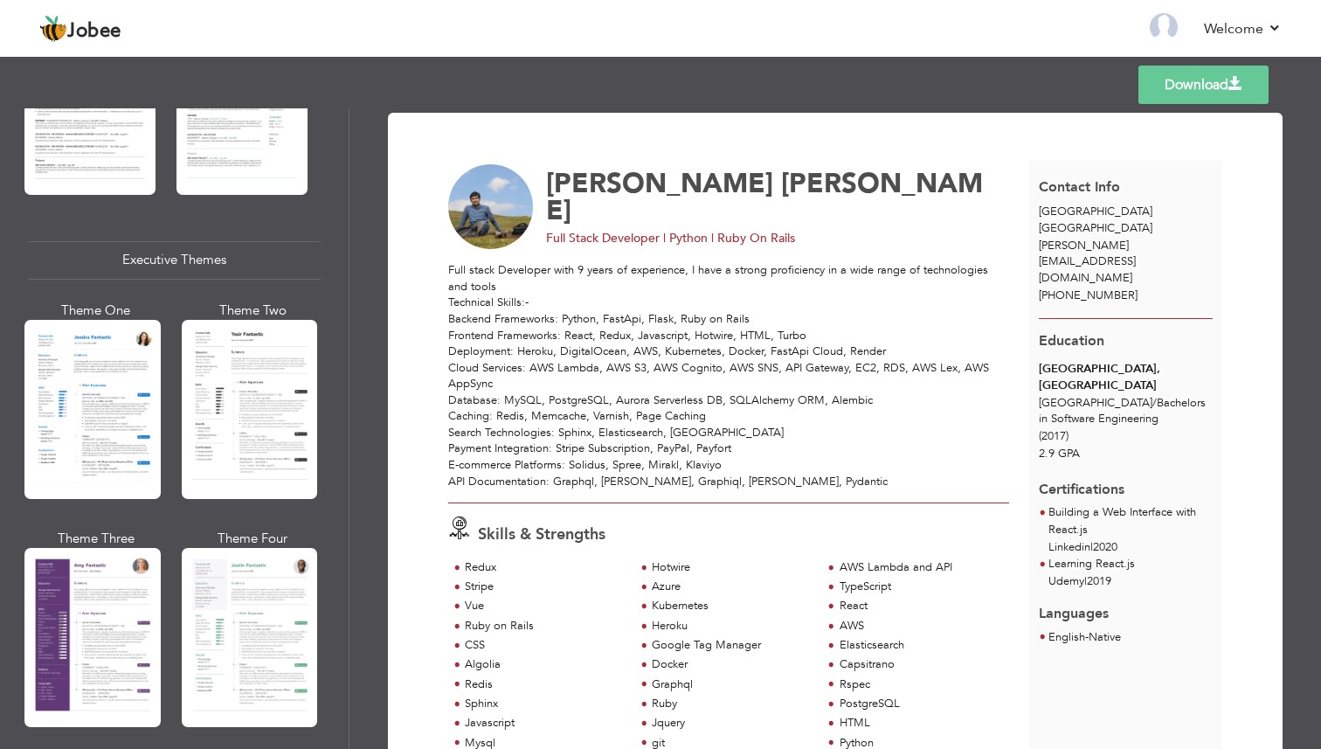
scroll to position [1241, 0]
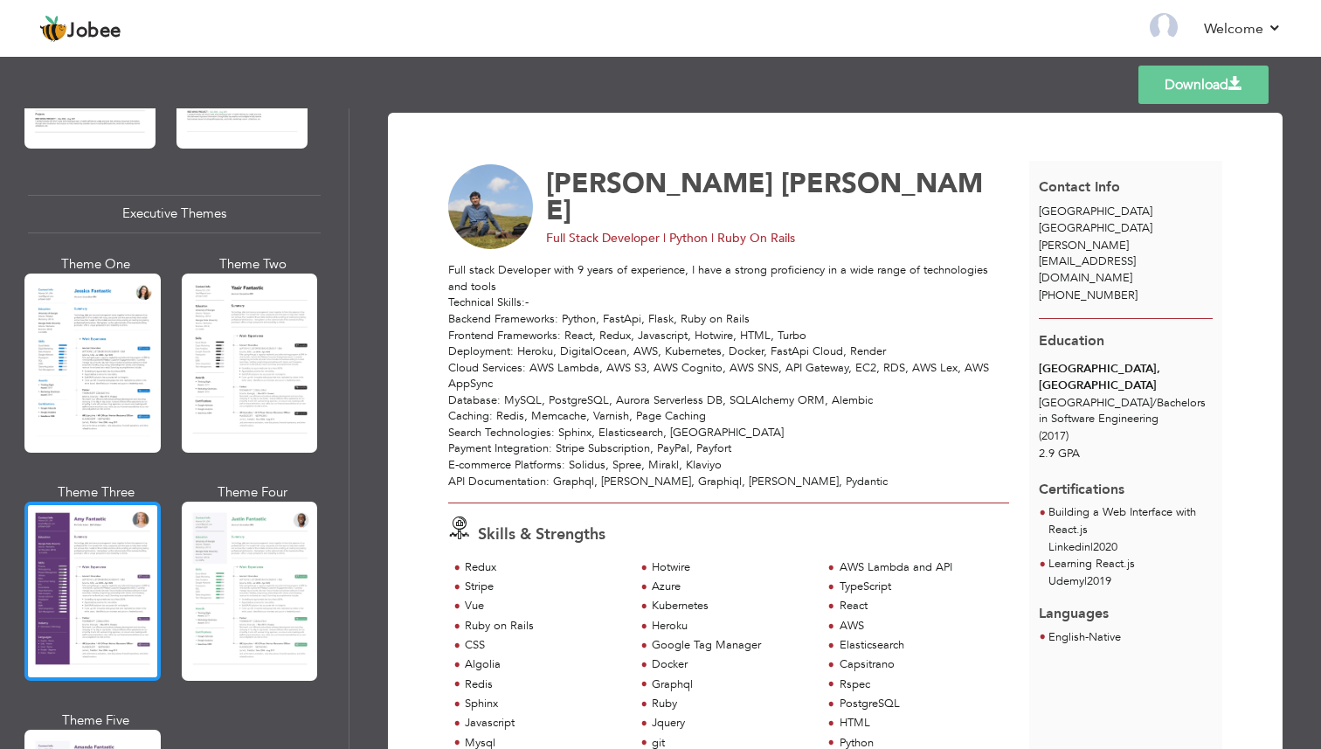
click at [129, 551] on div at bounding box center [92, 591] width 136 height 179
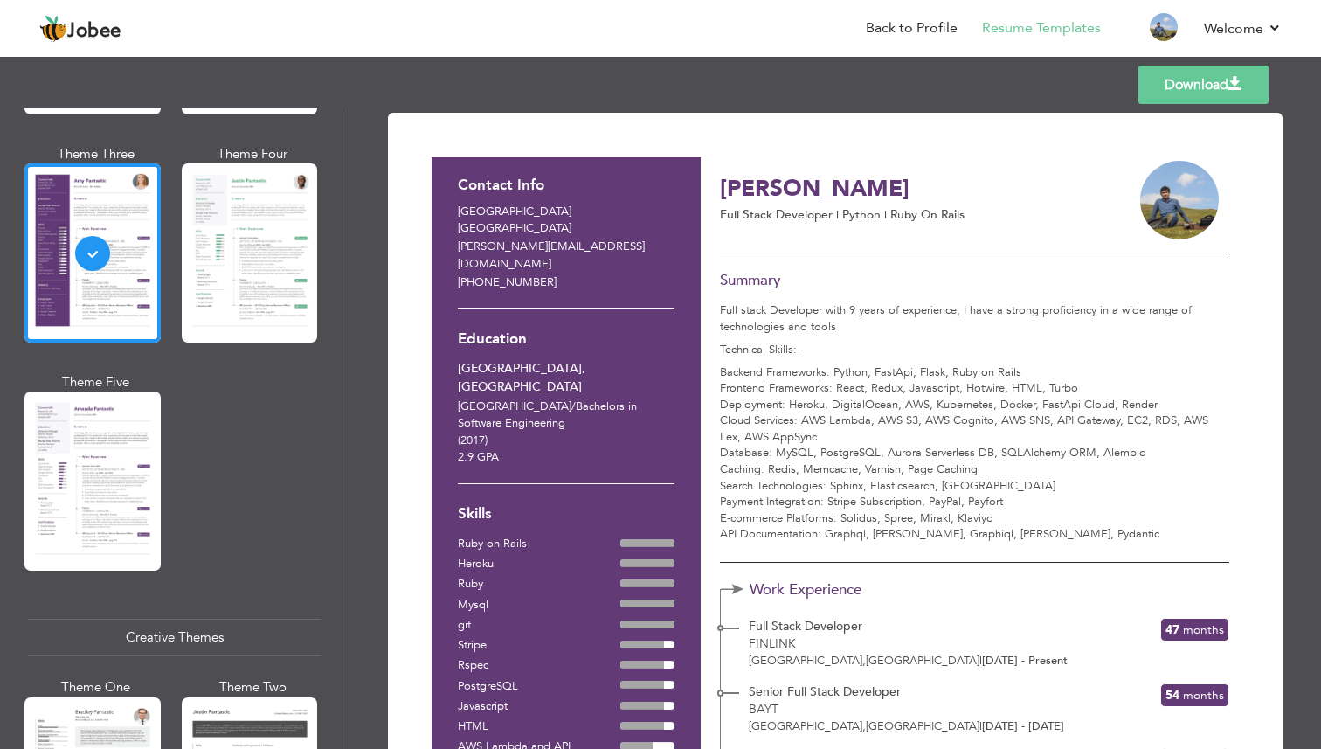
scroll to position [1577, 0]
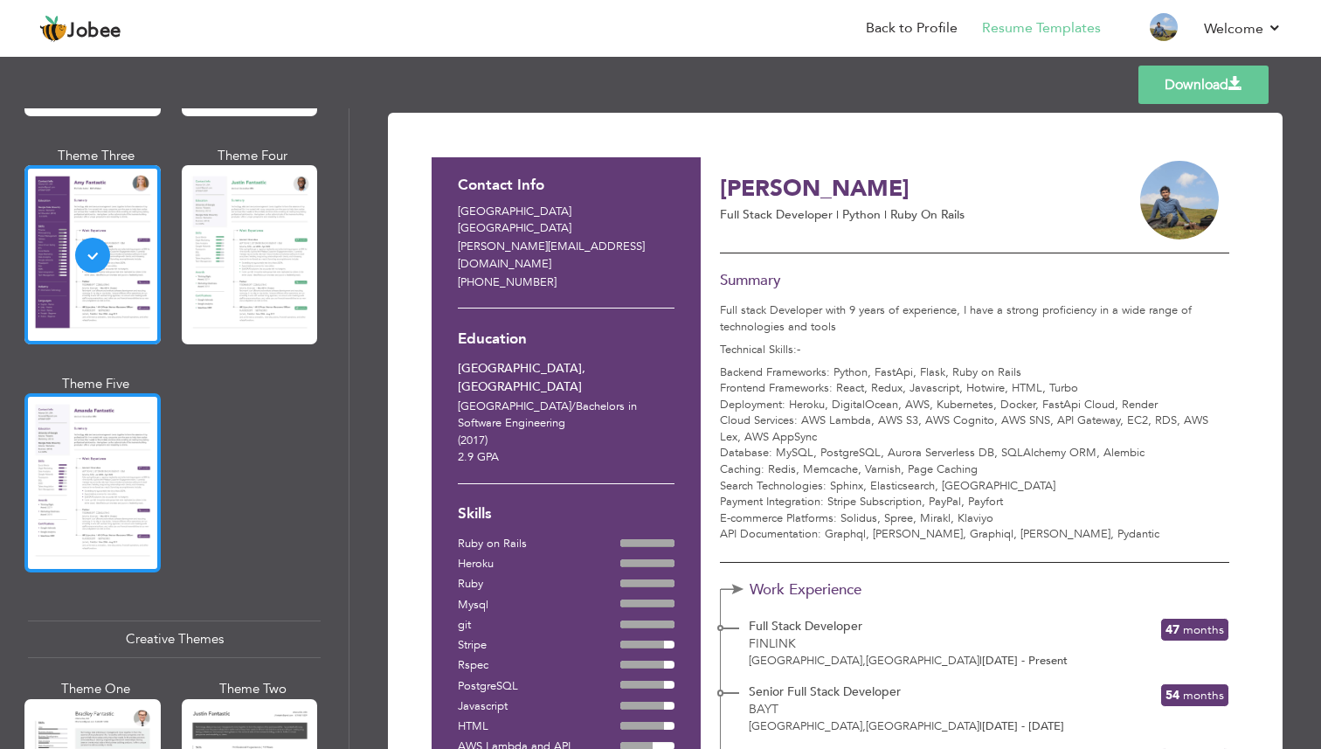
click at [111, 445] on div at bounding box center [92, 482] width 136 height 179
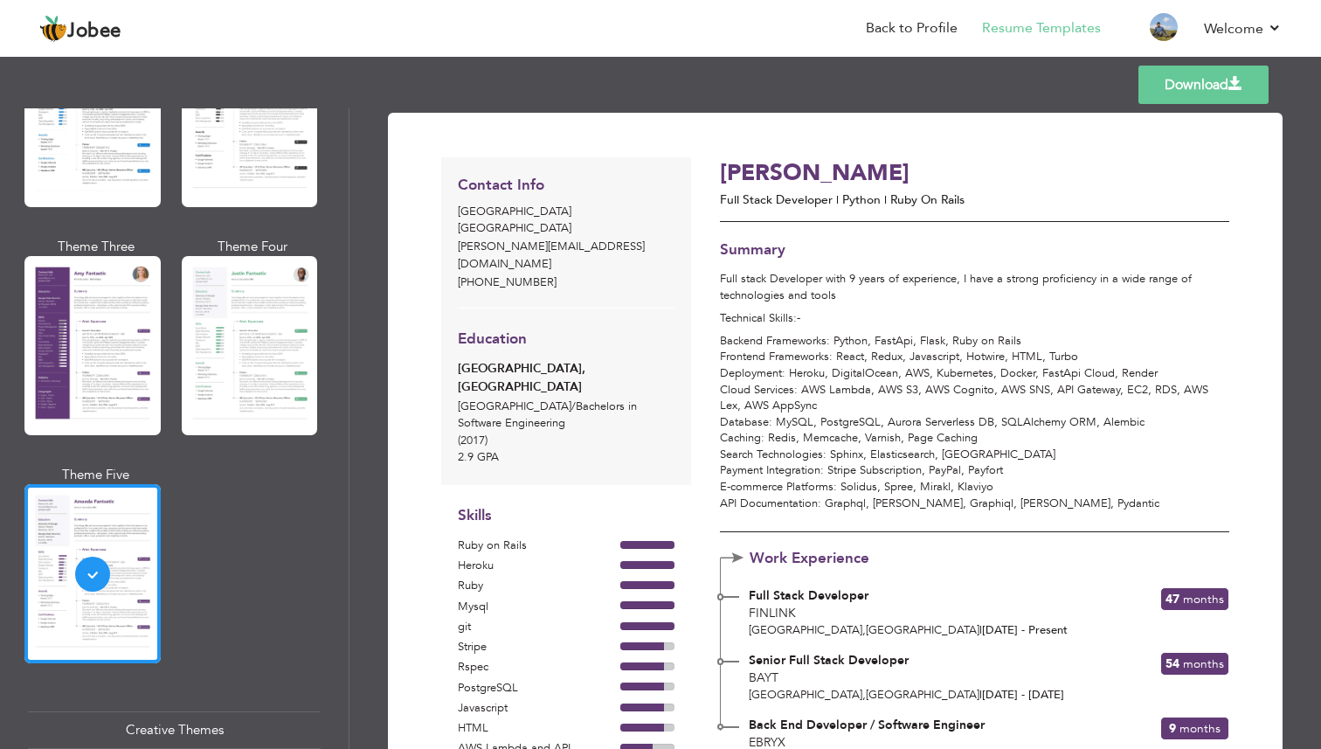
scroll to position [1487, 0]
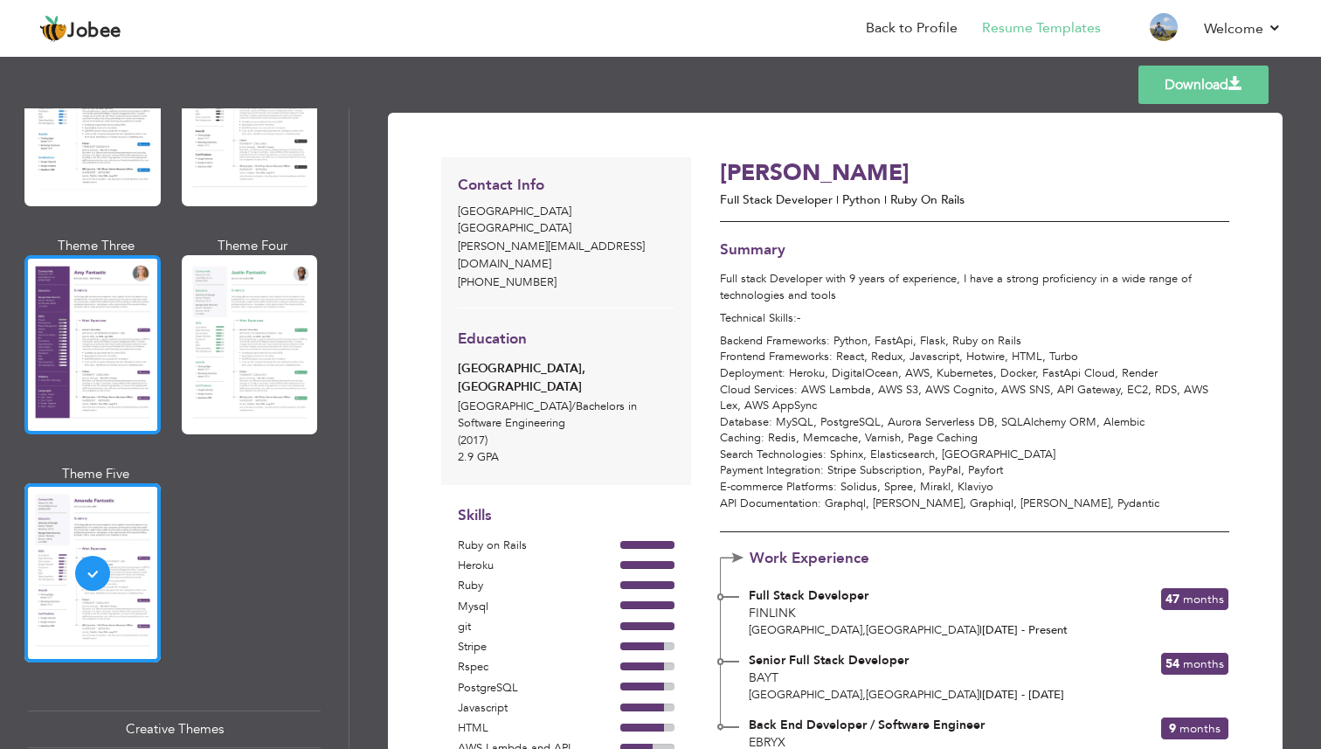
click at [90, 378] on div at bounding box center [92, 344] width 136 height 179
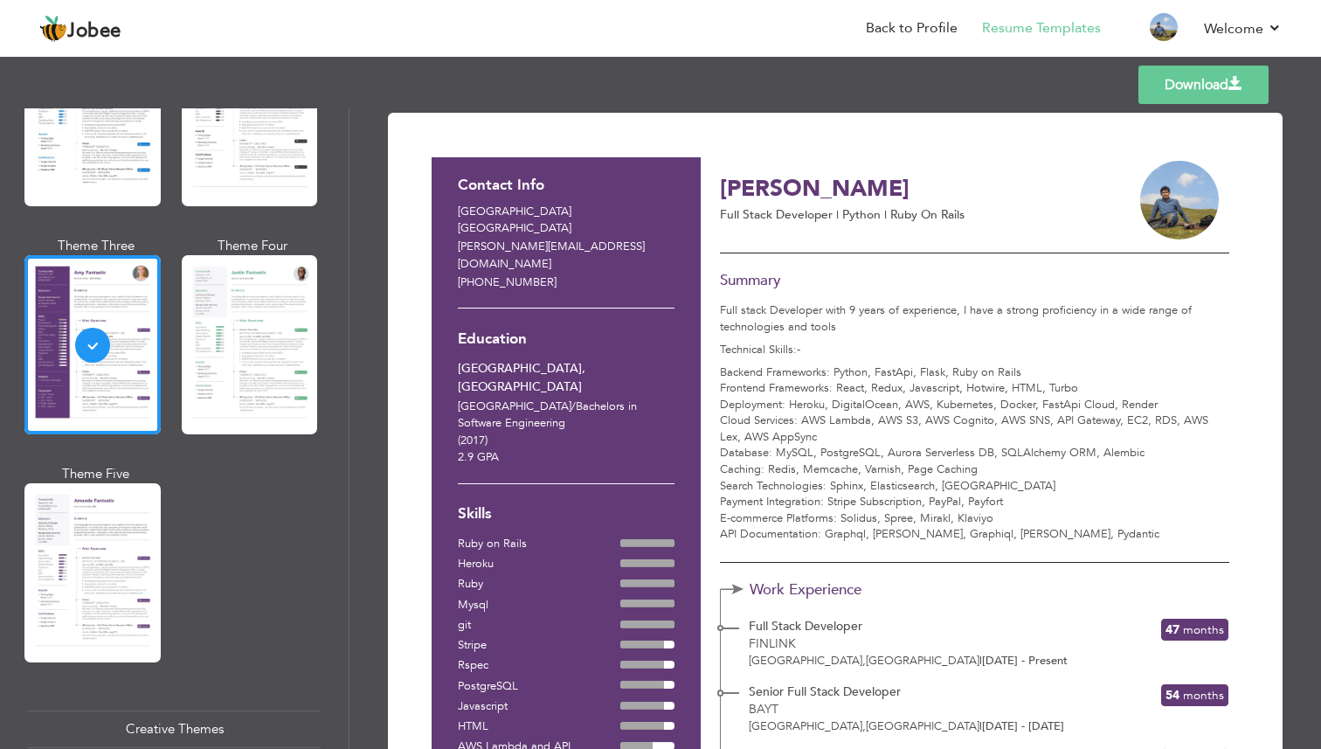
click at [1223, 87] on link "Download" at bounding box center [1204, 85] width 130 height 38
